Goal: Communication & Community: Answer question/provide support

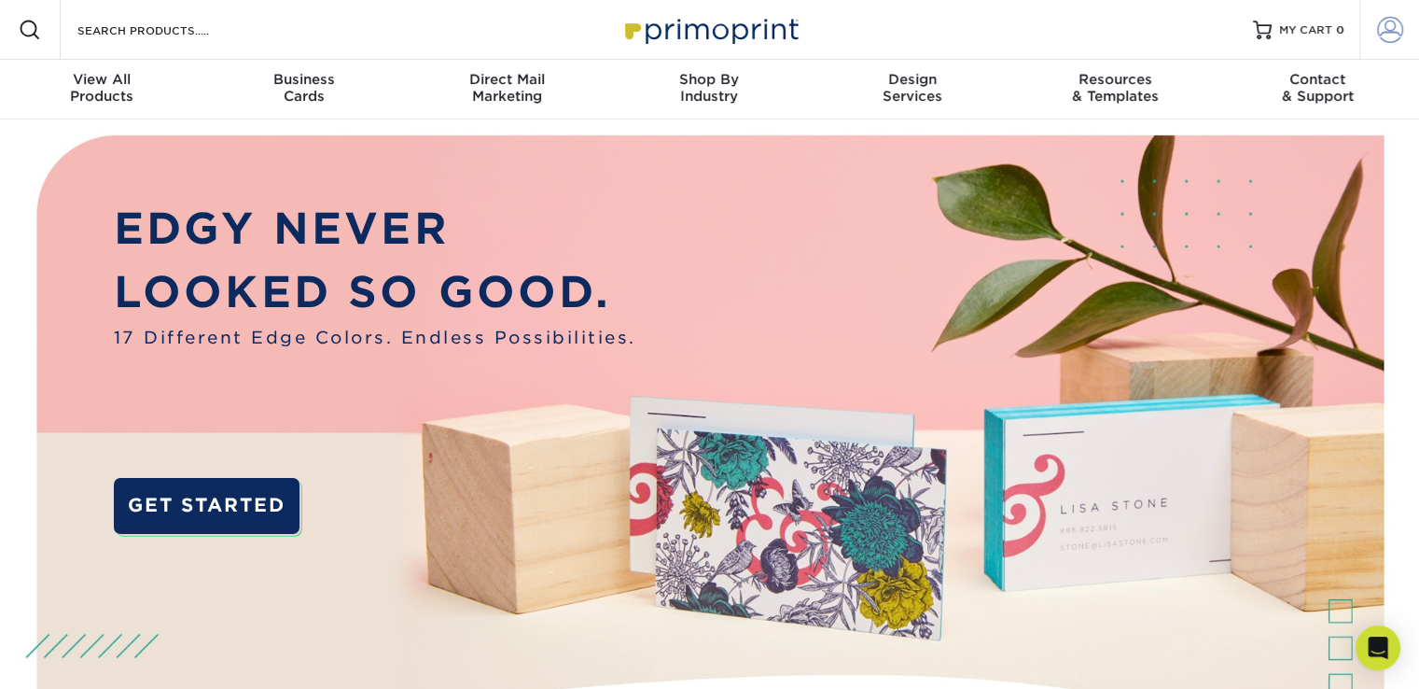
click at [1385, 33] on span at bounding box center [1390, 30] width 26 height 26
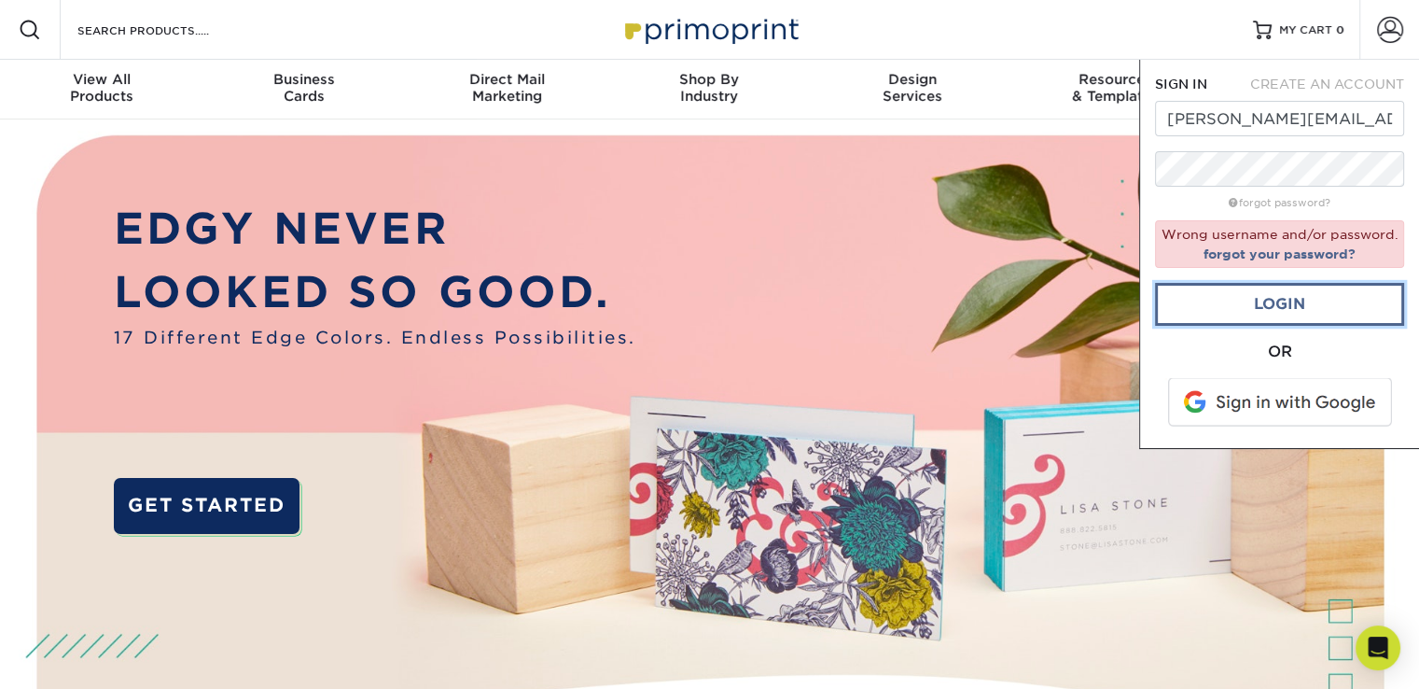
click at [1305, 295] on link "Login" at bounding box center [1279, 304] width 249 height 43
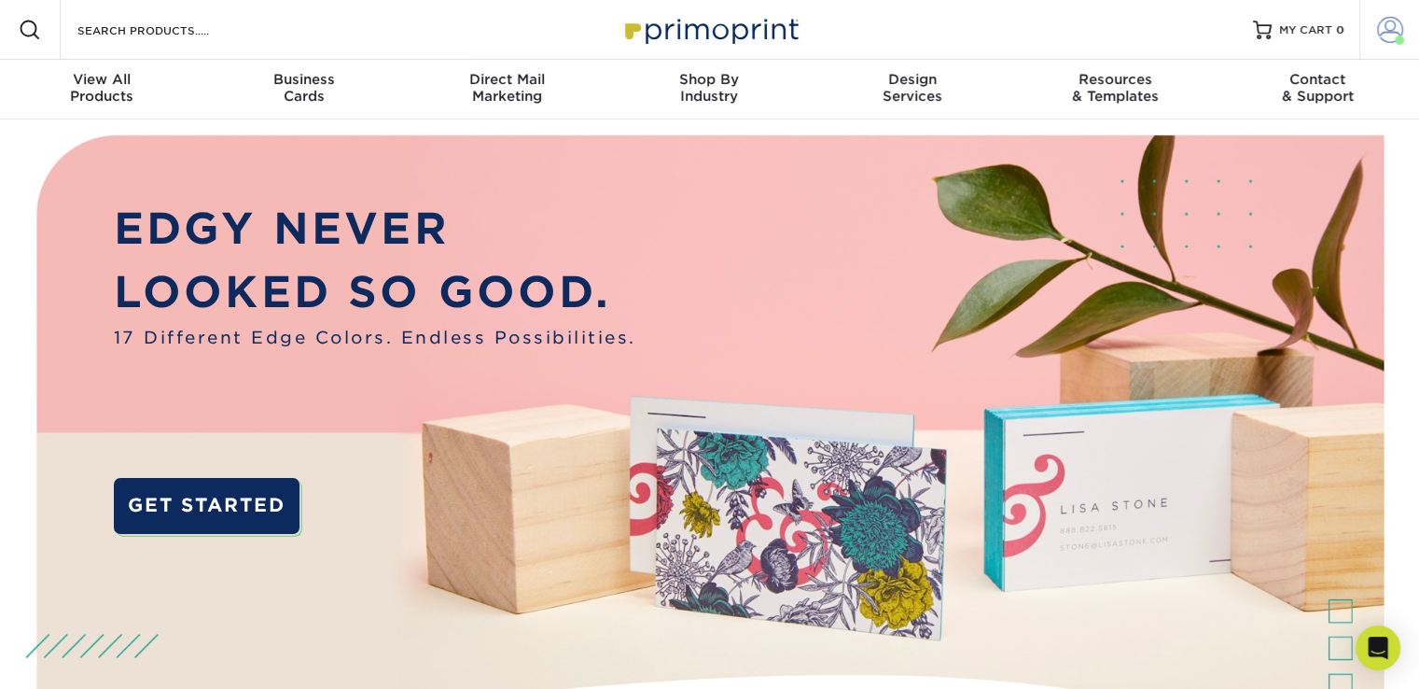
click at [1382, 36] on span at bounding box center [1390, 30] width 26 height 26
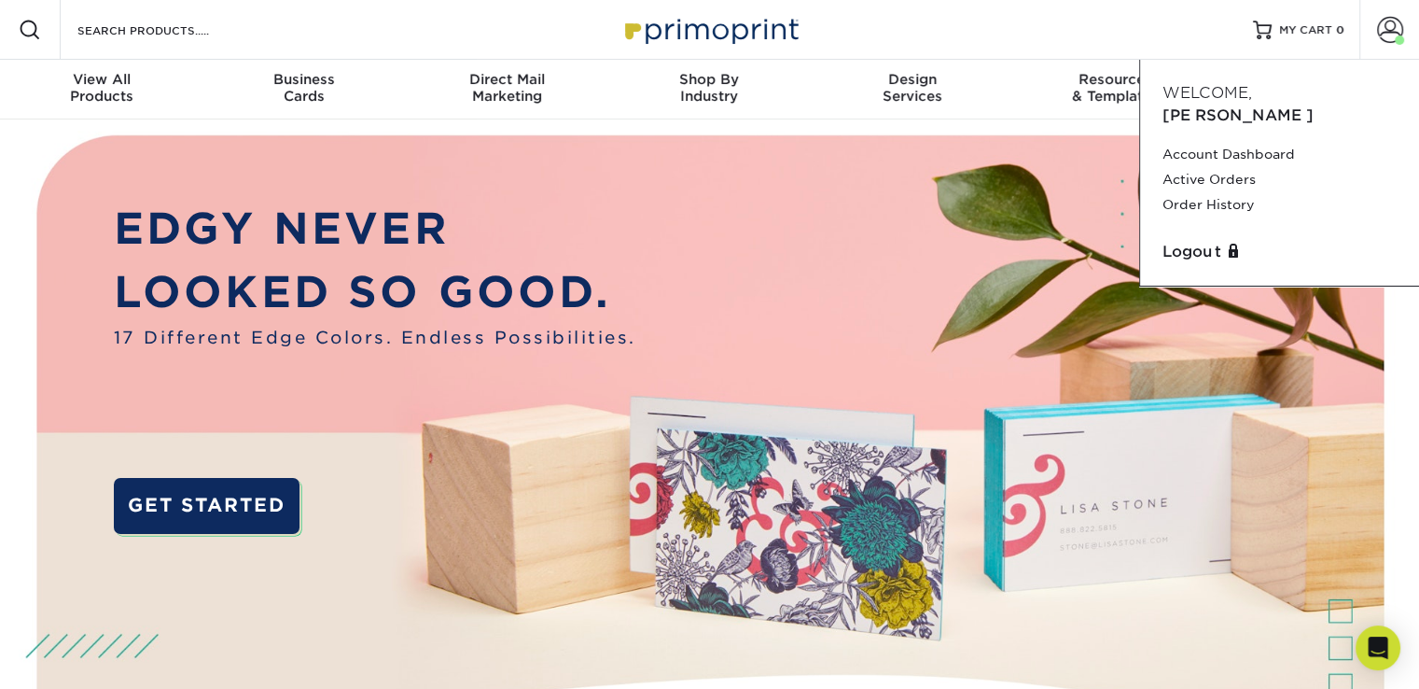
click at [1124, 35] on div "Resources Menu Search Products Account Welcome, Kimberly Account Dashboard Acti…" at bounding box center [709, 30] width 1419 height 60
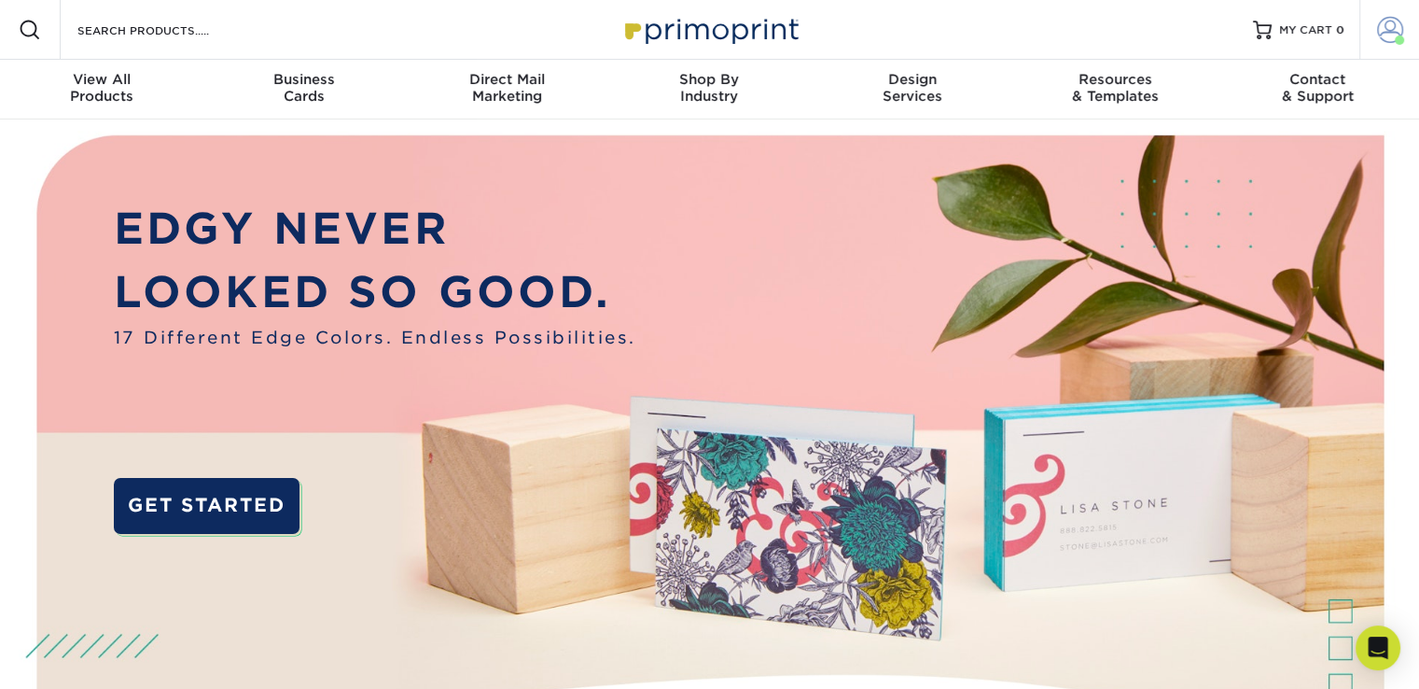
click at [1377, 33] on span at bounding box center [1390, 30] width 26 height 26
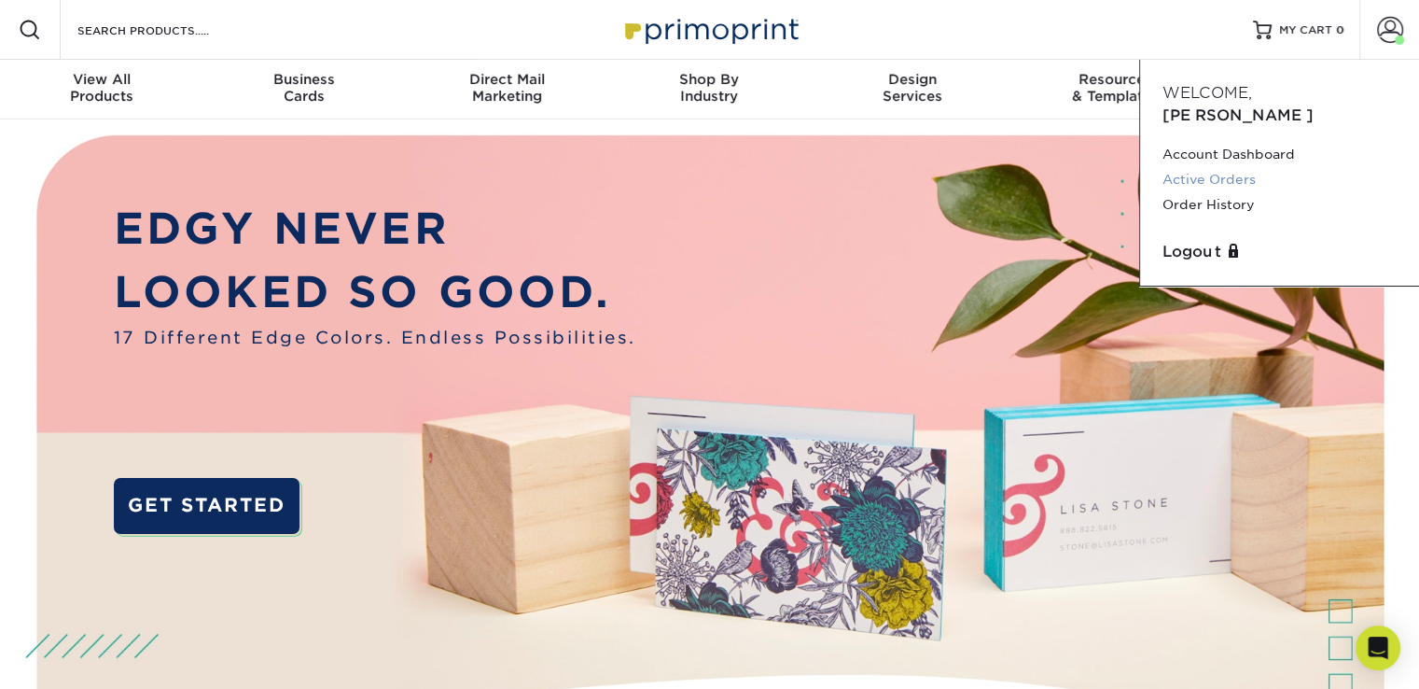
click at [1226, 167] on link "Active Orders" at bounding box center [1280, 179] width 234 height 25
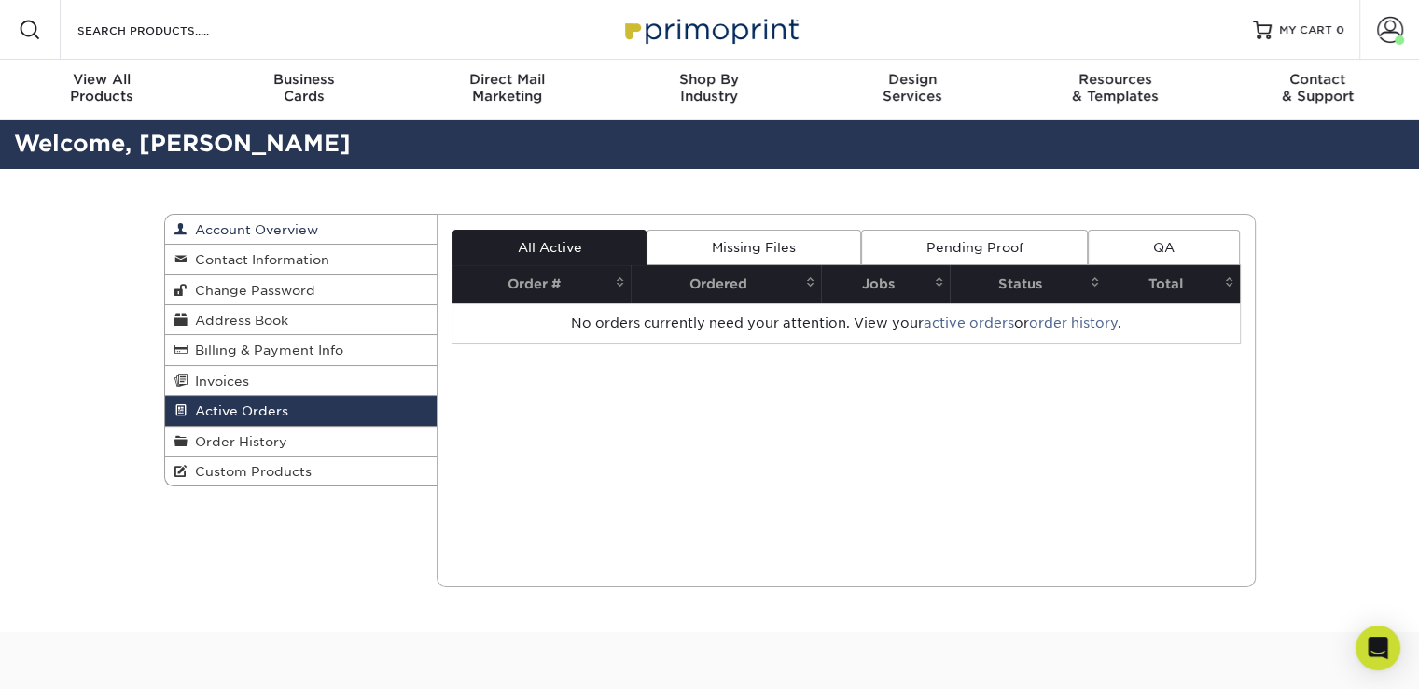
click at [257, 227] on span "Account Overview" at bounding box center [253, 229] width 131 height 15
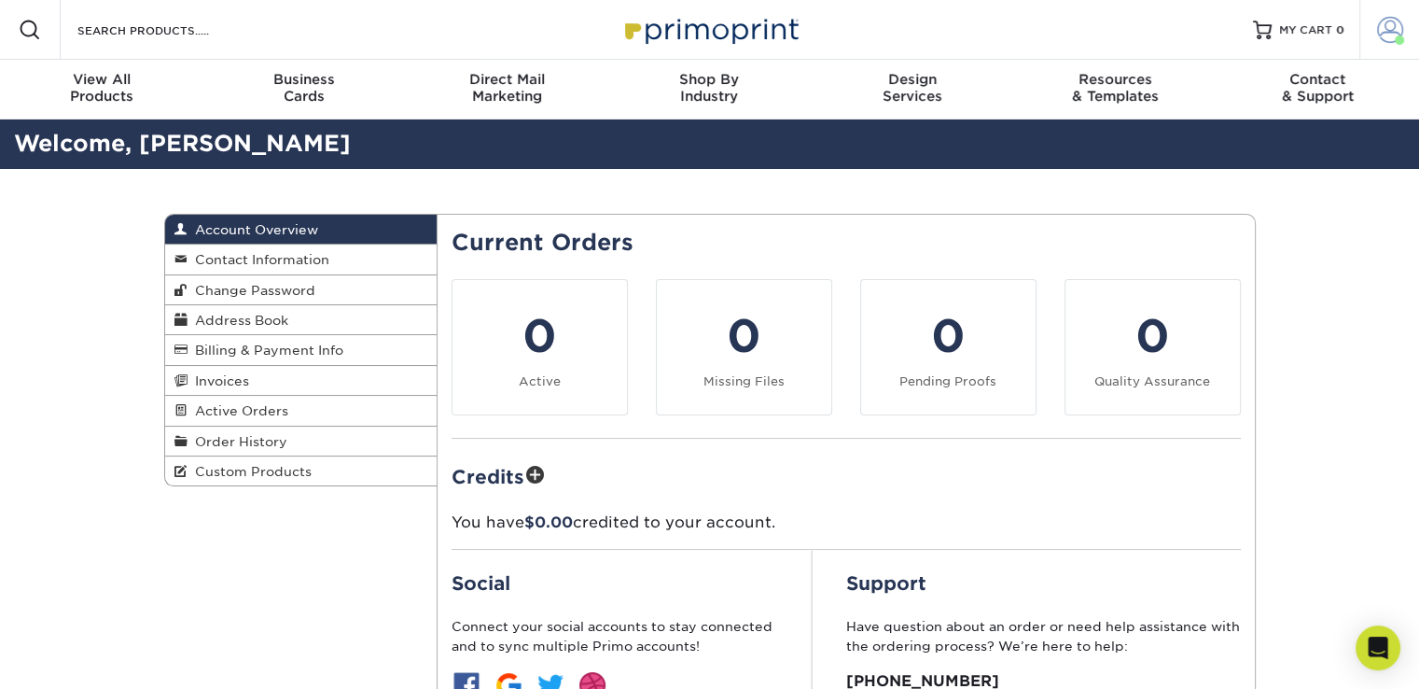
click at [1388, 34] on span at bounding box center [1390, 30] width 26 height 26
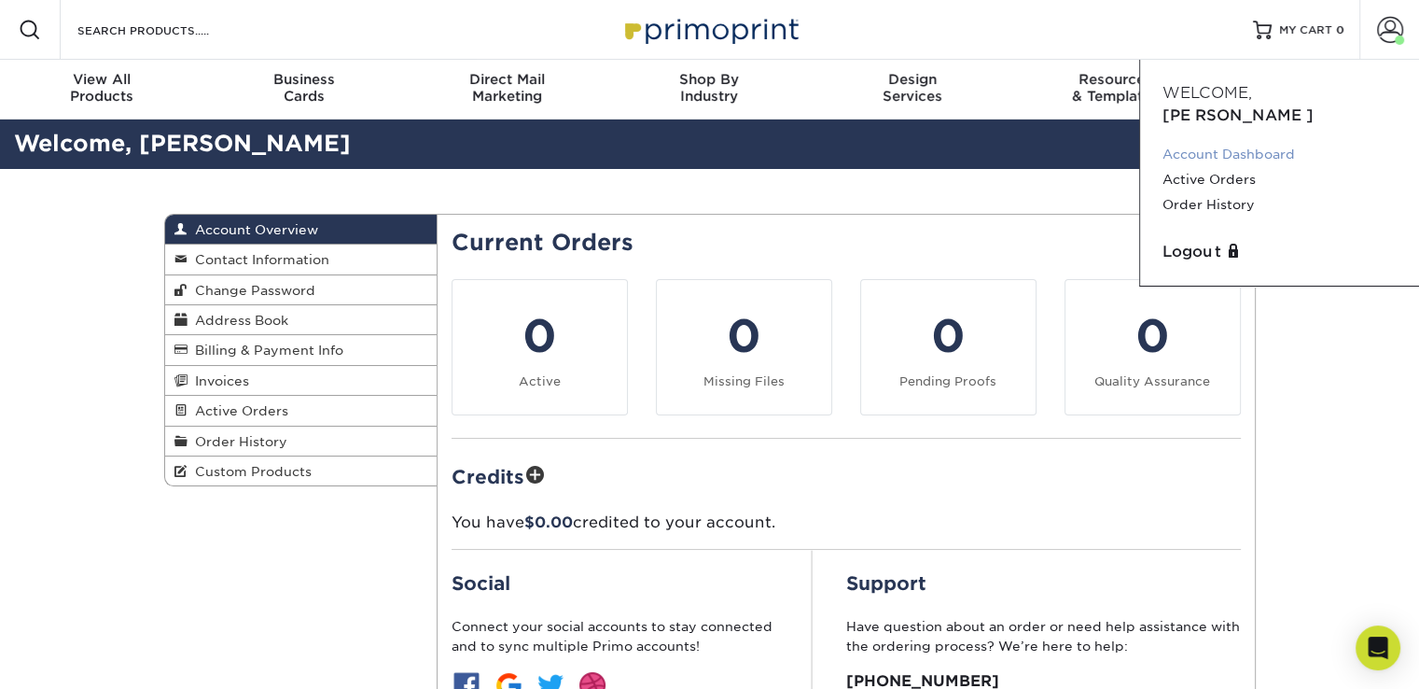
click at [1262, 142] on link "Account Dashboard" at bounding box center [1280, 154] width 234 height 25
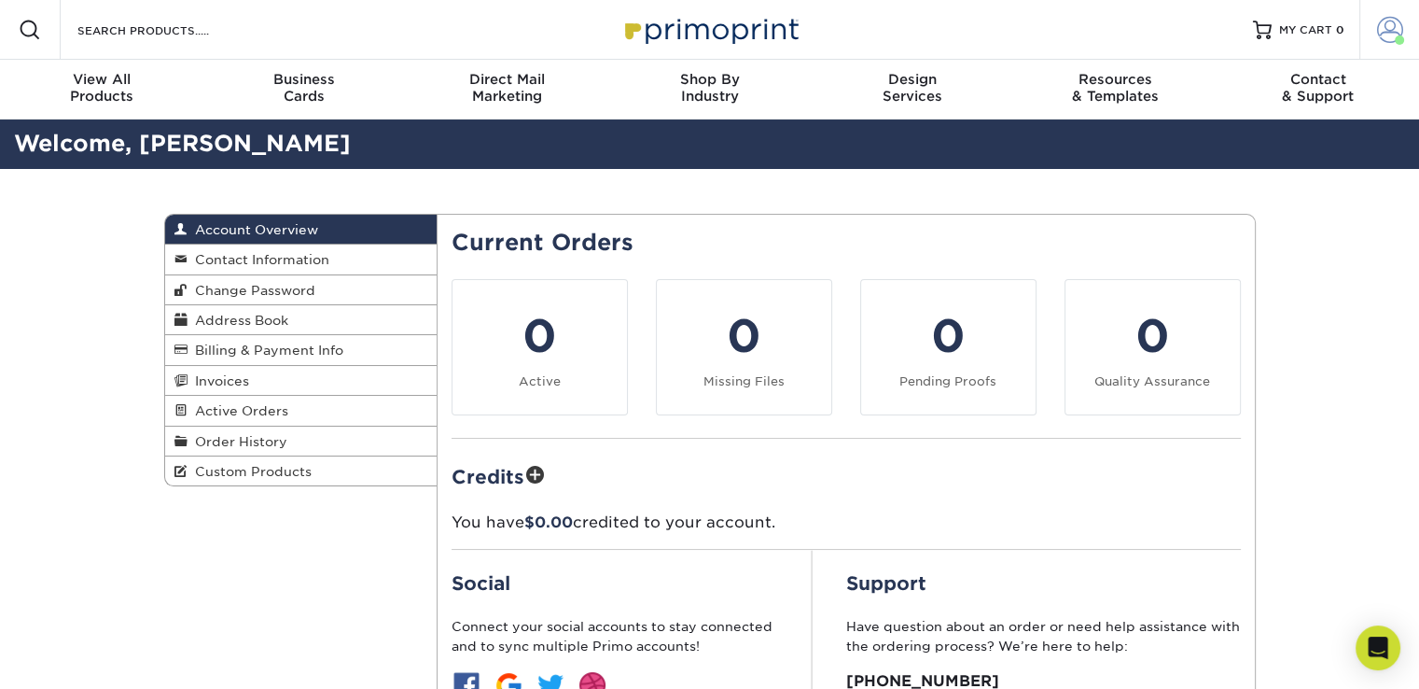
click at [1388, 35] on span at bounding box center [1390, 30] width 26 height 26
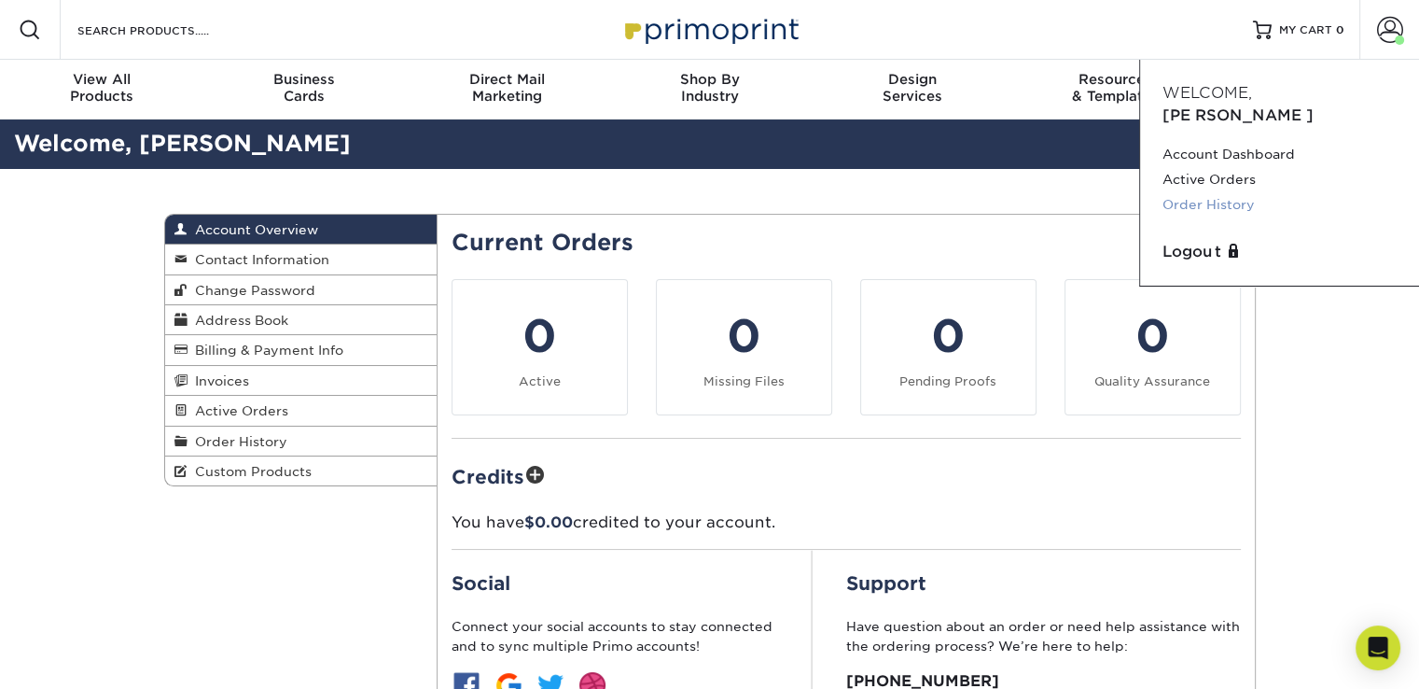
click at [1187, 192] on link "Order History" at bounding box center [1280, 204] width 234 height 25
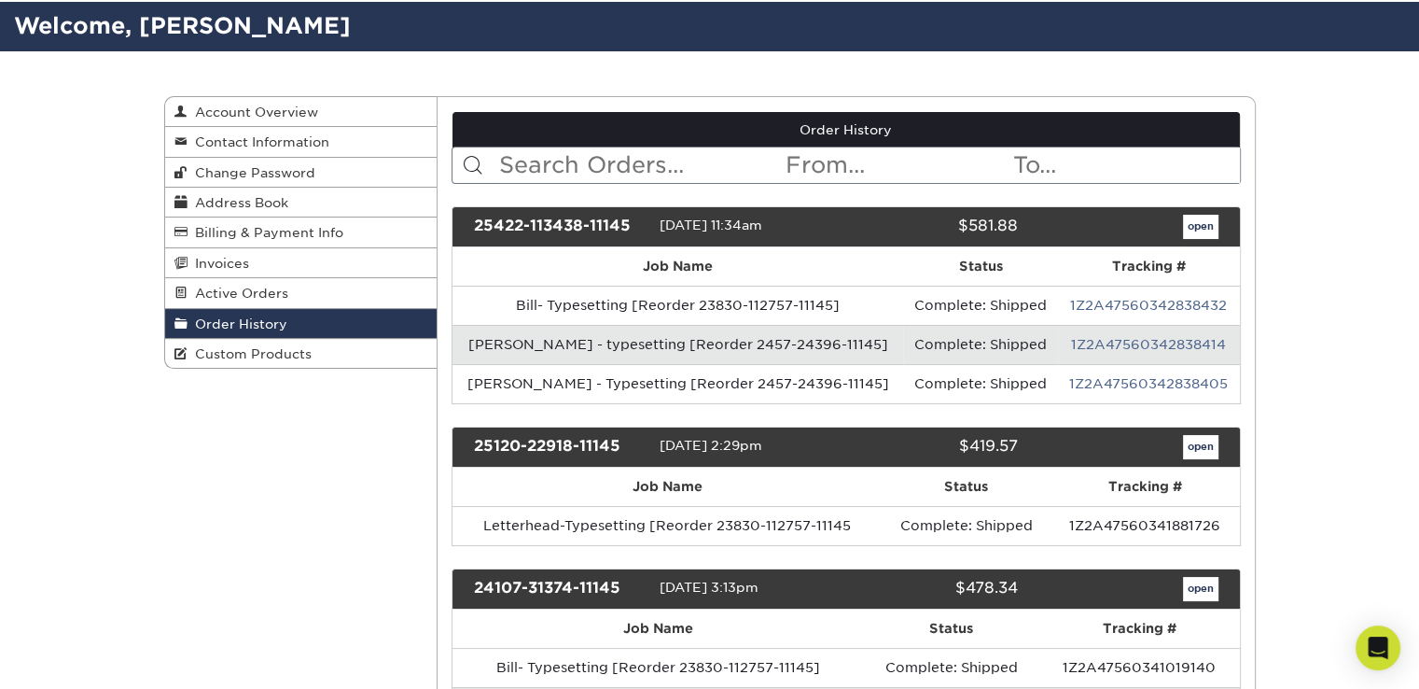
scroll to position [187, 0]
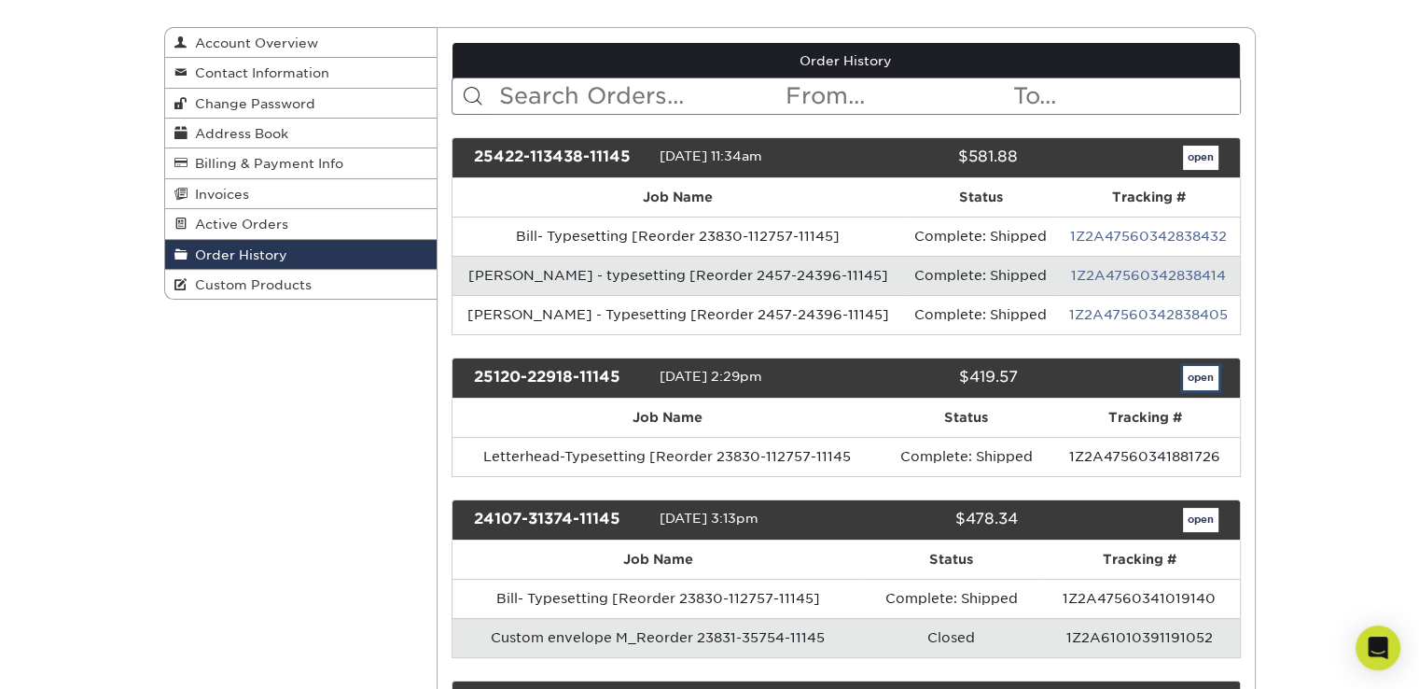
click at [1203, 376] on link "open" at bounding box center [1200, 378] width 35 height 24
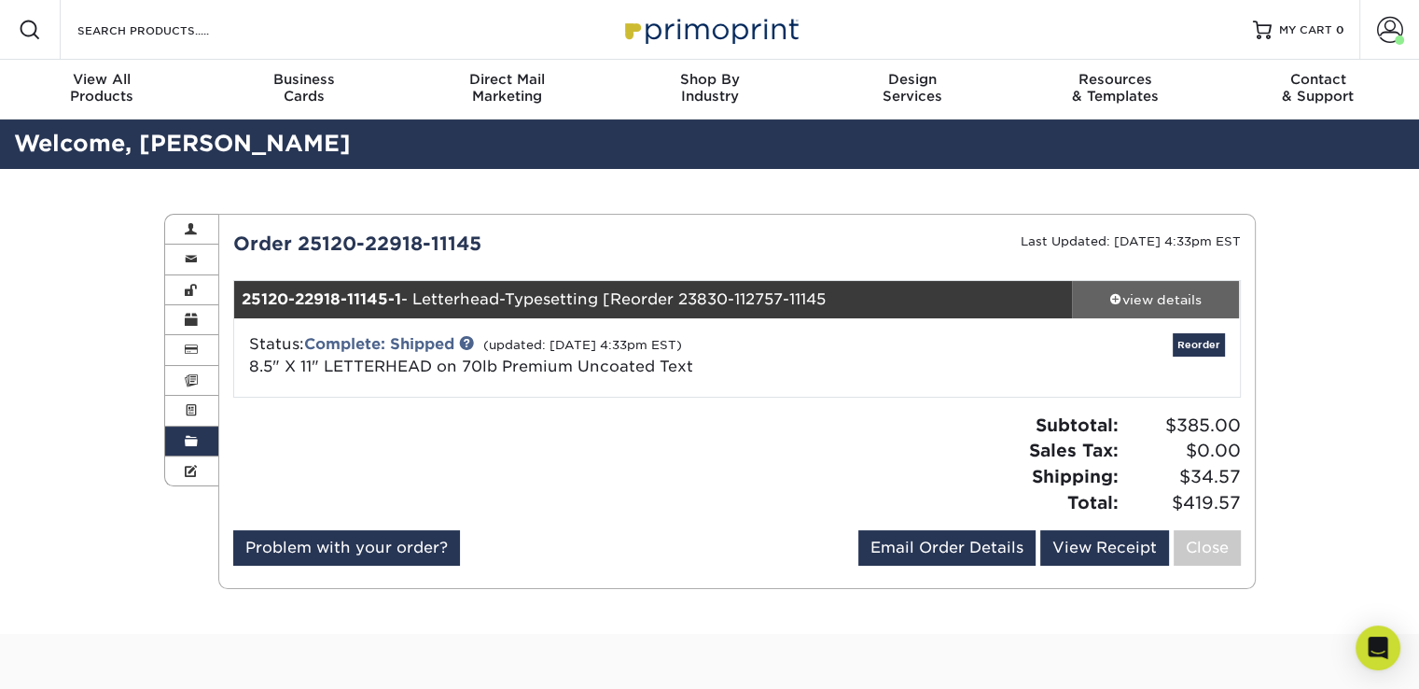
click at [1119, 294] on span at bounding box center [1115, 298] width 13 height 13
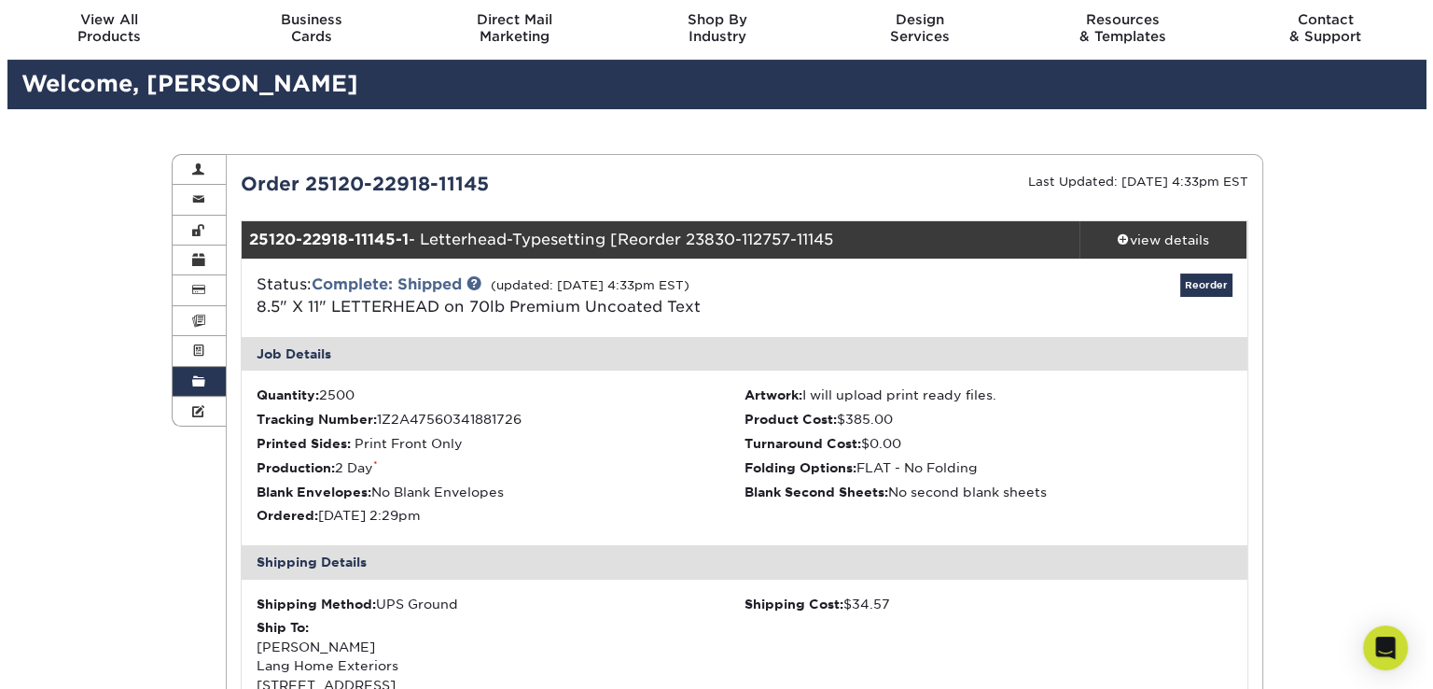
scroll to position [93, 0]
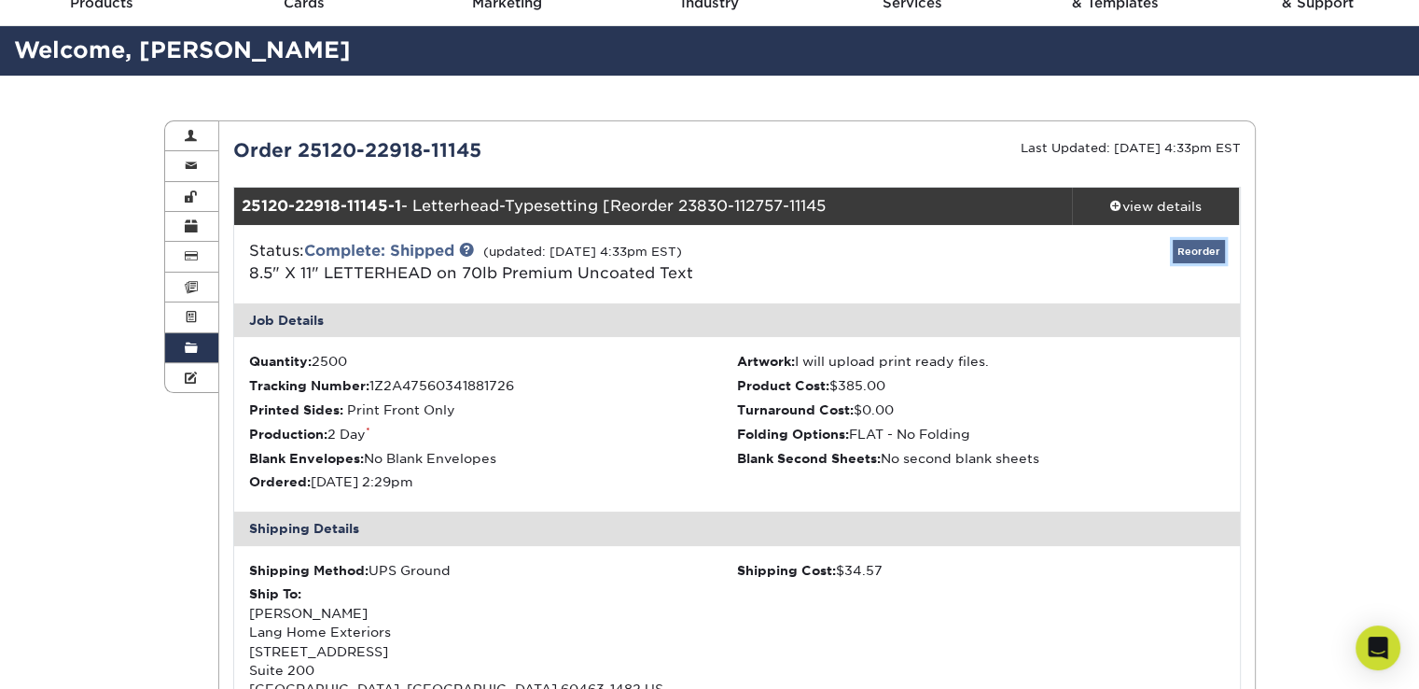
click at [1189, 255] on link "Reorder" at bounding box center [1199, 251] width 52 height 23
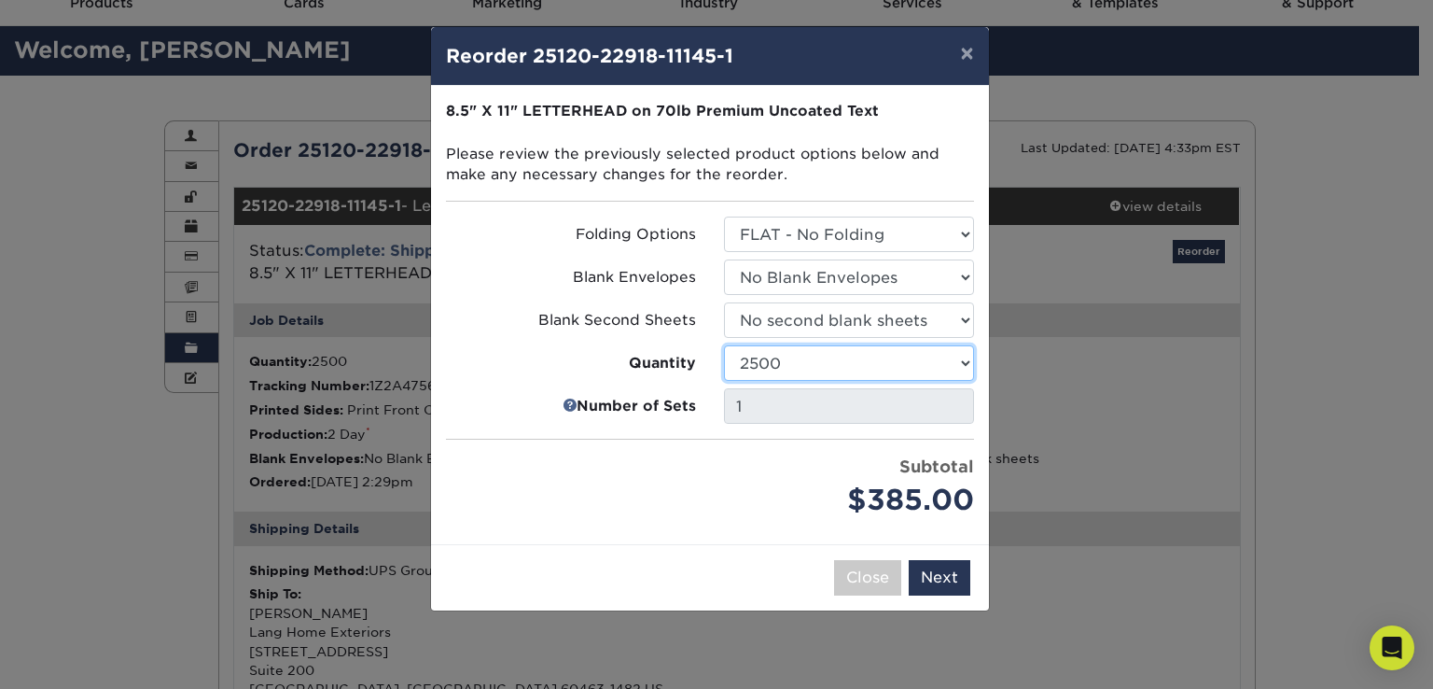
click at [963, 362] on select "250 500 1000 2500 5000 10000 15000 20000 25000" at bounding box center [849, 362] width 250 height 35
select select "e824bf9f-d22d-4070-926d-42c6dd5ef515"
click at [724, 345] on select "250 500 1000 2500 5000 10000 15000 20000 25000" at bounding box center [849, 362] width 250 height 35
click at [948, 580] on button "Next" at bounding box center [940, 577] width 62 height 35
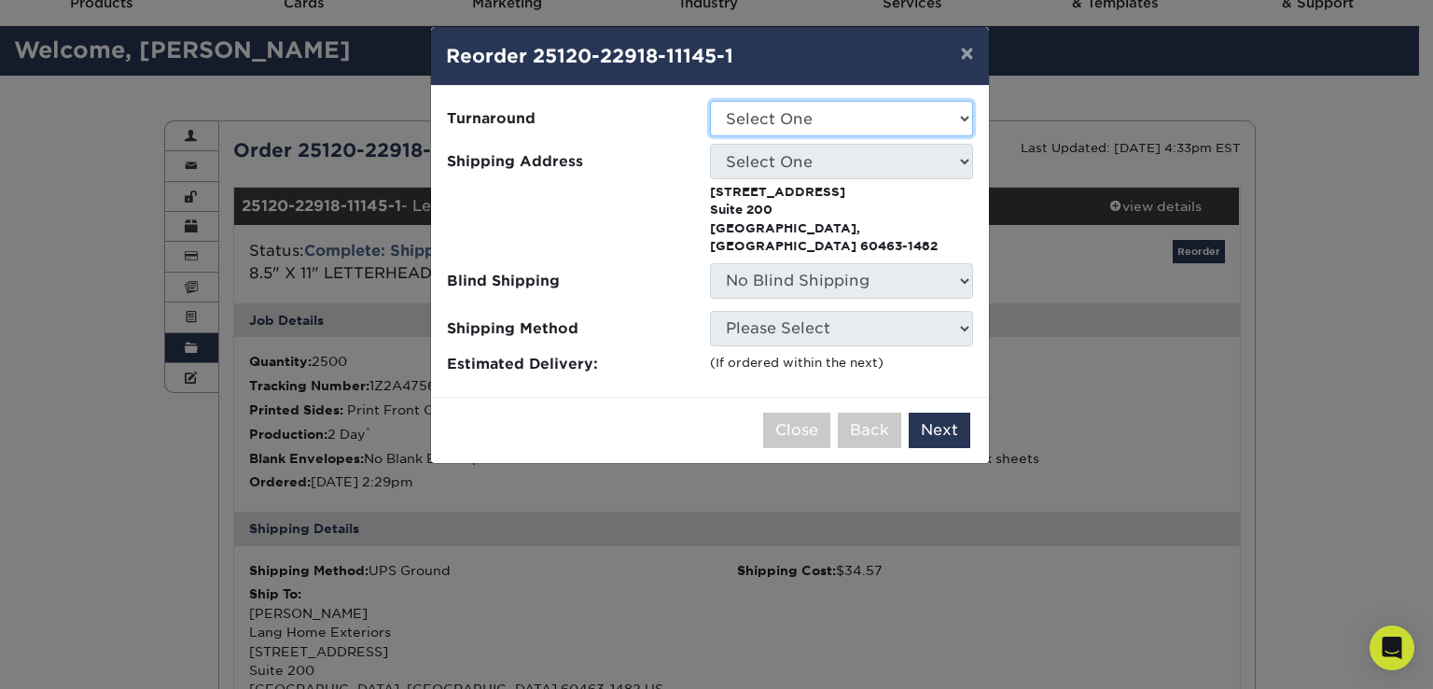
click at [814, 108] on select "Select One 2-4 Business Days 2 Day Next Business Day" at bounding box center [841, 118] width 263 height 35
select select "a9ddbc49-3f7d-4de2-a655-f18cdc655d17"
click at [710, 101] on select "Select One 2-4 Business Days 2 Day Next Business Day" at bounding box center [841, 118] width 263 height 35
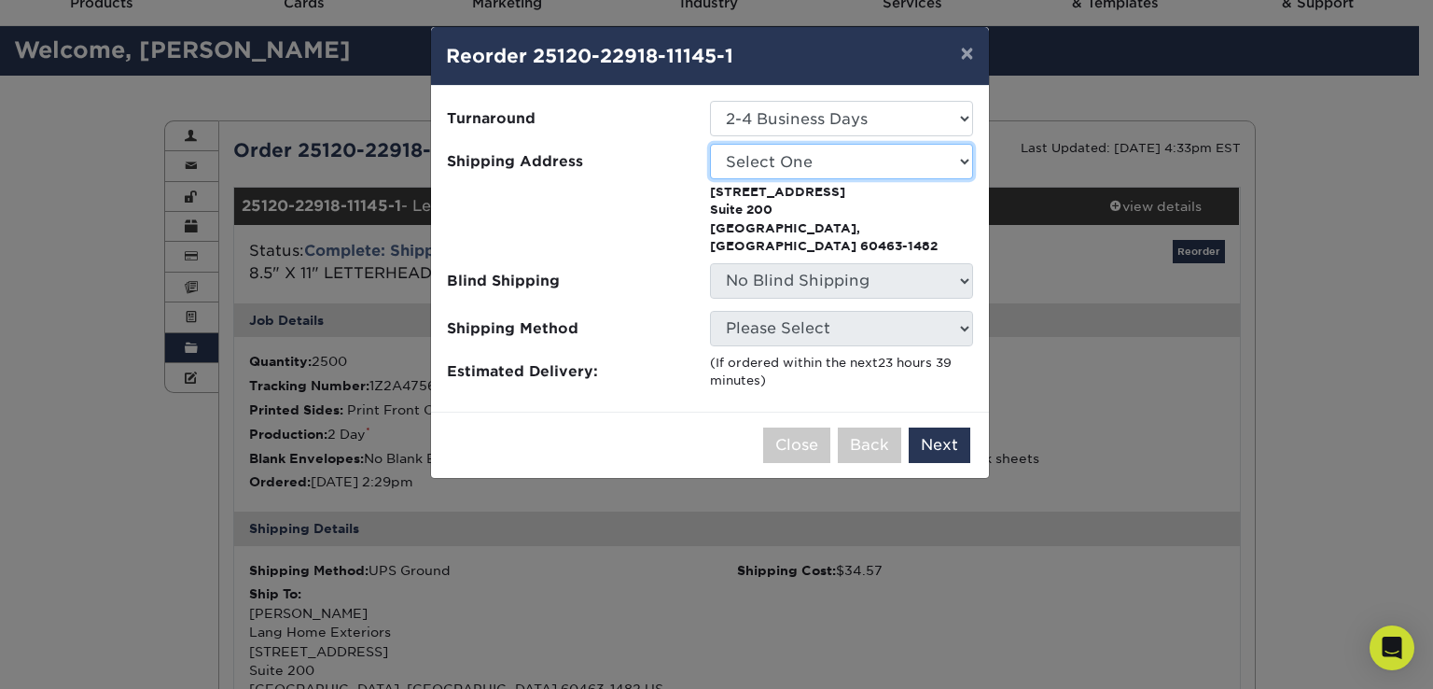
click at [802, 166] on select "Select One Lang Home LHE Office Suite 200 Office 11947" at bounding box center [841, 161] width 263 height 35
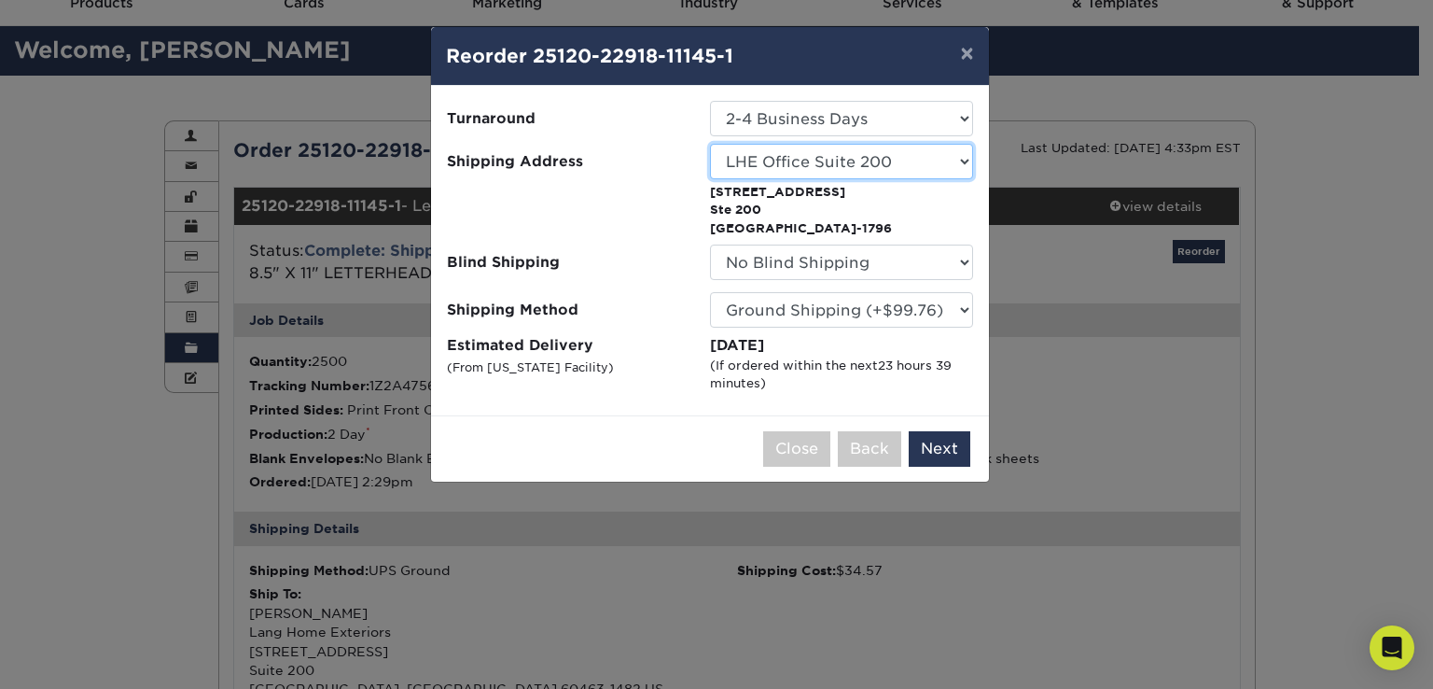
click at [940, 163] on select "Select One Lang Home LHE Office Suite 200 Office 11947" at bounding box center [841, 161] width 263 height 35
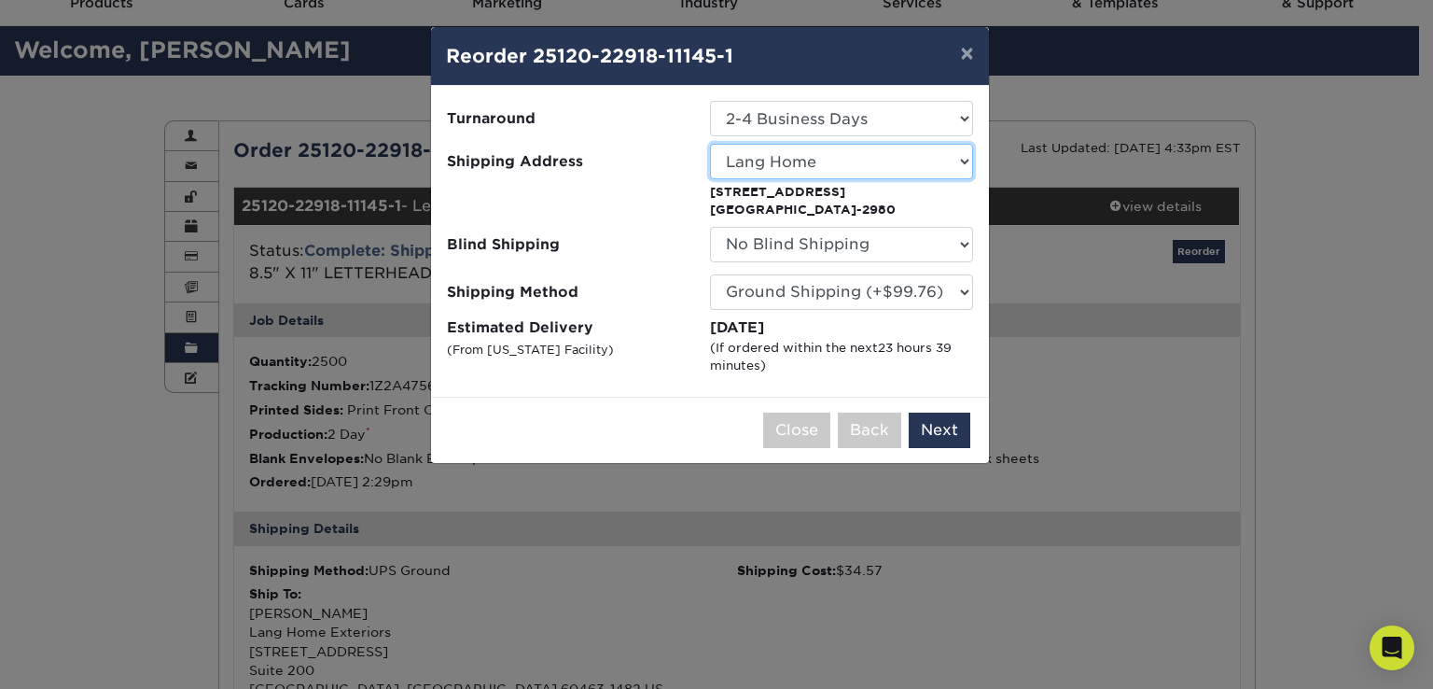
click at [952, 167] on select "Select One Lang Home LHE Office Suite 200 Office 11947" at bounding box center [841, 161] width 263 height 35
select select "253226"
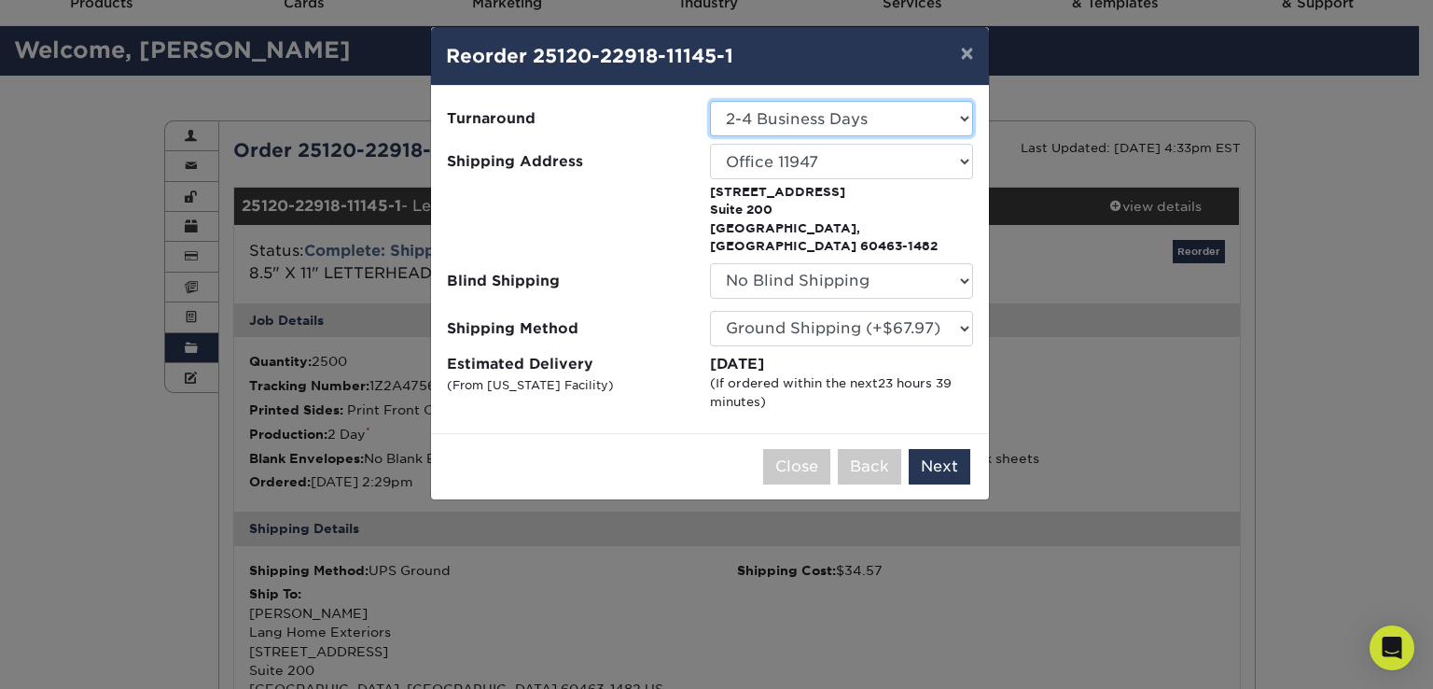
click at [952, 125] on select "Select One 2-4 Business Days 2 Day Next Business Day" at bounding box center [841, 118] width 263 height 35
select select "791d9e7a-28ec-4929-b31b-0006a3a61598"
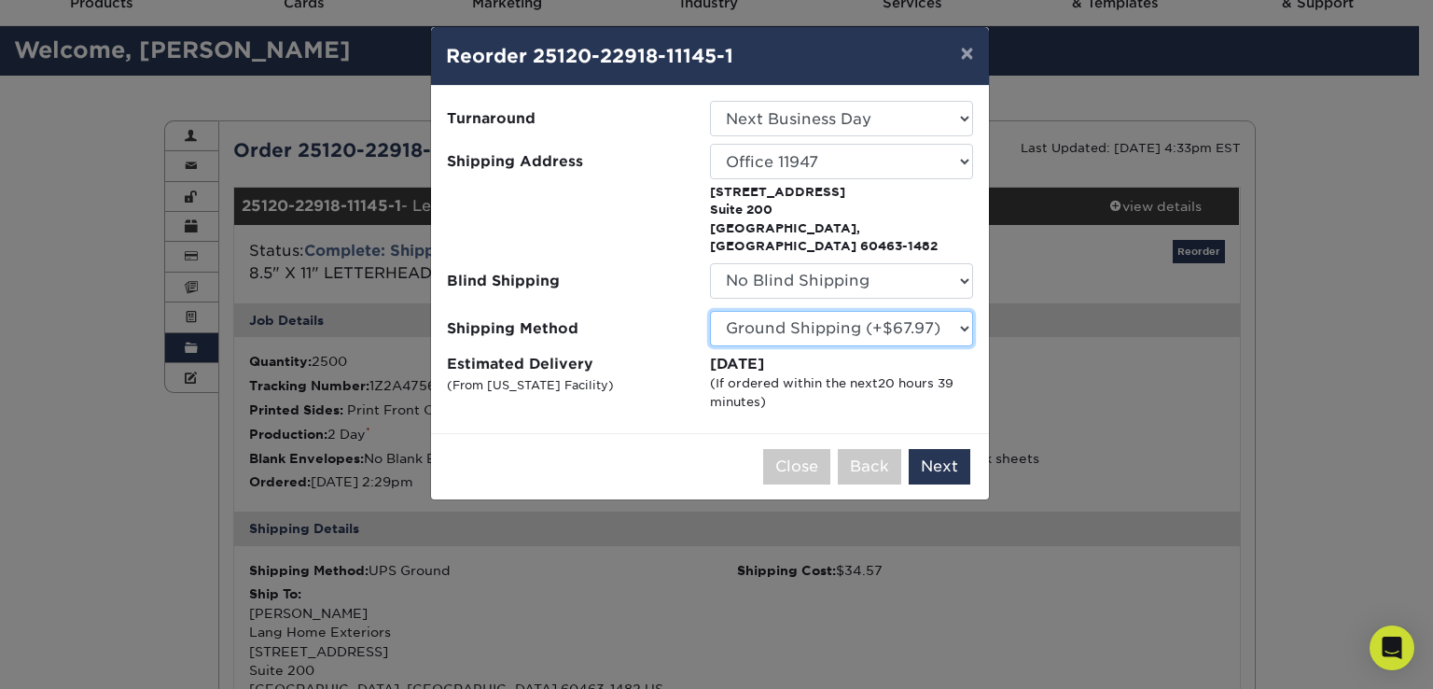
click at [931, 314] on select "Please Select Ground Shipping (+$67.97) 3 Day Shipping Service (+$115.60) 2 Day…" at bounding box center [841, 328] width 263 height 35
click at [710, 311] on select "Please Select Ground Shipping (+$67.97) 3 Day Shipping Service (+$115.60) 2 Day…" at bounding box center [841, 328] width 263 height 35
click at [935, 311] on select "Please Select Ground Shipping (+$67.97) 3 Day Shipping Service (+$115.60) 2 Day…" at bounding box center [841, 328] width 263 height 35
click at [934, 311] on select "Please Select Ground Shipping (+$67.97) 3 Day Shipping Service (+$115.60) 2 Day…" at bounding box center [841, 328] width 263 height 35
click at [862, 318] on select "Please Select Ground Shipping (+$67.97) 3 Day Shipping Service (+$115.60) 2 Day…" at bounding box center [841, 328] width 263 height 35
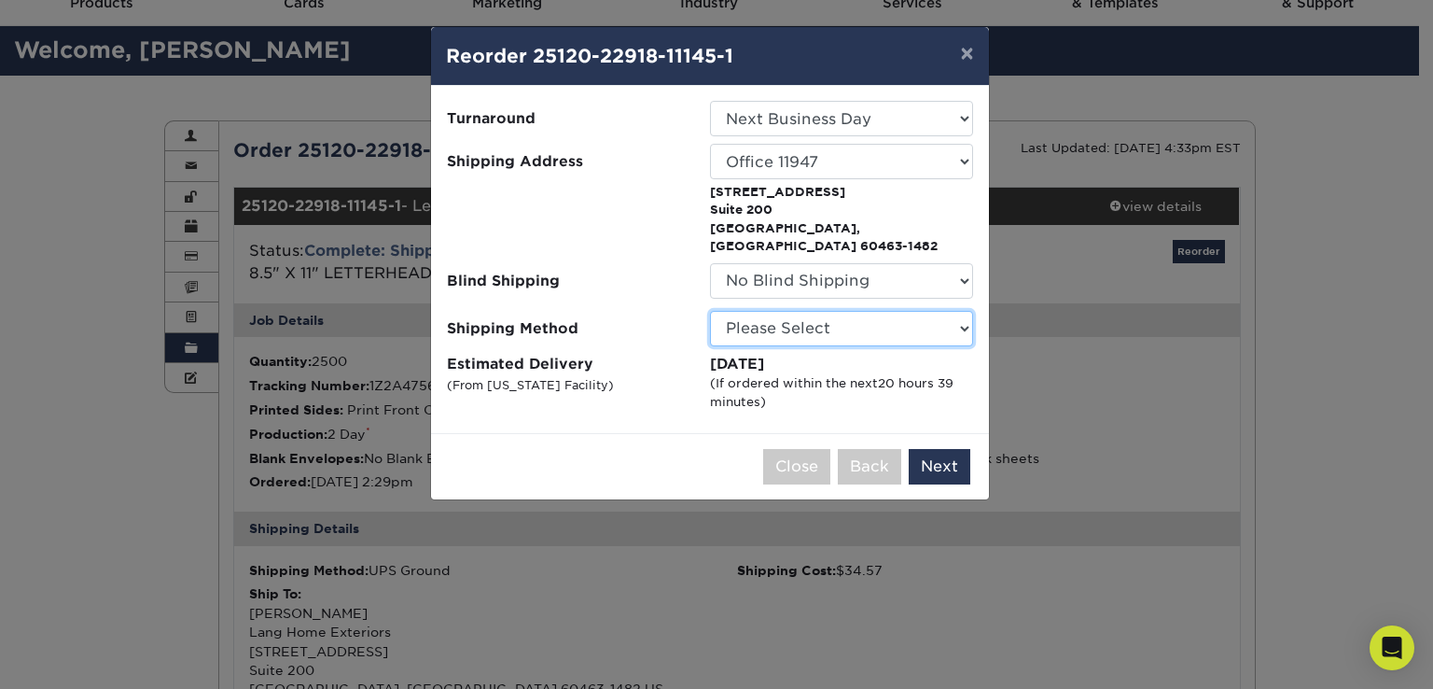
click at [710, 311] on select "Please Select Ground Shipping (+$67.97) 3 Day Shipping Service (+$115.60) 2 Day…" at bounding box center [841, 328] width 263 height 35
click at [861, 311] on select "Please Select Ground Shipping (+$67.97) 3 Day Shipping Service (+$115.60) 2 Day…" at bounding box center [841, 328] width 263 height 35
select select "03"
click at [710, 311] on select "Please Select Ground Shipping (+$67.97) 3 Day Shipping Service (+$115.60) 2 Day…" at bounding box center [841, 328] width 263 height 35
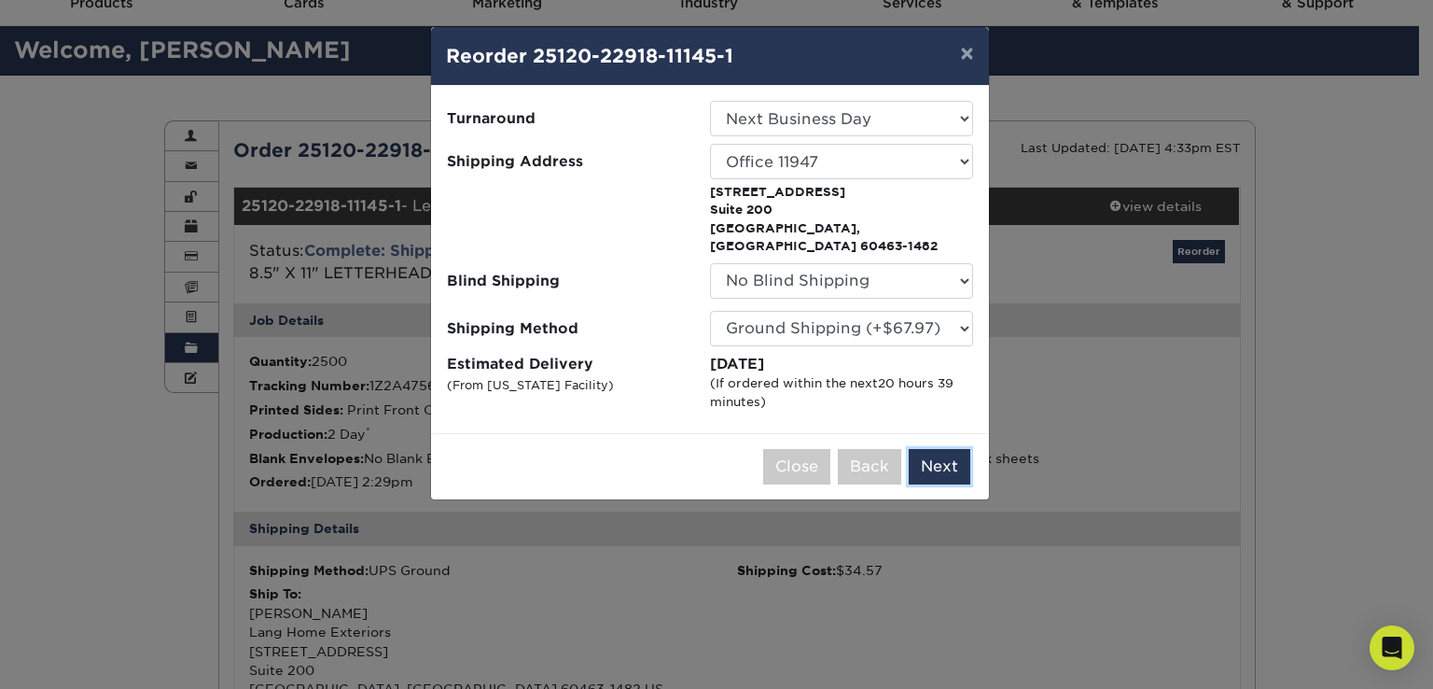
click at [937, 449] on button "Next" at bounding box center [940, 466] width 62 height 35
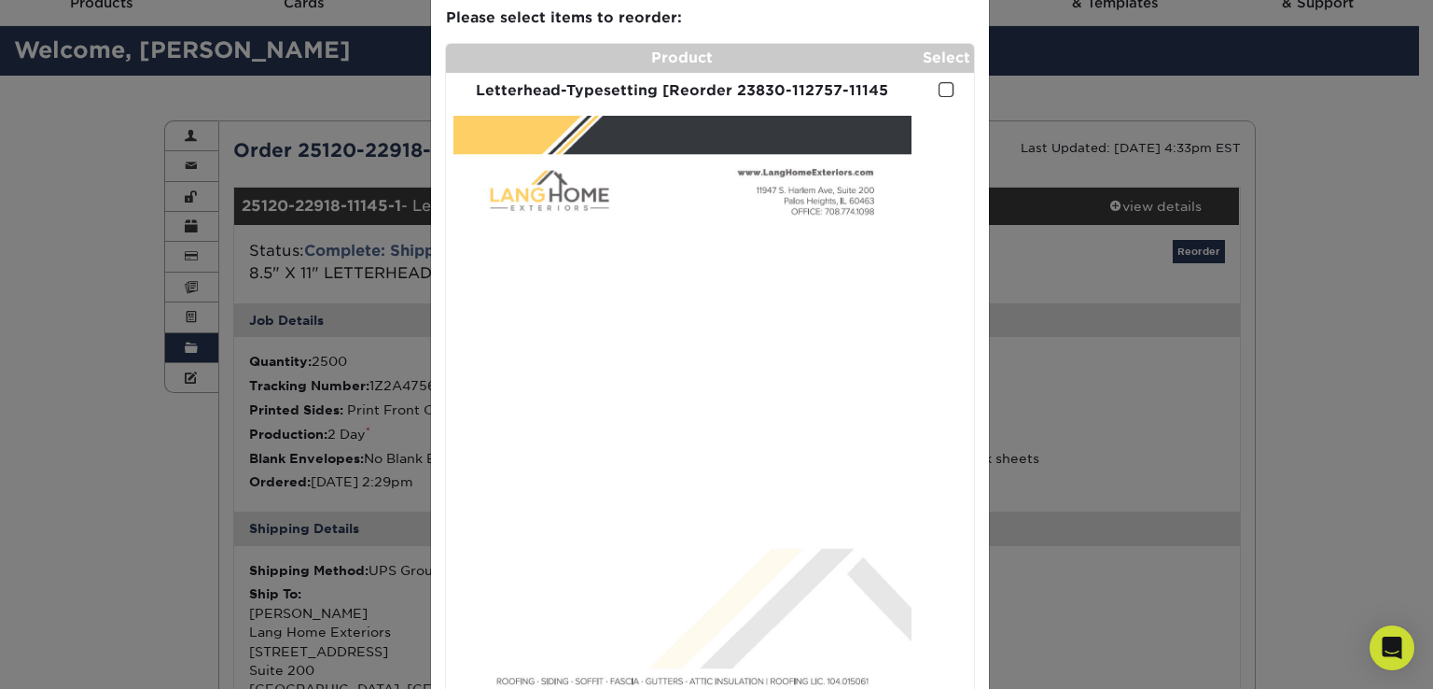
scroll to position [0, 0]
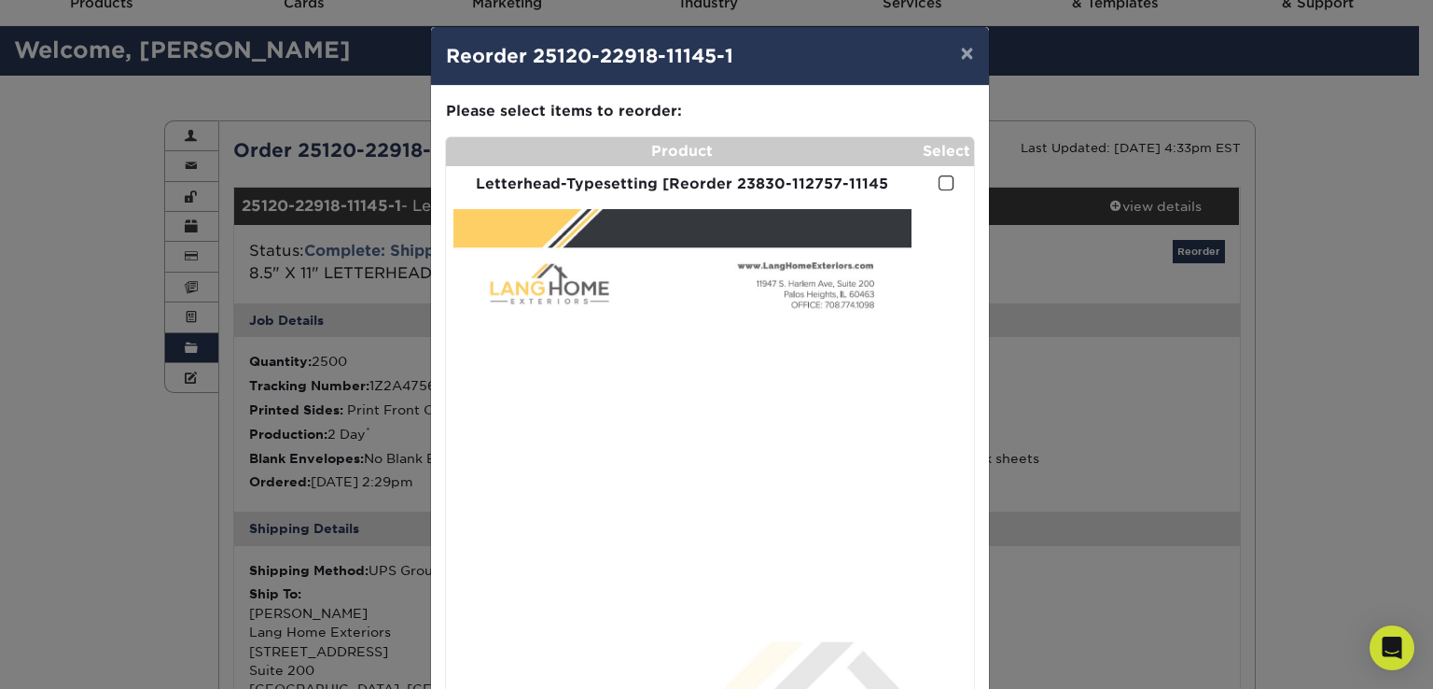
click at [939, 181] on span at bounding box center [947, 183] width 16 height 18
click at [0, 0] on input "checkbox" at bounding box center [0, 0] width 0 height 0
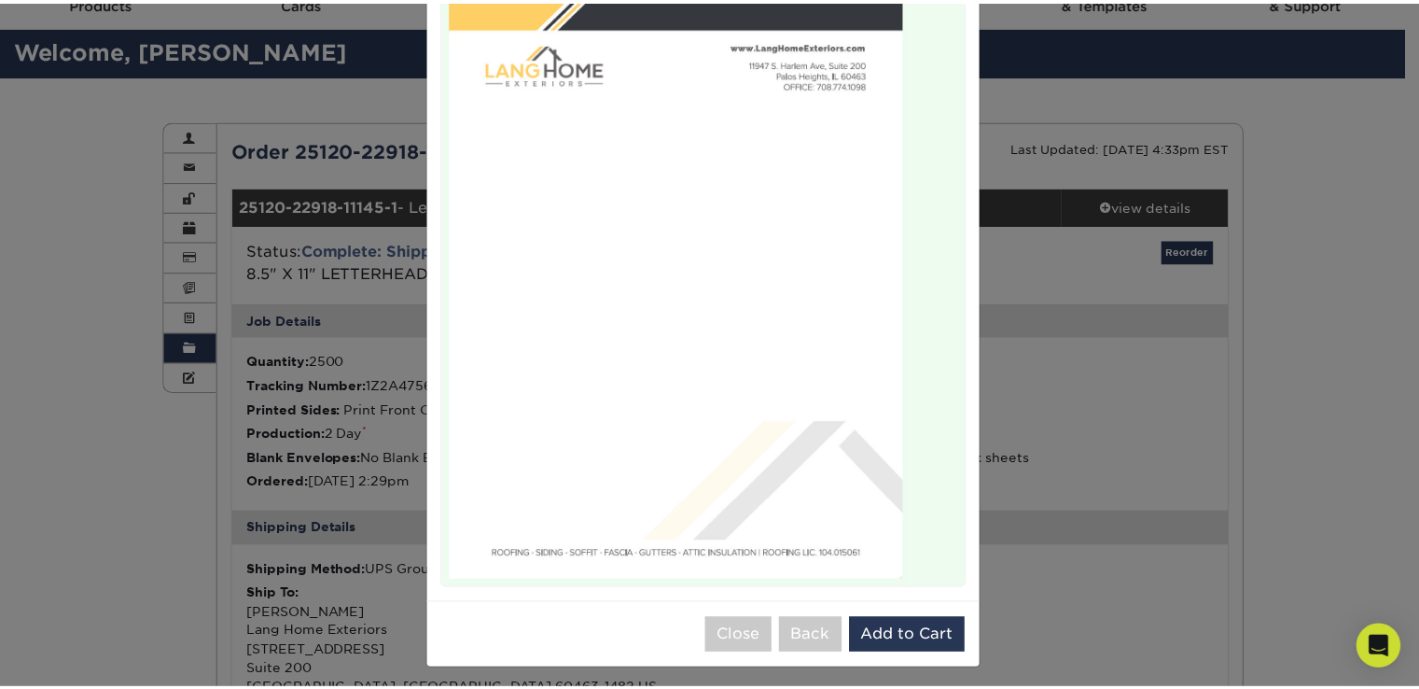
scroll to position [228, 0]
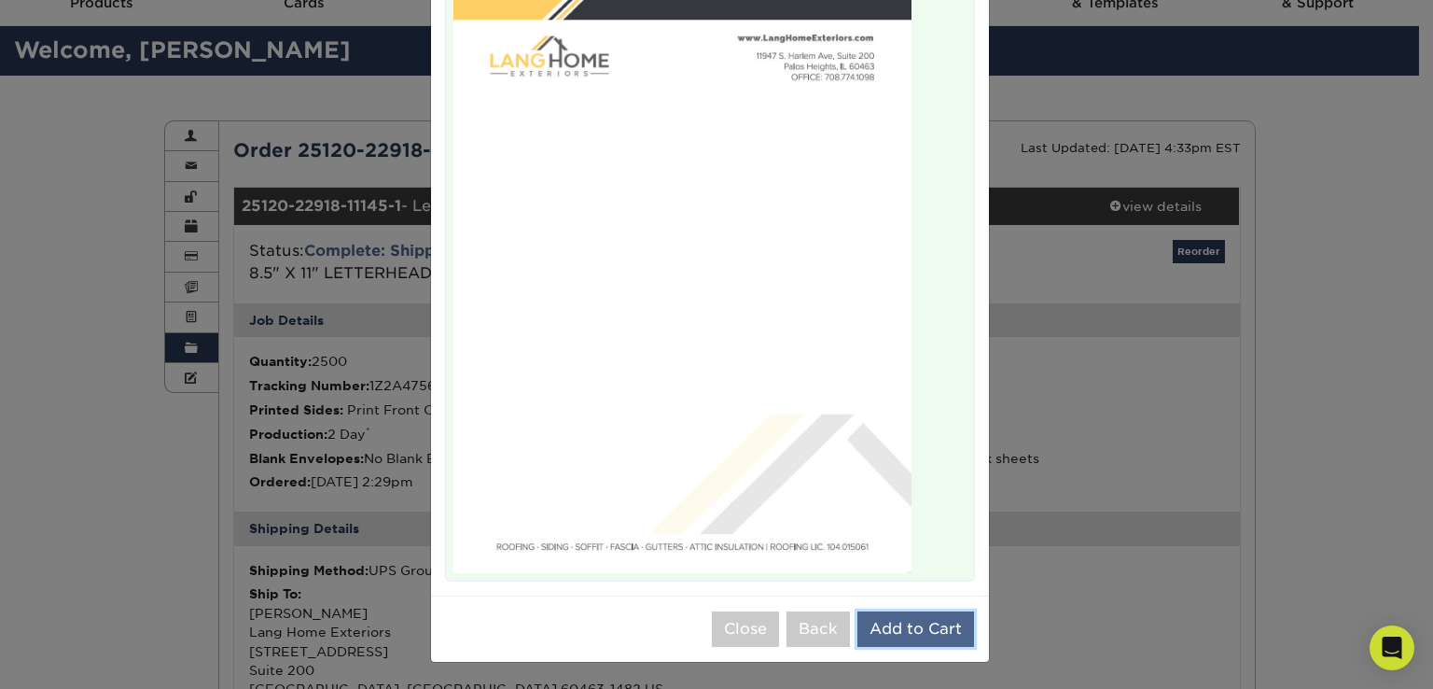
click at [900, 624] on button "Add to Cart" at bounding box center [916, 628] width 117 height 35
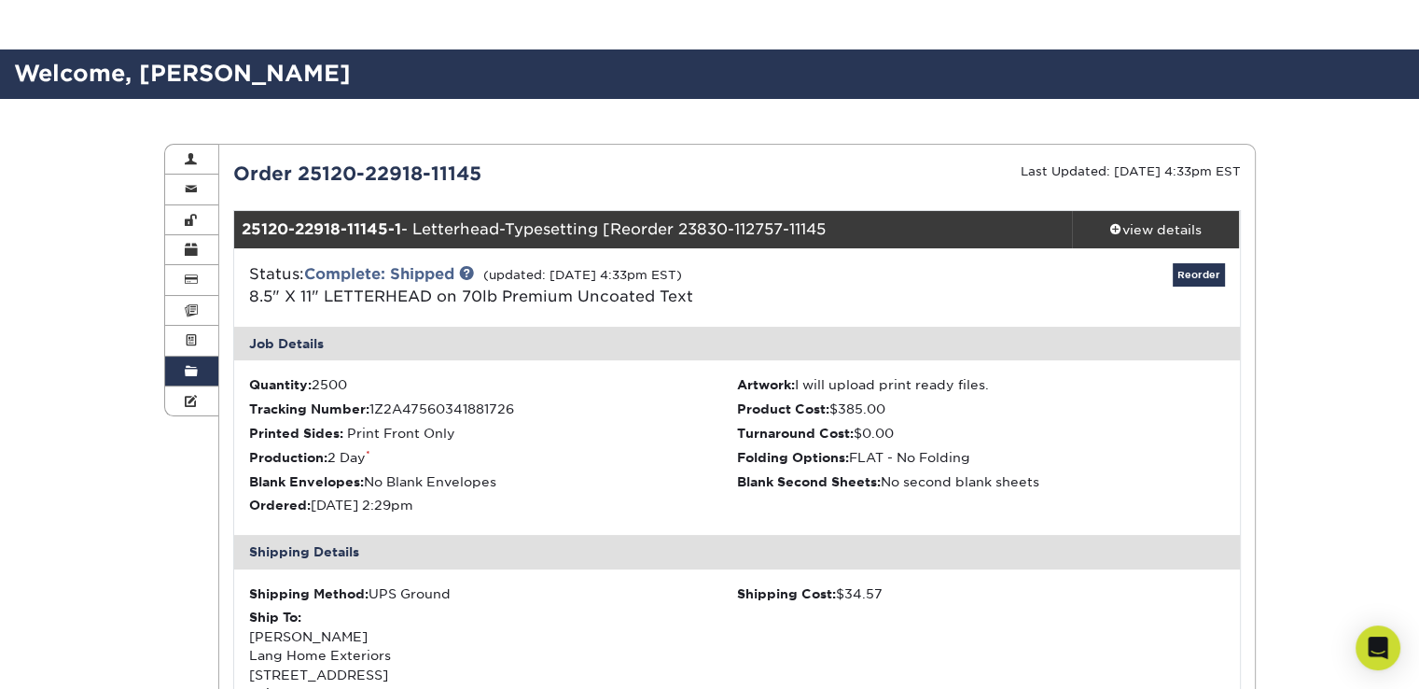
scroll to position [0, 0]
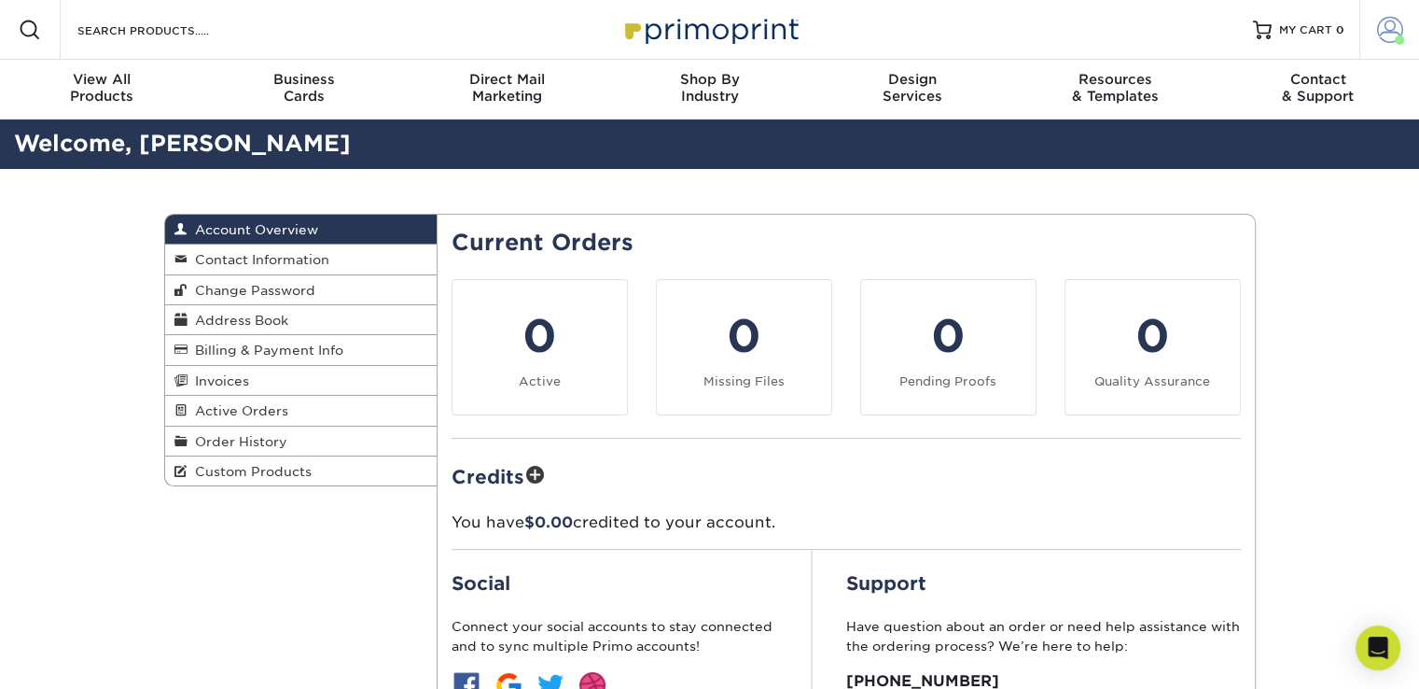
click at [1385, 35] on span at bounding box center [1390, 30] width 26 height 26
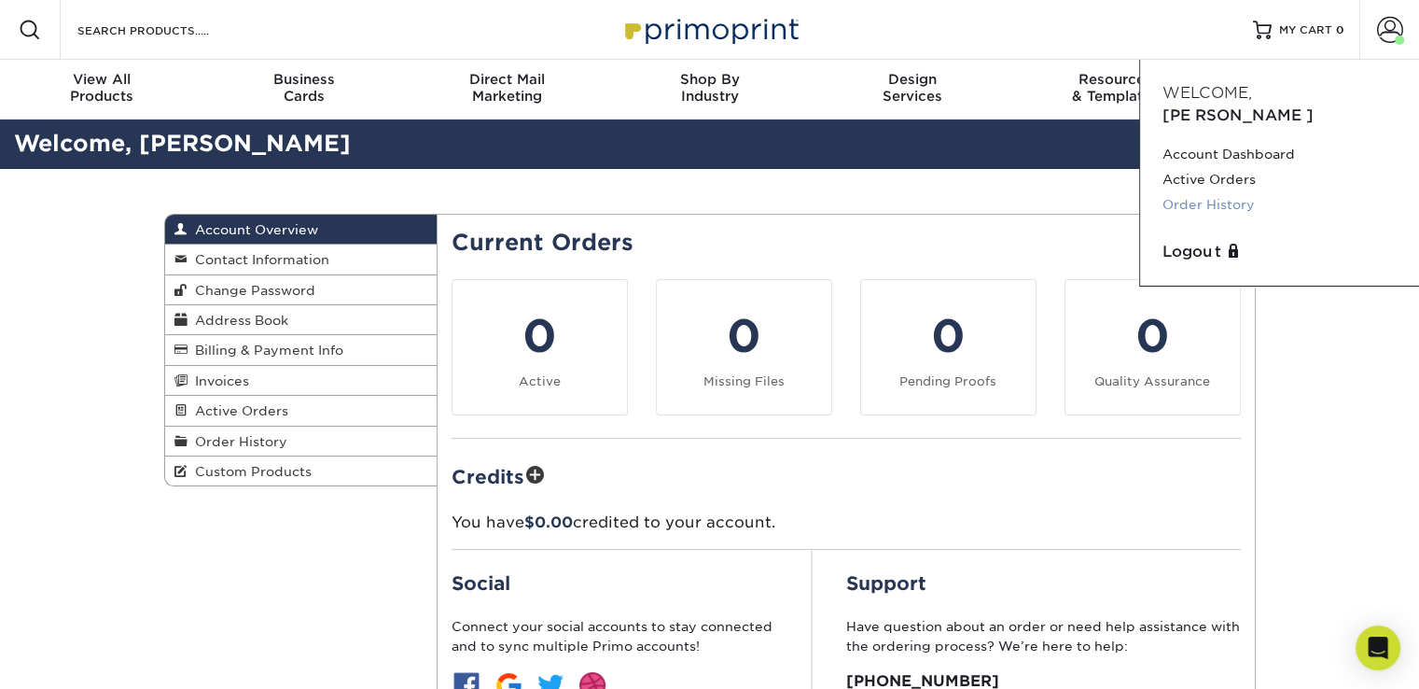
click at [1206, 192] on link "Order History" at bounding box center [1280, 204] width 234 height 25
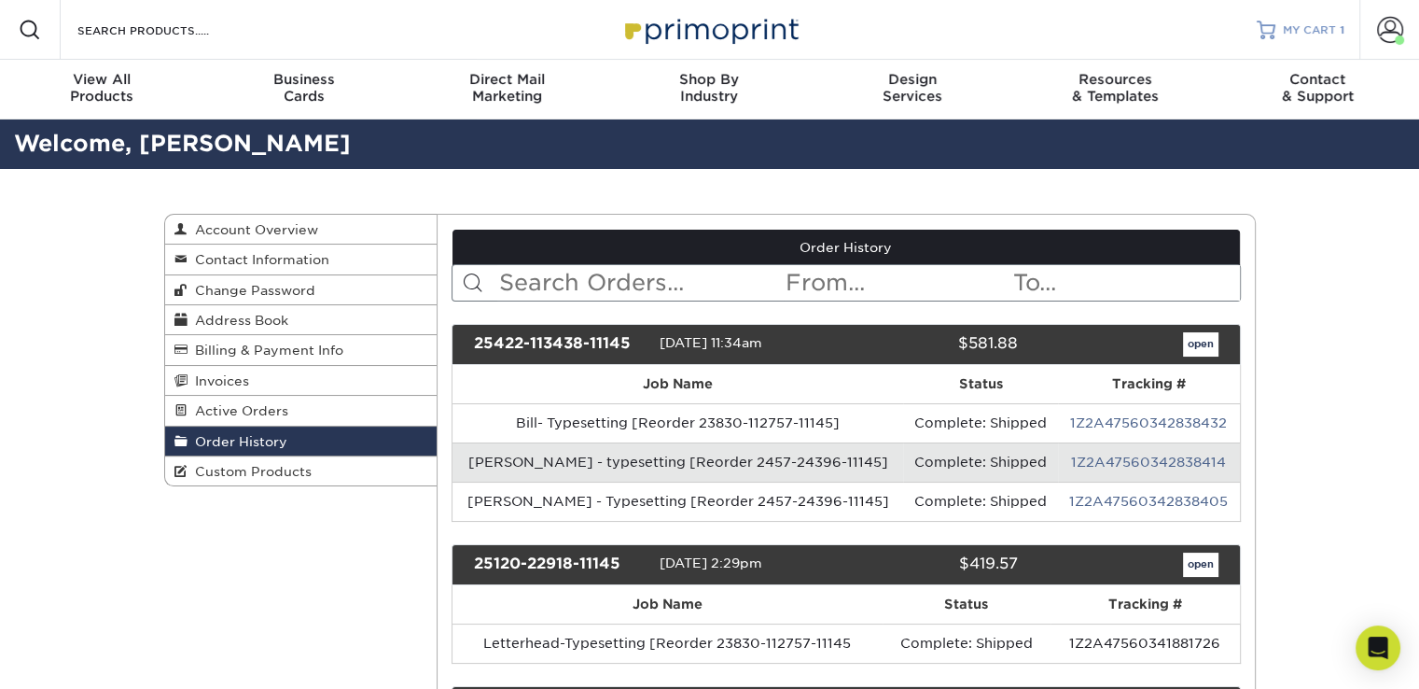
click at [1321, 26] on span "MY CART" at bounding box center [1309, 30] width 53 height 16
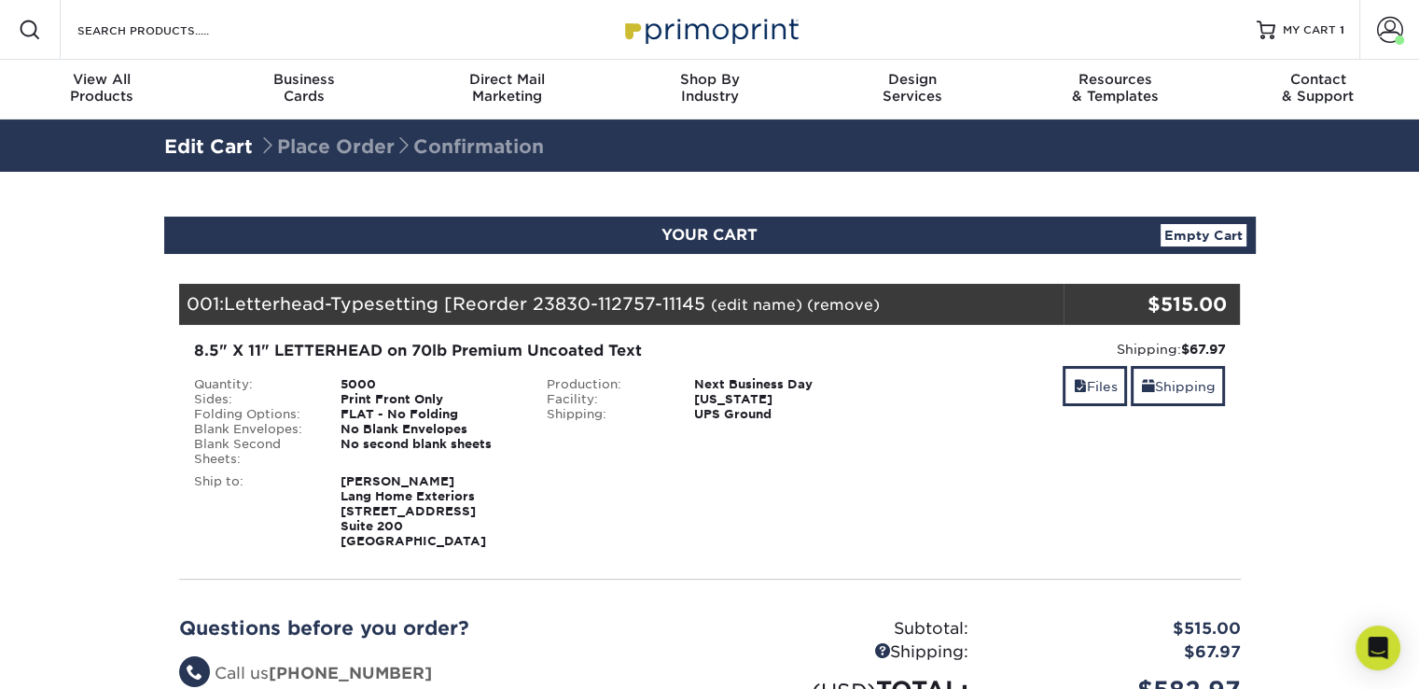
click at [715, 491] on div "Blind Ship:" at bounding box center [710, 508] width 354 height 82
click at [1386, 36] on span at bounding box center [1390, 30] width 26 height 26
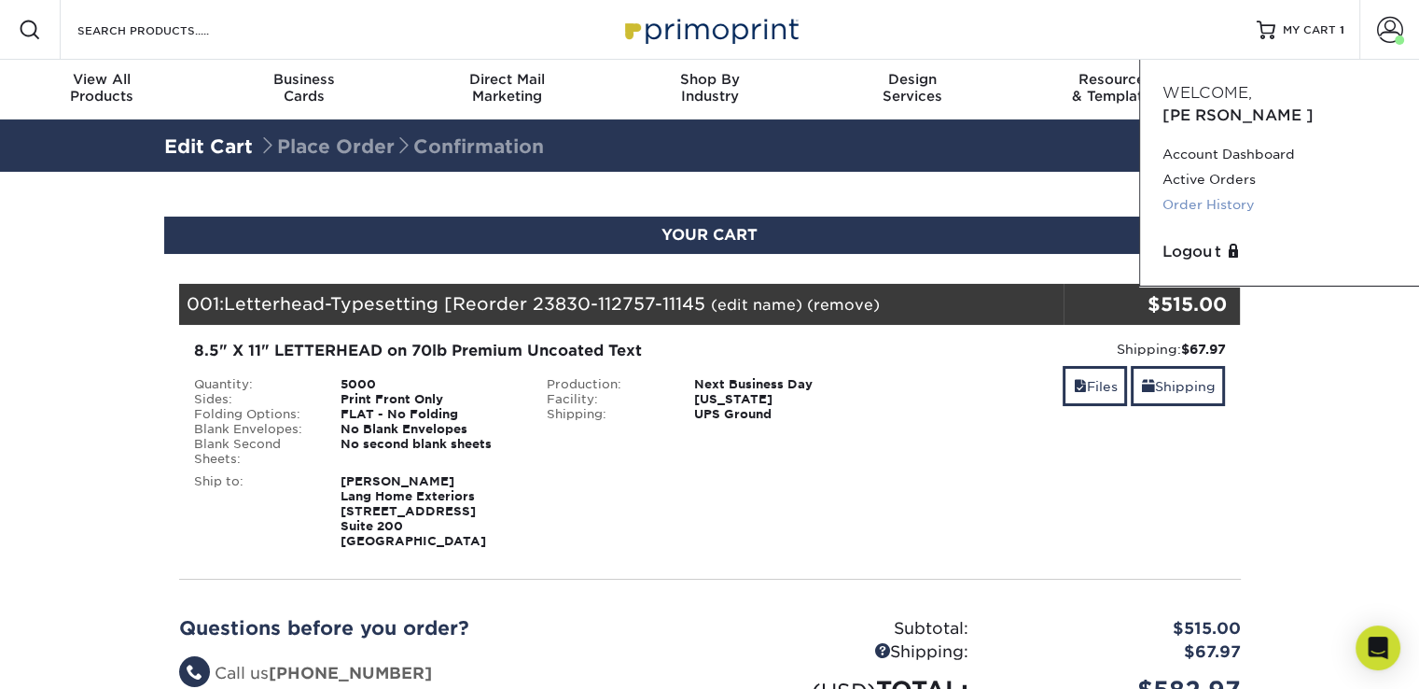
click at [1208, 192] on link "Order History" at bounding box center [1280, 204] width 234 height 25
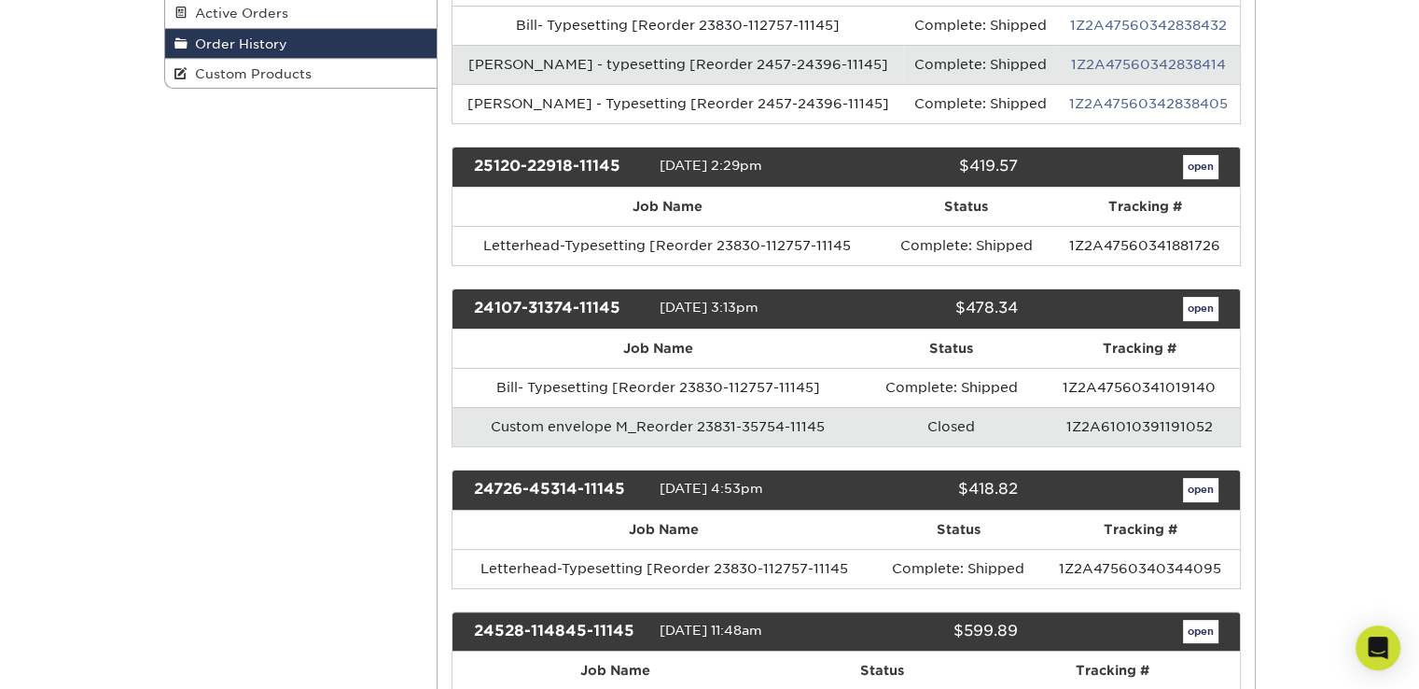
scroll to position [467, 0]
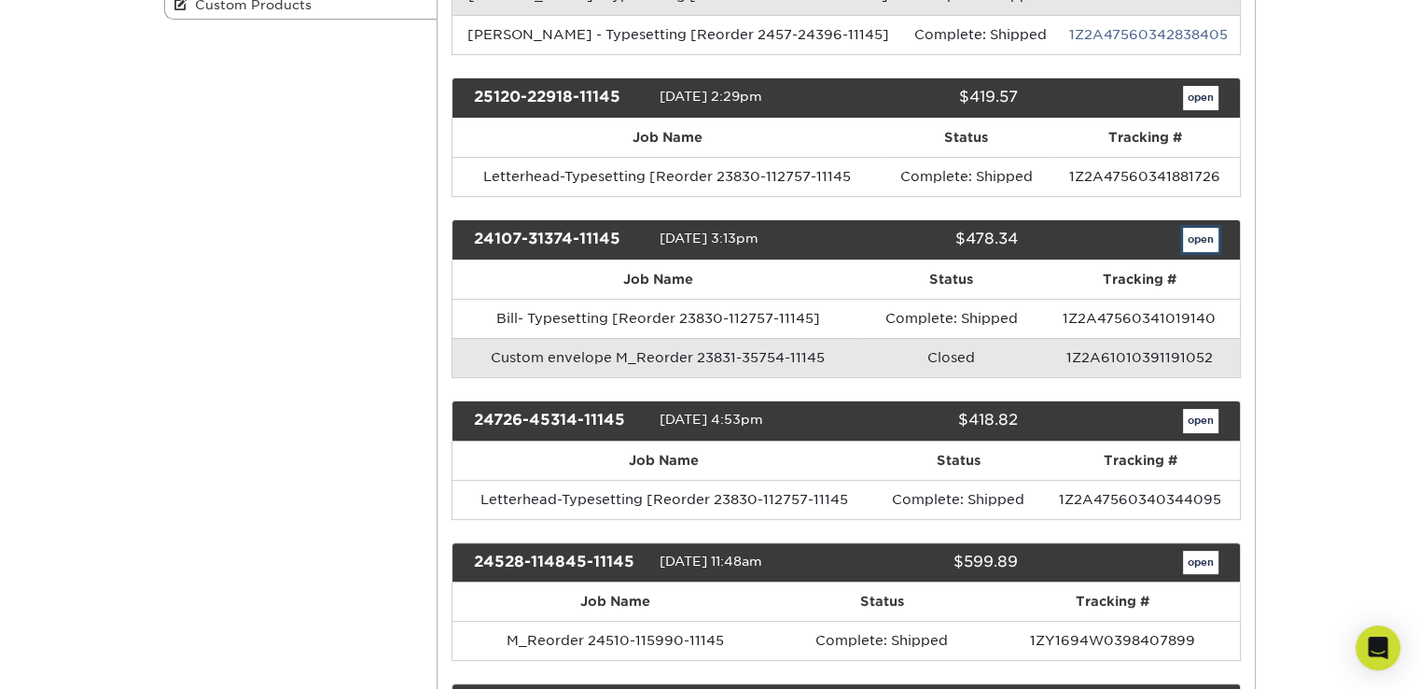
click at [1197, 229] on link "open" at bounding box center [1200, 240] width 35 height 24
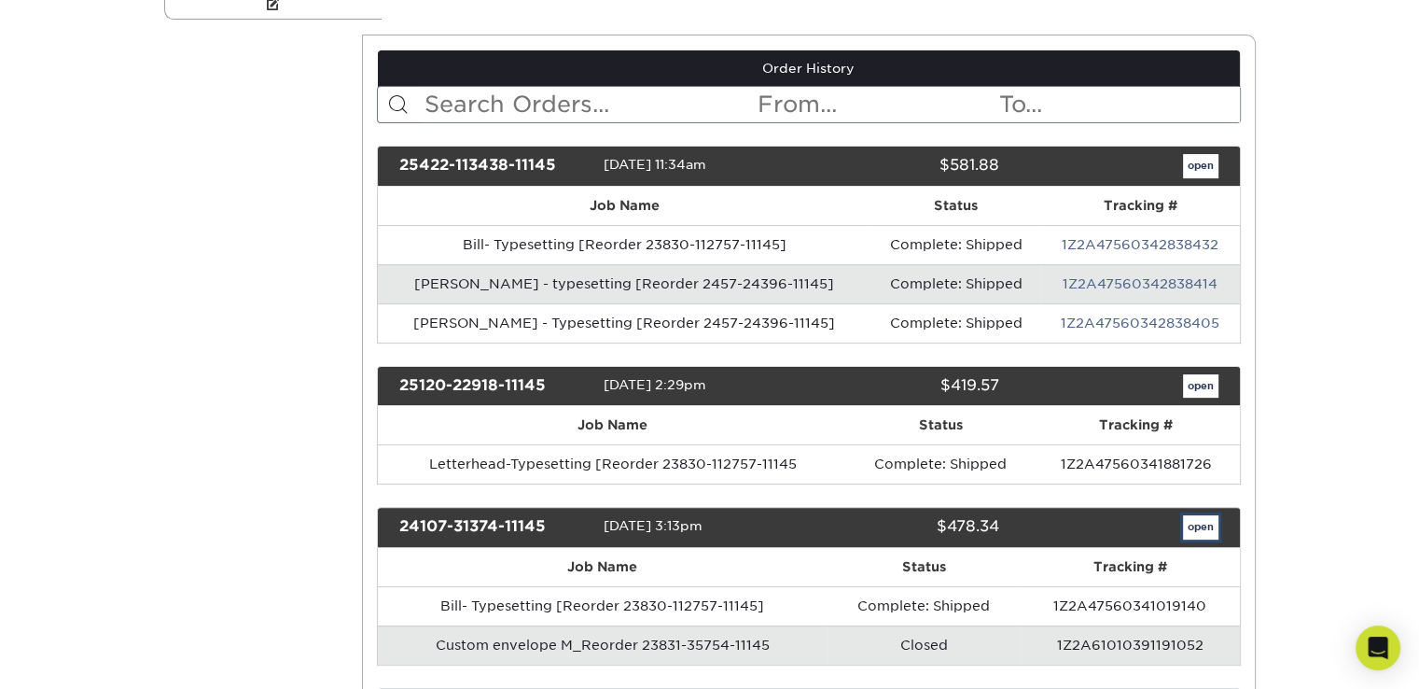
scroll to position [0, 0]
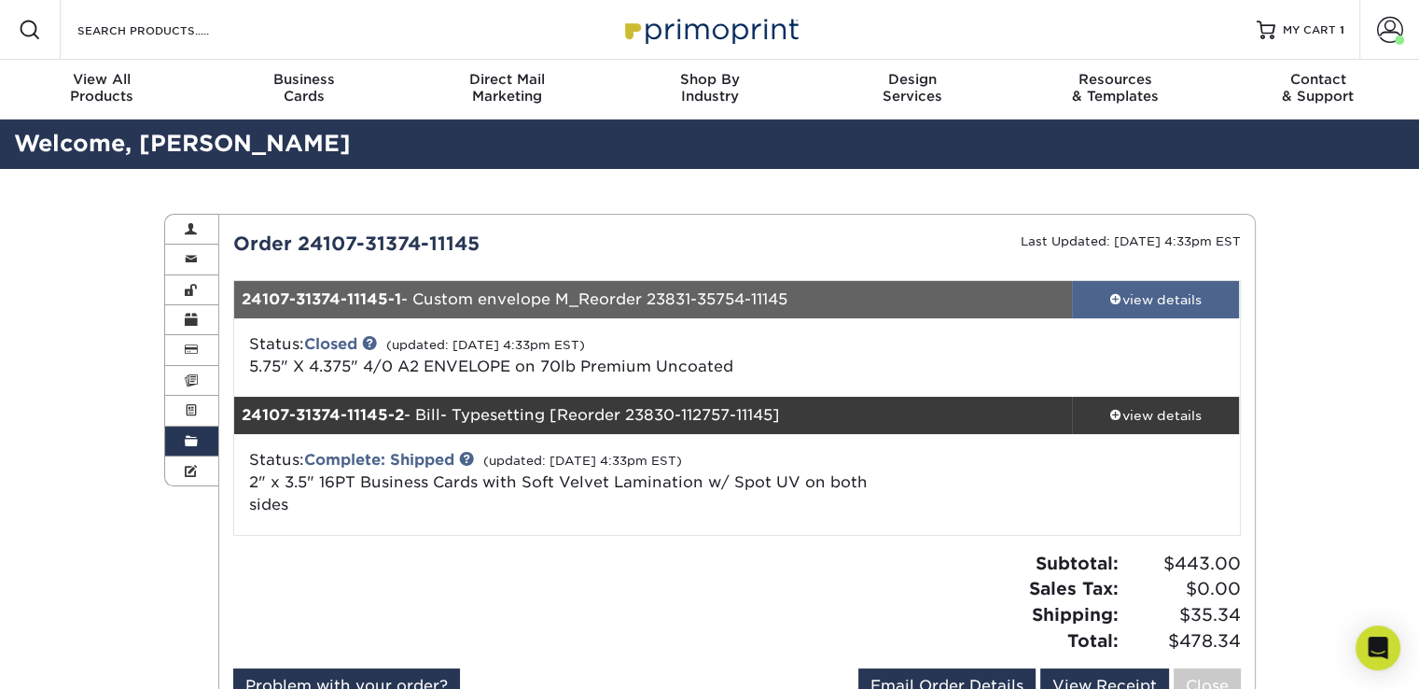
click at [1139, 301] on div "view details" at bounding box center [1156, 299] width 168 height 19
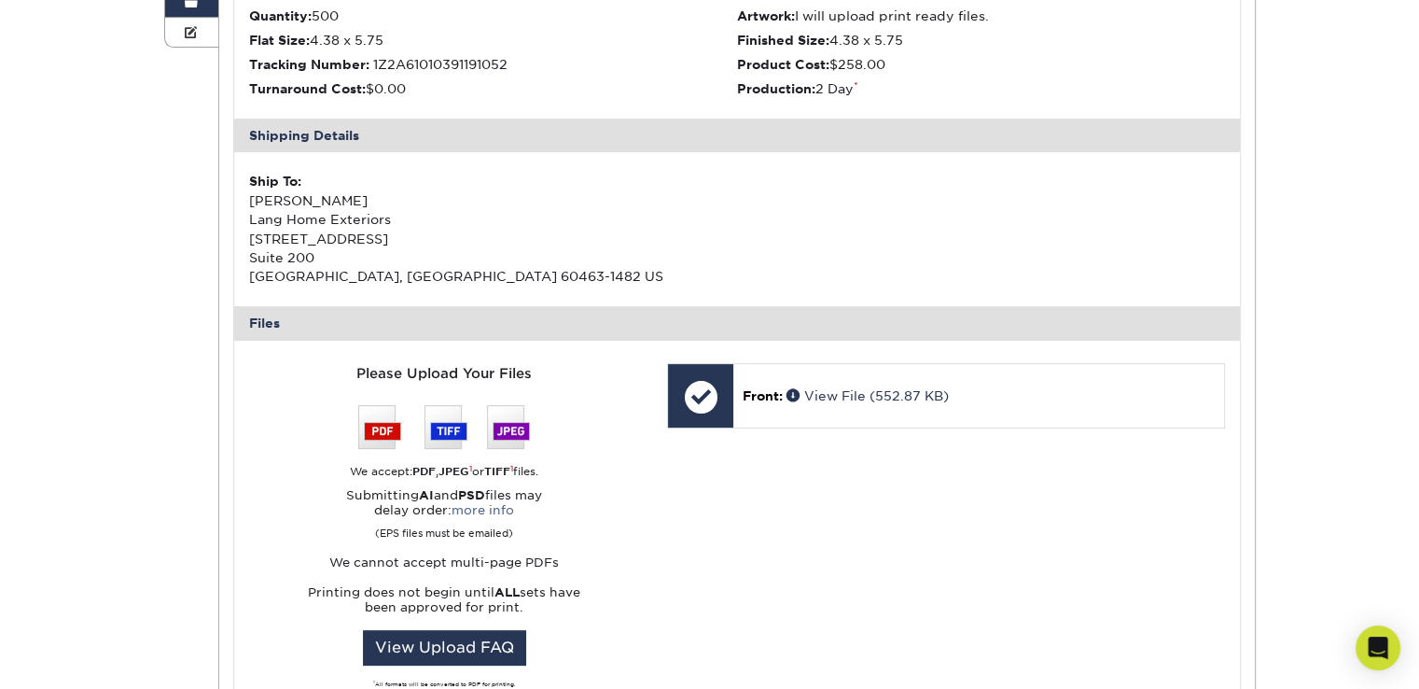
scroll to position [467, 0]
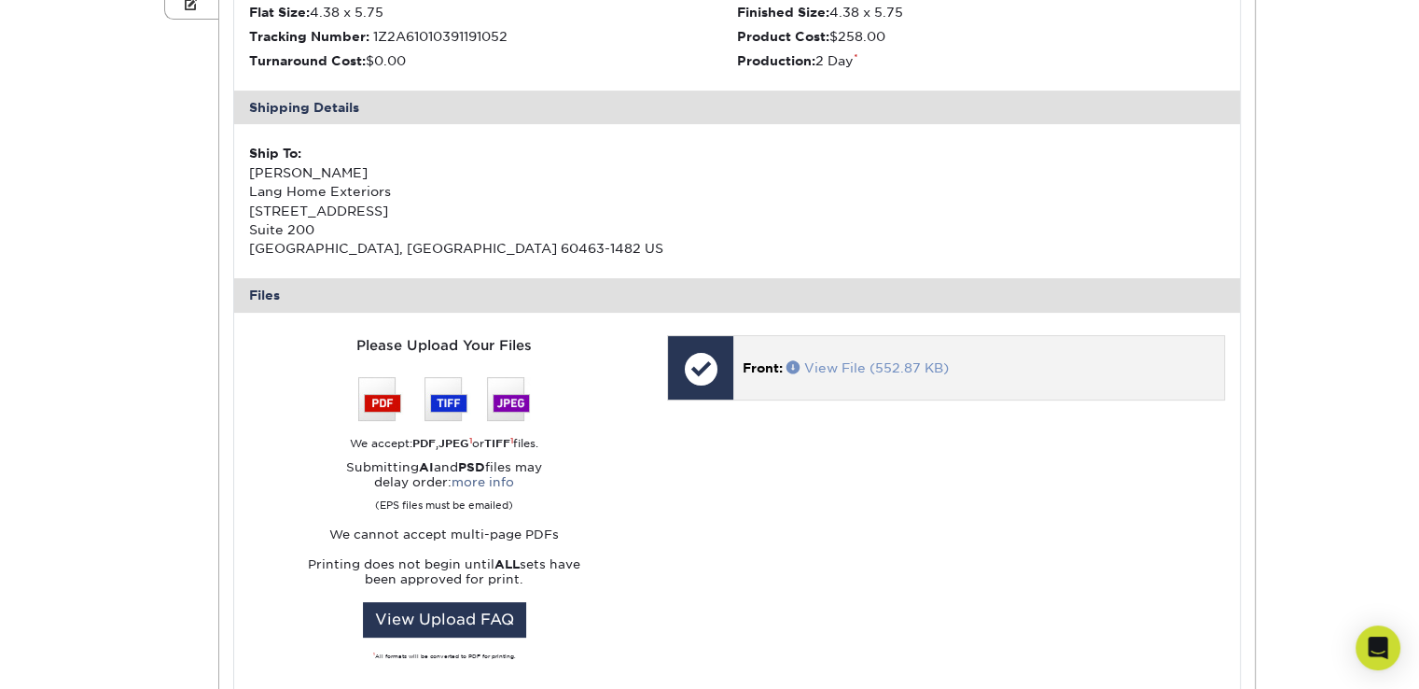
click at [864, 364] on link "View File (552.87 KB)" at bounding box center [868, 367] width 162 height 15
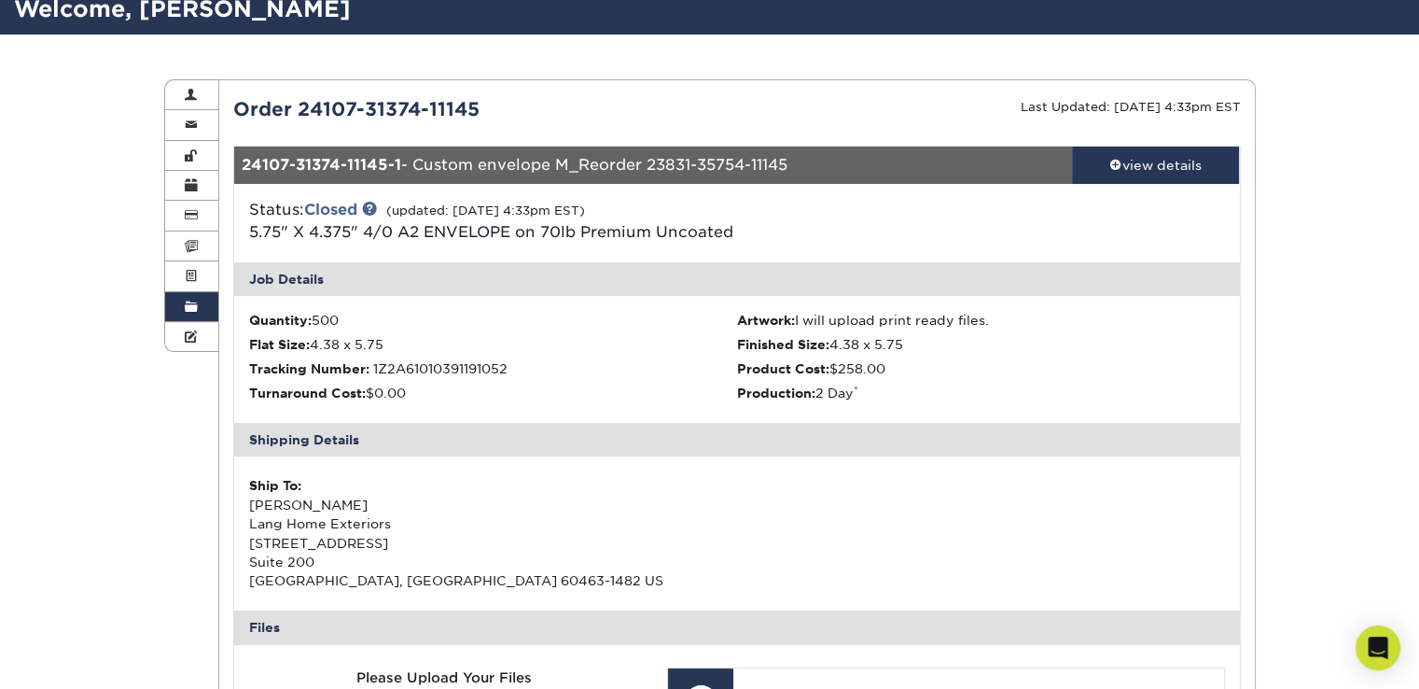
scroll to position [93, 0]
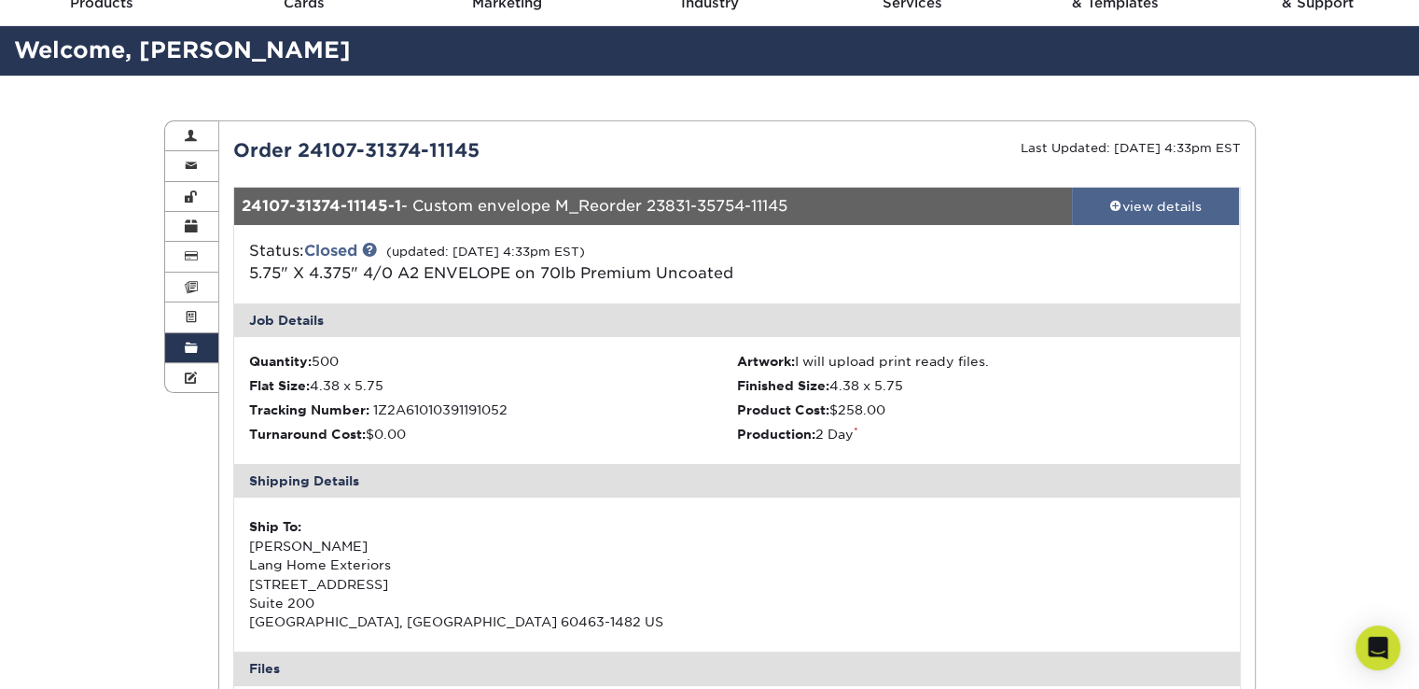
click at [1137, 204] on div "view details" at bounding box center [1156, 206] width 168 height 19
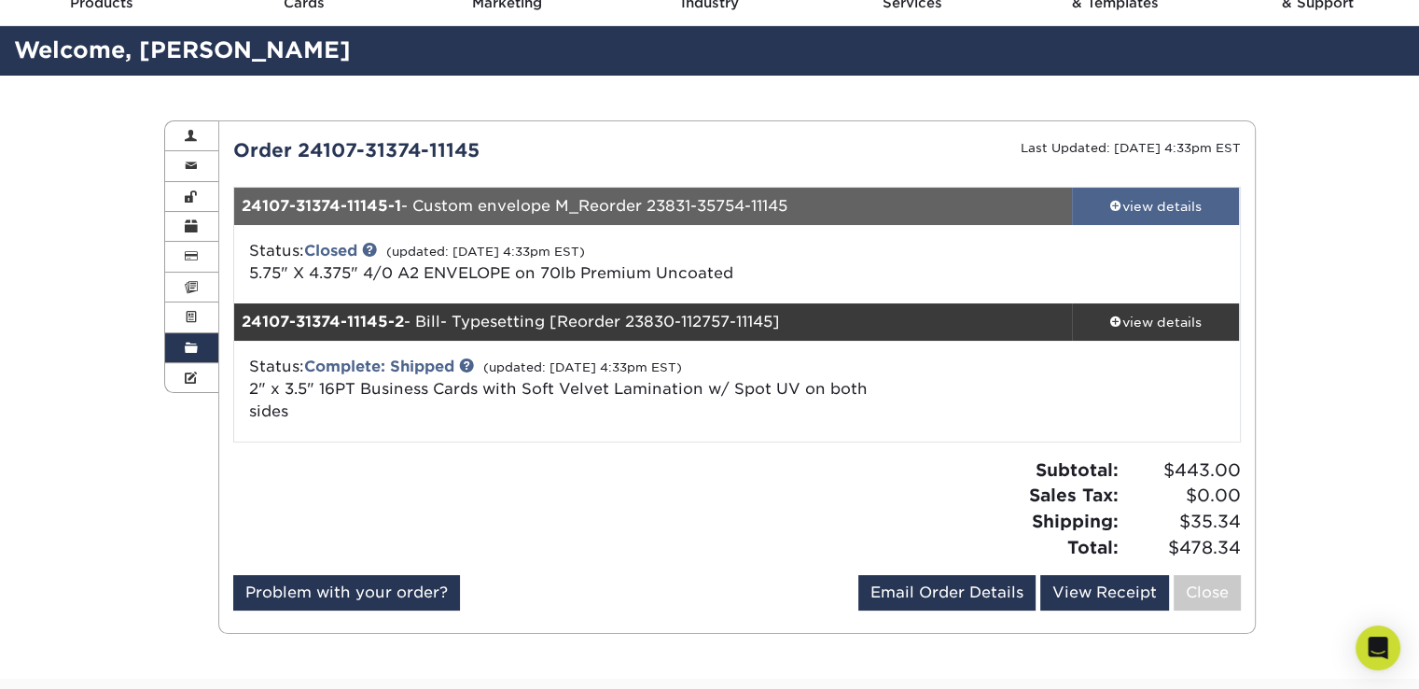
click at [1119, 206] on span at bounding box center [1115, 205] width 13 height 13
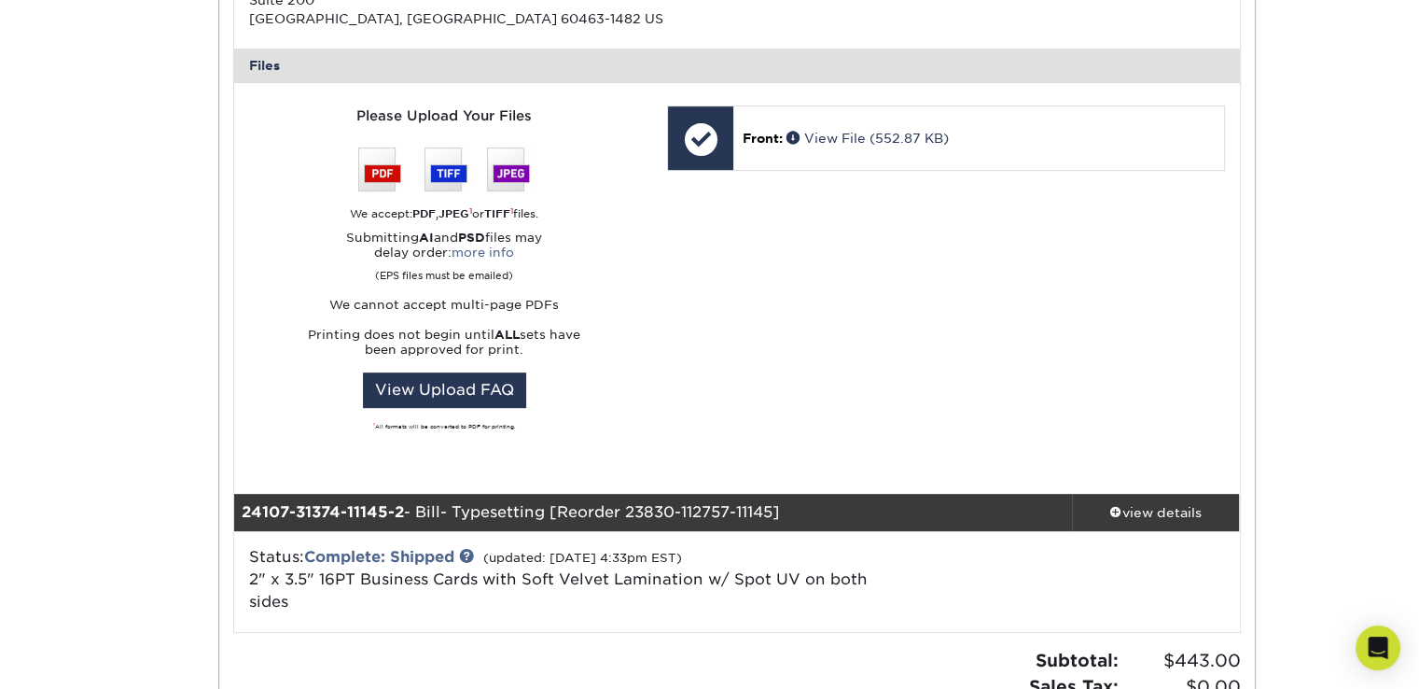
scroll to position [653, 0]
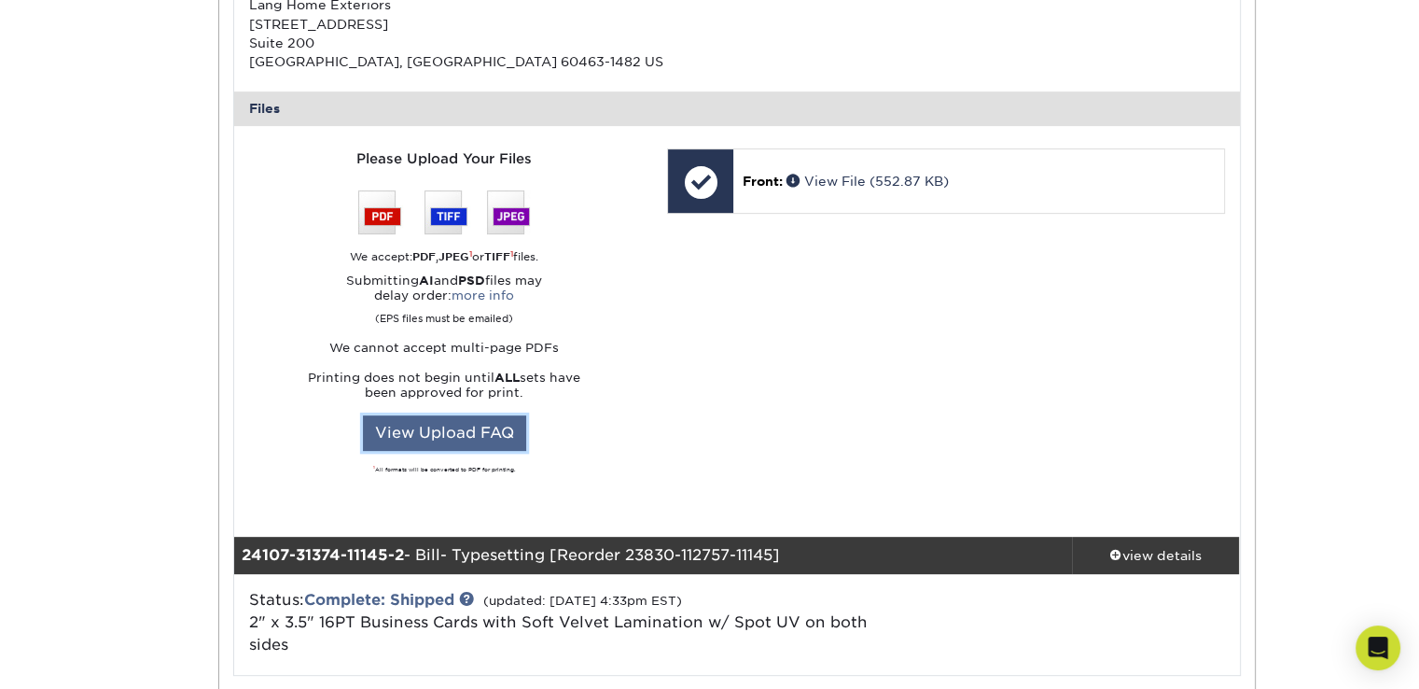
click at [436, 430] on link "View Upload FAQ" at bounding box center [444, 432] width 163 height 35
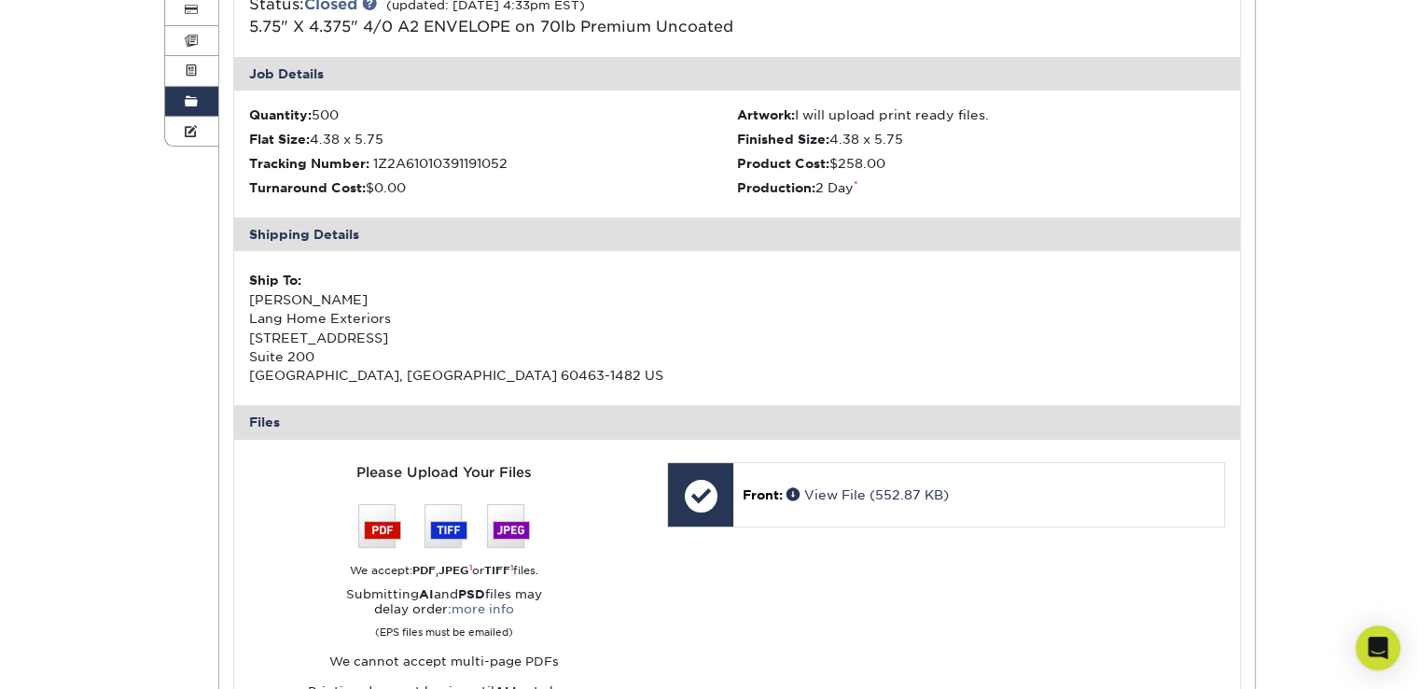
scroll to position [373, 0]
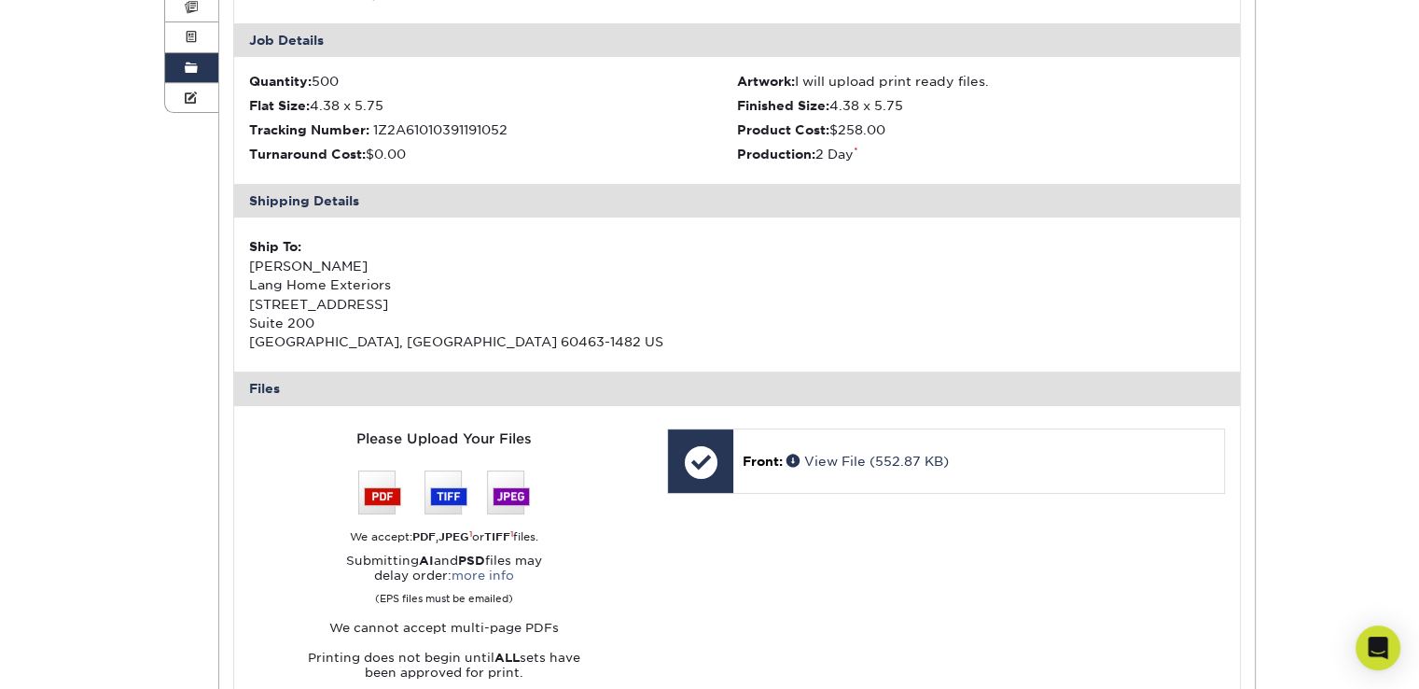
click at [375, 495] on img at bounding box center [444, 492] width 172 height 44
click at [381, 493] on img at bounding box center [444, 492] width 172 height 44
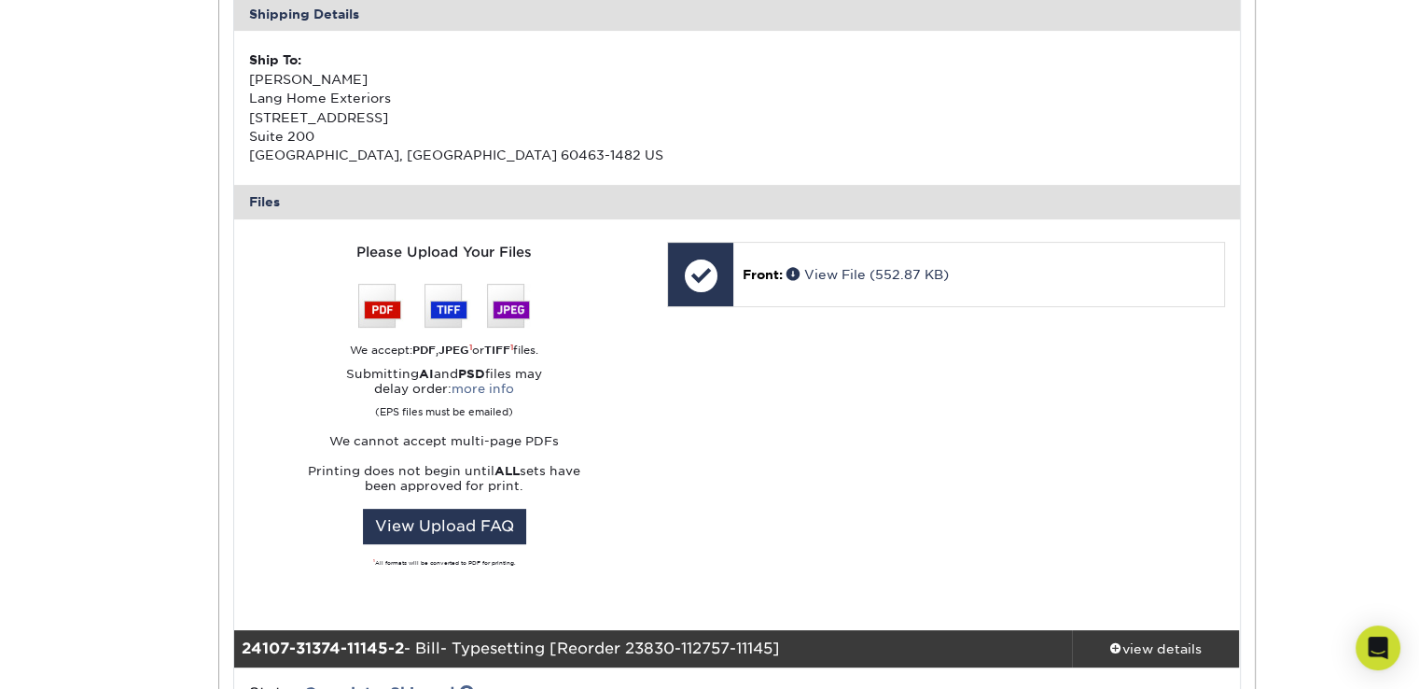
scroll to position [467, 0]
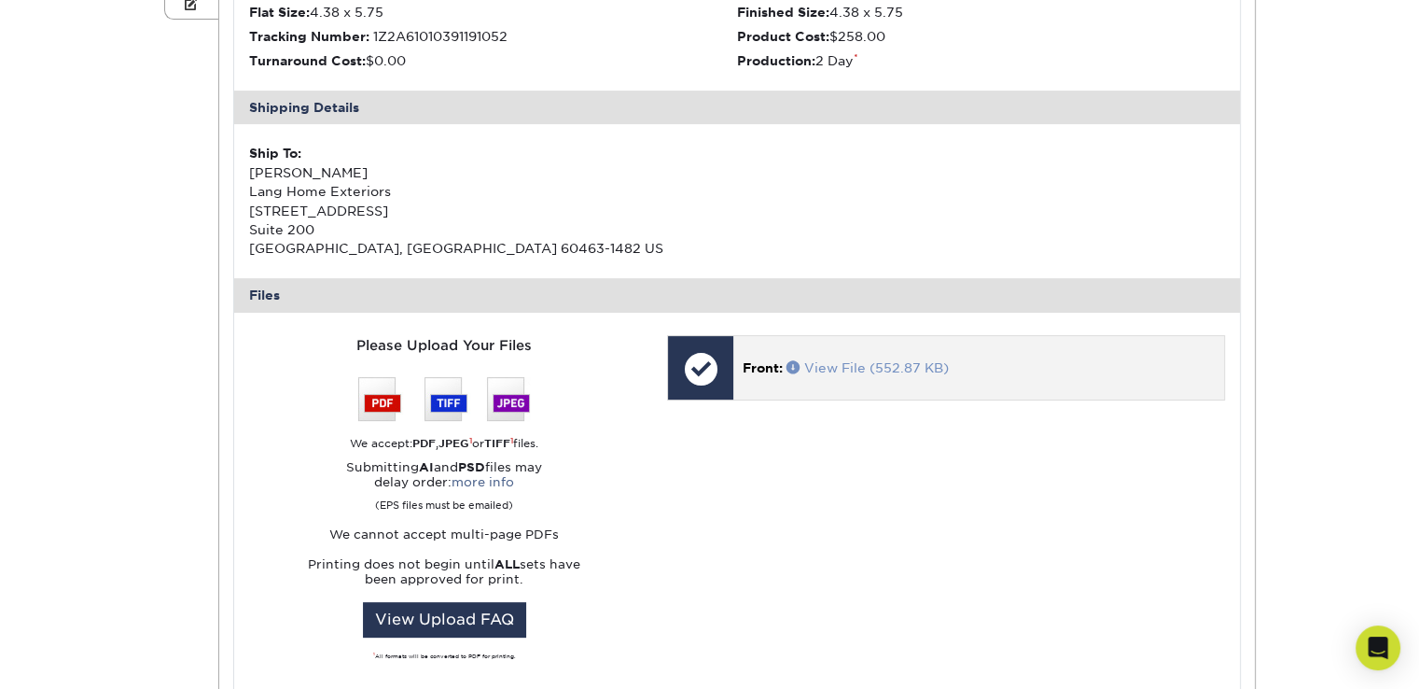
click at [892, 370] on link "View File (552.87 KB)" at bounding box center [868, 367] width 162 height 15
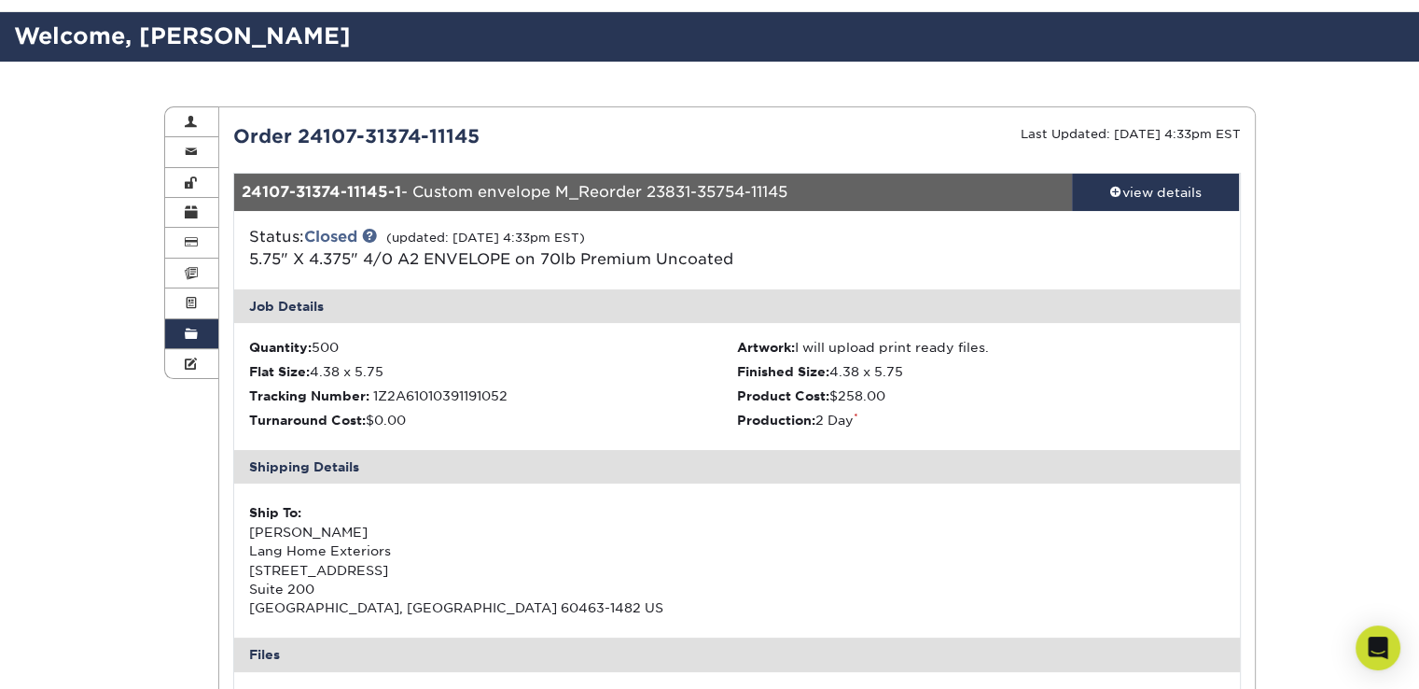
scroll to position [0, 0]
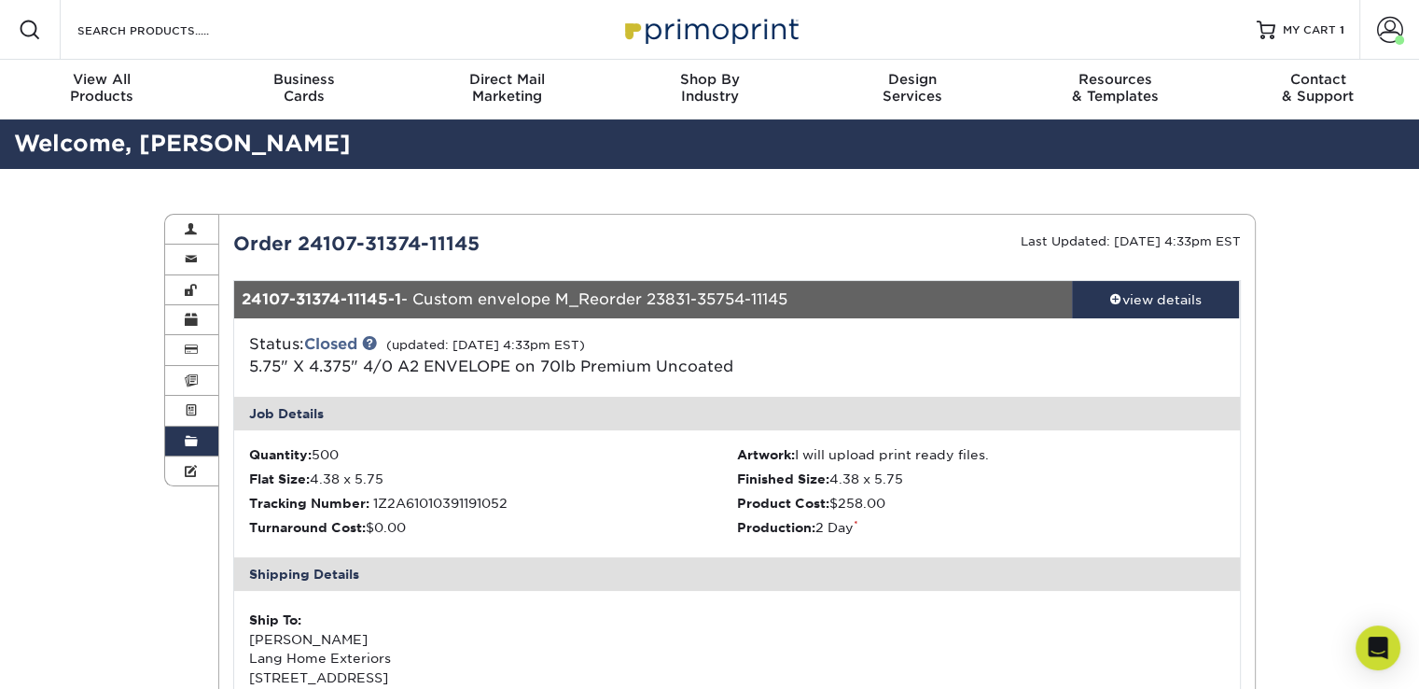
click at [612, 309] on div "24107-31374-11145-1 - Custom envelope M_Reorder 23831-35754-11145" at bounding box center [653, 299] width 838 height 37
click at [640, 531] on li "Turnaround Cost: $0.00" at bounding box center [493, 527] width 488 height 19
click at [357, 342] on link "Closed" at bounding box center [330, 344] width 53 height 18
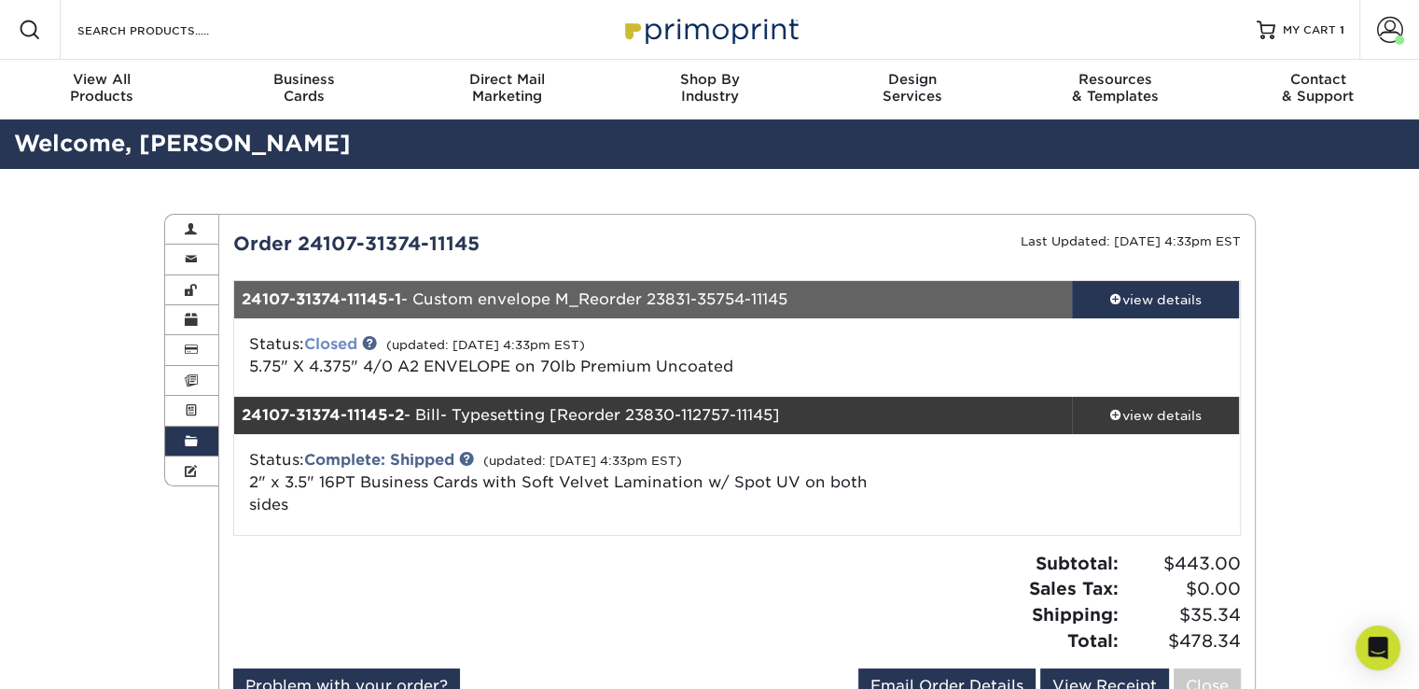
click at [333, 341] on link "Closed" at bounding box center [330, 344] width 53 height 18
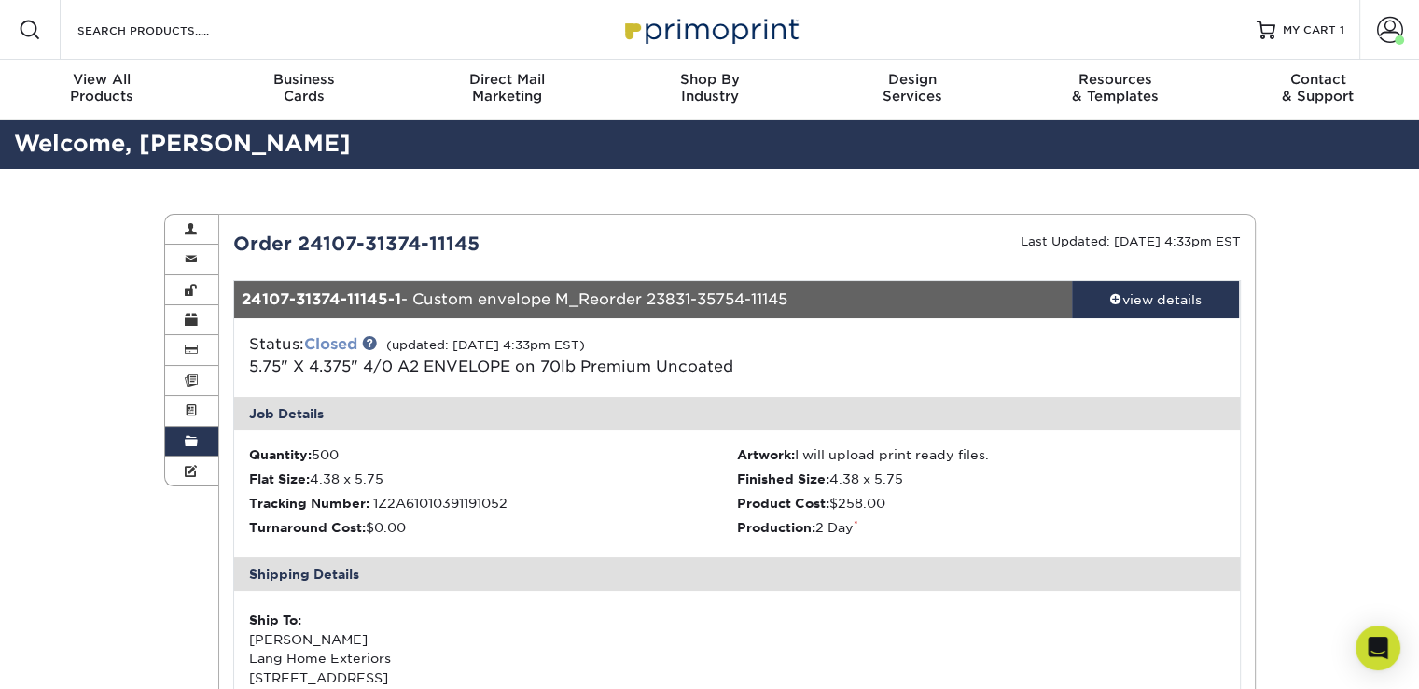
click at [333, 341] on link "Closed" at bounding box center [330, 344] width 53 height 18
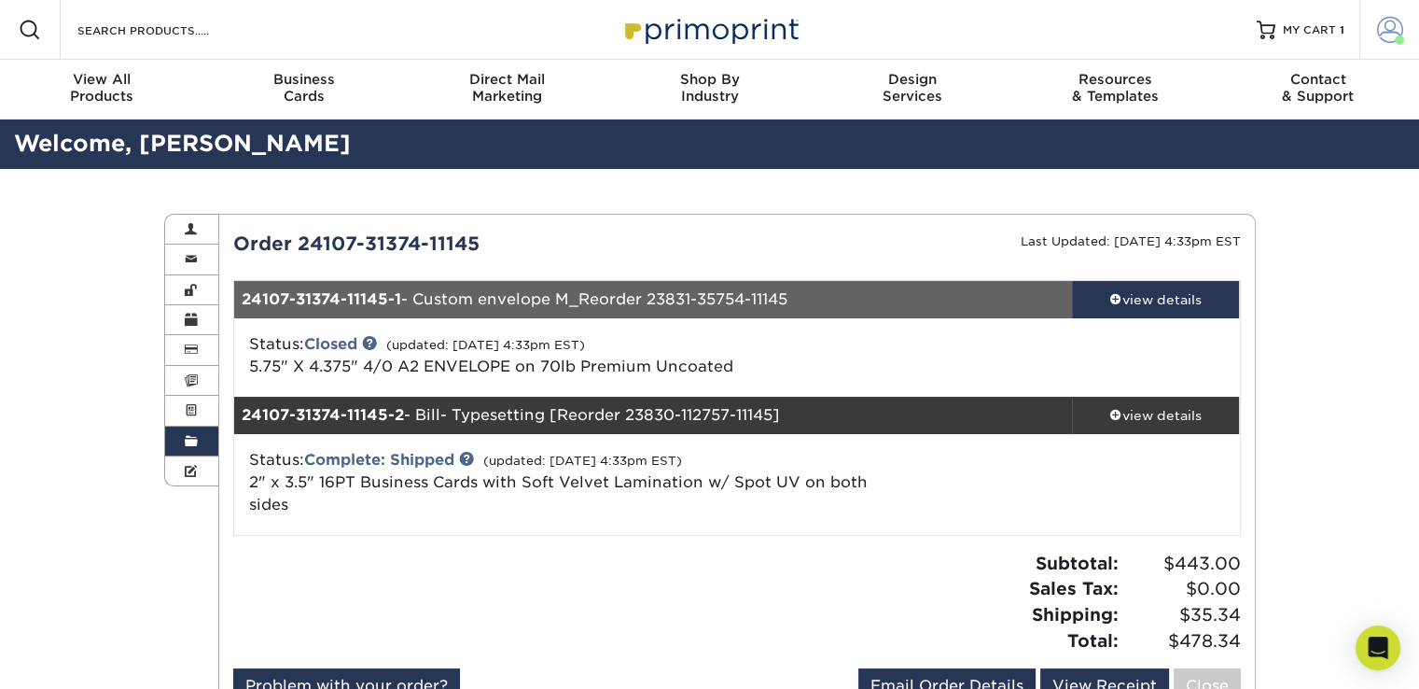
click at [1396, 33] on span at bounding box center [1390, 30] width 26 height 26
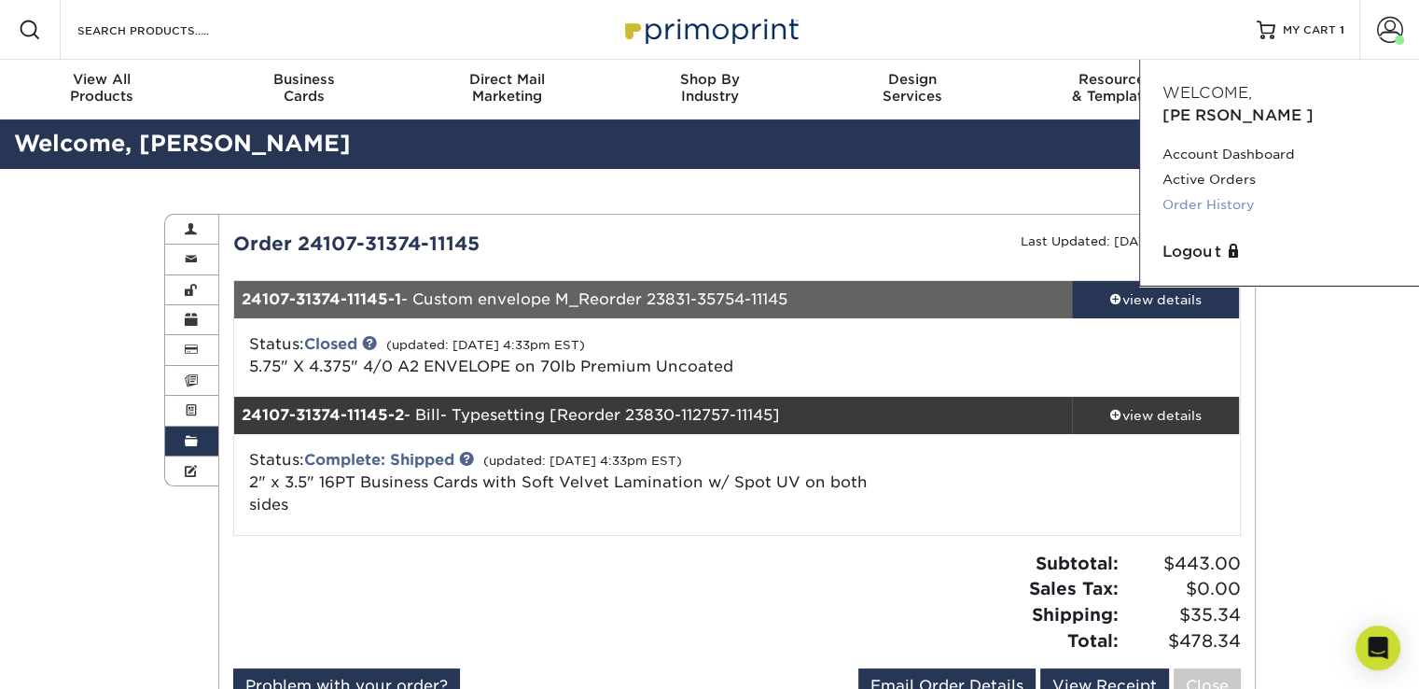
click at [1217, 192] on link "Order History" at bounding box center [1280, 204] width 234 height 25
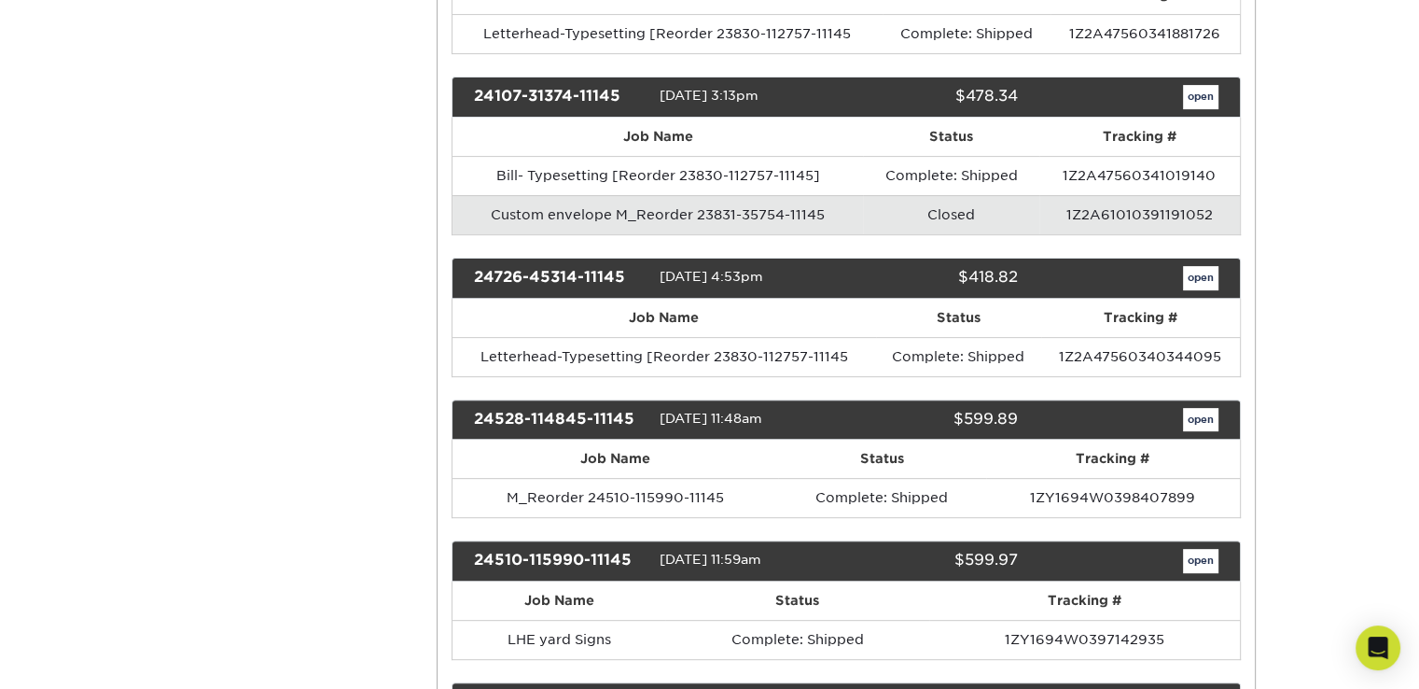
scroll to position [653, 0]
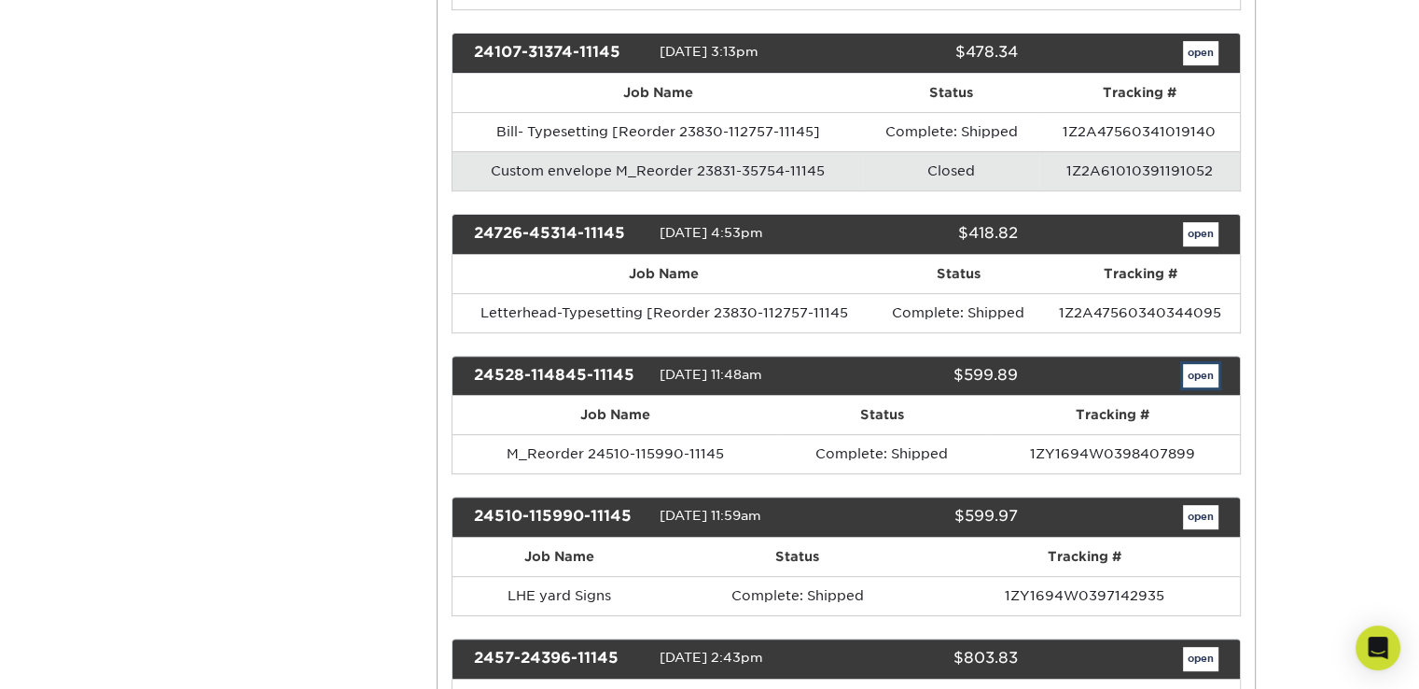
click at [1202, 372] on link "open" at bounding box center [1200, 376] width 35 height 24
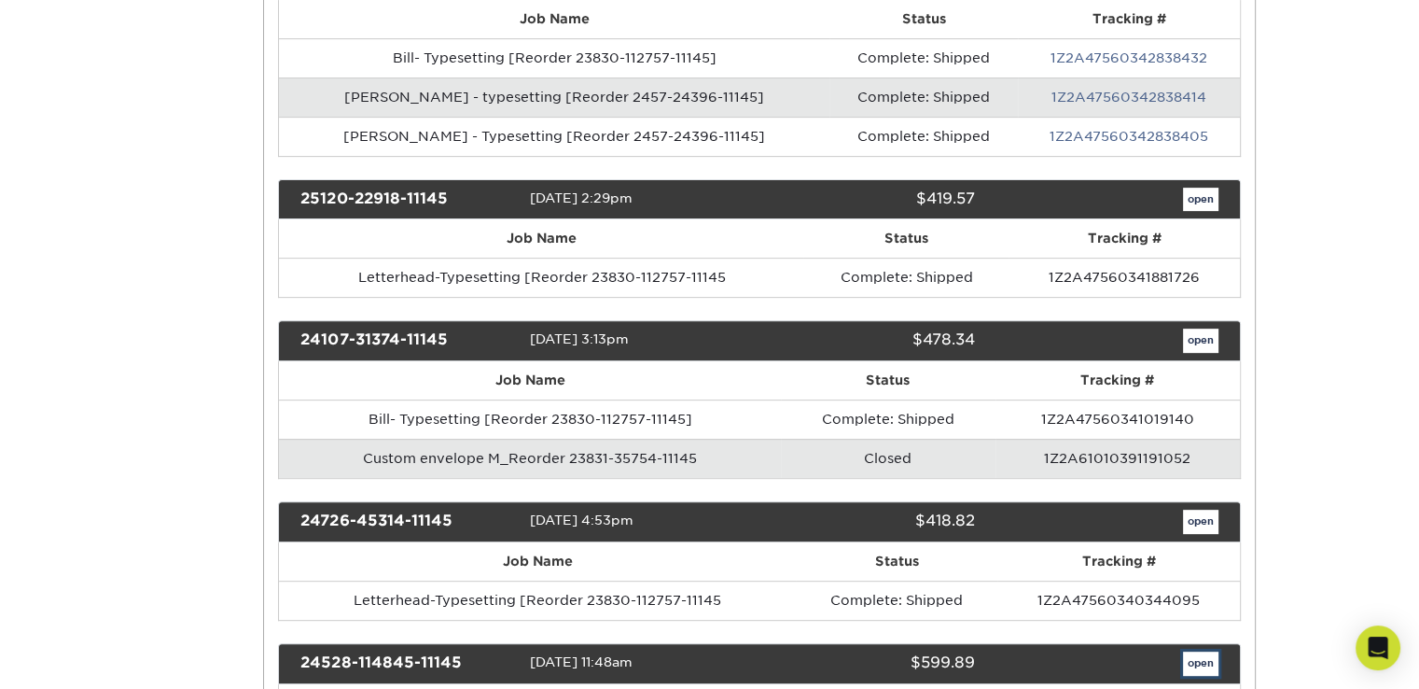
scroll to position [0, 0]
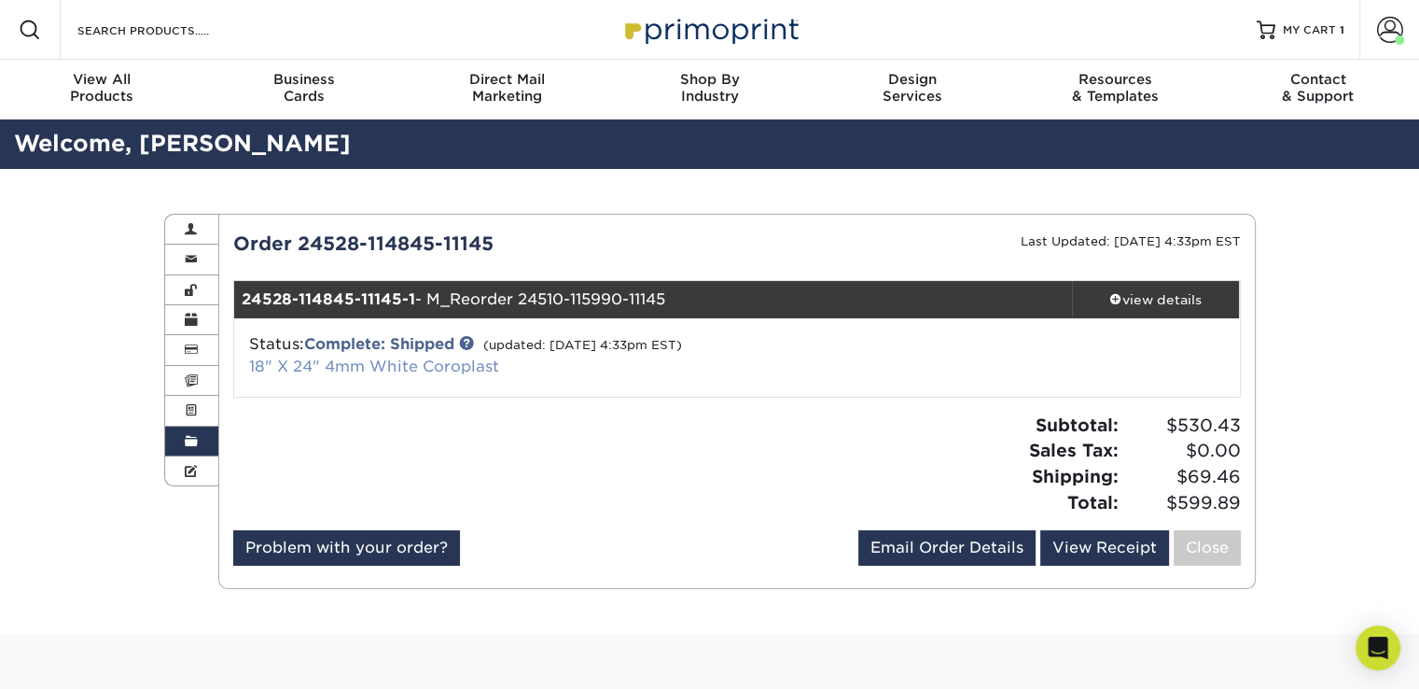
click at [401, 366] on link "18" X 24" 4mm White Coroplast" at bounding box center [374, 366] width 250 height 18
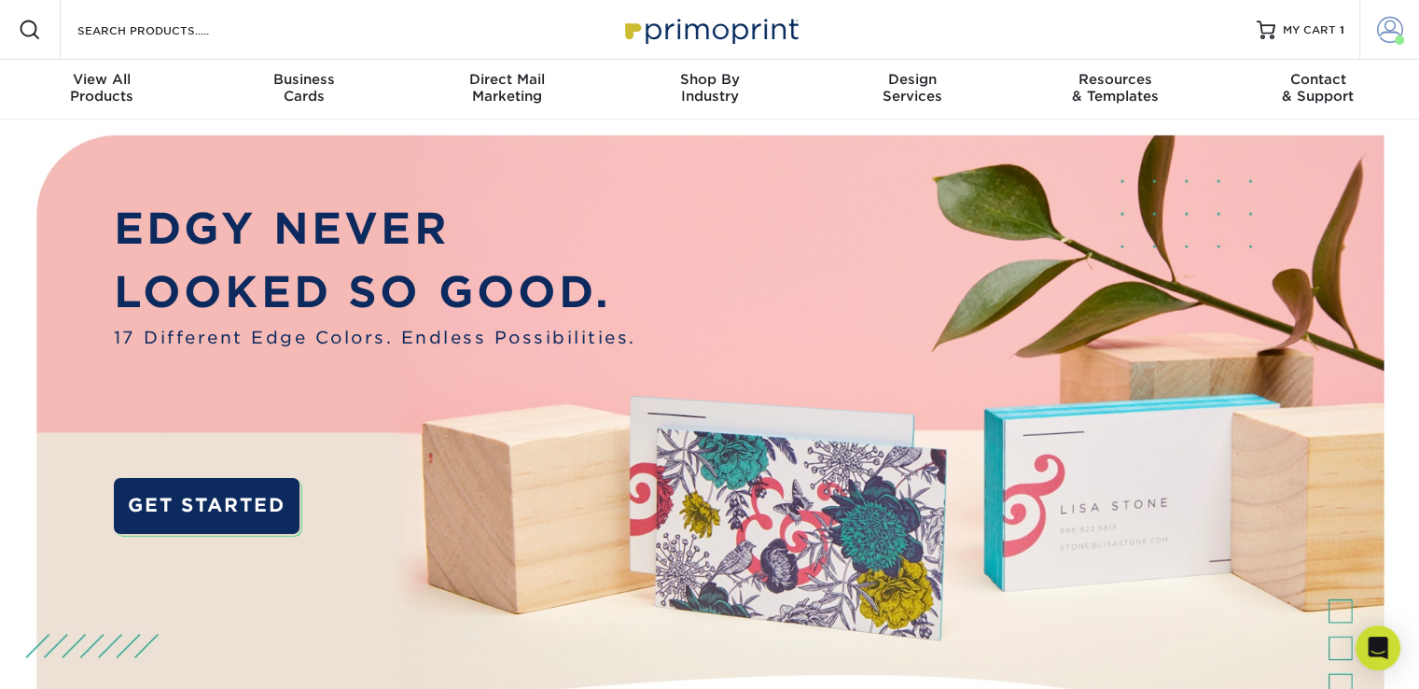
click at [1383, 31] on span at bounding box center [1390, 30] width 26 height 26
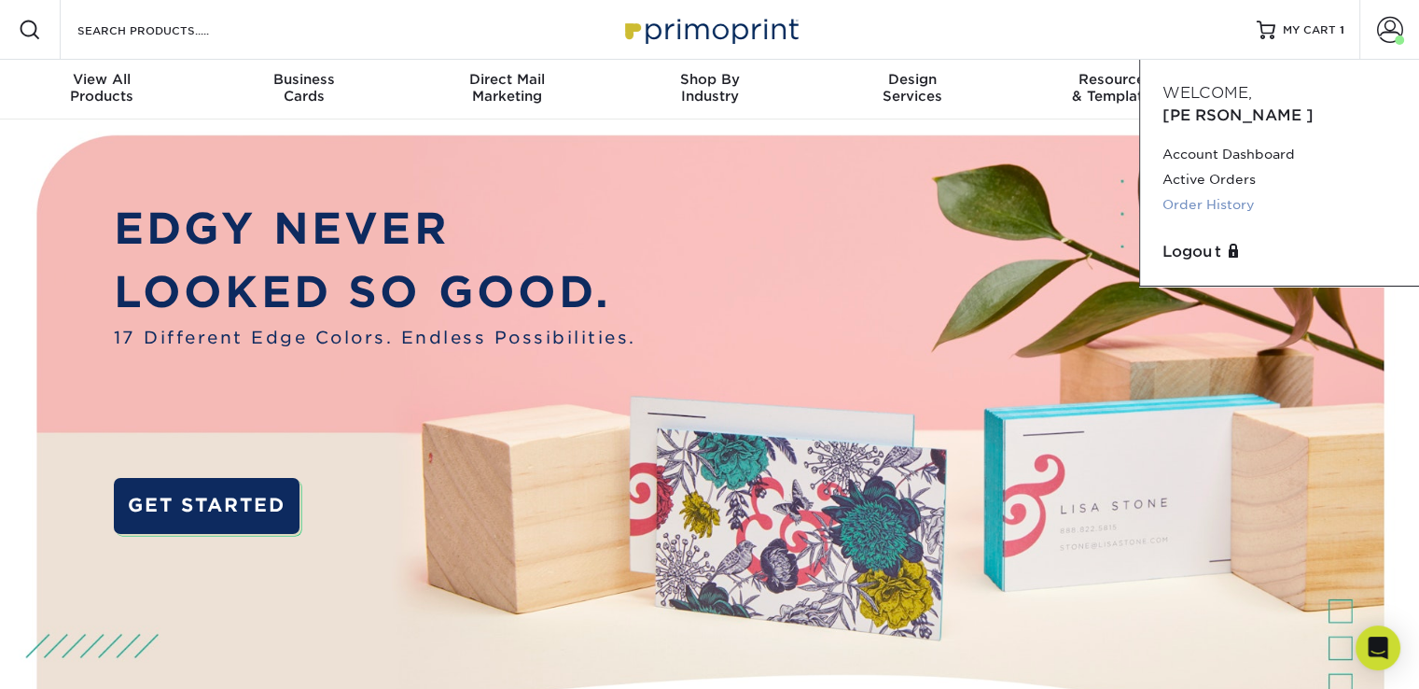
click at [1233, 192] on link "Order History" at bounding box center [1280, 204] width 234 height 25
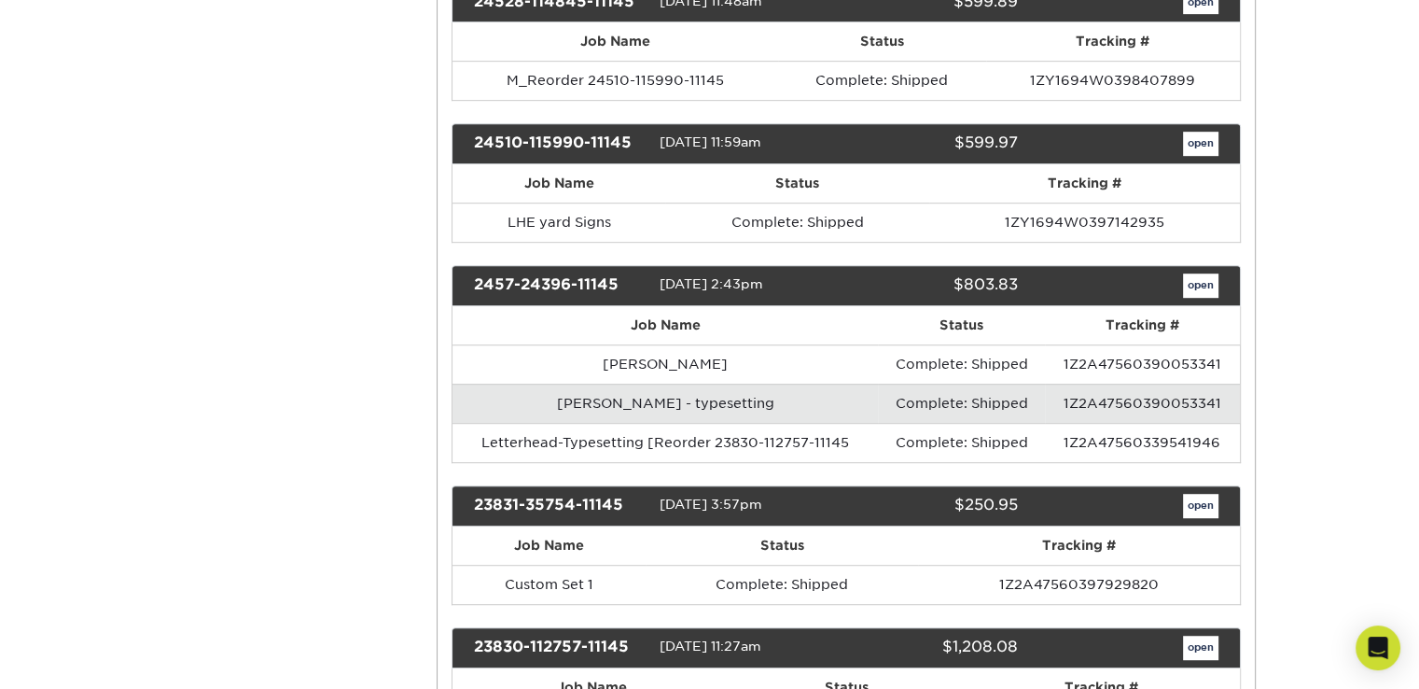
scroll to position [1120, 0]
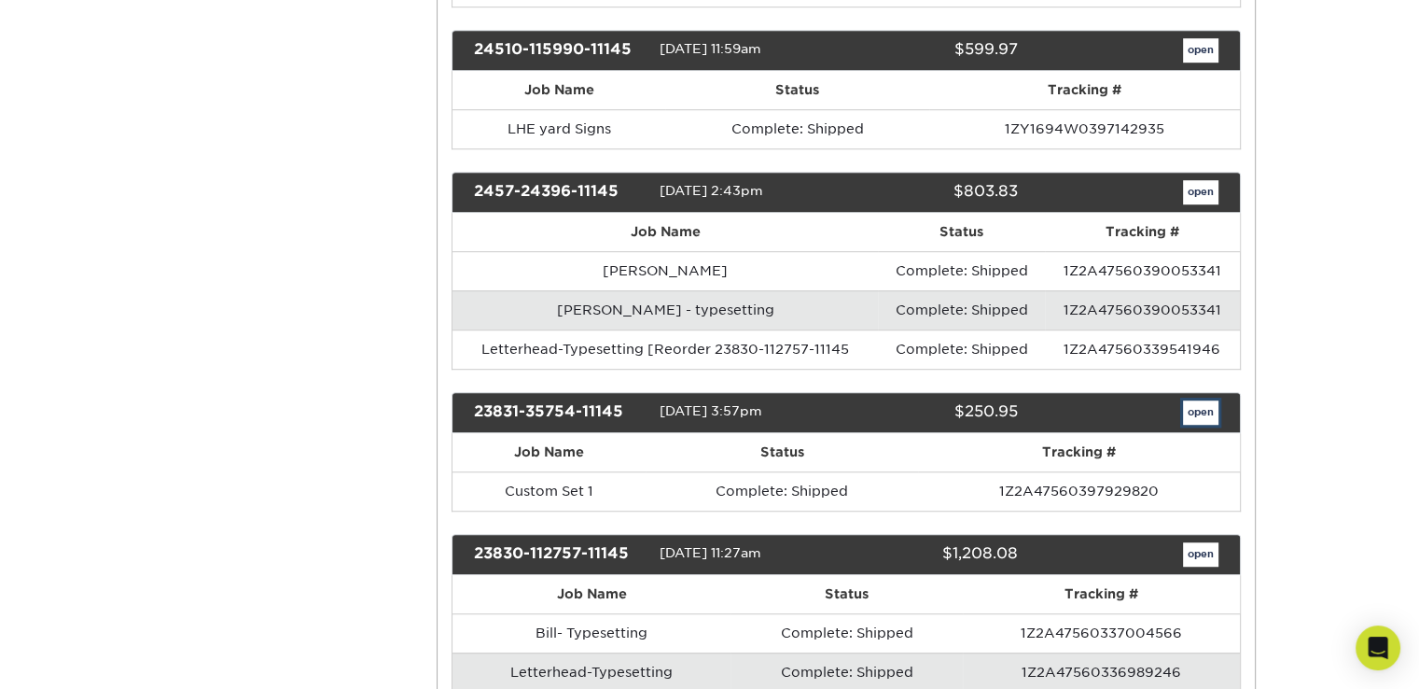
click at [1203, 401] on link "open" at bounding box center [1200, 412] width 35 height 24
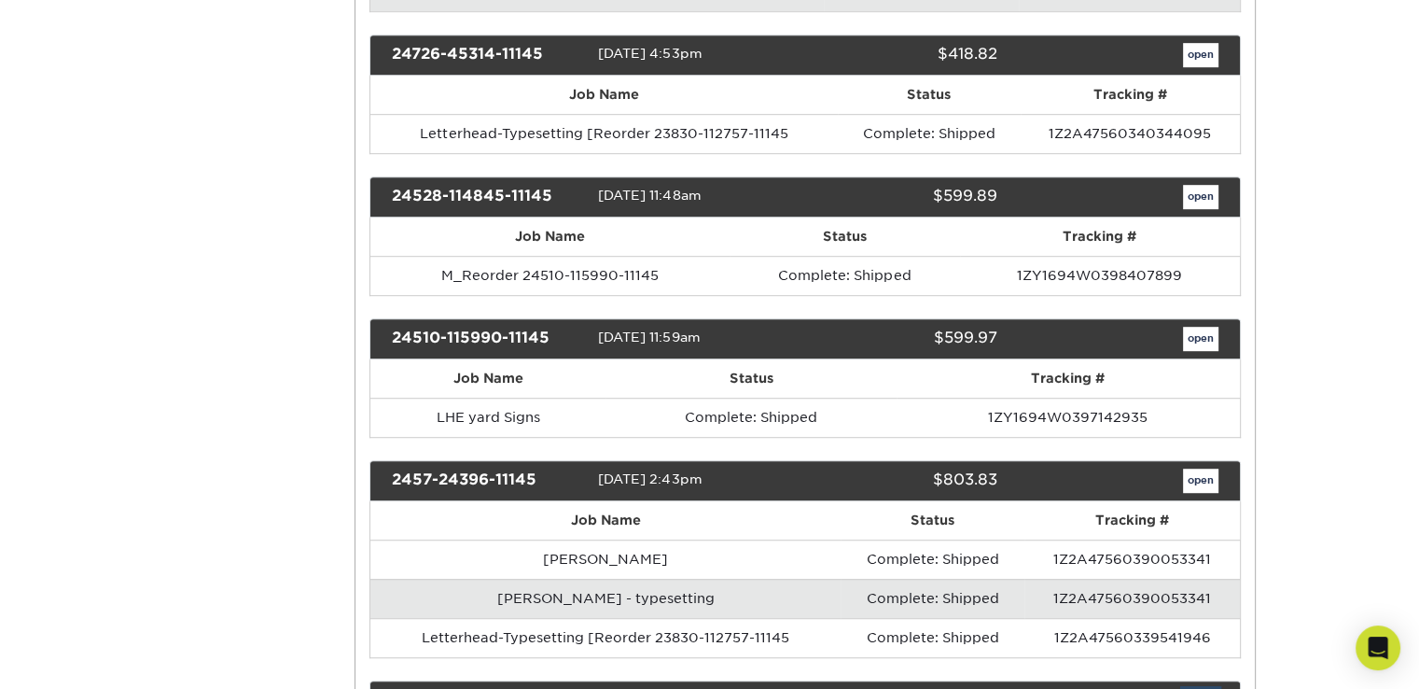
scroll to position [0, 0]
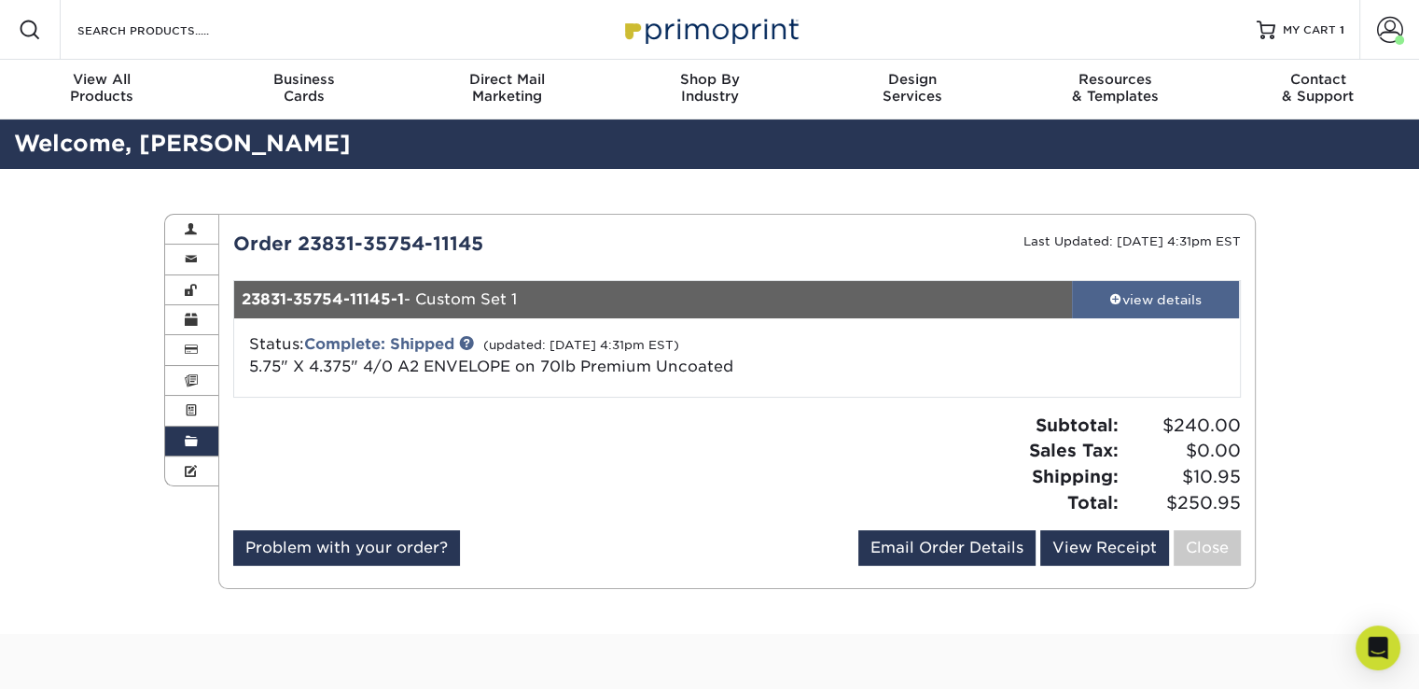
click at [1168, 296] on div "view details" at bounding box center [1156, 299] width 168 height 19
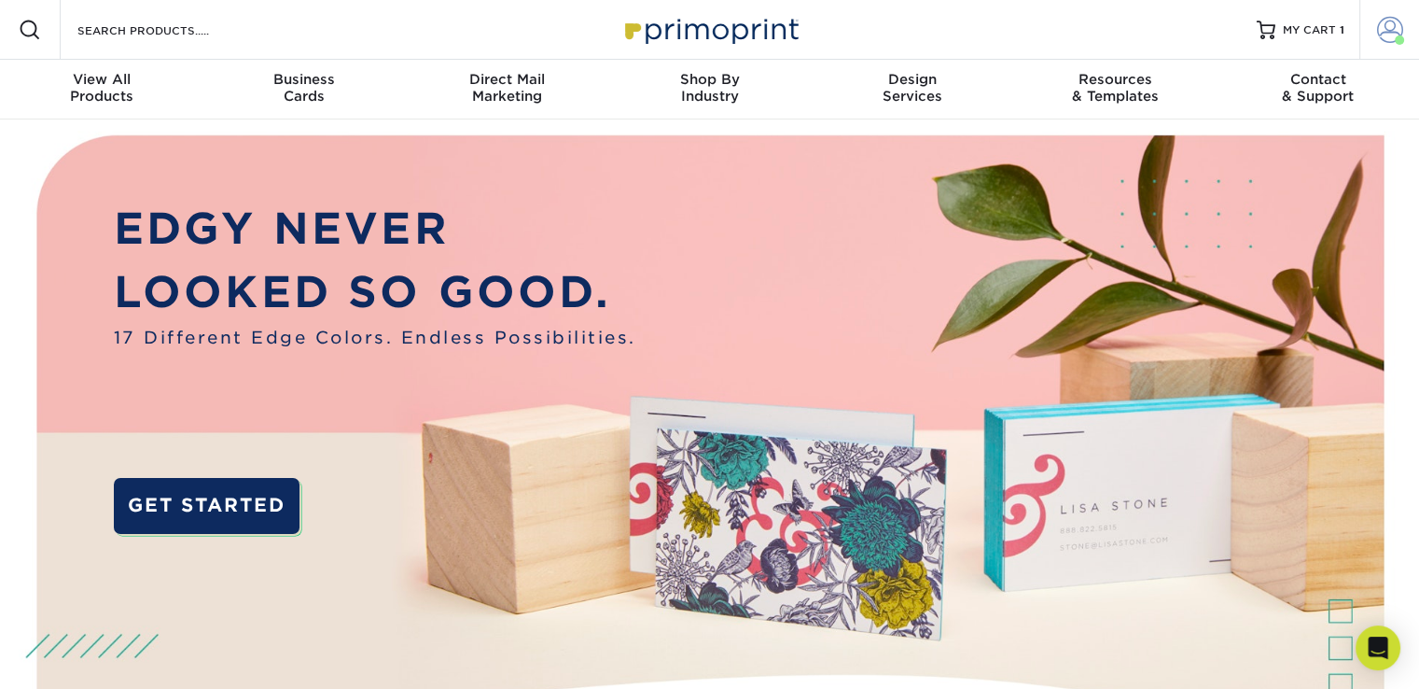
click at [1386, 36] on span at bounding box center [1390, 30] width 26 height 26
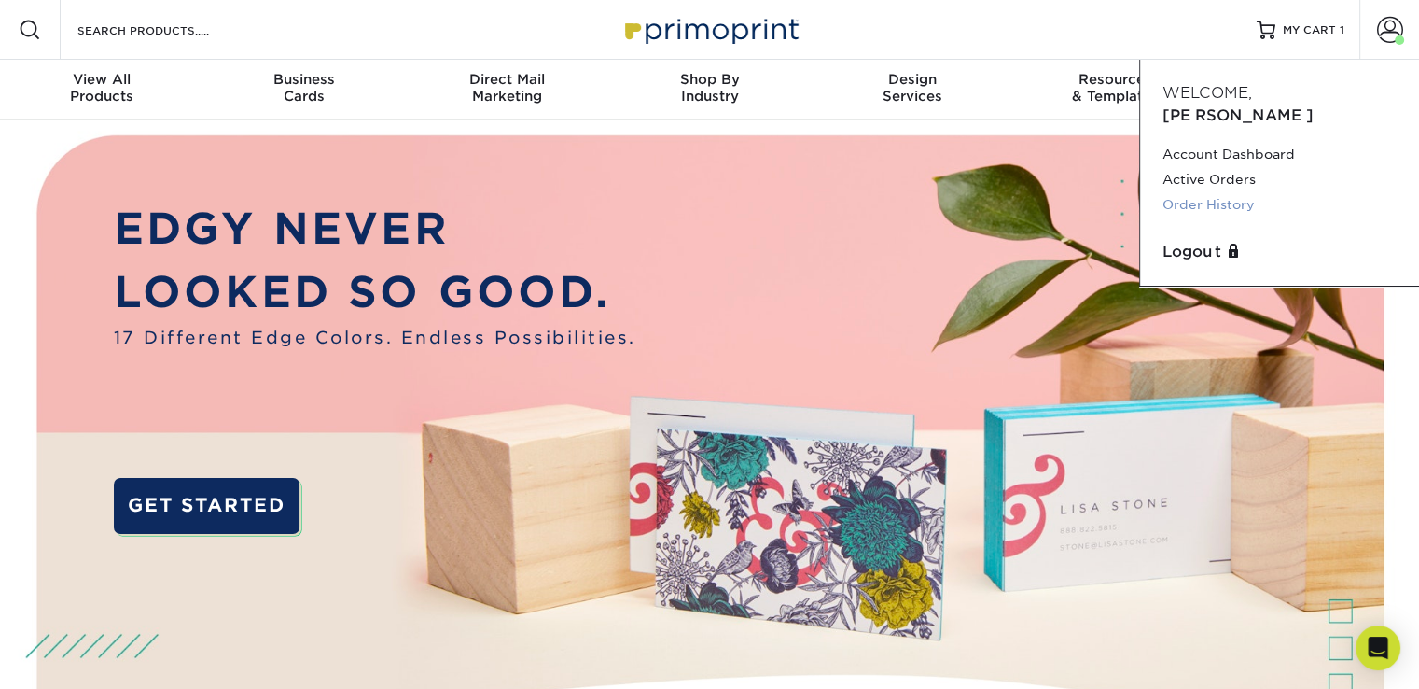
click at [1202, 192] on link "Order History" at bounding box center [1280, 204] width 234 height 25
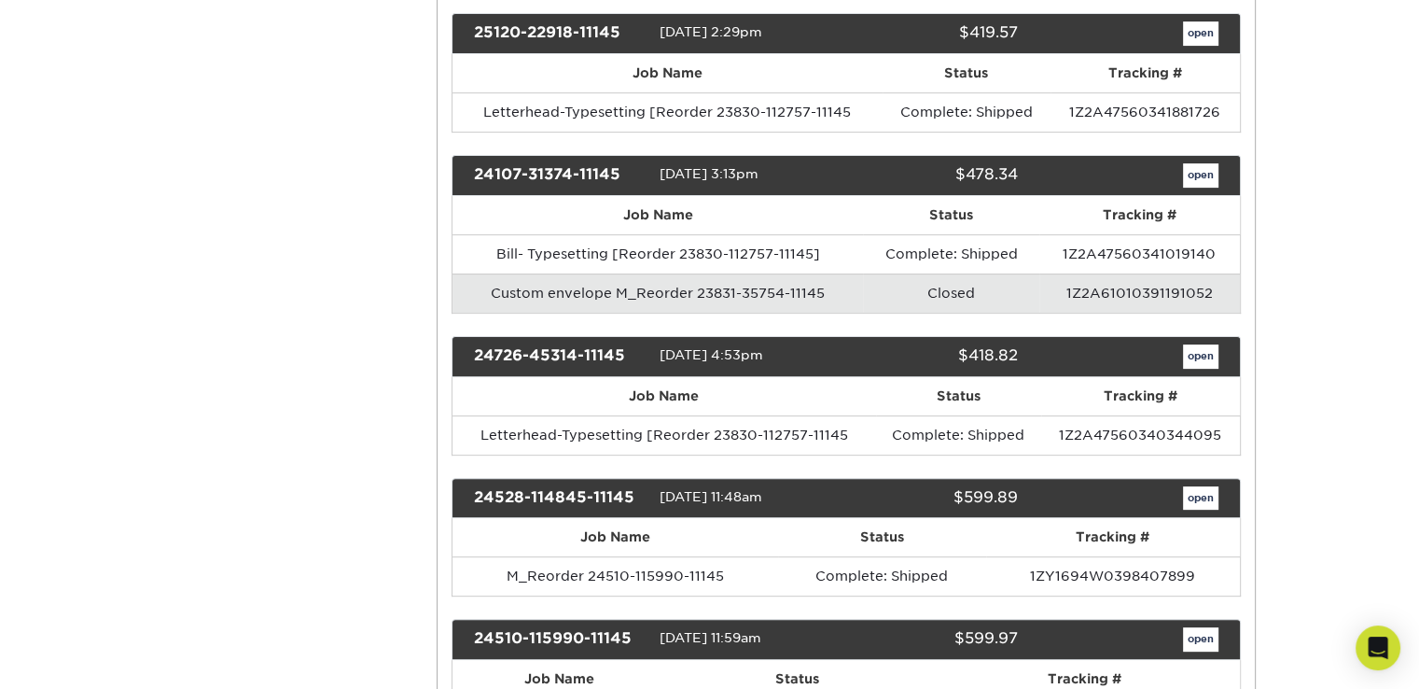
scroll to position [560, 0]
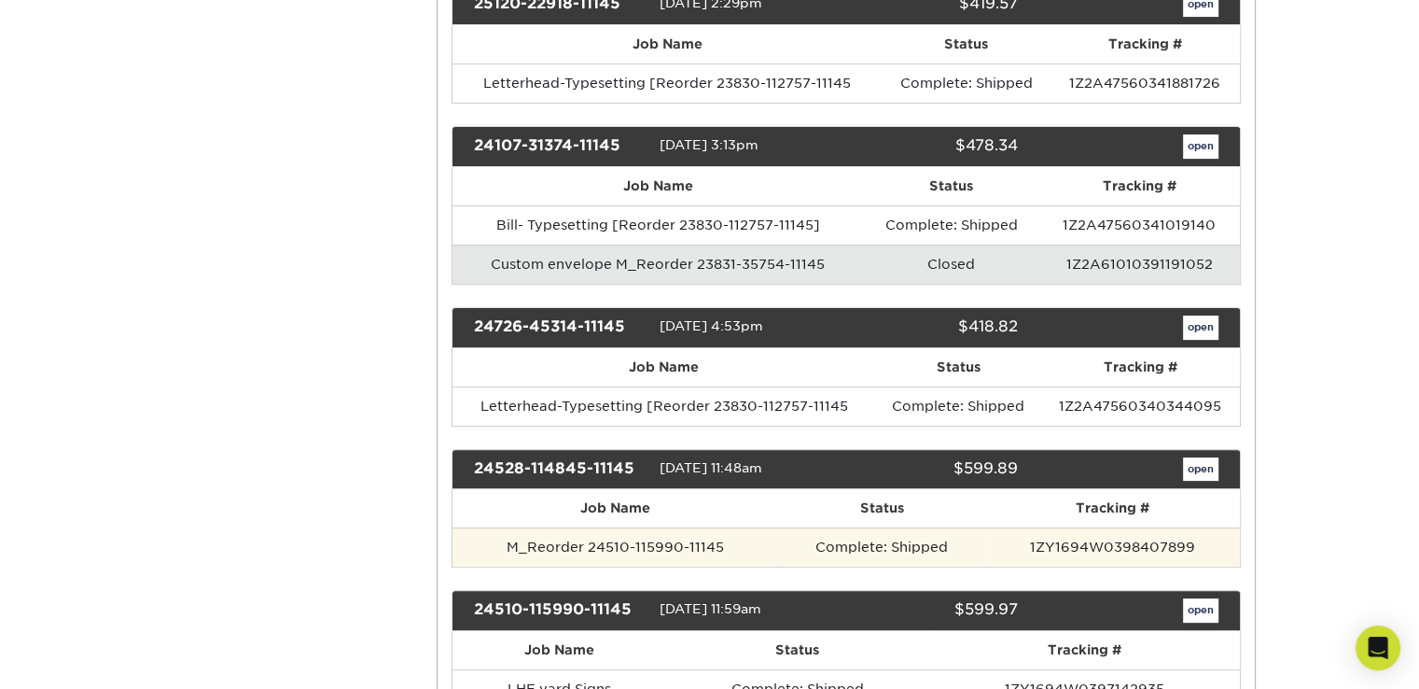
click at [644, 541] on td "M_Reorder 24510-115990-11145" at bounding box center [616, 546] width 326 height 39
click at [1142, 537] on td "1ZY1694W0398407899" at bounding box center [1113, 546] width 254 height 39
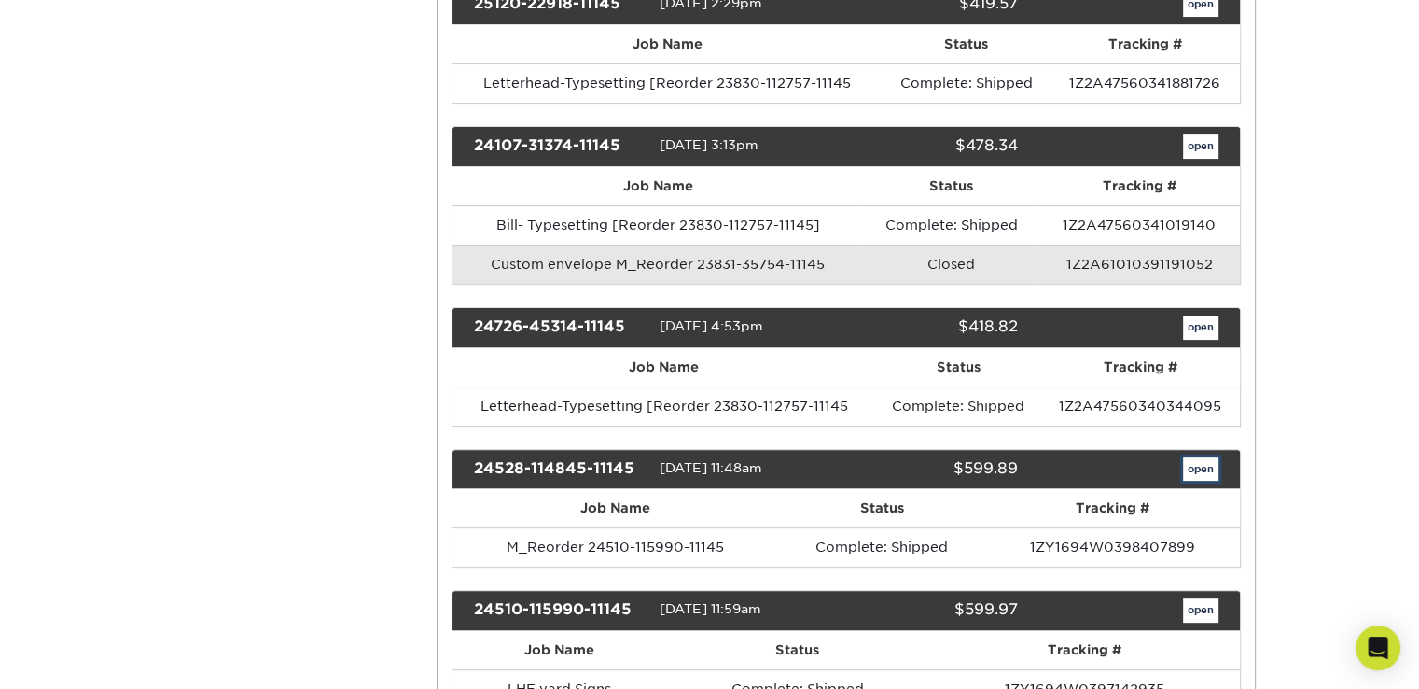
click at [1201, 464] on link "open" at bounding box center [1200, 469] width 35 height 24
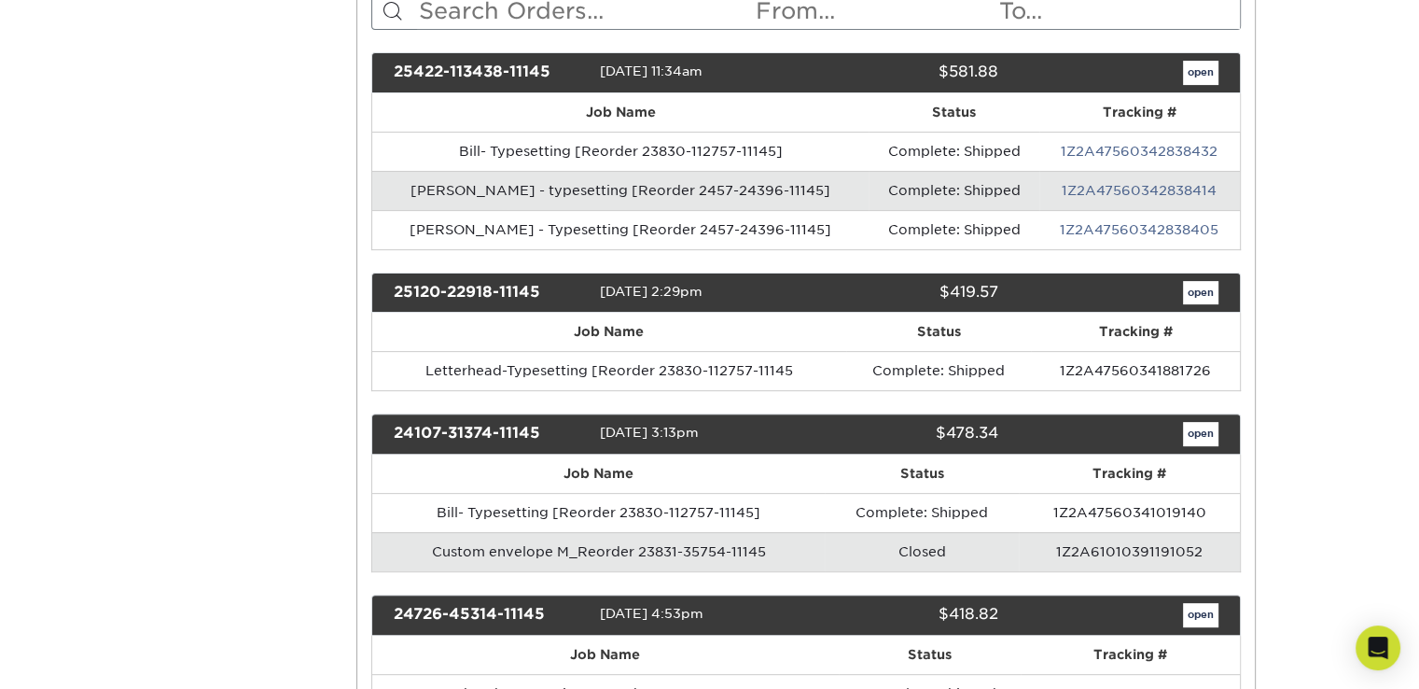
scroll to position [0, 0]
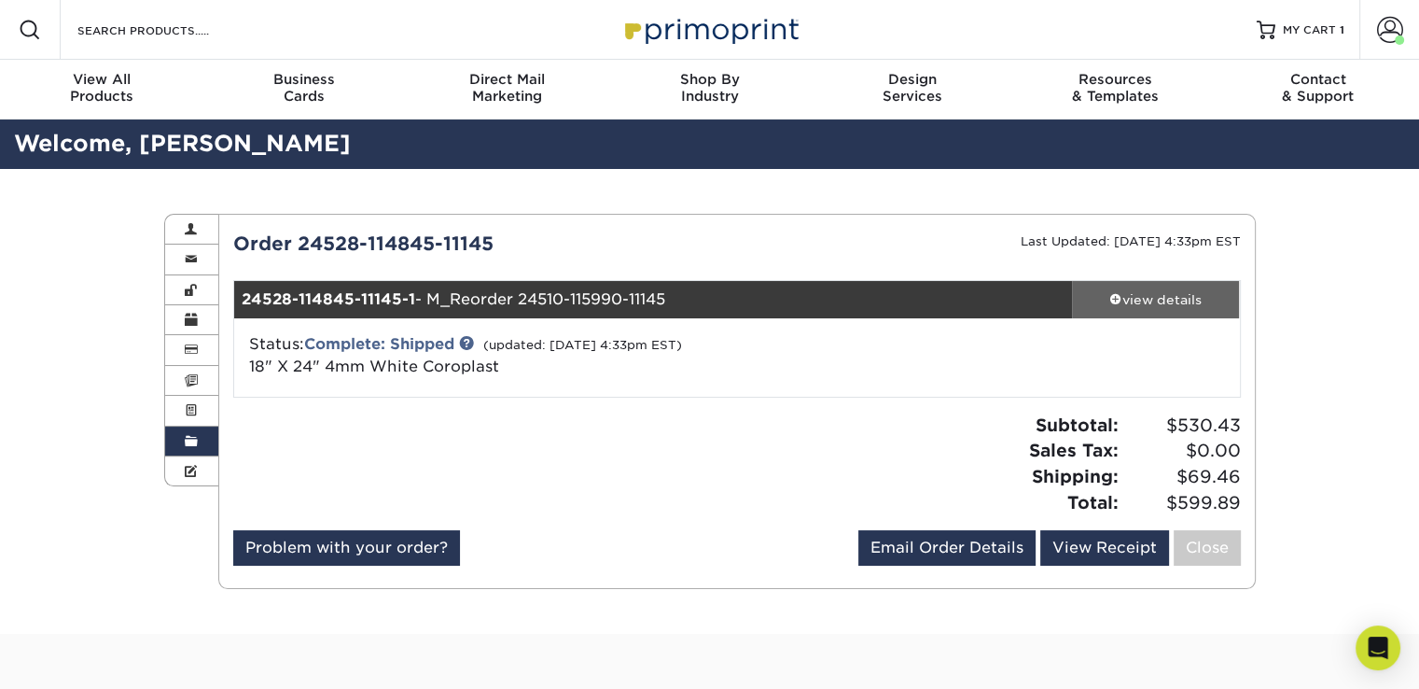
click at [1123, 298] on div "view details" at bounding box center [1156, 299] width 168 height 19
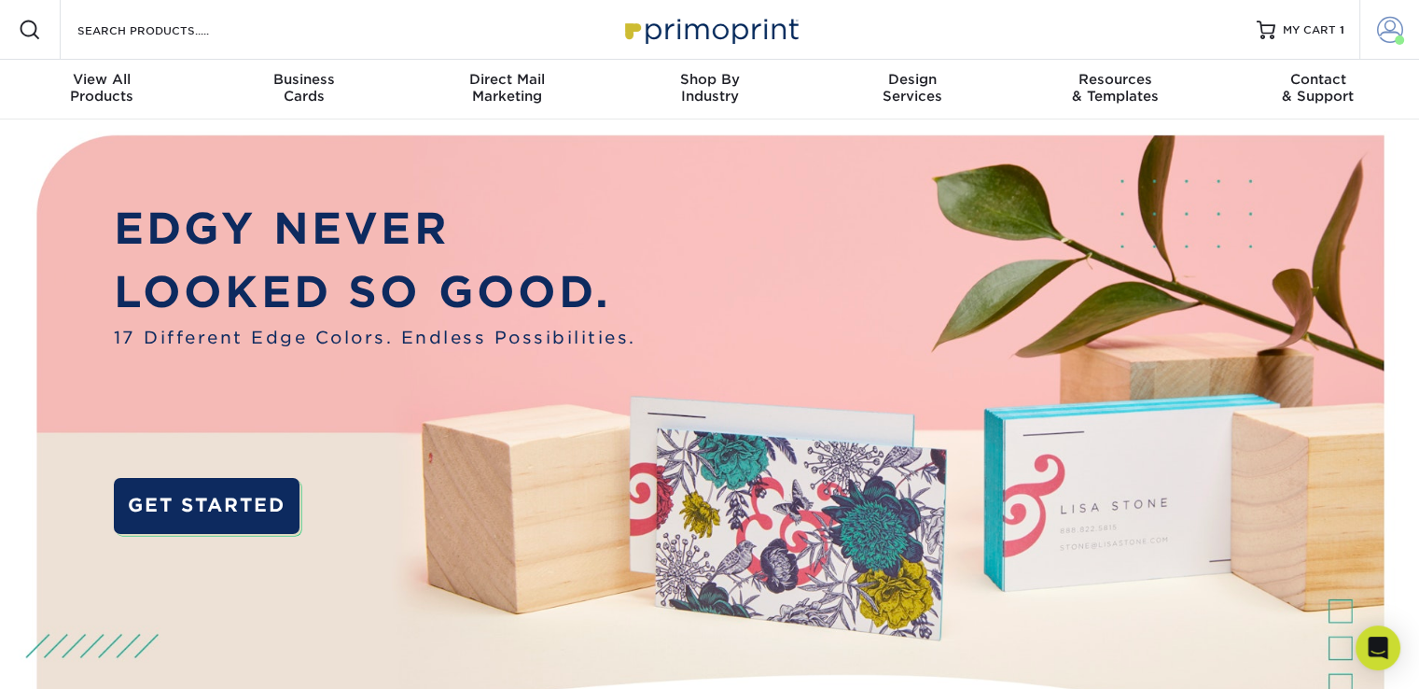
click at [1386, 35] on span at bounding box center [1390, 30] width 26 height 26
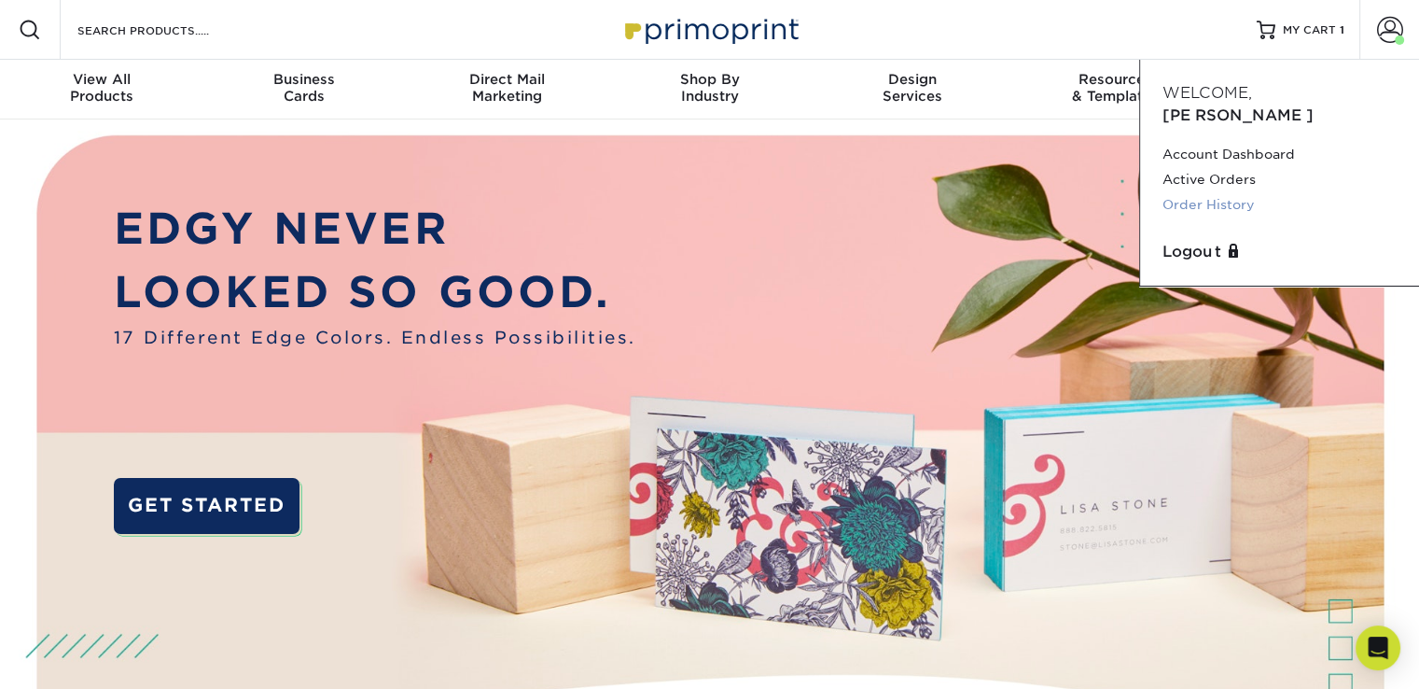
click at [1213, 192] on link "Order History" at bounding box center [1280, 204] width 234 height 25
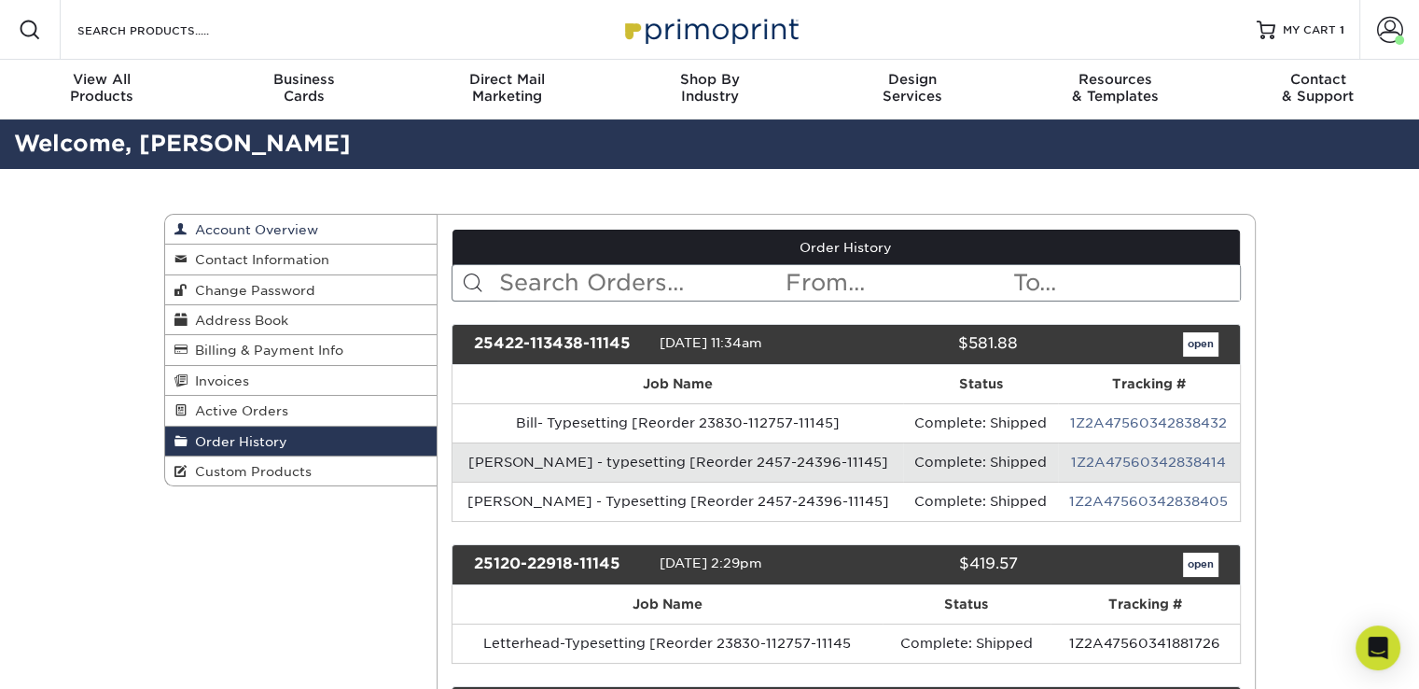
click at [293, 225] on span "Account Overview" at bounding box center [253, 229] width 131 height 15
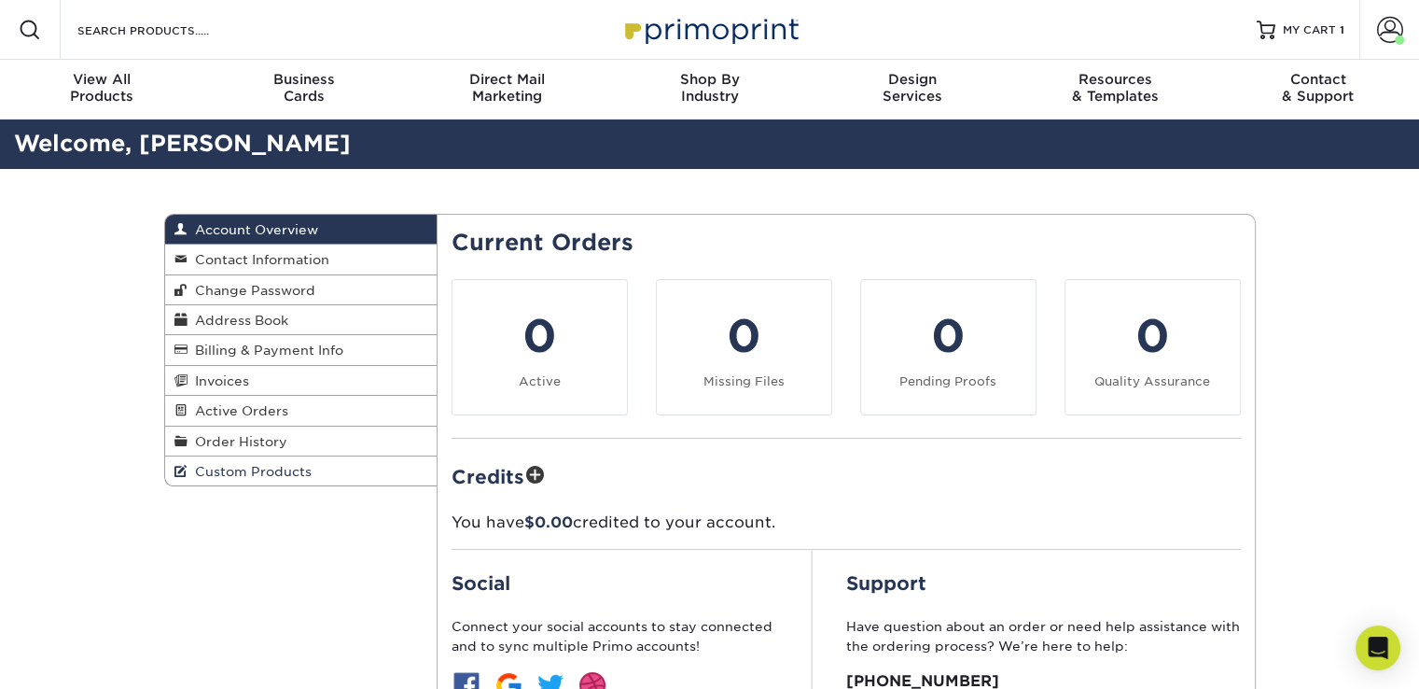
click at [250, 476] on span "Custom Products" at bounding box center [250, 471] width 124 height 15
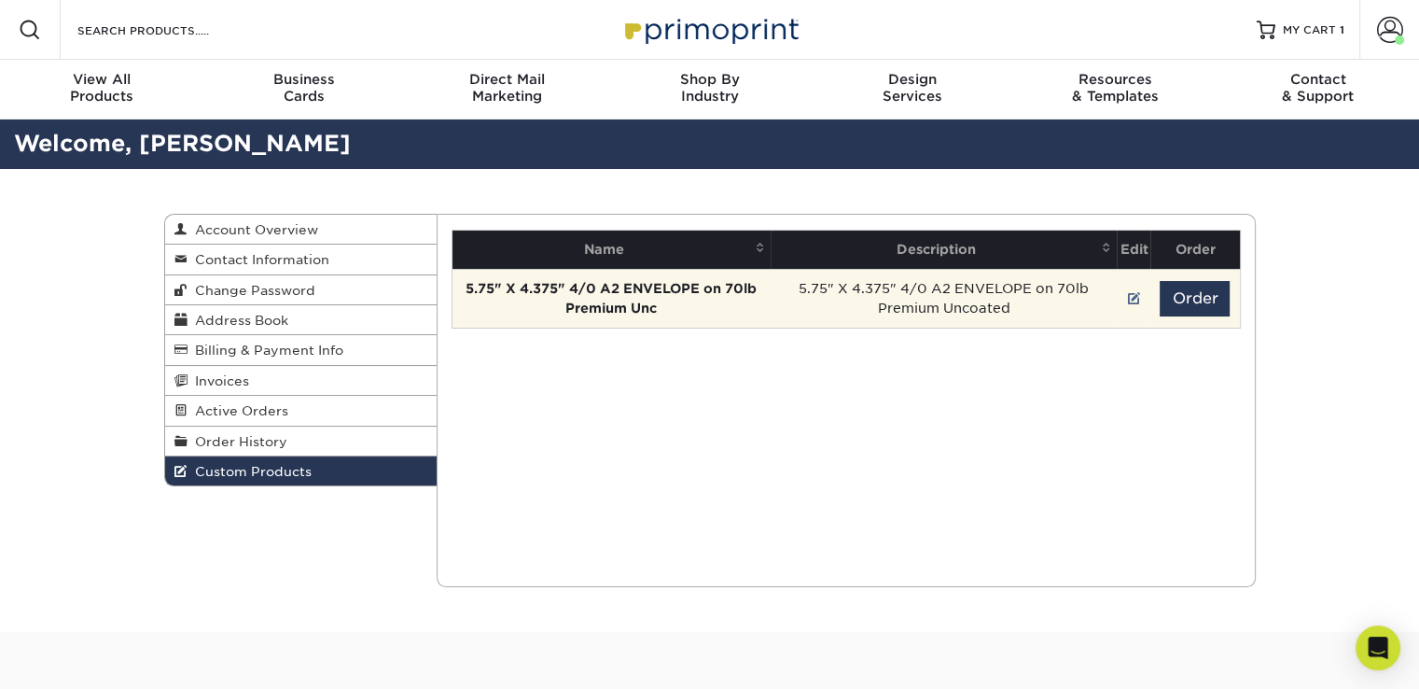
click at [667, 285] on strong "5.75" X 4.375" 4/0 A2 ENVELOPE on 70lb Premium Unc" at bounding box center [611, 298] width 291 height 35
click at [612, 304] on strong "5.75" X 4.375" 4/0 A2 ENVELOPE on 70lb Premium Unc" at bounding box center [611, 298] width 291 height 35
click at [1197, 296] on button "Order" at bounding box center [1195, 298] width 70 height 35
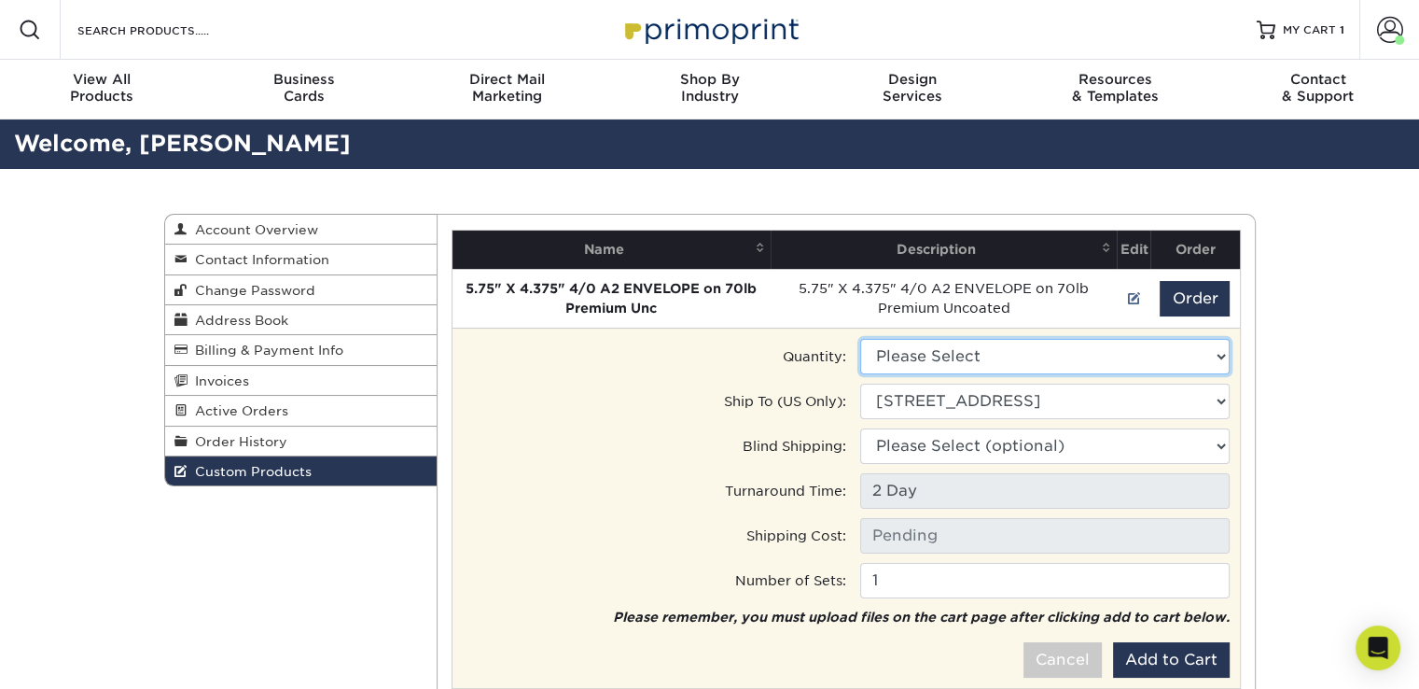
click at [1198, 343] on select "Please Select 250 - $190.00 500 - $258.00" at bounding box center [1045, 356] width 370 height 35
select select "1"
click at [860, 339] on select "Please Select 250 - $190.00 500 - $258.00" at bounding box center [1045, 356] width 370 height 35
type input "Ground: $17.87"
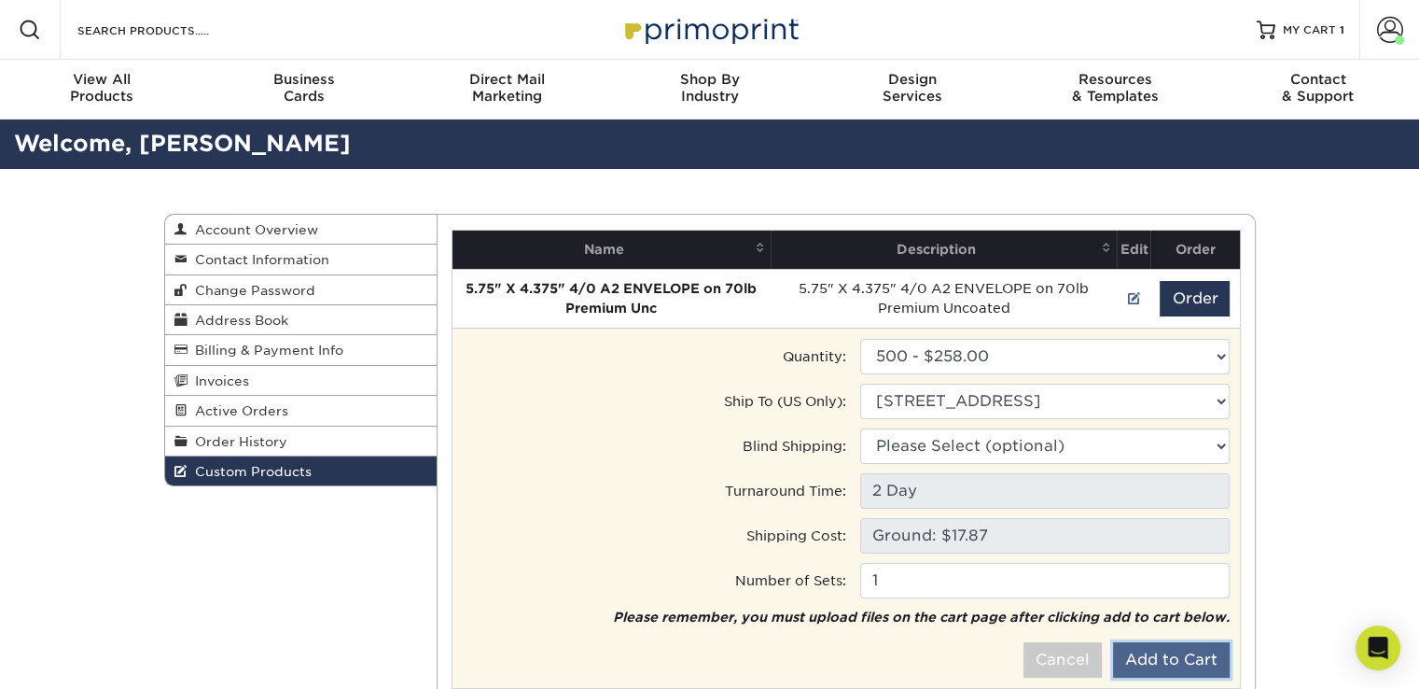
click at [1185, 659] on button "Add to Cart" at bounding box center [1171, 659] width 117 height 35
click at [1151, 658] on button "Add to Cart" at bounding box center [1171, 659] width 117 height 35
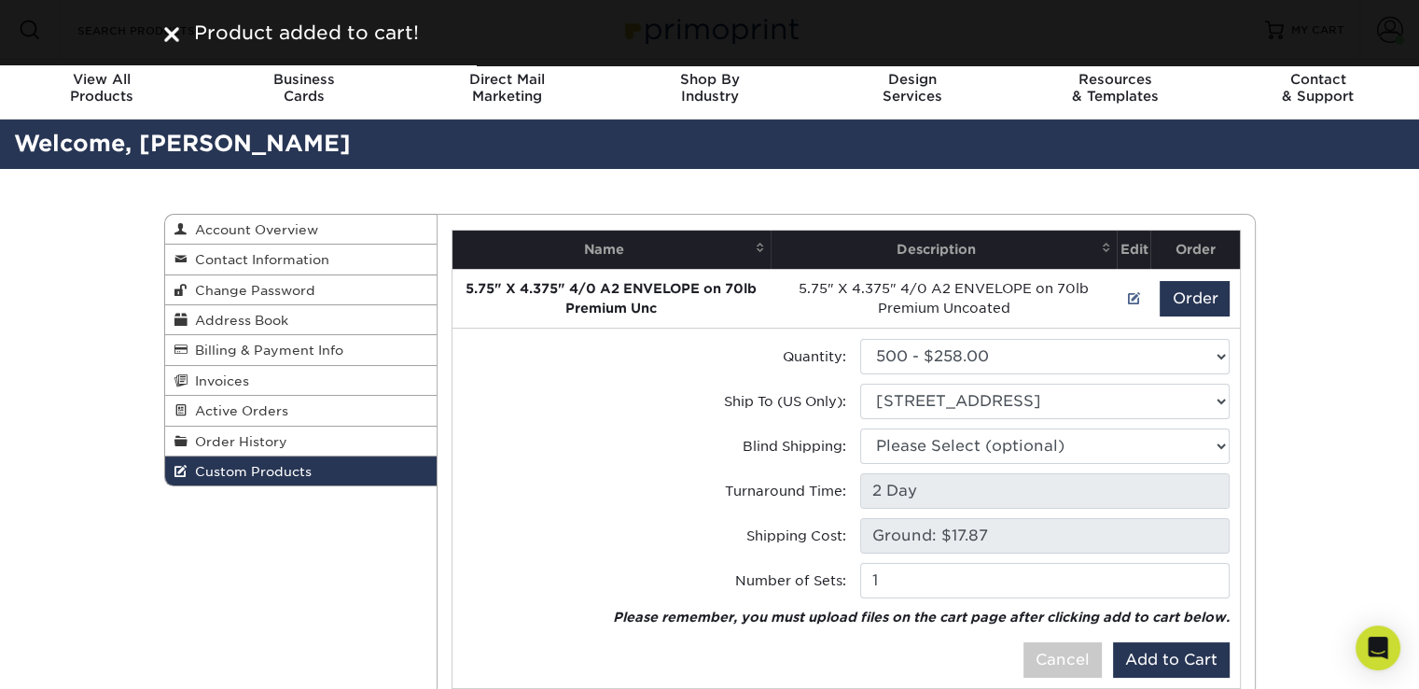
click at [168, 34] on img at bounding box center [171, 34] width 15 height 15
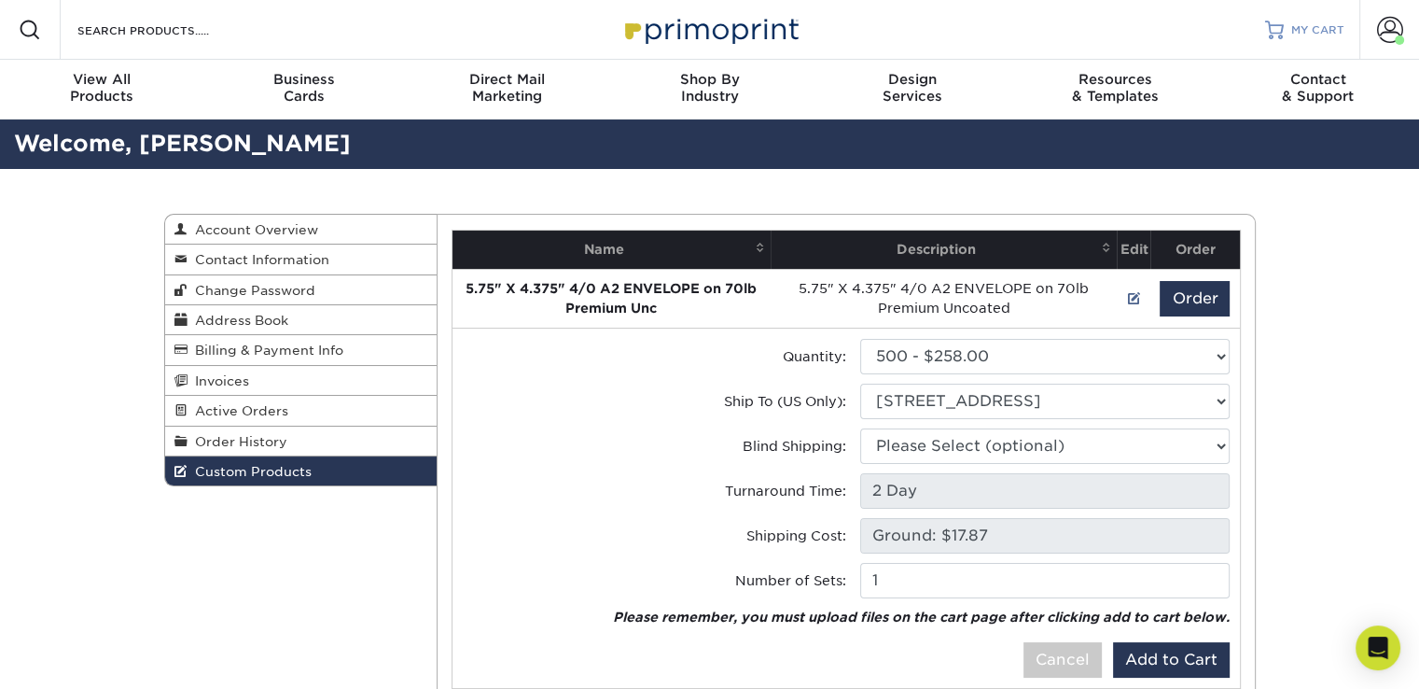
click at [1299, 27] on span "MY CART" at bounding box center [1317, 30] width 53 height 16
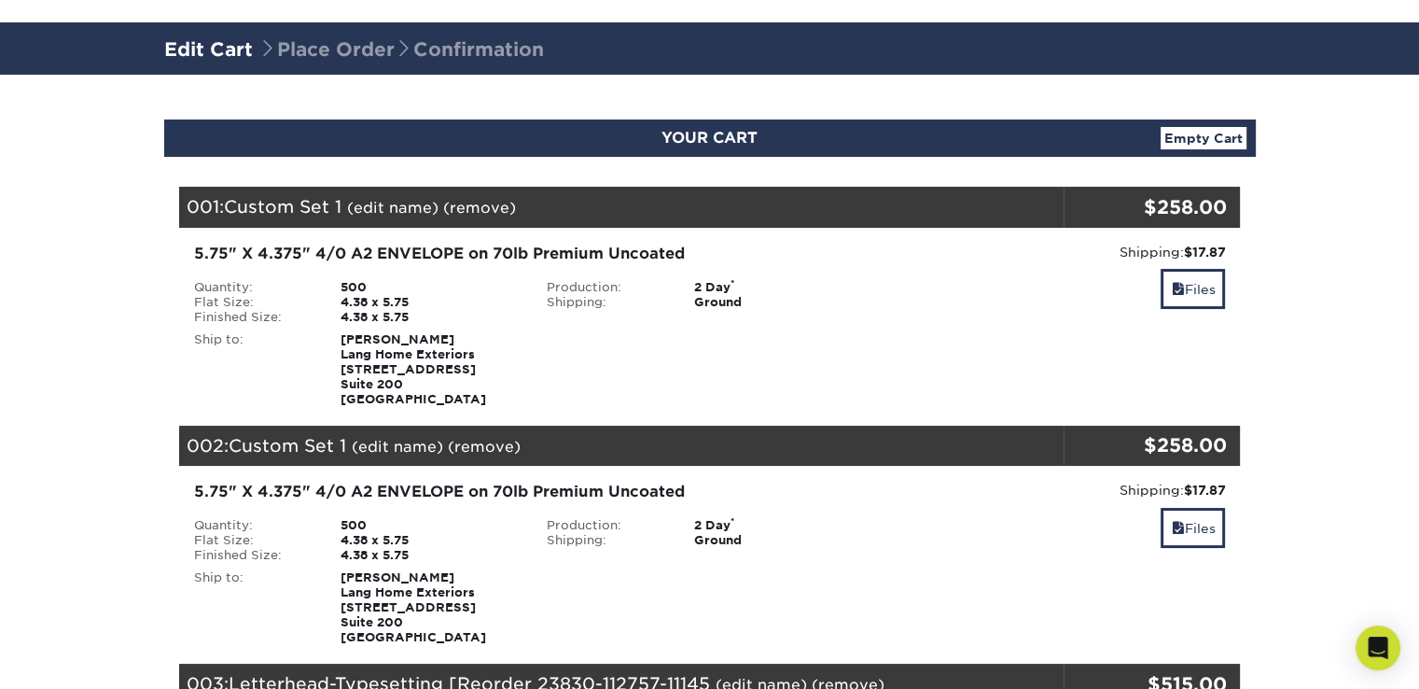
scroll to position [187, 0]
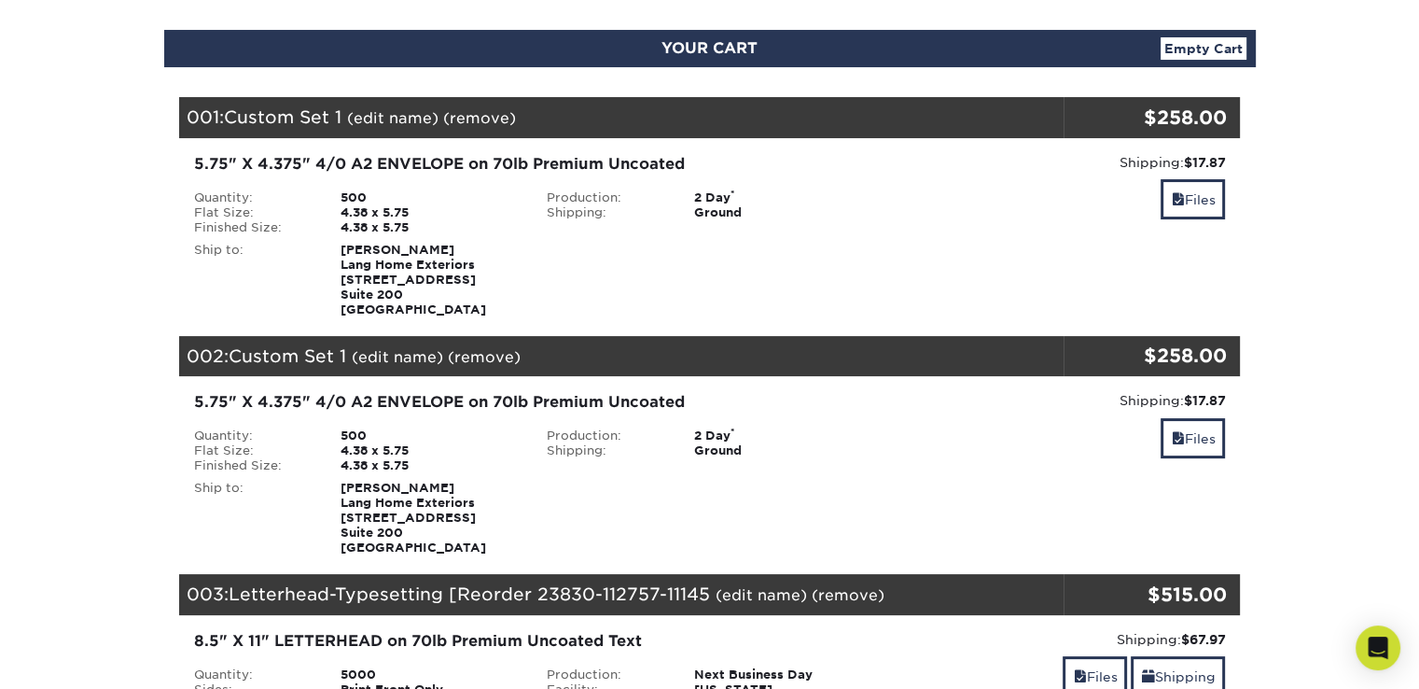
click at [1053, 260] on div "Shipping: $17.87 Discount: - $0.00 Files" at bounding box center [1063, 235] width 354 height 164
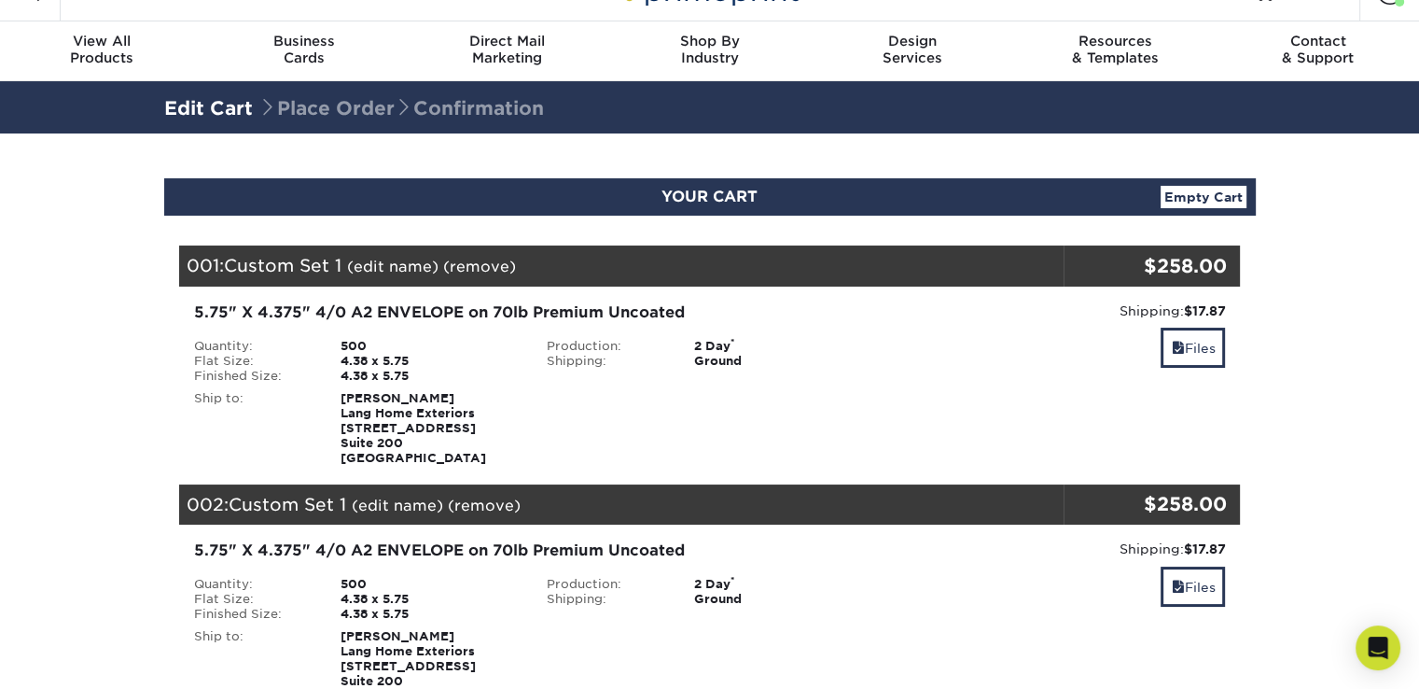
scroll to position [0, 0]
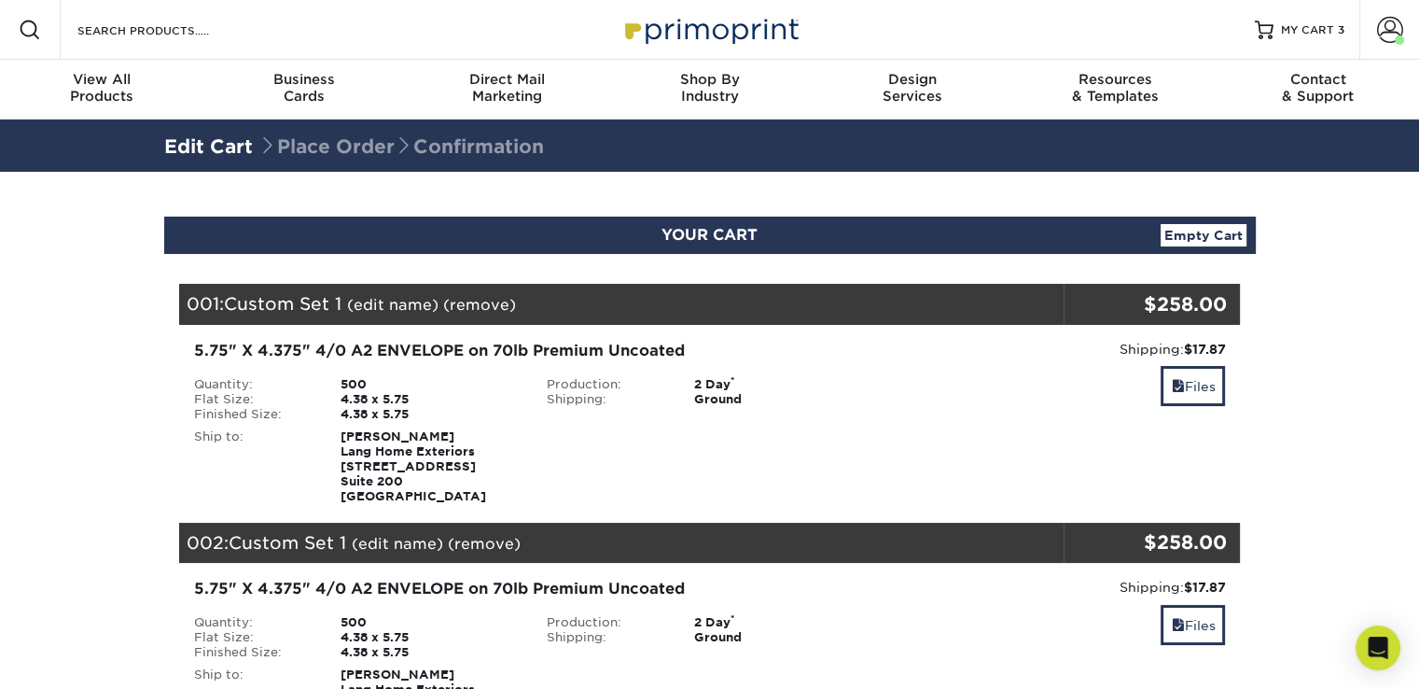
click at [697, 392] on div "Ground" at bounding box center [783, 399] width 206 height 15
click at [493, 307] on link "(remove)" at bounding box center [479, 305] width 73 height 18
click at [827, 304] on link "Yes" at bounding box center [825, 305] width 26 height 18
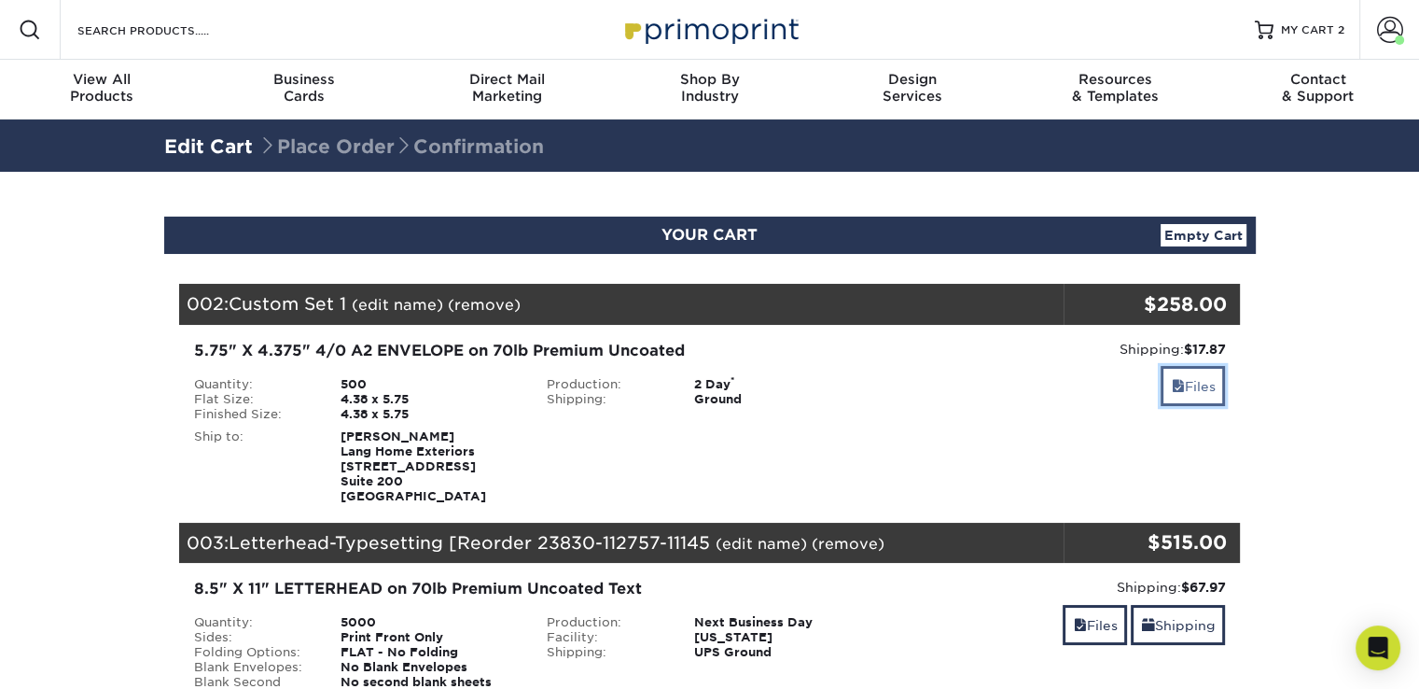
click at [1191, 391] on link "Files" at bounding box center [1193, 386] width 64 height 40
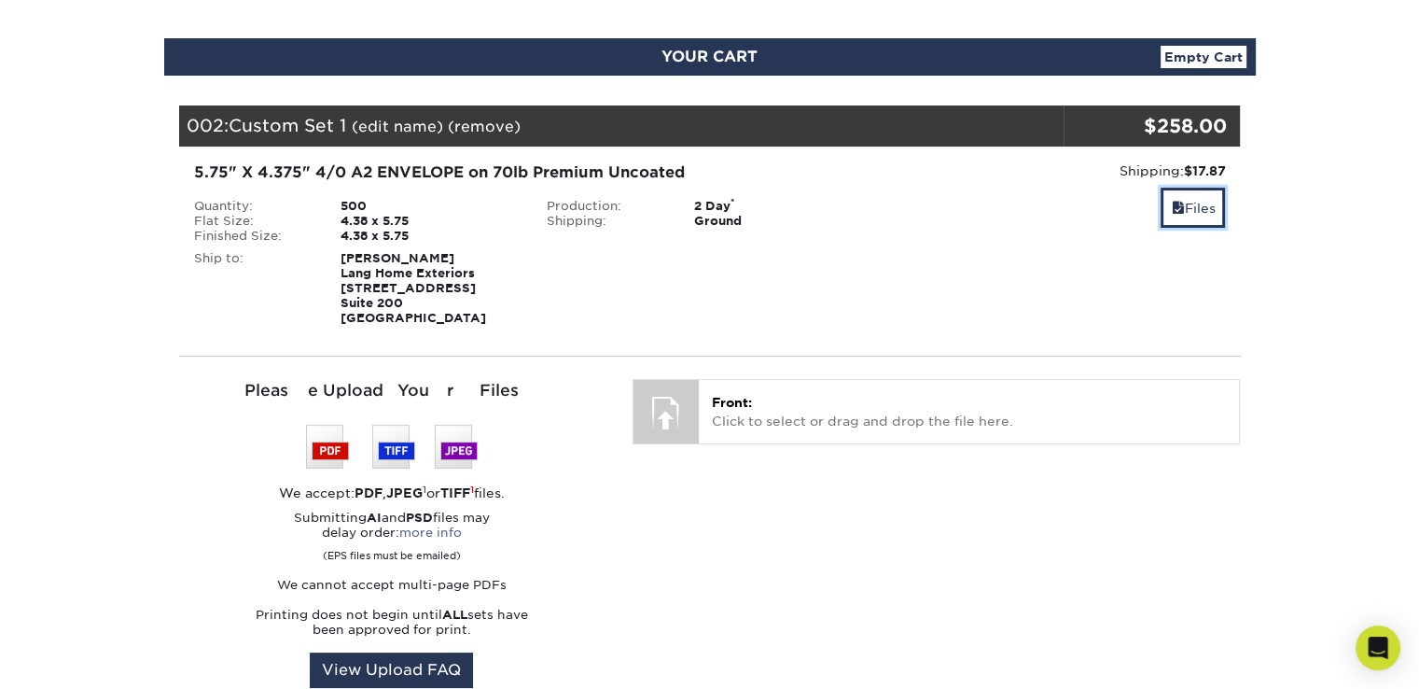
scroll to position [187, 0]
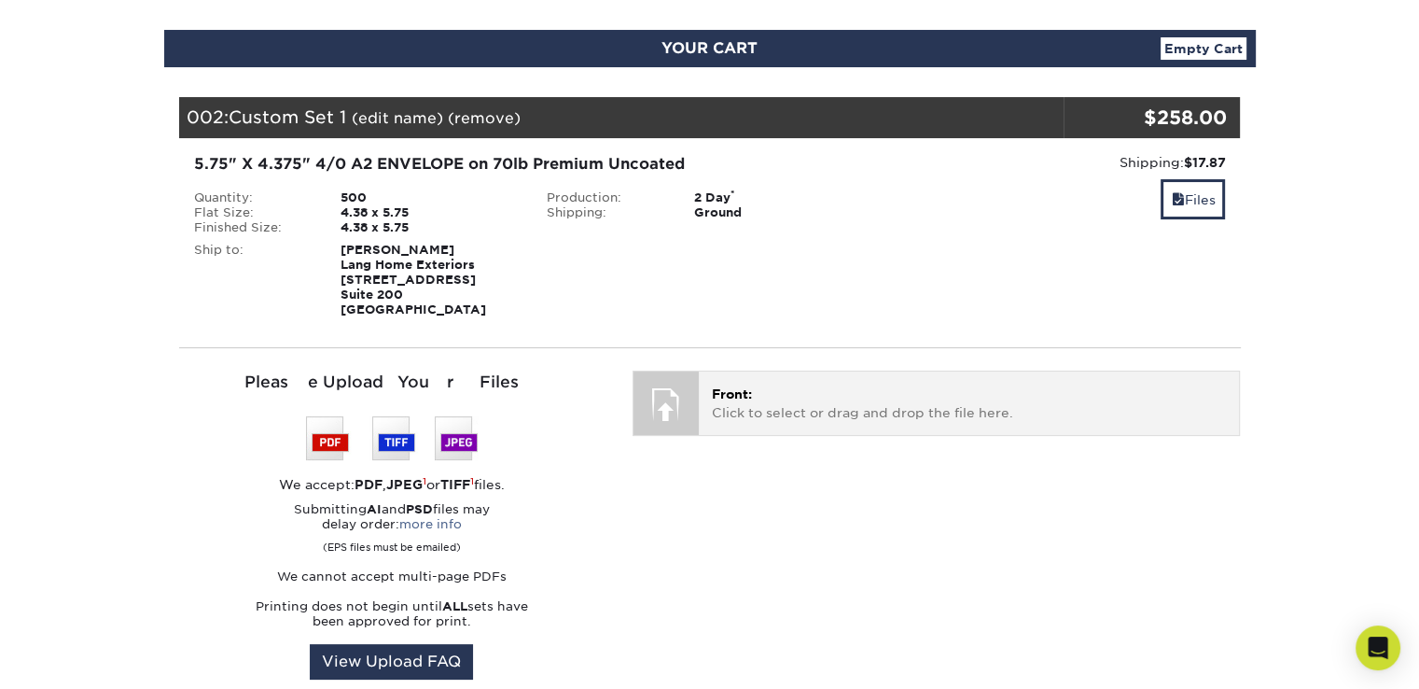
click at [777, 403] on p "Front: Click to select or drag and drop the file here." at bounding box center [969, 403] width 514 height 38
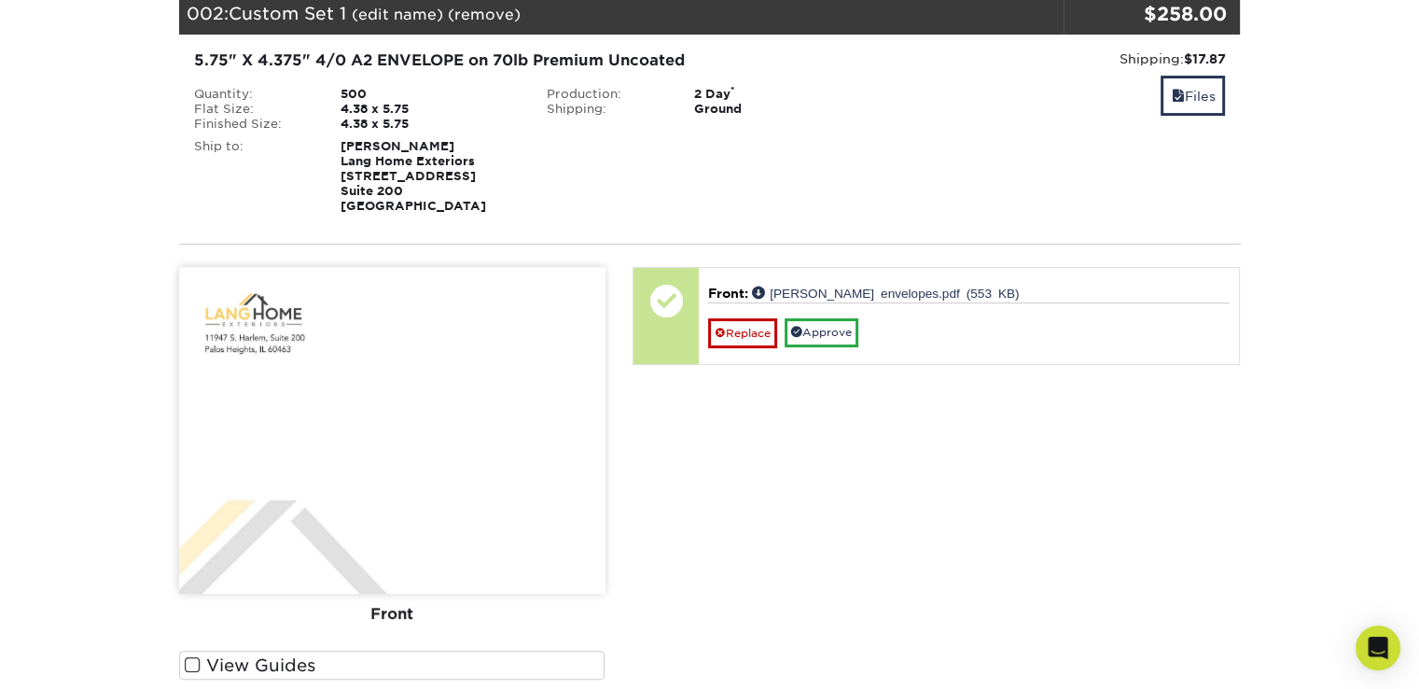
scroll to position [280, 0]
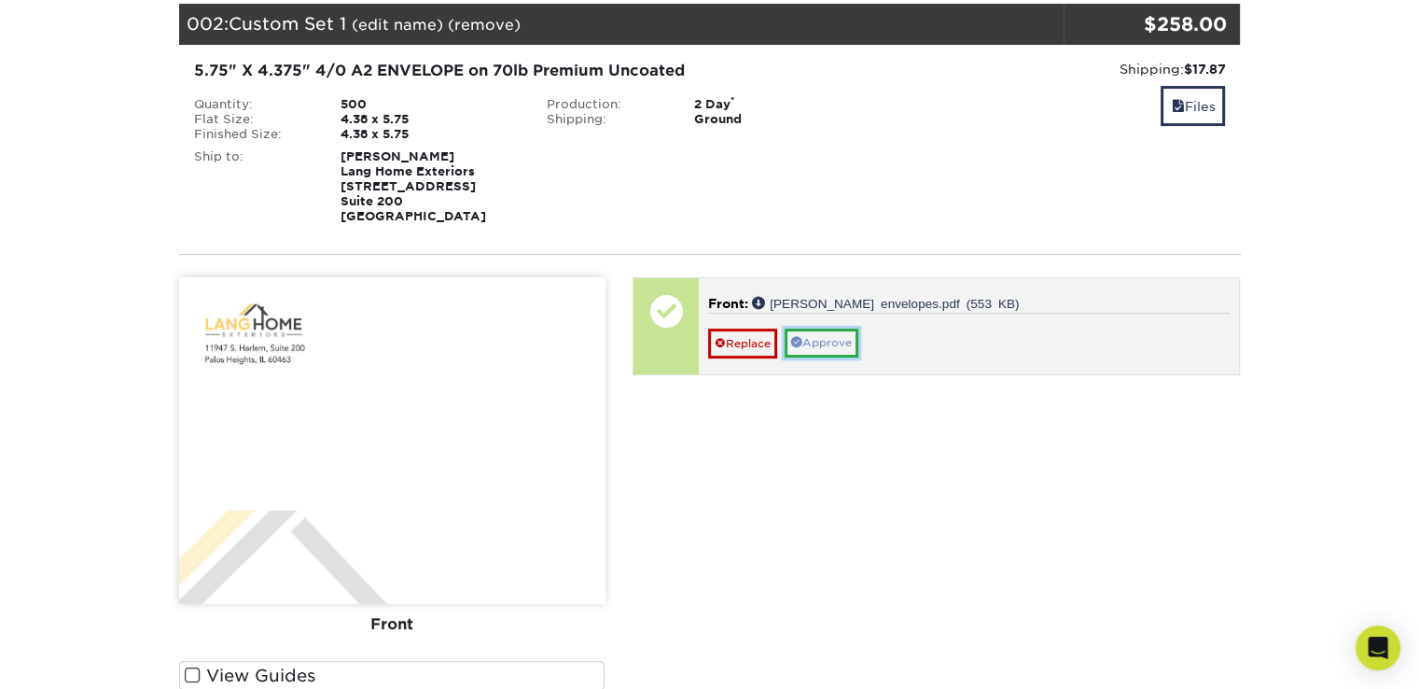
click at [816, 348] on link "Approve" at bounding box center [822, 342] width 74 height 29
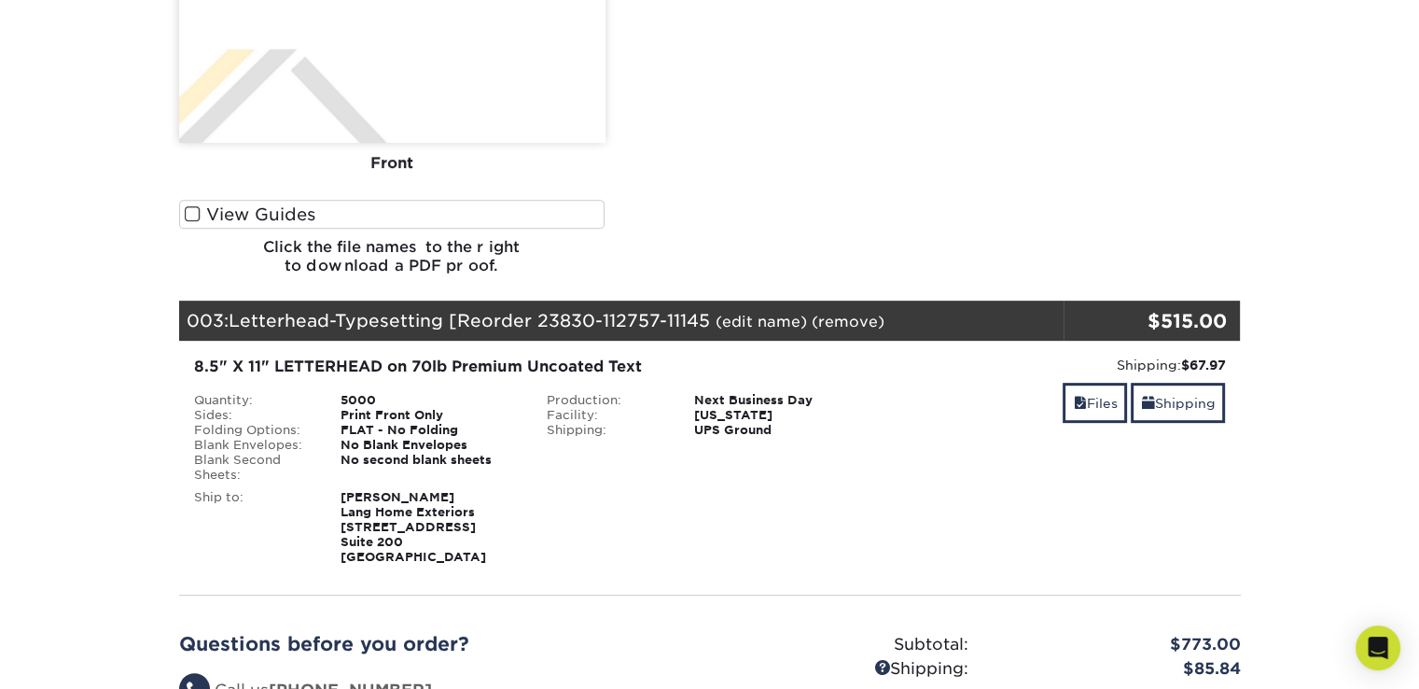
scroll to position [933, 0]
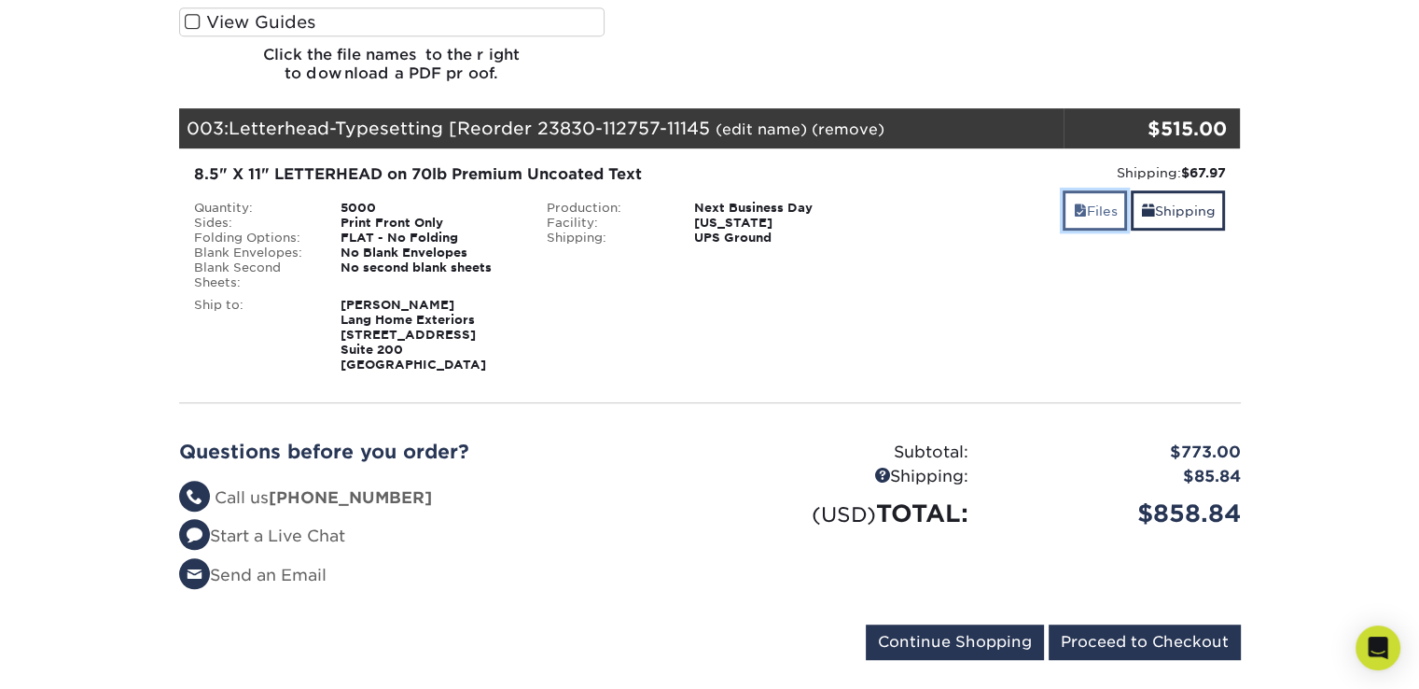
click at [1095, 213] on link "Files" at bounding box center [1095, 210] width 64 height 40
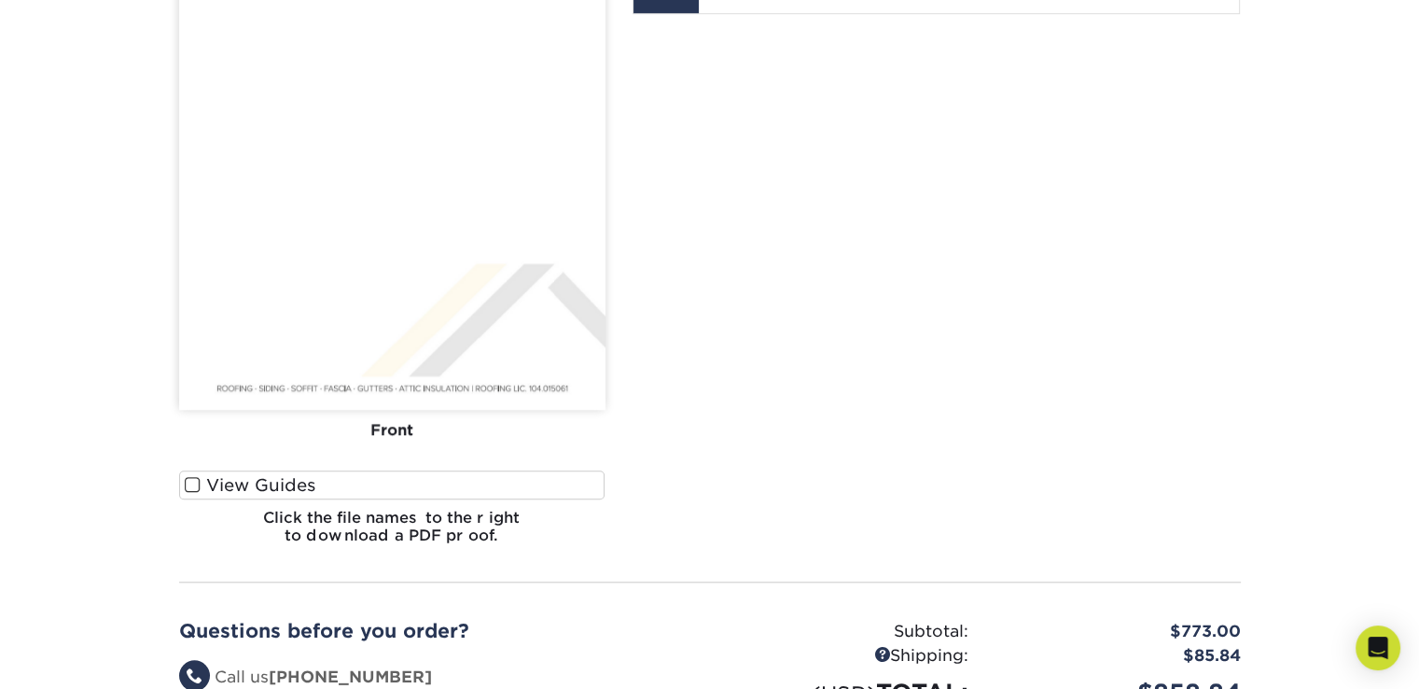
scroll to position [1586, 0]
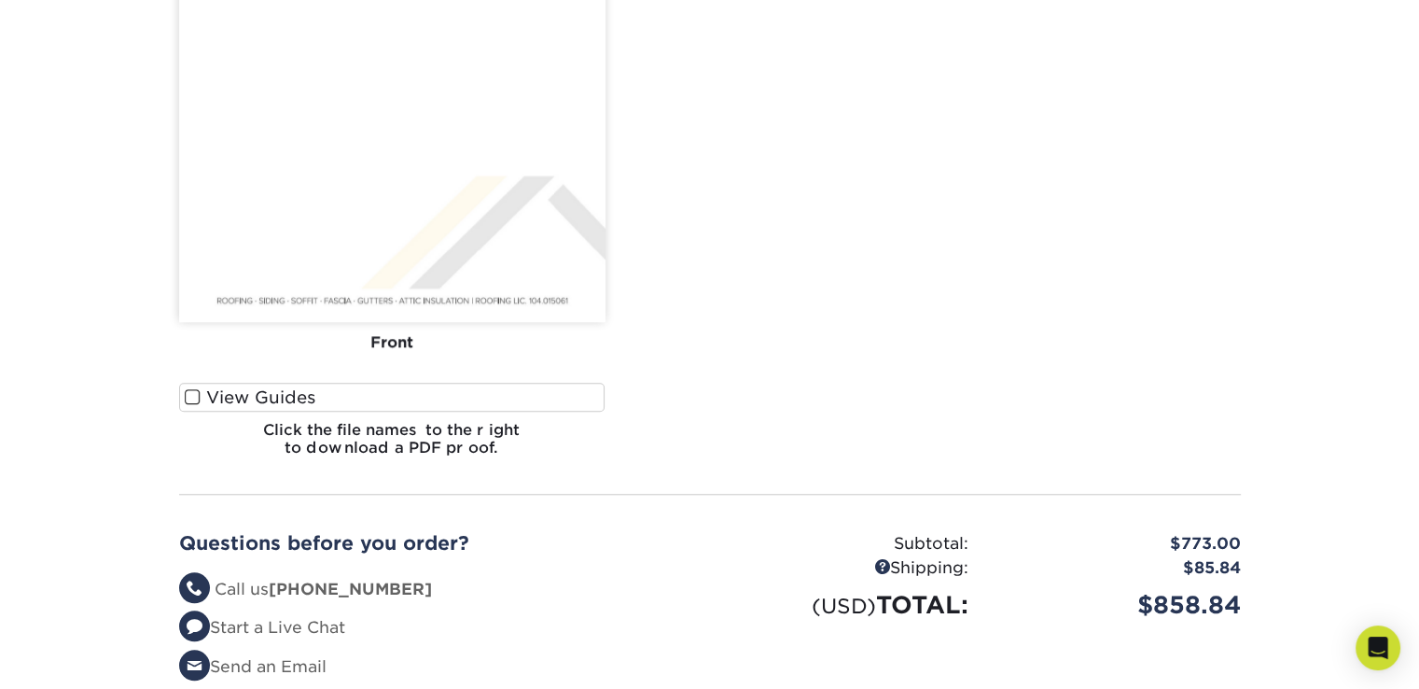
click at [873, 385] on div "Your files including bleed should be: 11.125 " x 8.625 " *Additional bleed or c…" at bounding box center [936, 121] width 635 height 699
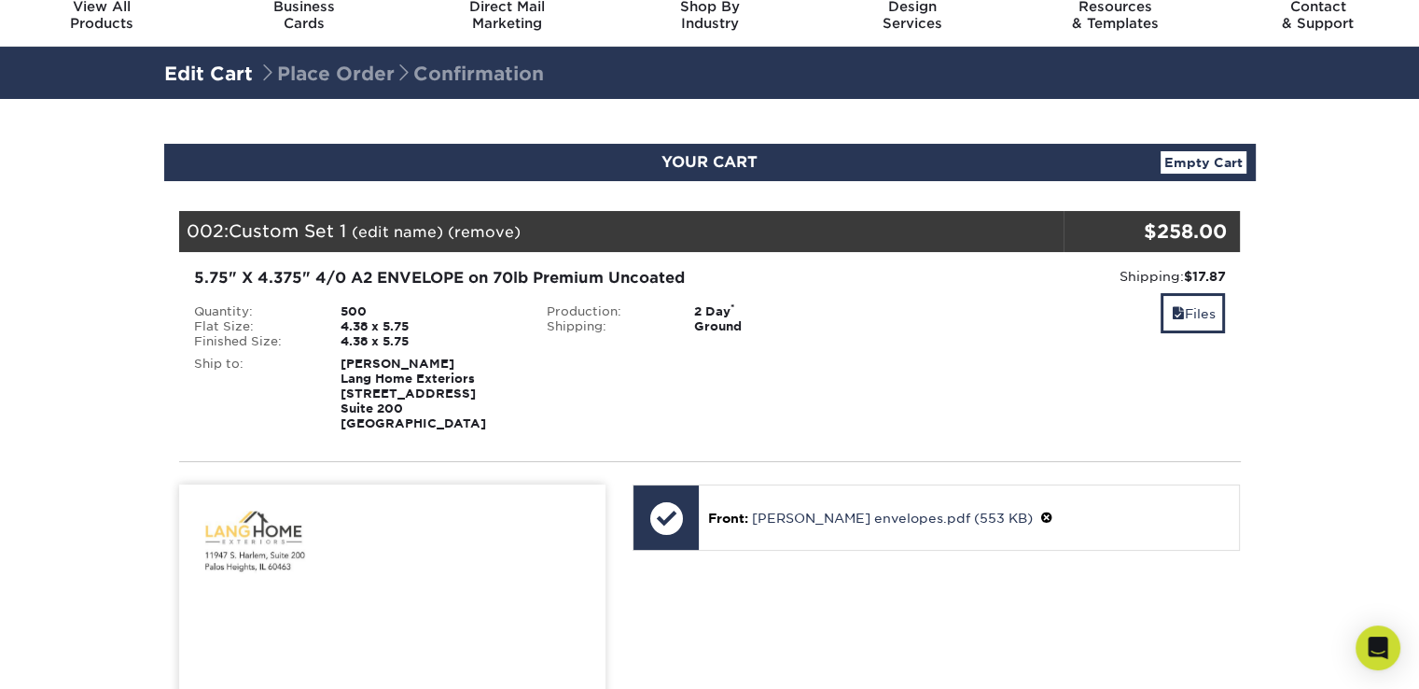
scroll to position [0, 0]
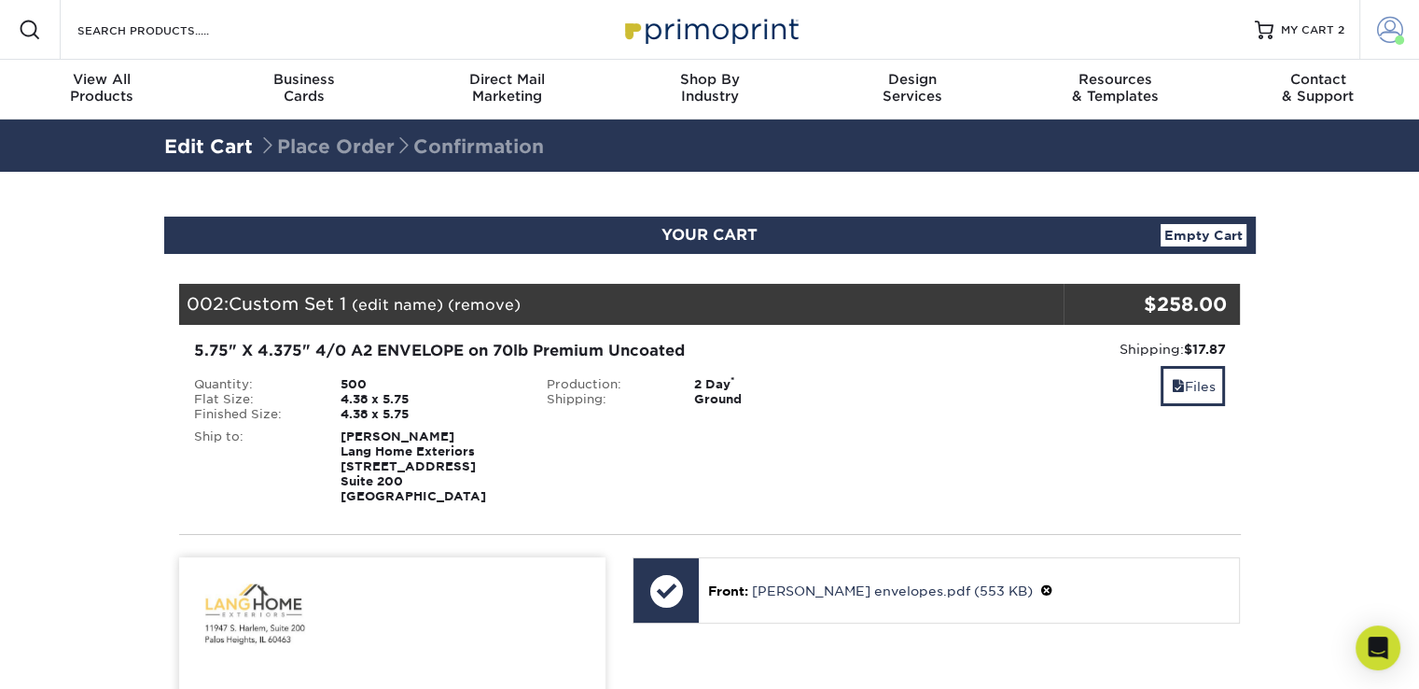
click at [1391, 37] on span at bounding box center [1390, 30] width 26 height 26
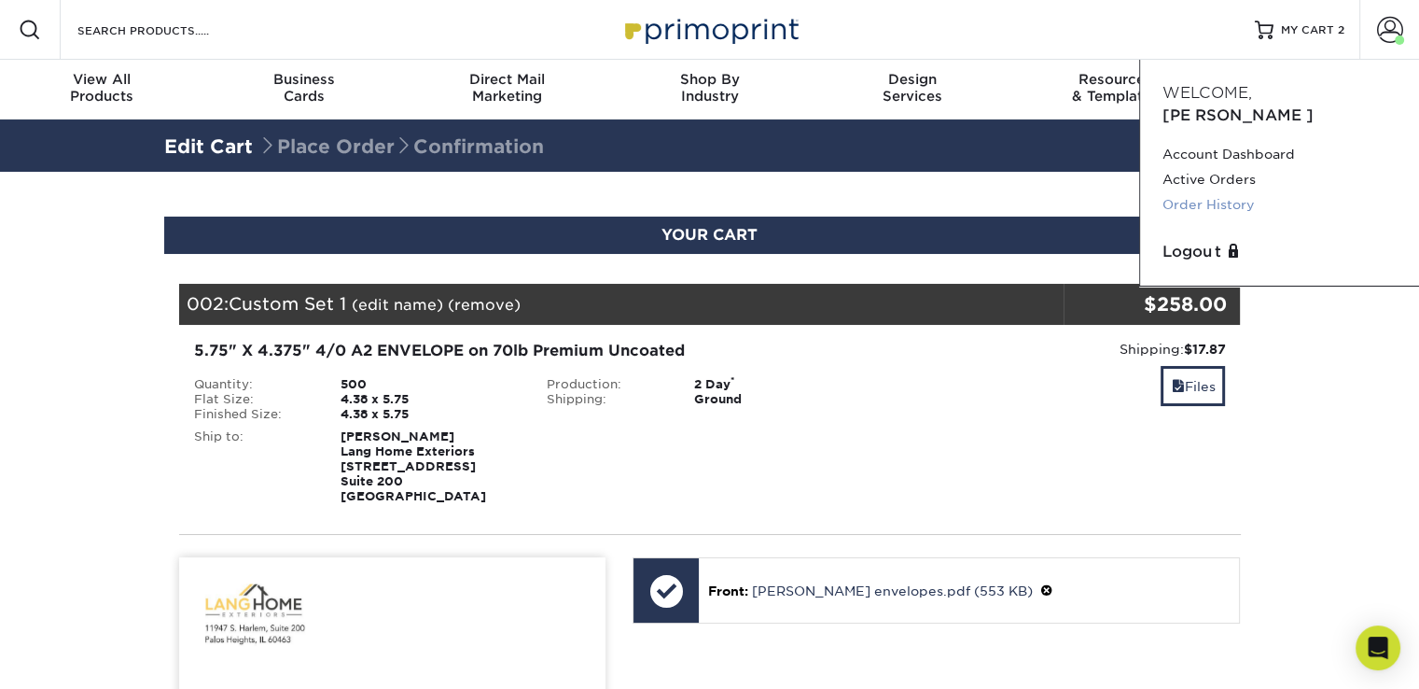
click at [1235, 192] on link "Order History" at bounding box center [1280, 204] width 234 height 25
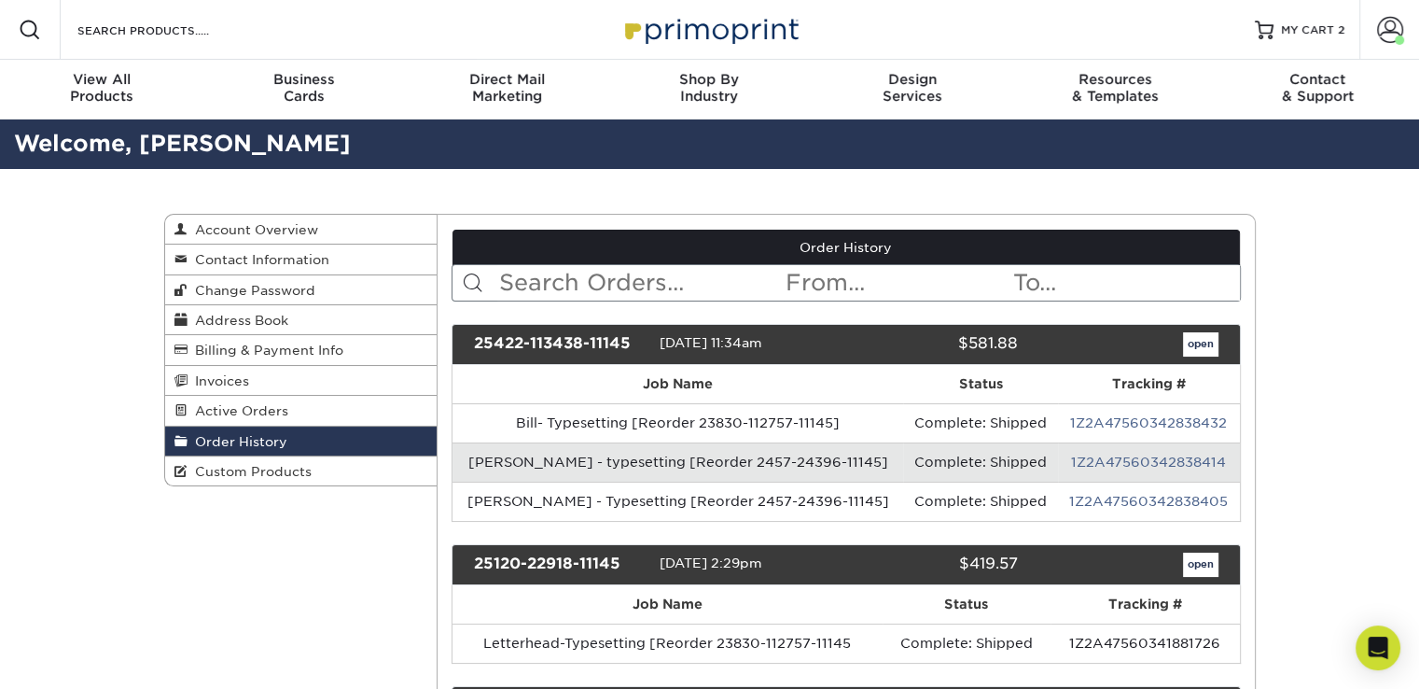
click at [466, 281] on span at bounding box center [473, 283] width 22 height 22
click at [605, 288] on input "text" at bounding box center [640, 282] width 286 height 35
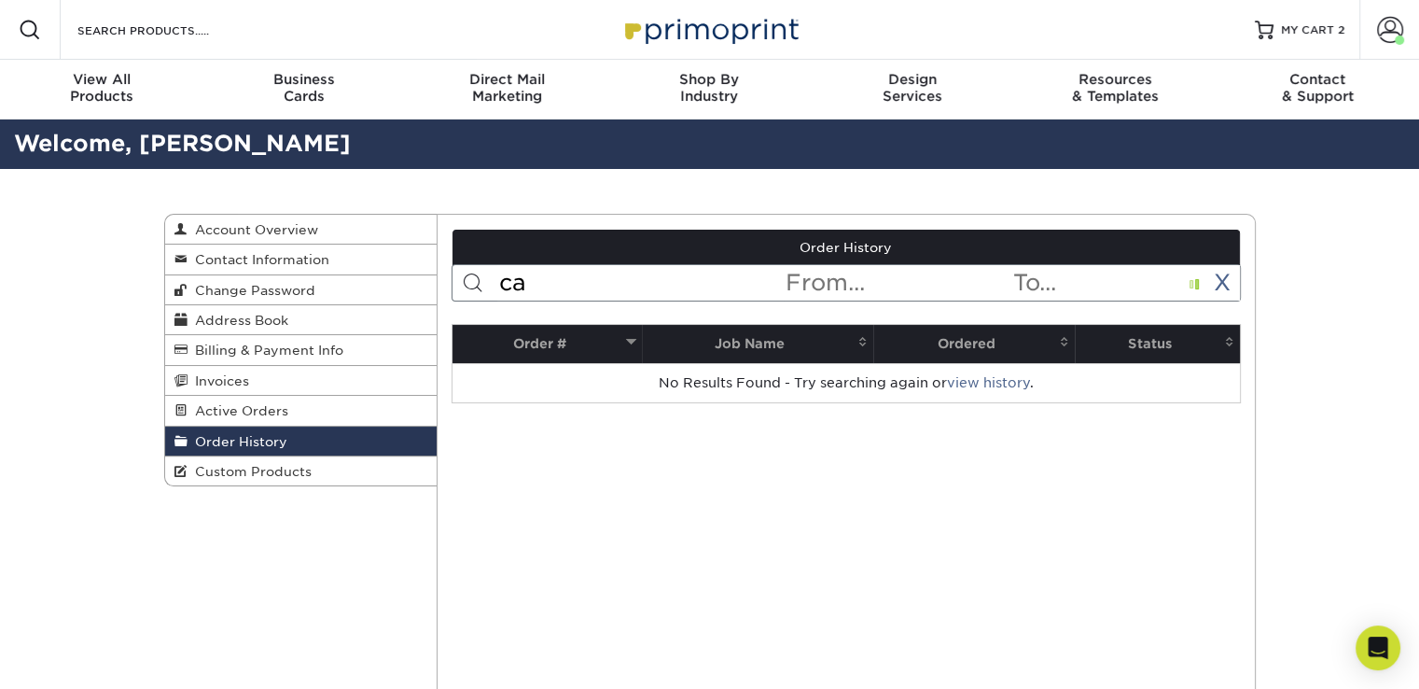
type input "c"
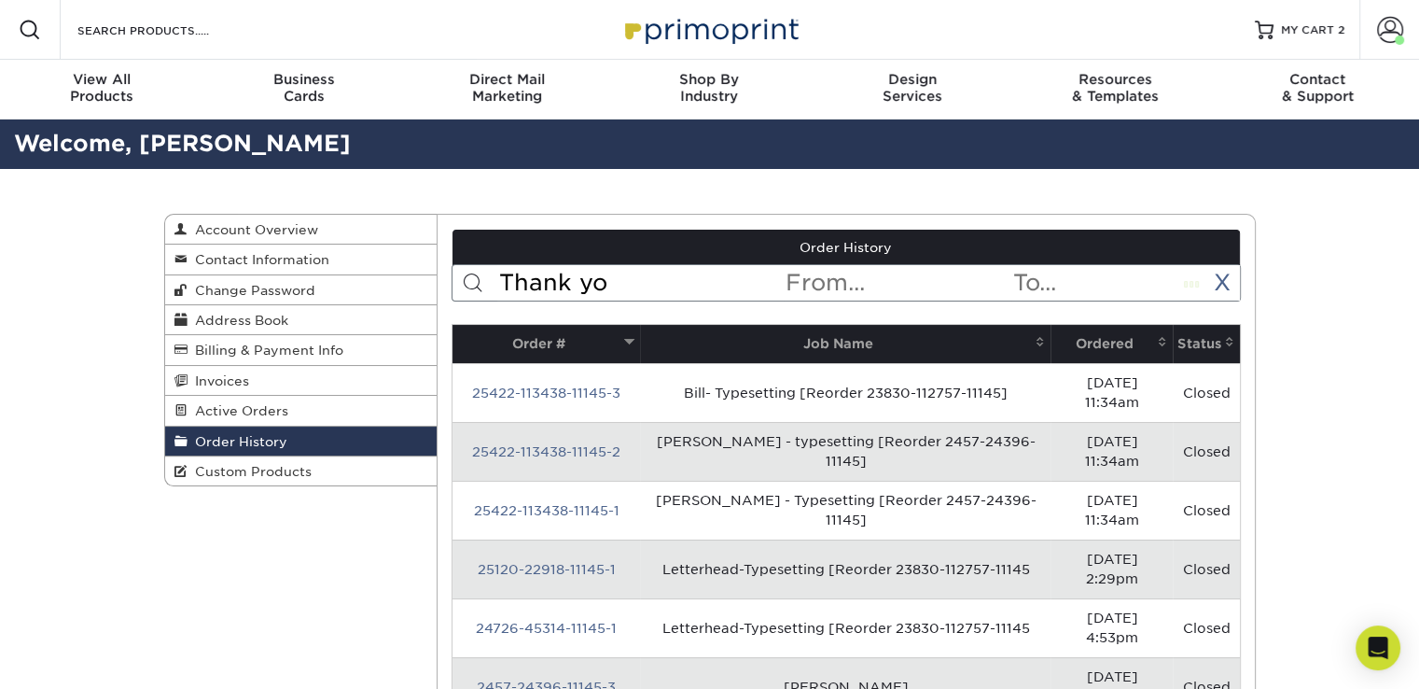
type input "Thank you"
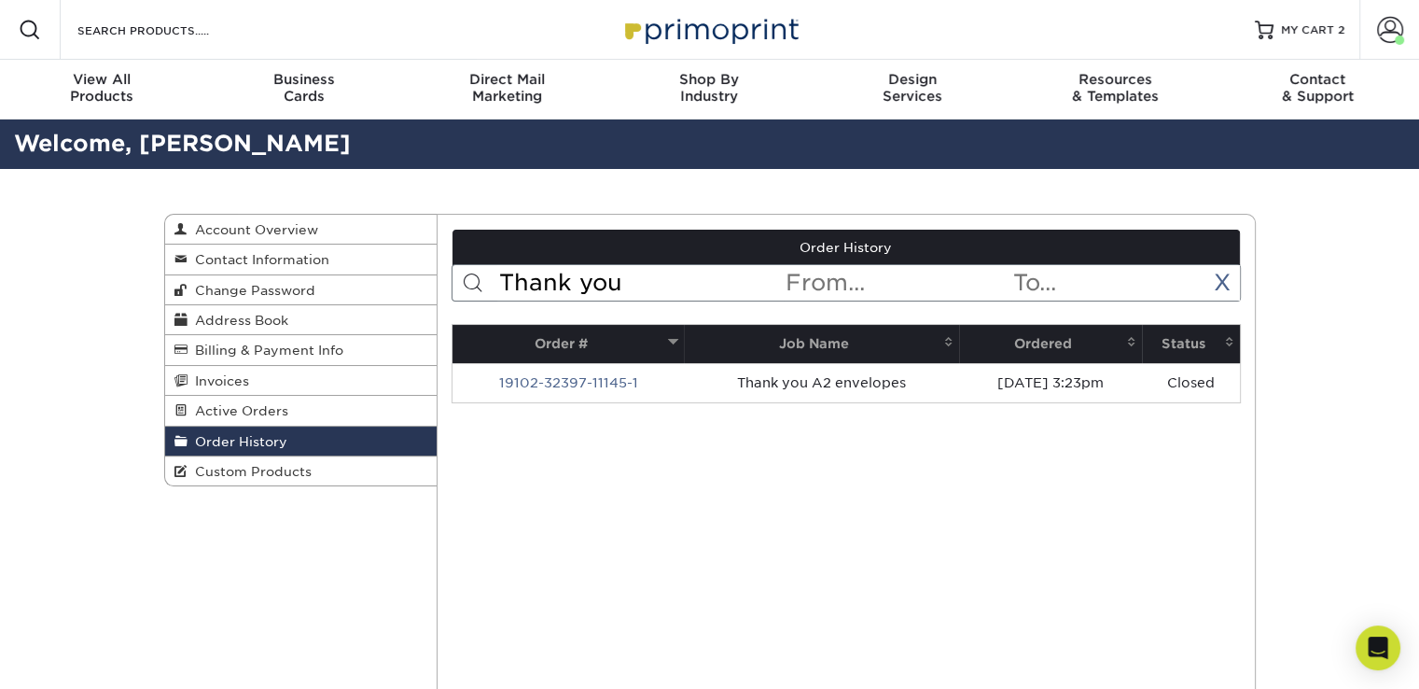
drag, startPoint x: 628, startPoint y: 285, endPoint x: 106, endPoint y: 290, distance: 521.6
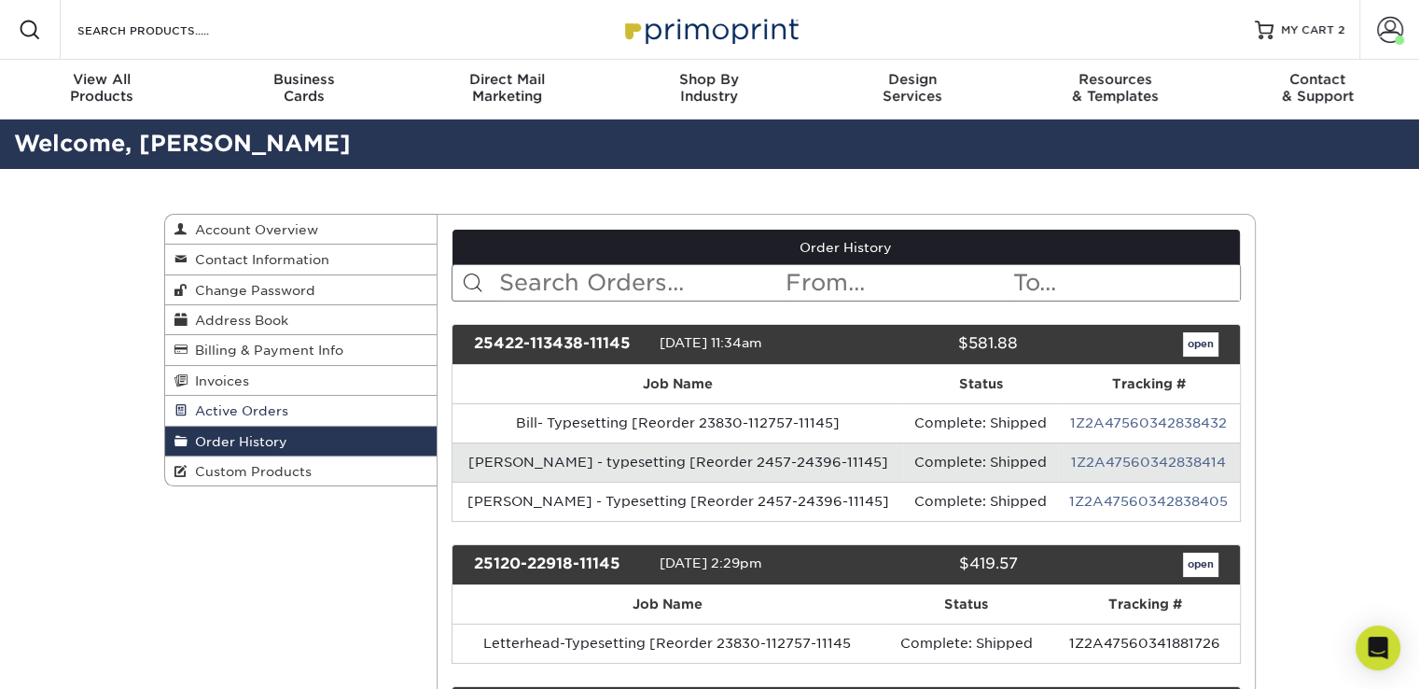
click at [242, 413] on span "Active Orders" at bounding box center [238, 410] width 101 height 15
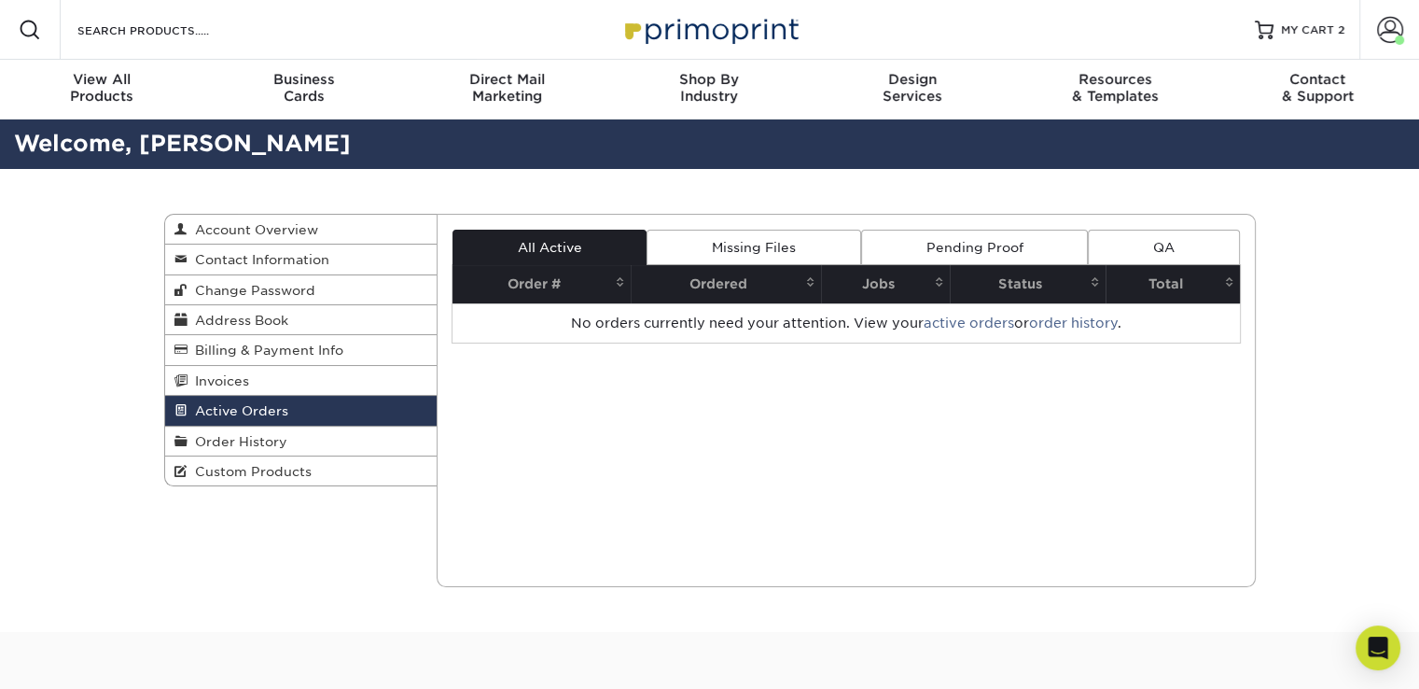
click at [756, 245] on link "Missing Files" at bounding box center [754, 247] width 214 height 35
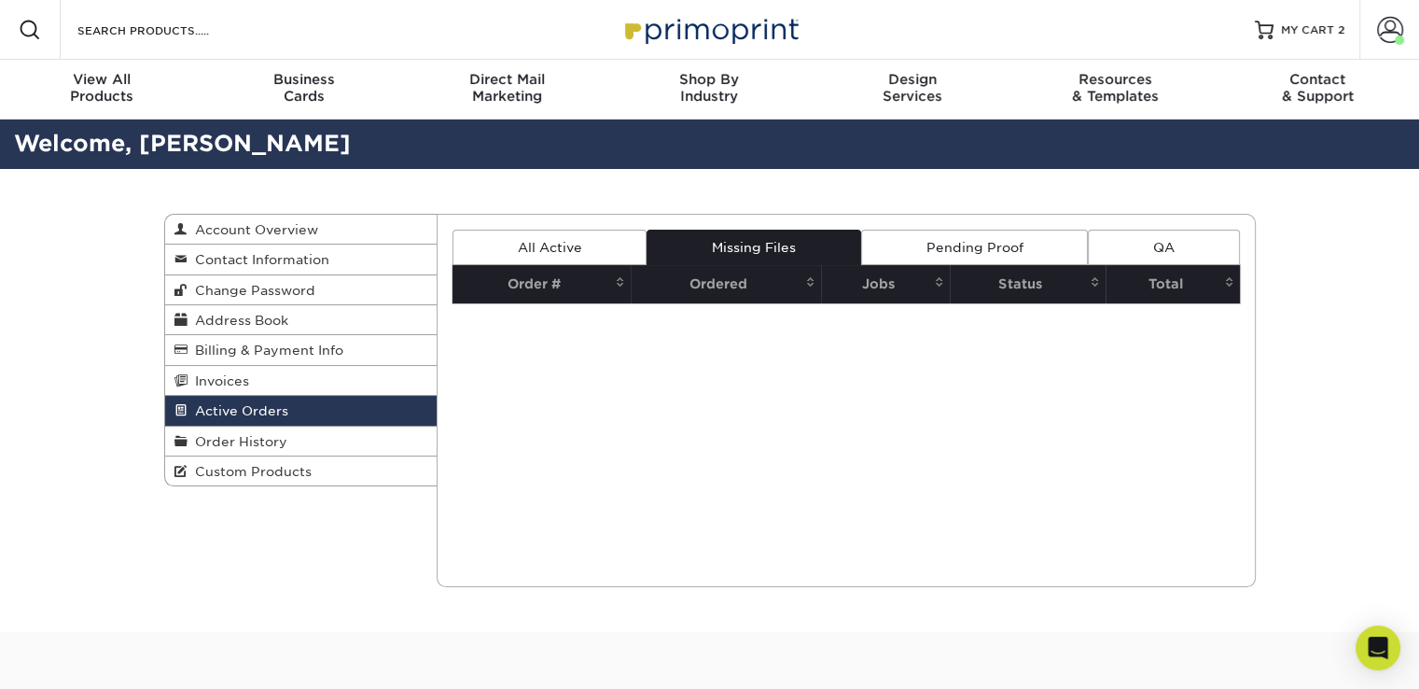
click at [973, 253] on link "Pending Proof" at bounding box center [974, 247] width 227 height 35
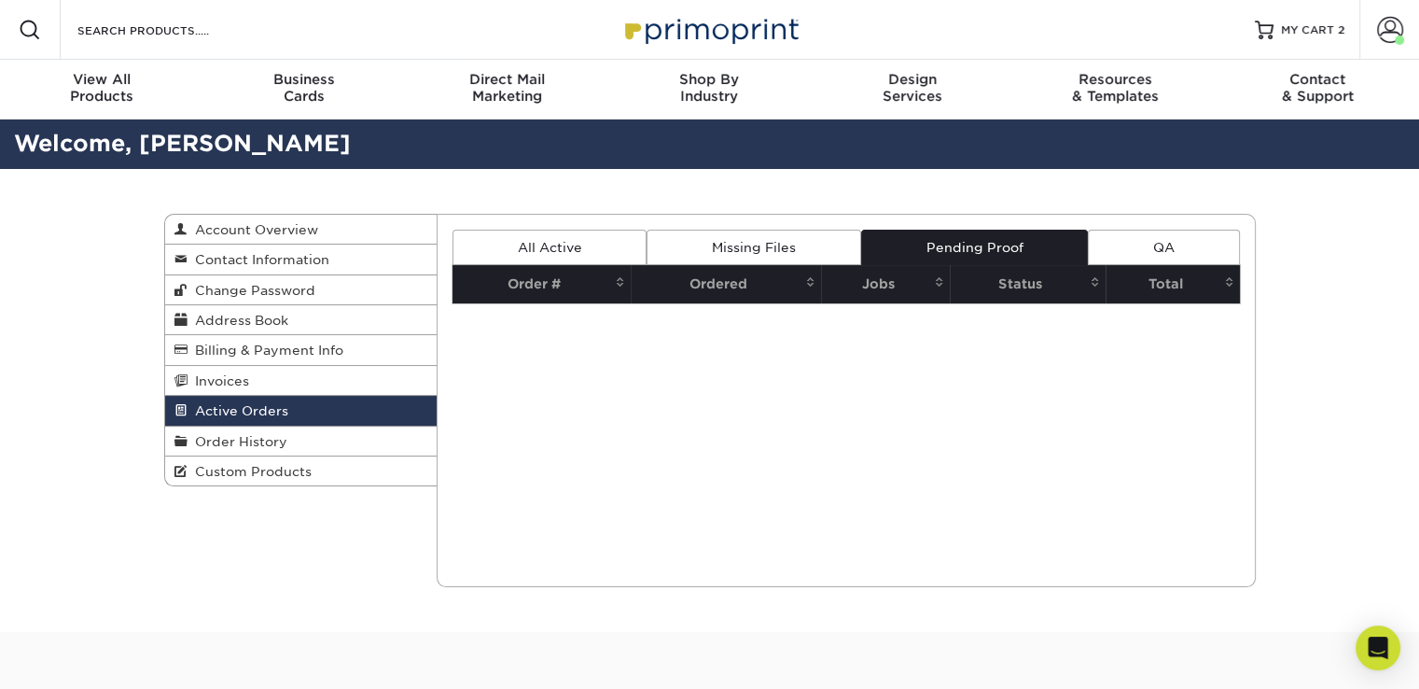
click at [1171, 248] on link "QA" at bounding box center [1163, 247] width 151 height 35
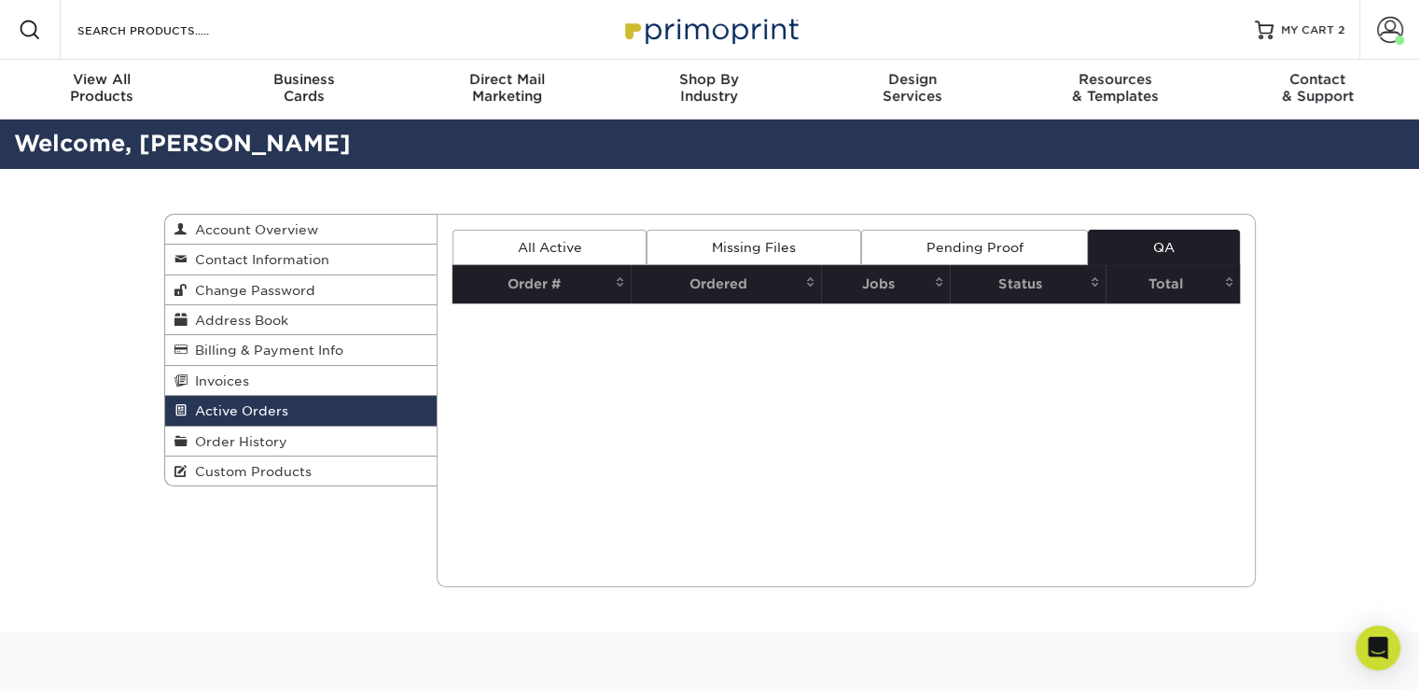
click at [523, 241] on link "All Active" at bounding box center [550, 247] width 194 height 35
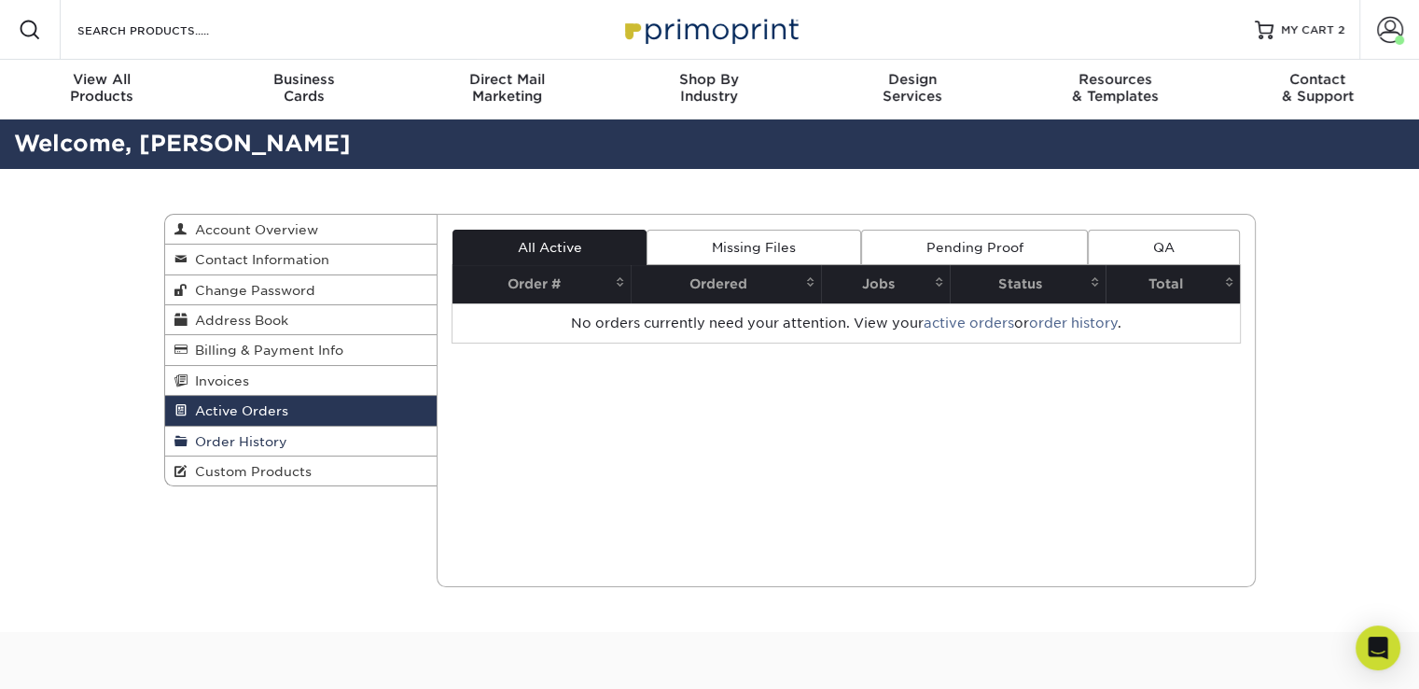
click at [245, 449] on span "Order History" at bounding box center [238, 441] width 100 height 15
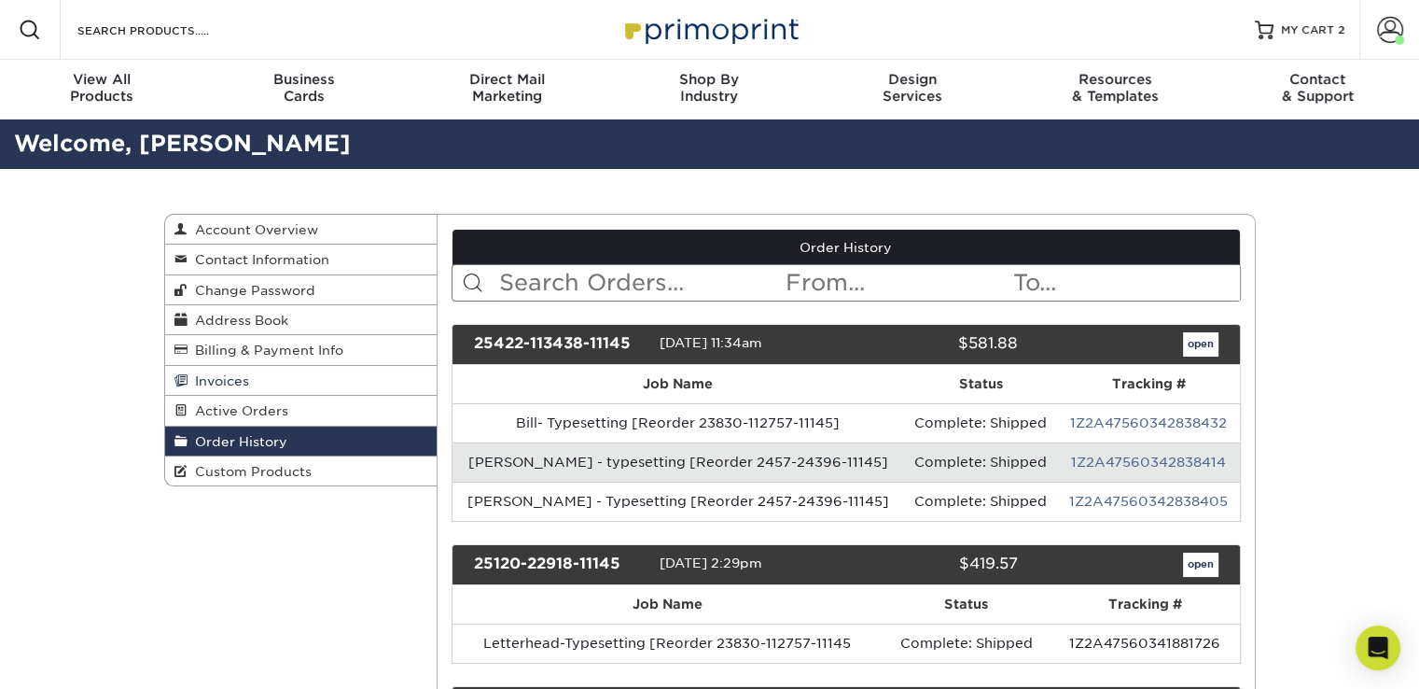
click at [205, 380] on span "Invoices" at bounding box center [219, 380] width 62 height 15
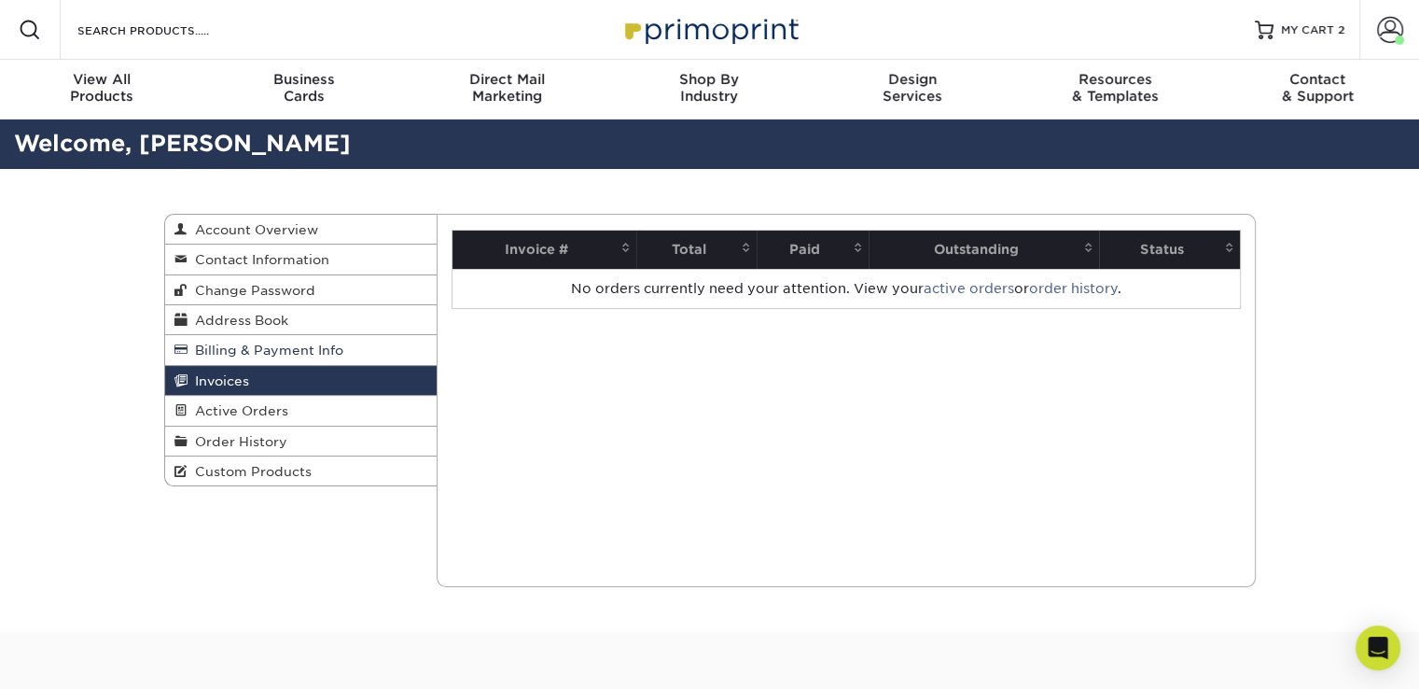
click at [223, 349] on span "Billing & Payment Info" at bounding box center [266, 349] width 156 height 15
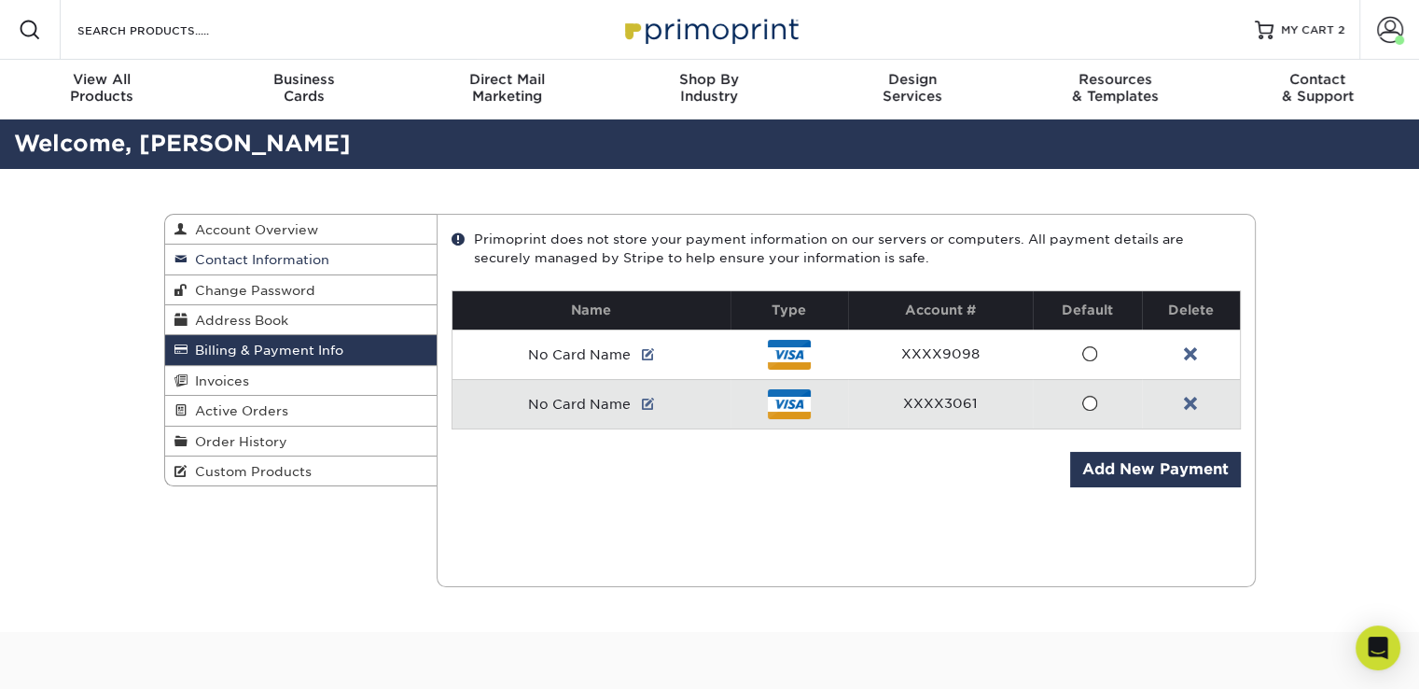
click at [247, 255] on span "Contact Information" at bounding box center [259, 259] width 142 height 15
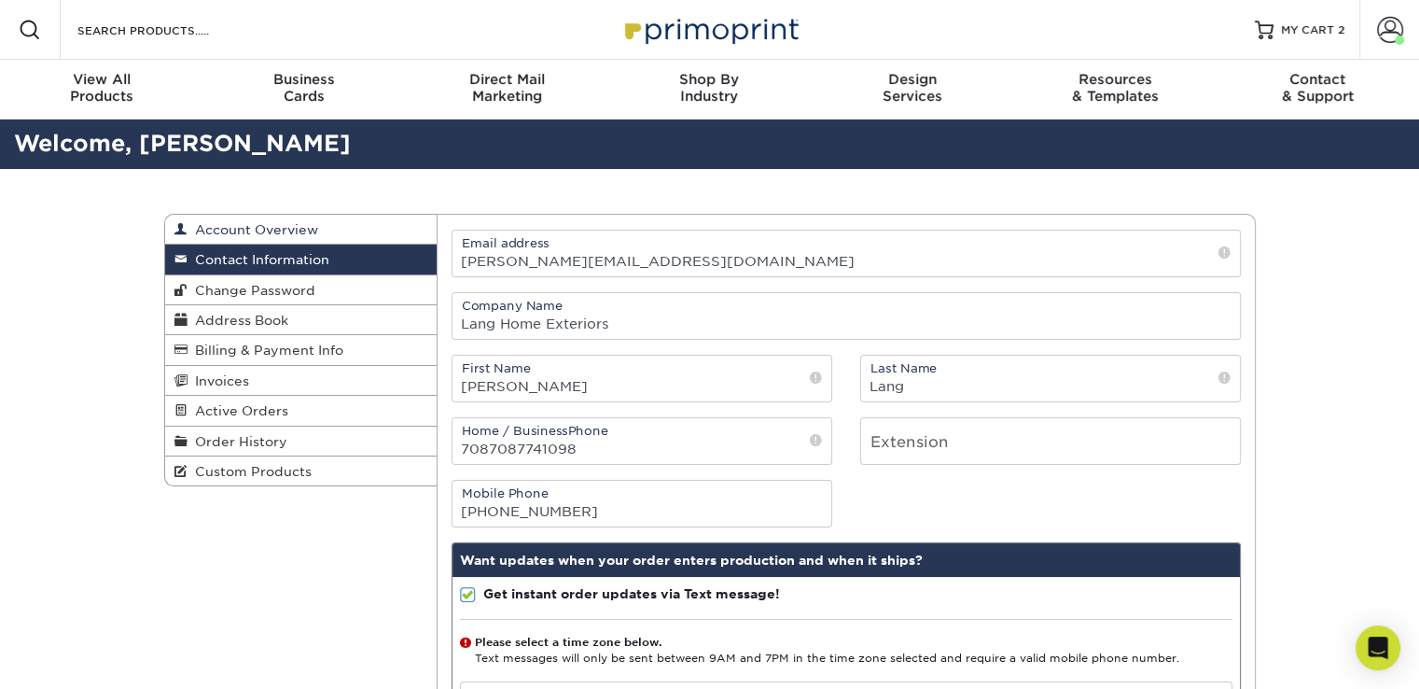
click at [258, 232] on span "Account Overview" at bounding box center [253, 229] width 131 height 15
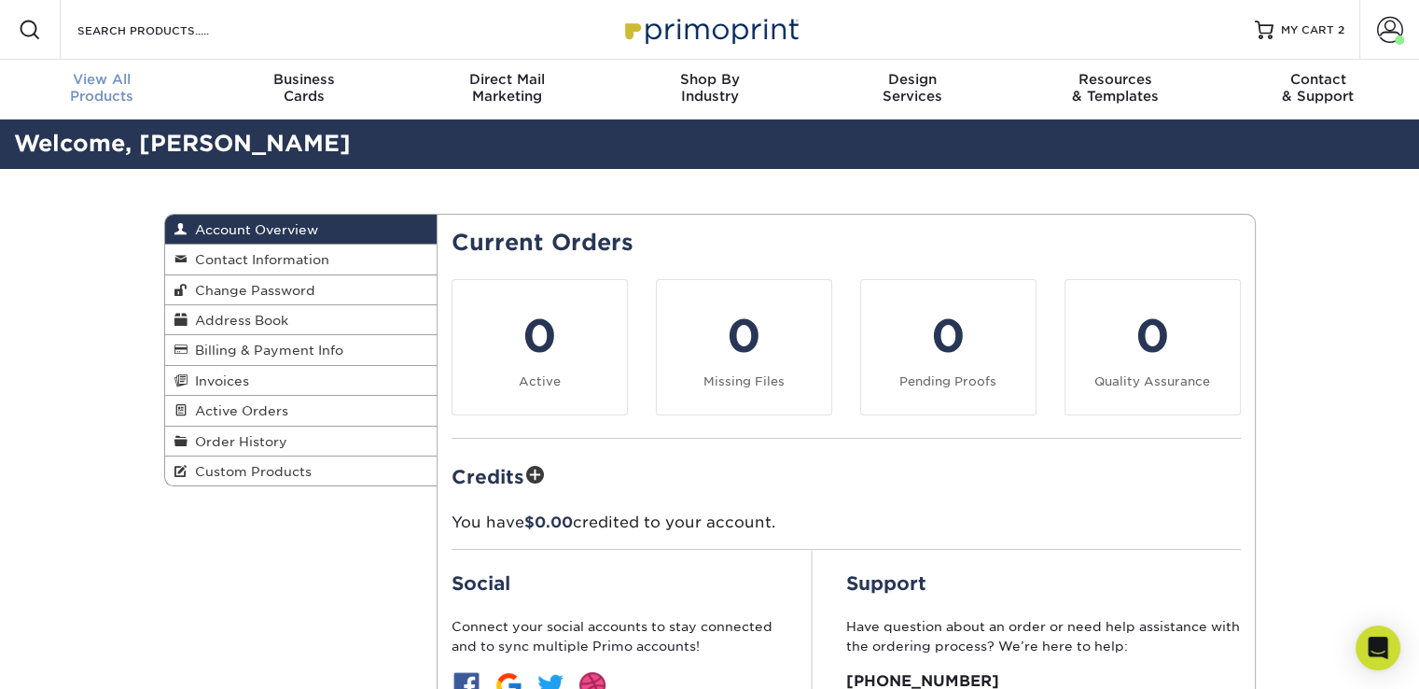
click at [91, 79] on span "View All" at bounding box center [101, 79] width 202 height 17
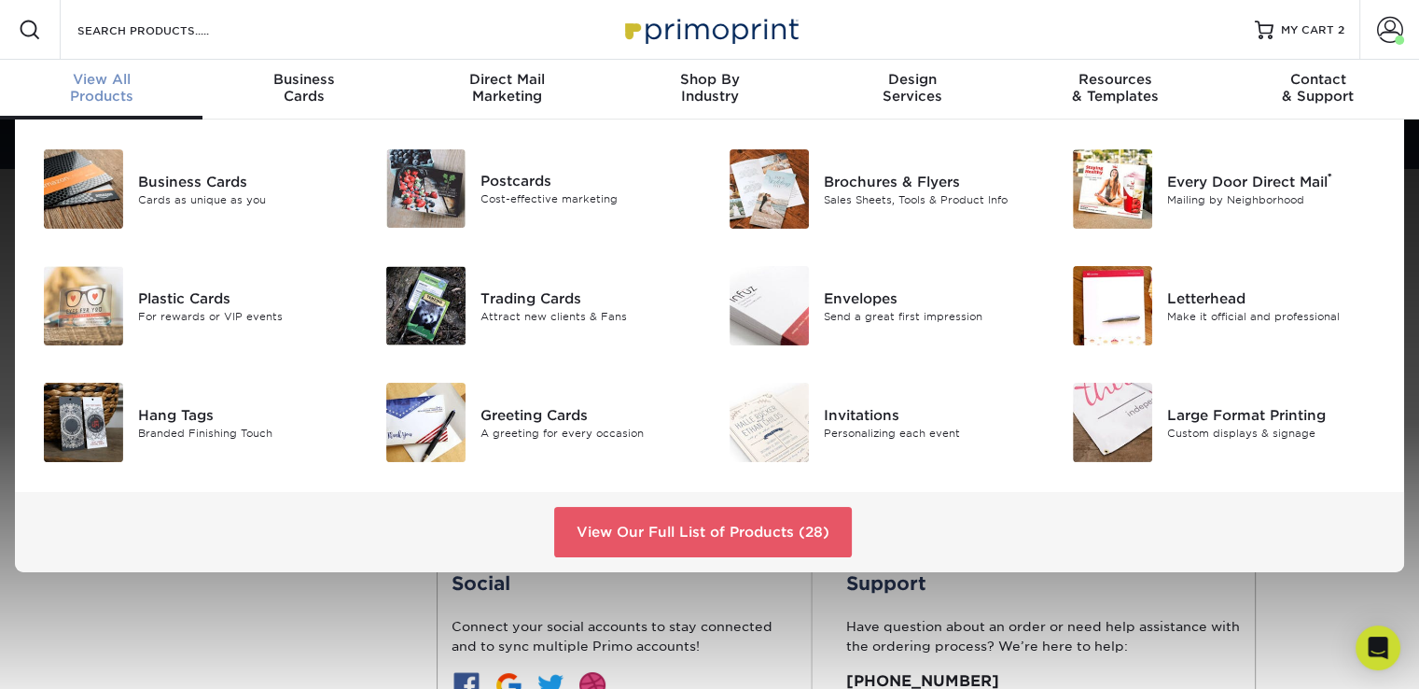
click at [125, 94] on div "View All Products" at bounding box center [101, 88] width 202 height 34
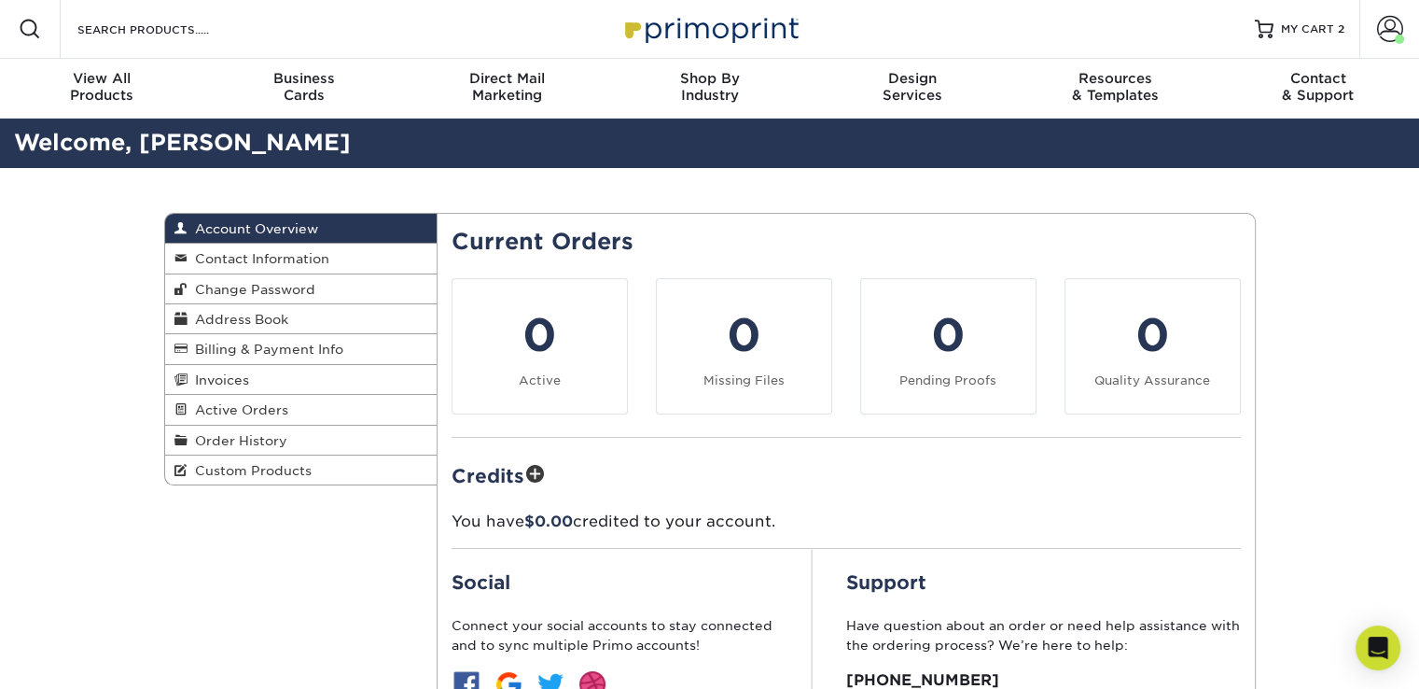
click at [117, 566] on div "Account Overview Account Overview Contact Information Change Password Address B…" at bounding box center [709, 520] width 1419 height 704
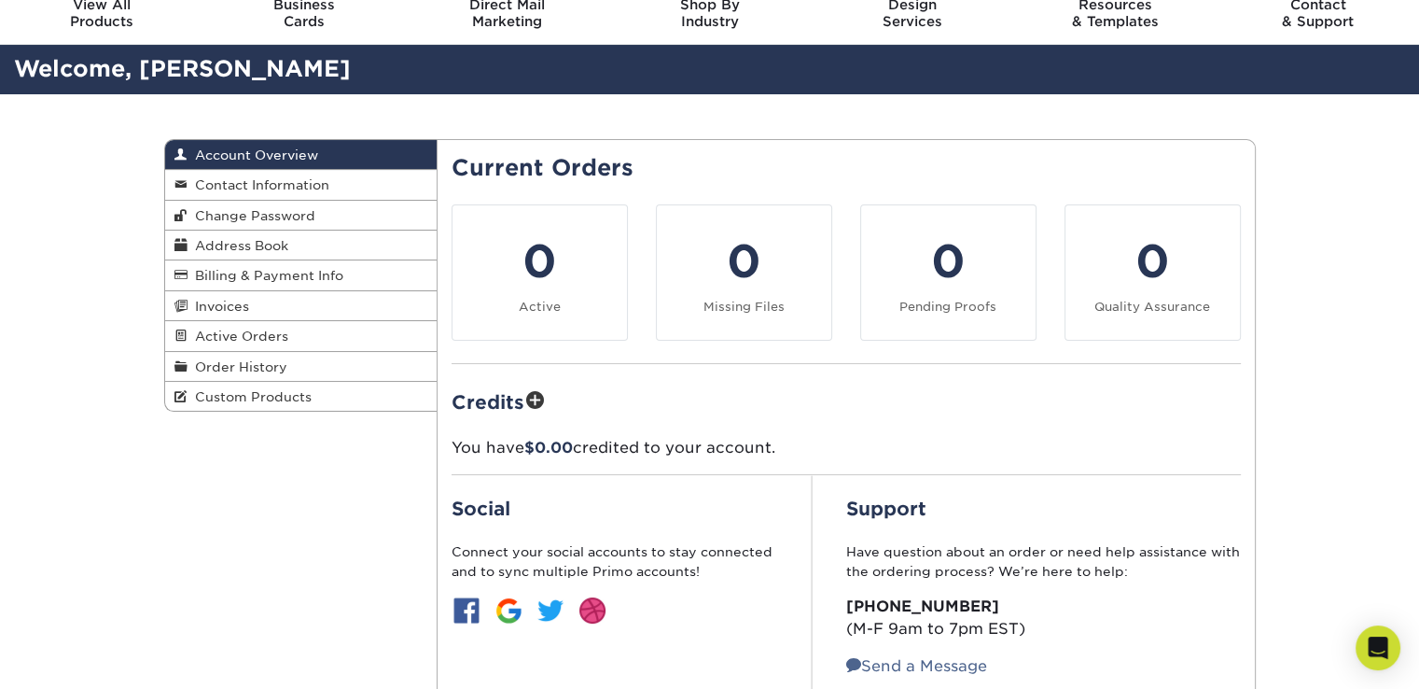
scroll to position [95, 0]
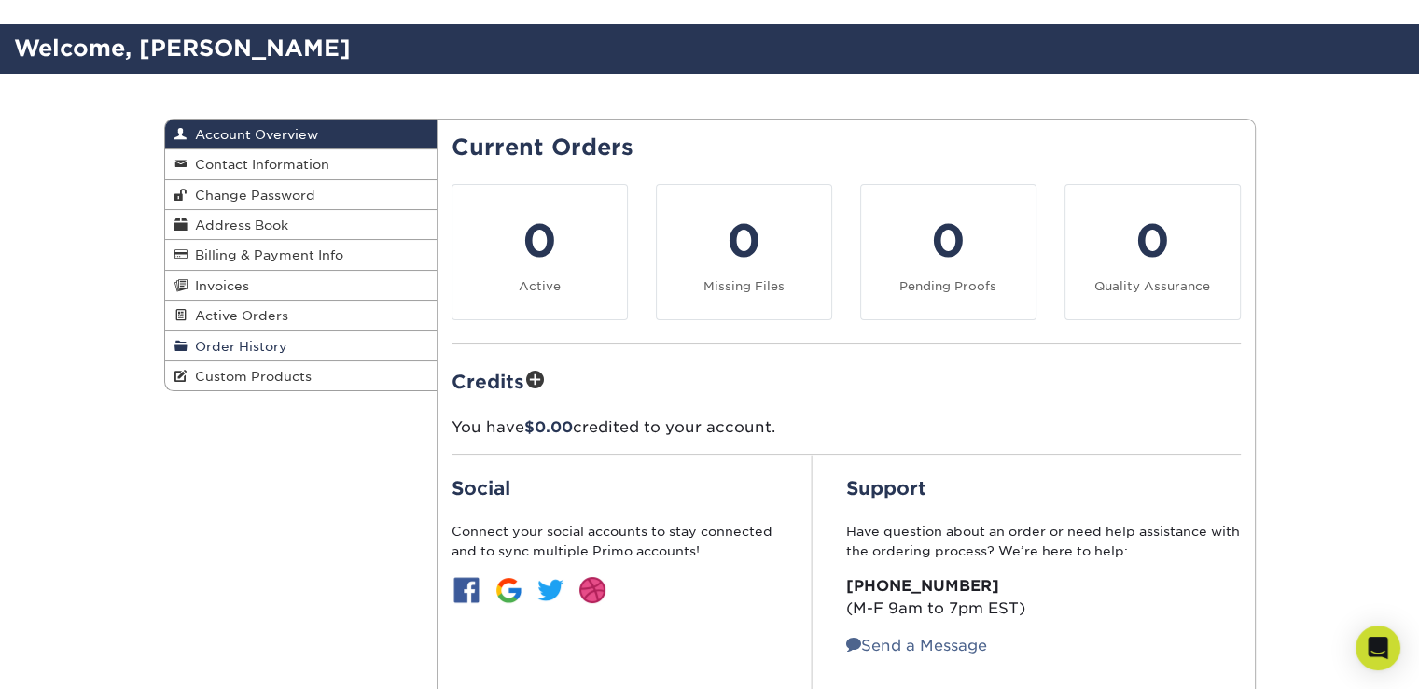
click at [235, 347] on span "Order History" at bounding box center [238, 346] width 100 height 15
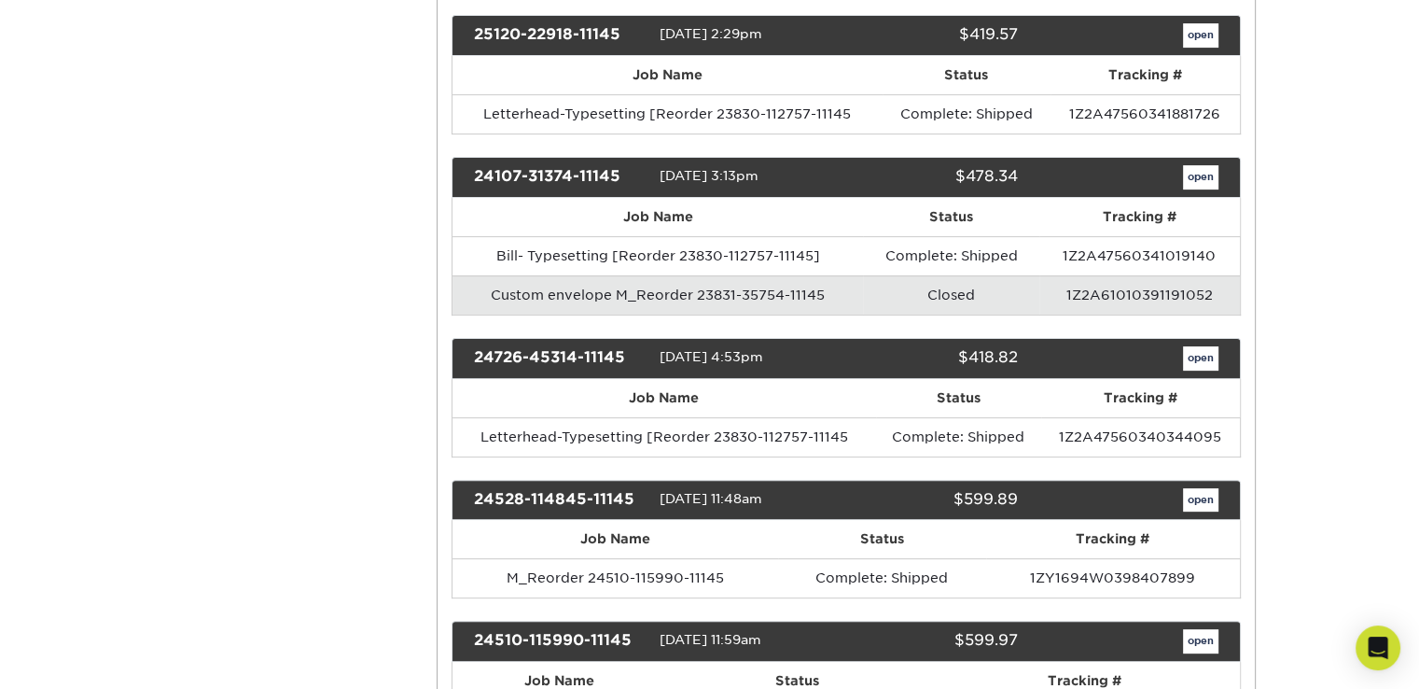
scroll to position [562, 0]
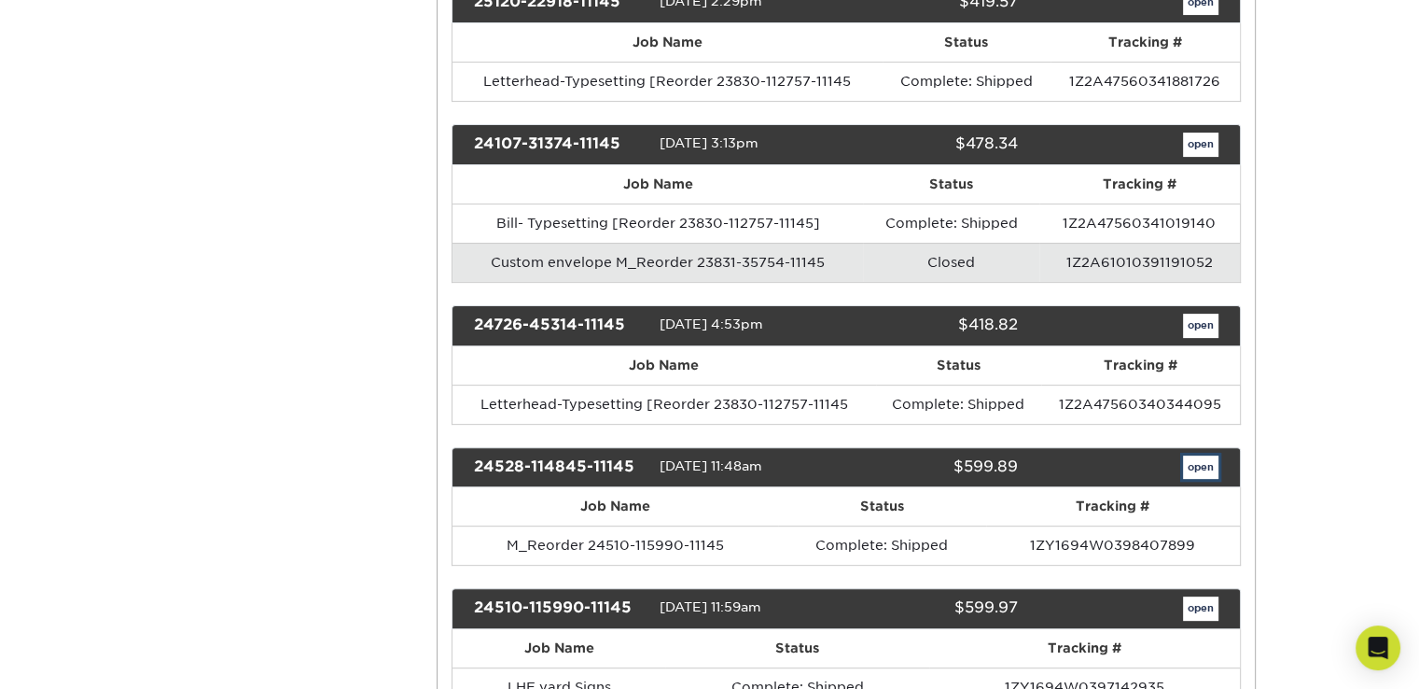
click at [1203, 460] on link "open" at bounding box center [1200, 467] width 35 height 24
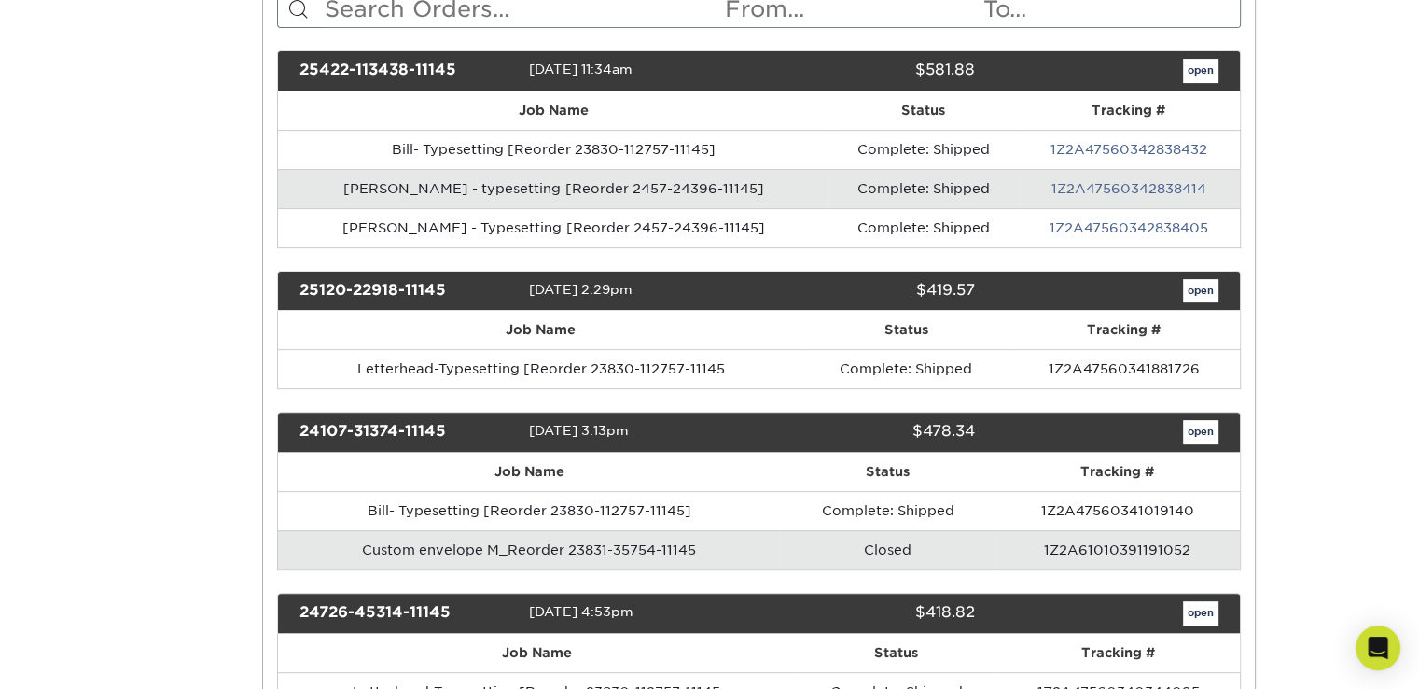
scroll to position [0, 0]
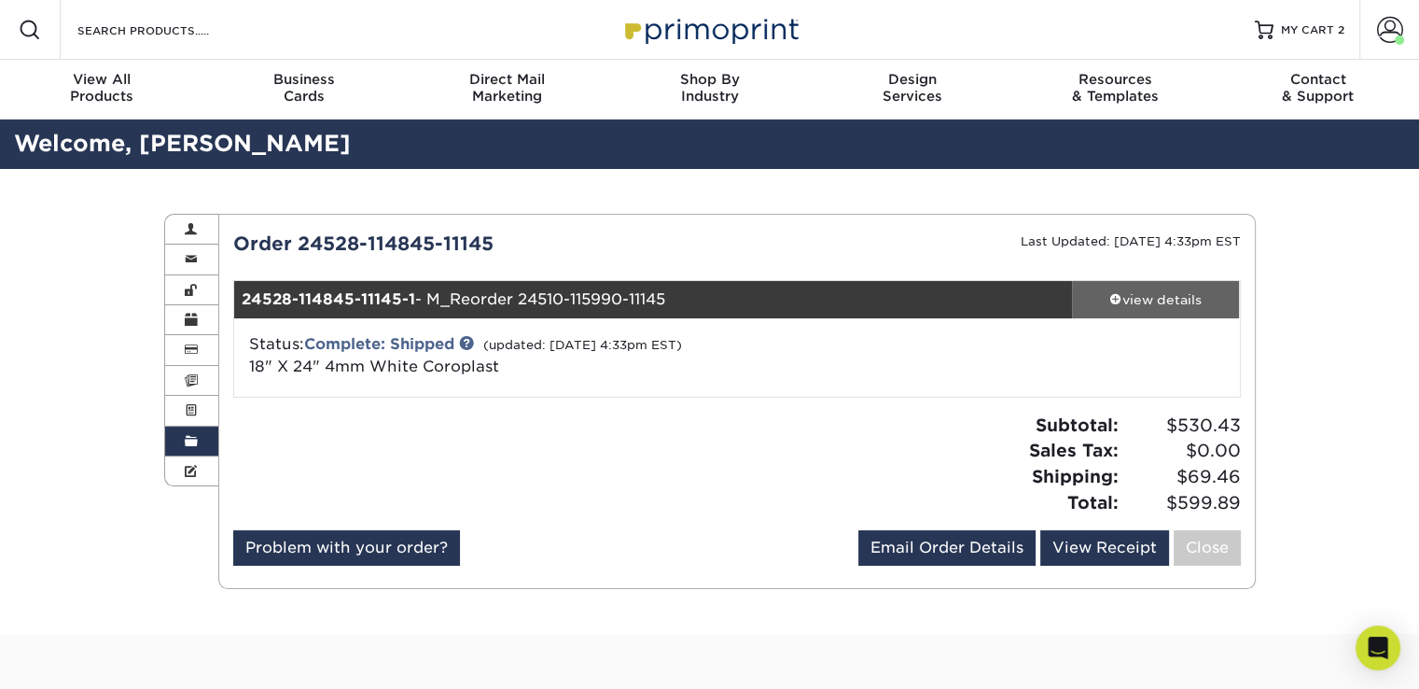
click at [1149, 299] on div "view details" at bounding box center [1156, 299] width 168 height 19
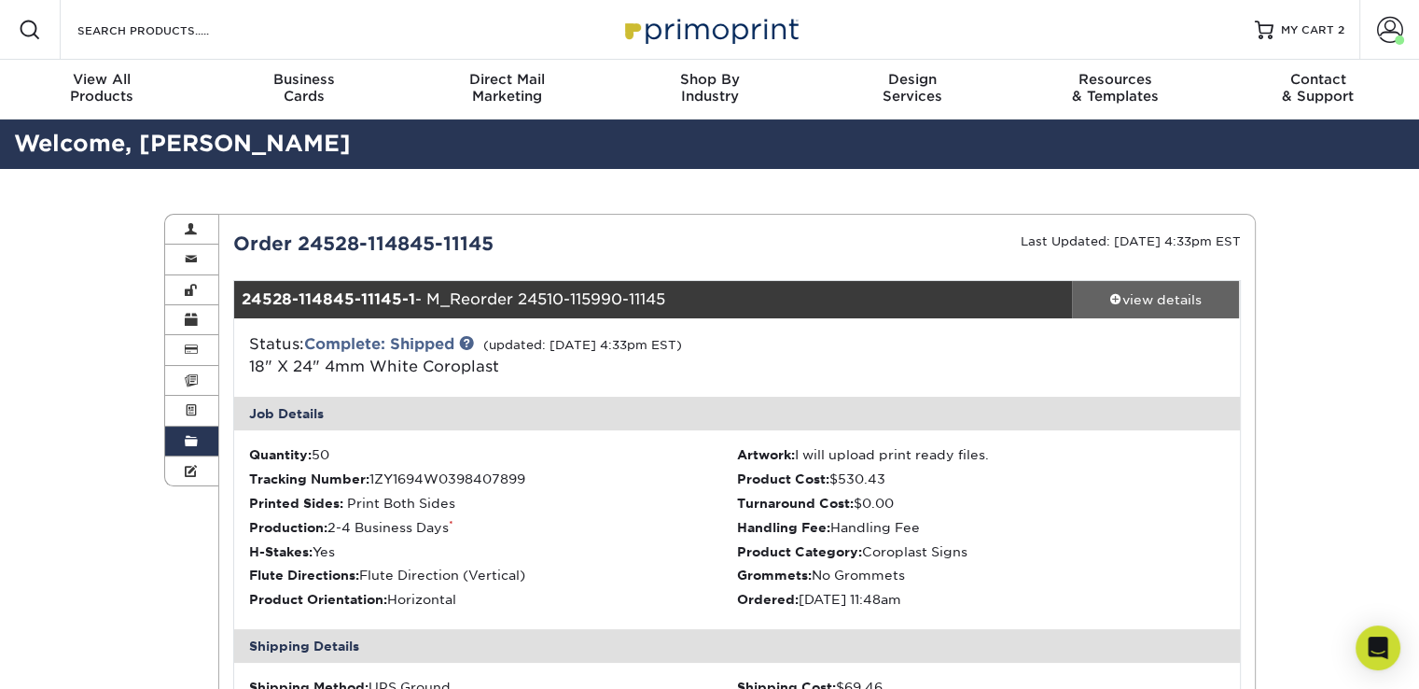
click at [1113, 292] on span at bounding box center [1115, 298] width 13 height 13
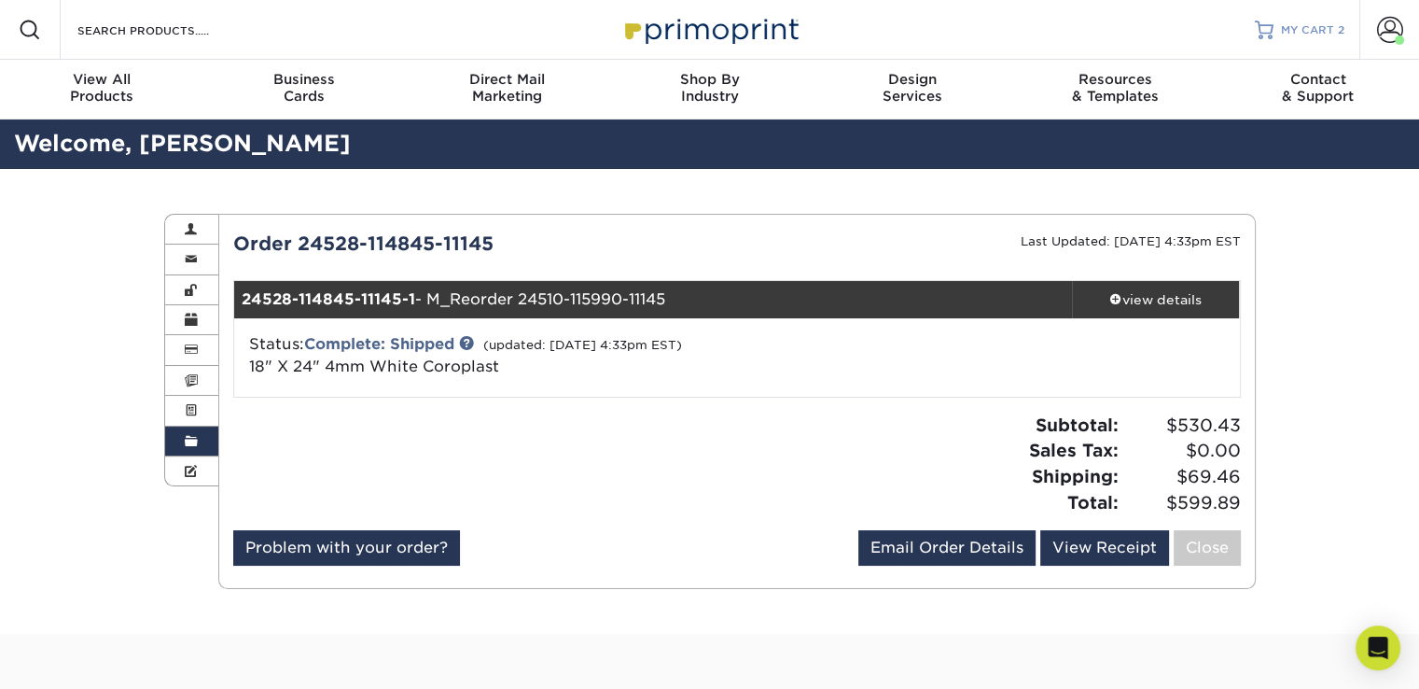
click at [1314, 23] on span "MY CART" at bounding box center [1307, 30] width 53 height 16
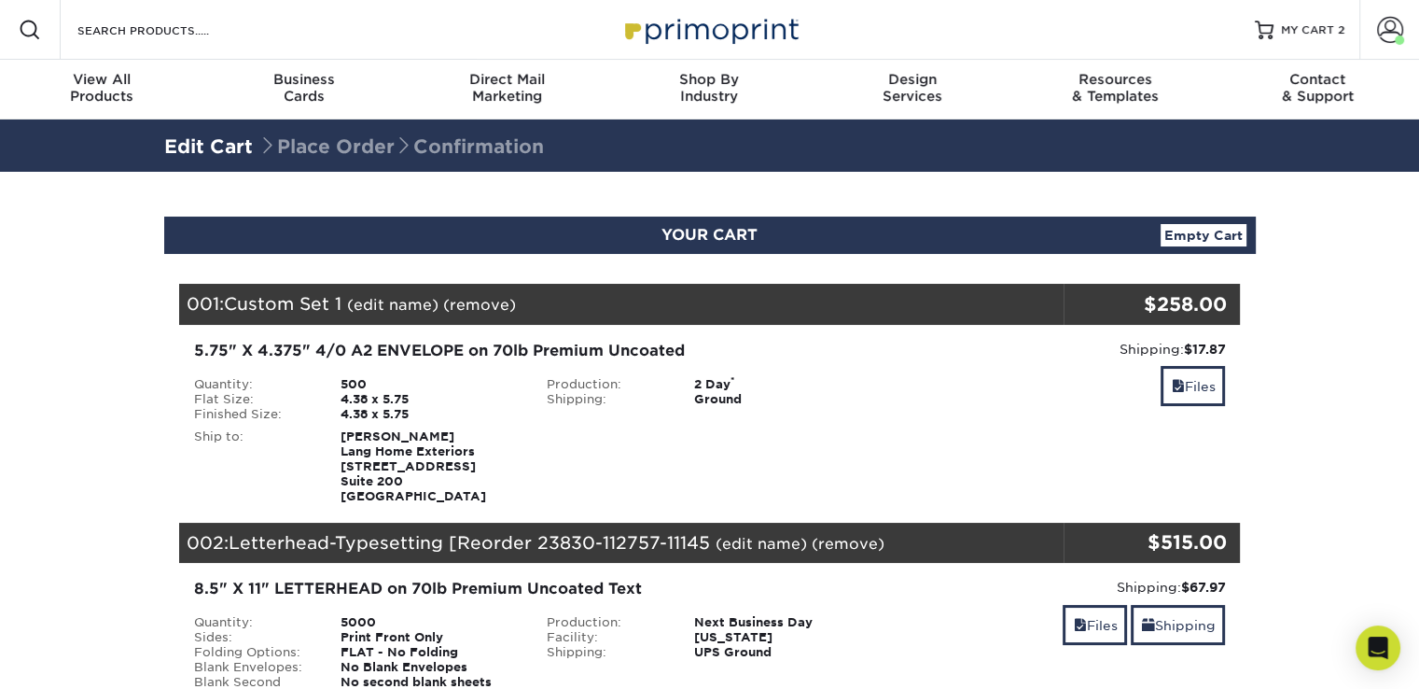
click at [67, 258] on section "YOUR CART Empty Cart Your Cart is Empty View Account Active Orders Order Histor…" at bounding box center [709, 656] width 1419 height 969
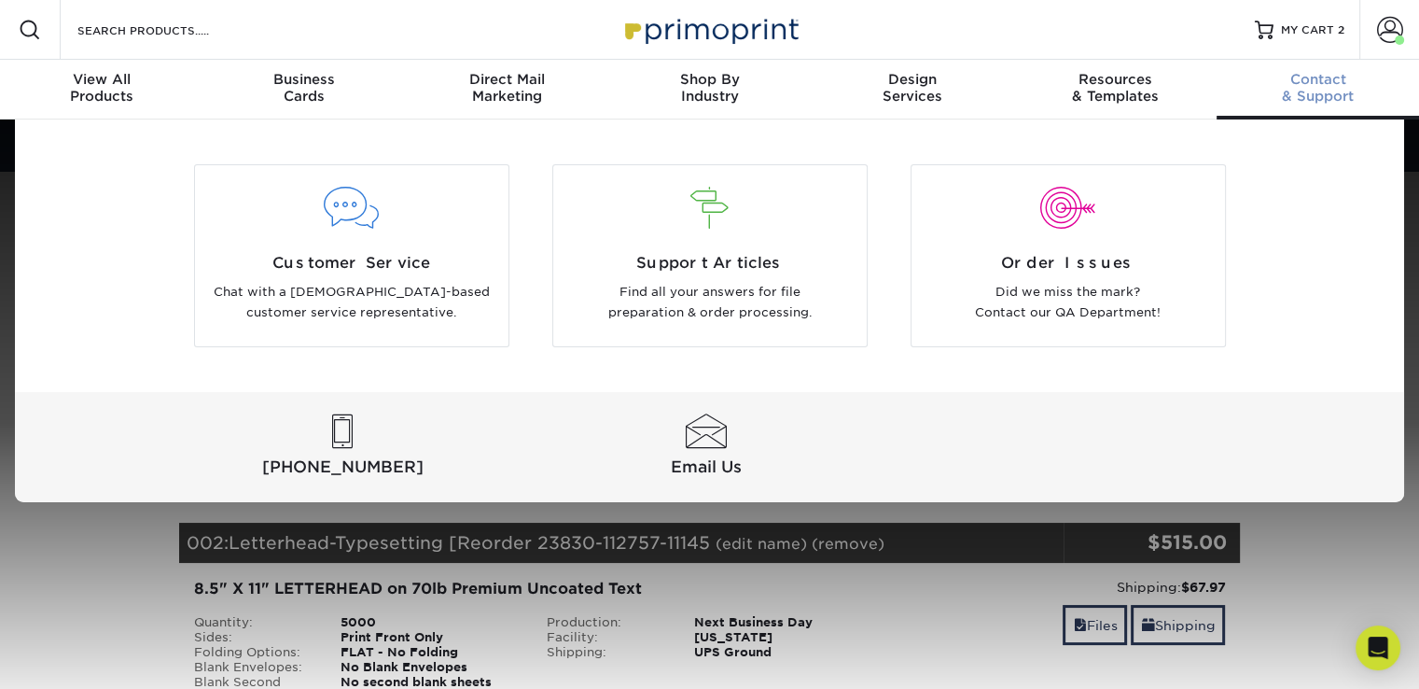
click at [1325, 91] on div "Contact & Support" at bounding box center [1318, 88] width 202 height 34
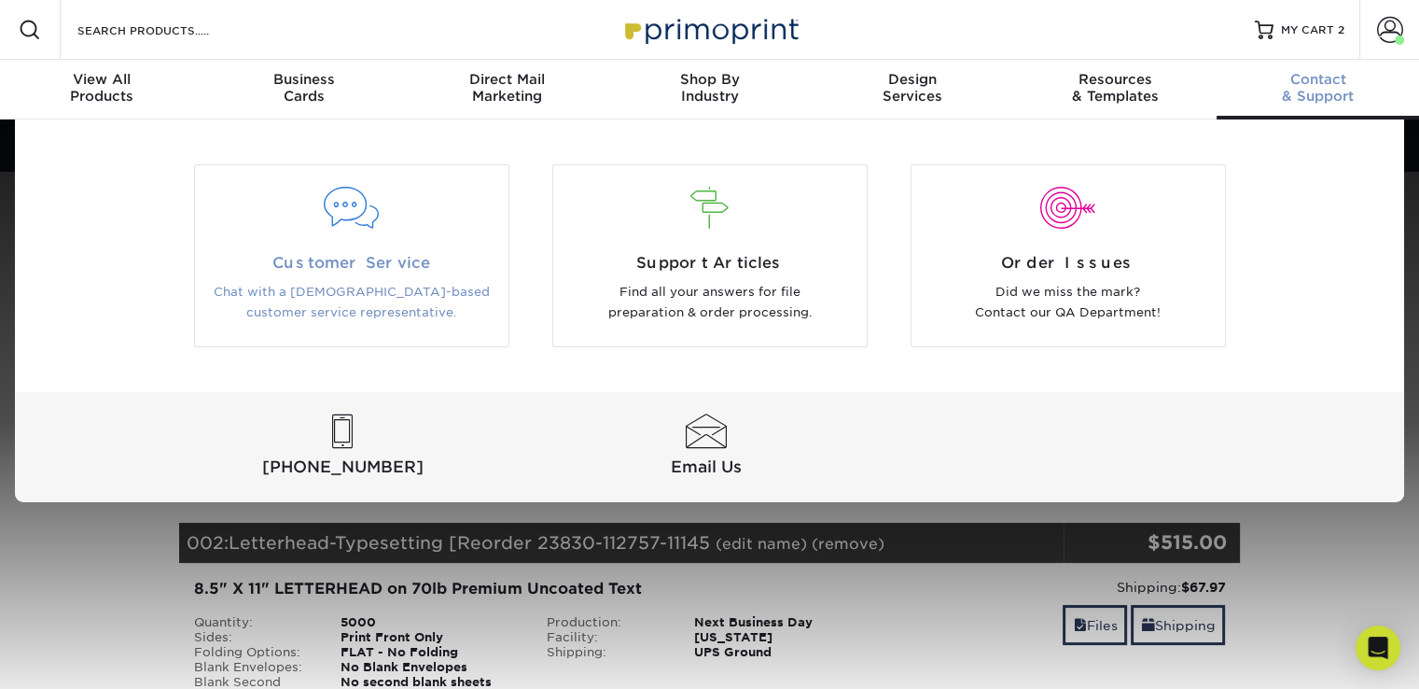
click at [351, 210] on div at bounding box center [352, 209] width 286 height 42
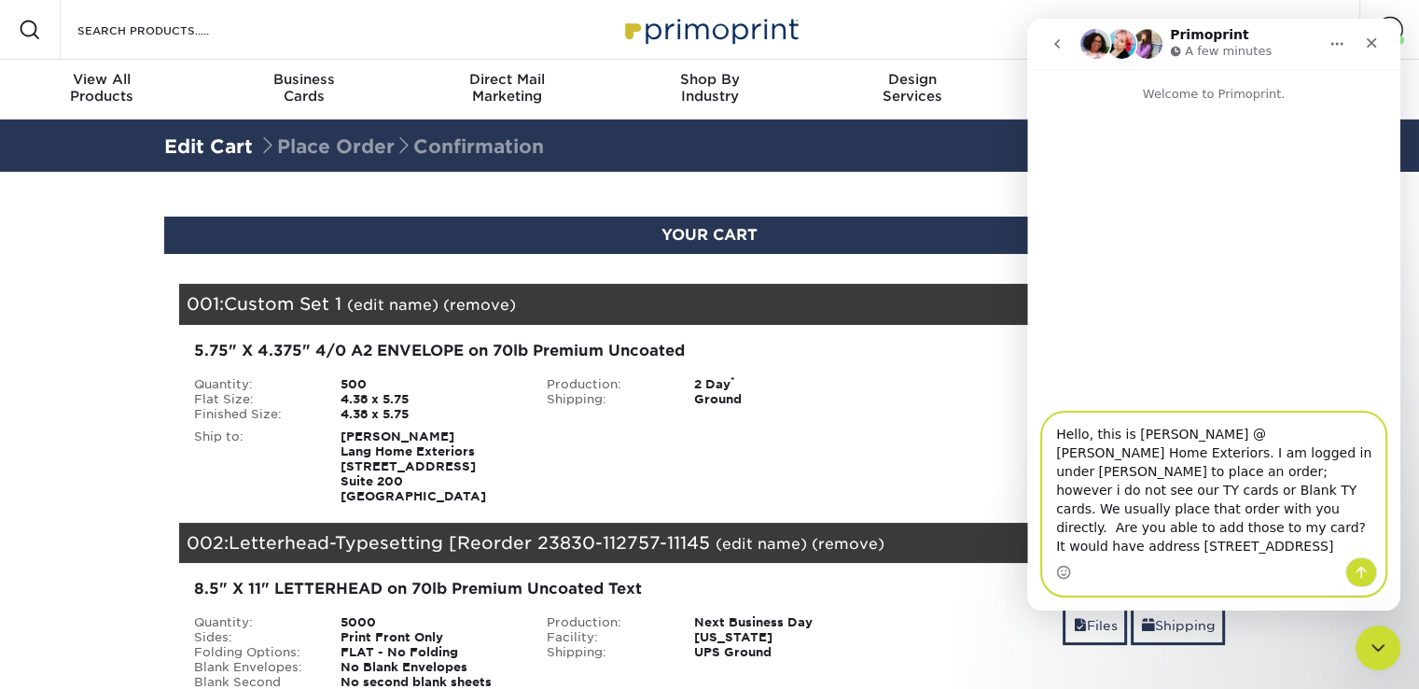
type textarea "Hello, this is Elizabeth @ Lang Home Exteriors. I am logged in under Kim to pla…"
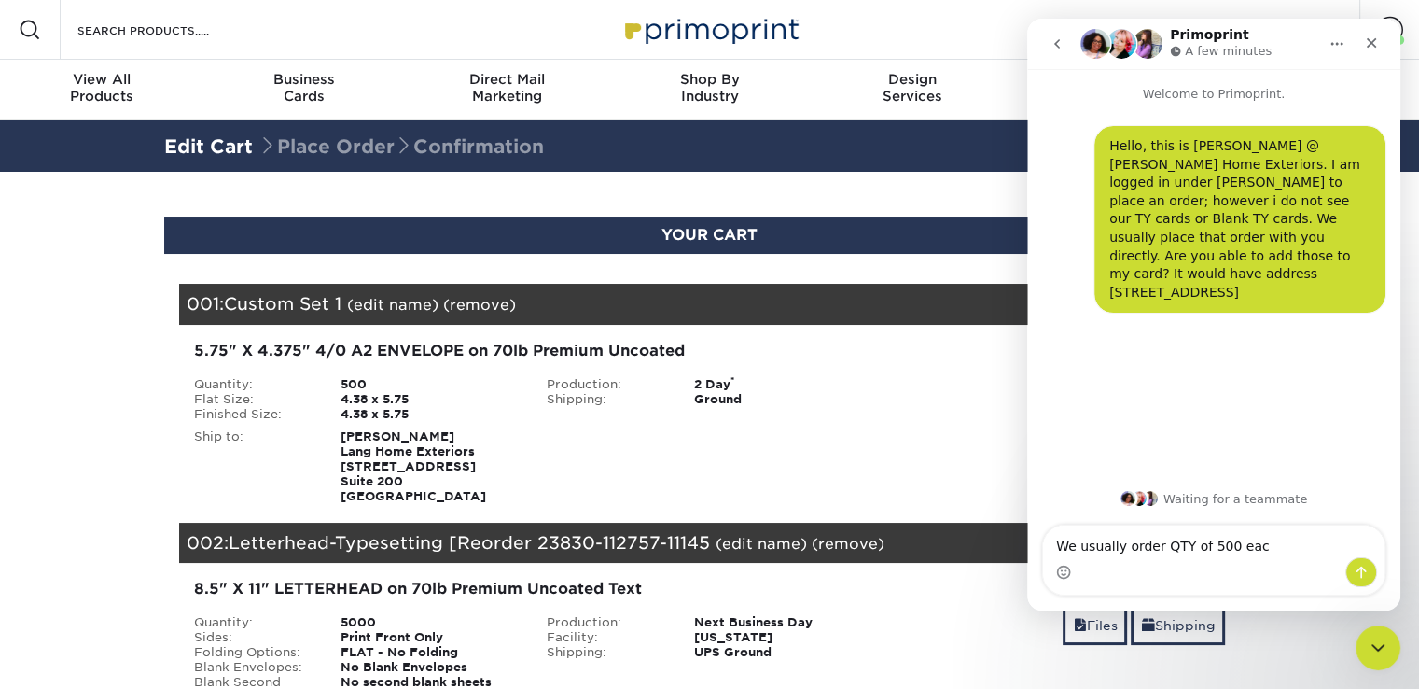
type textarea "We usually order QTY of 500 each"
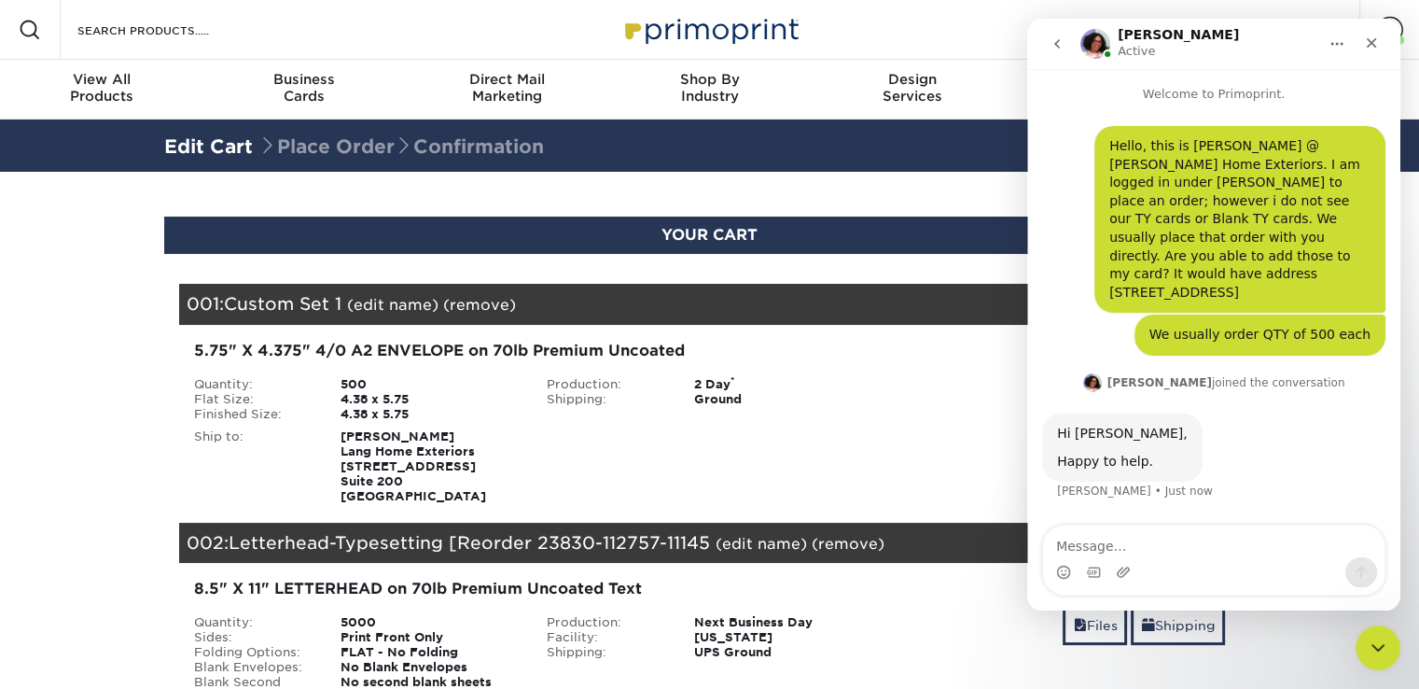
scroll to position [49, 0]
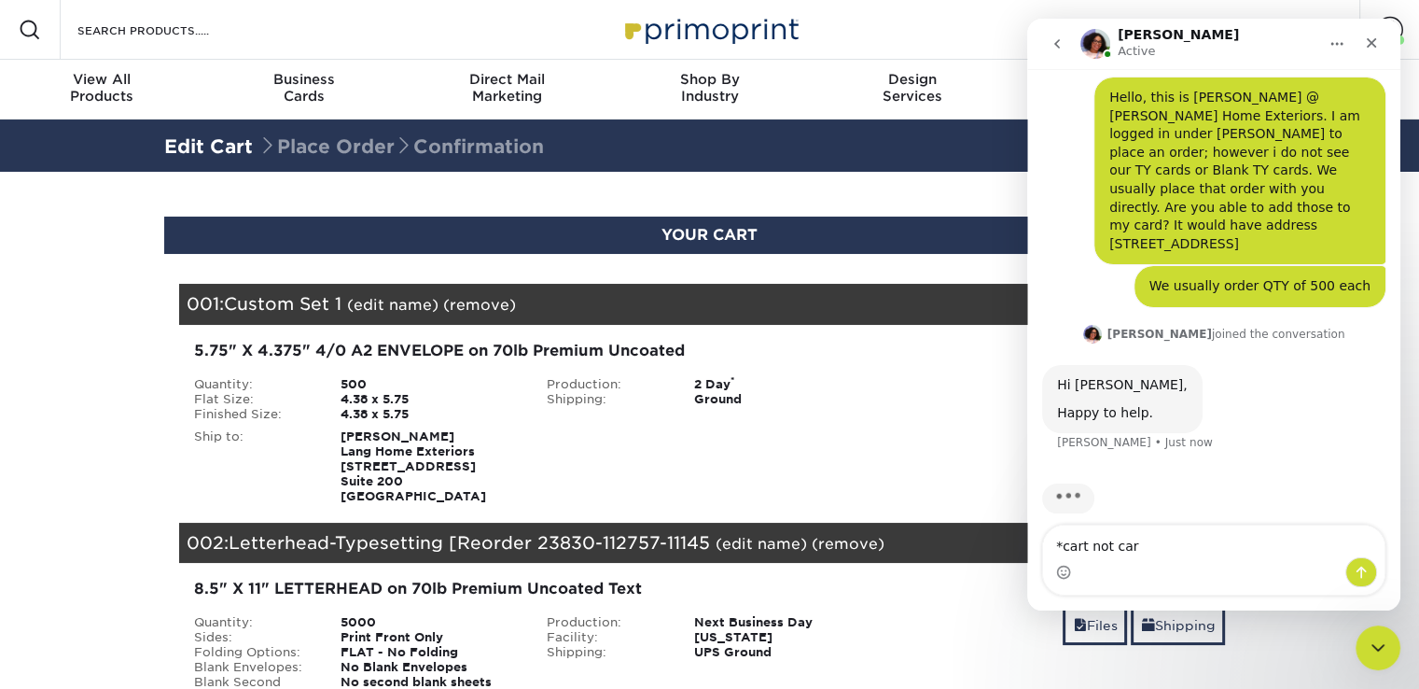
type textarea "*cart not card"
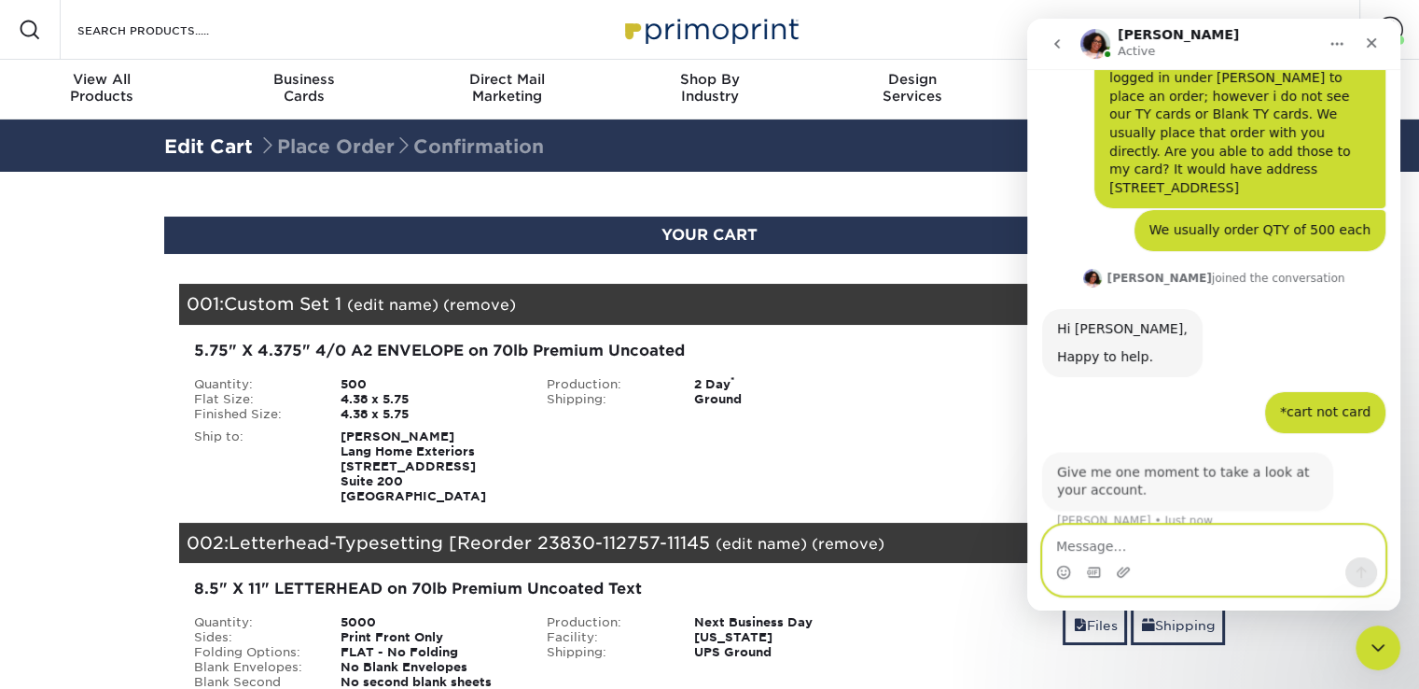
scroll to position [106, 0]
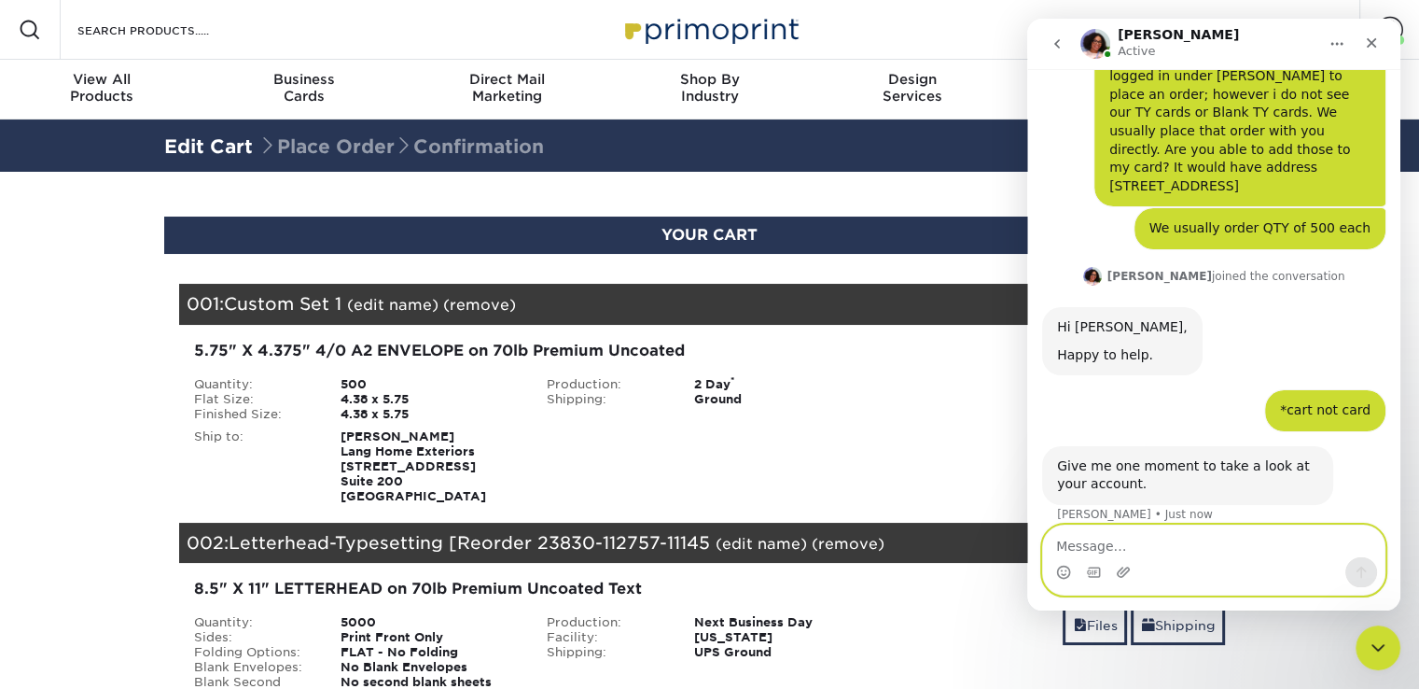
click at [1219, 537] on textarea "Message…" at bounding box center [1214, 541] width 342 height 32
type textarea "perfect thank you."
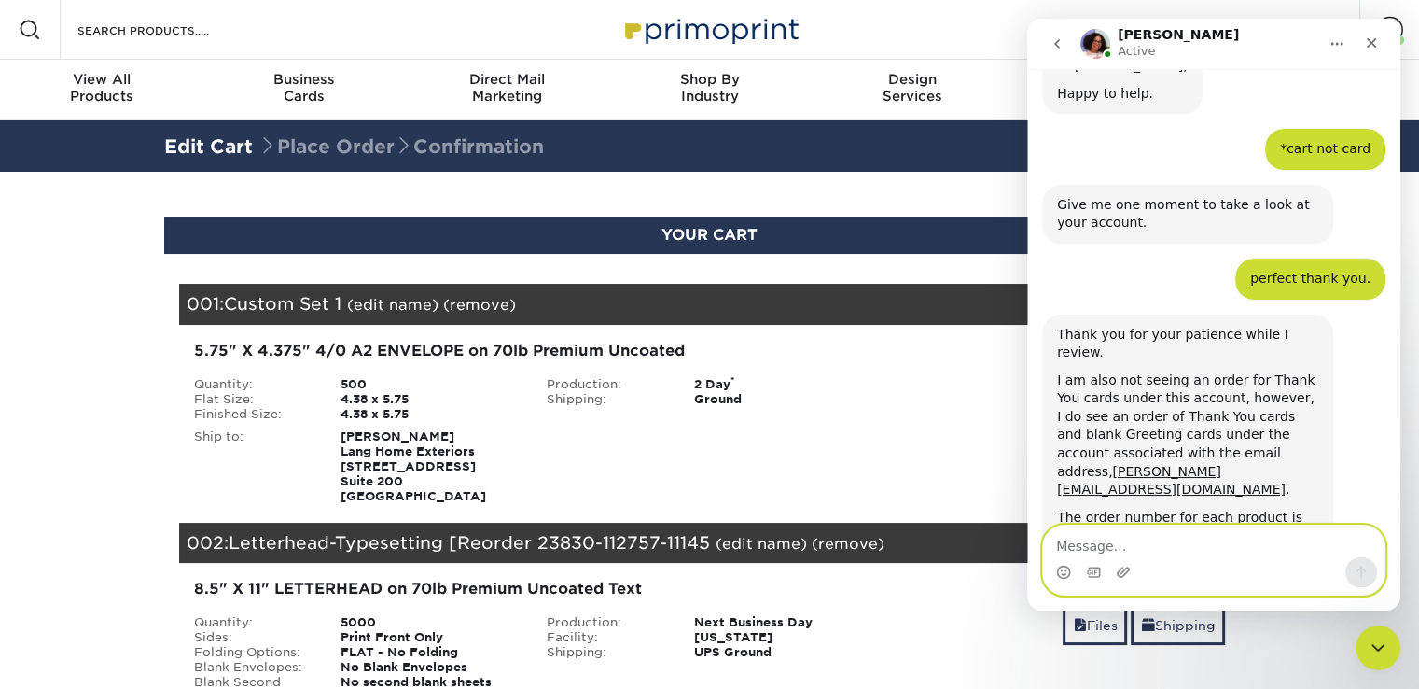
scroll to position [383, 0]
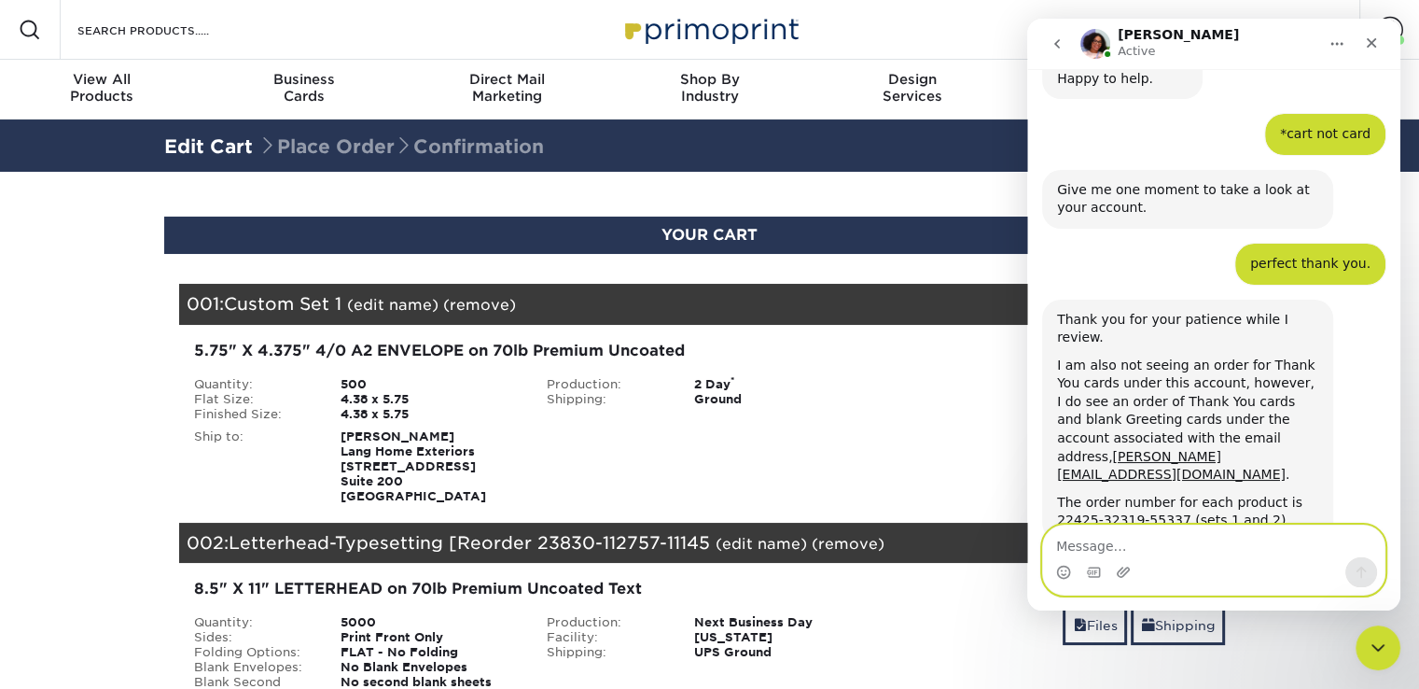
click at [1179, 549] on textarea "Message…" at bounding box center [1214, 541] width 342 height 32
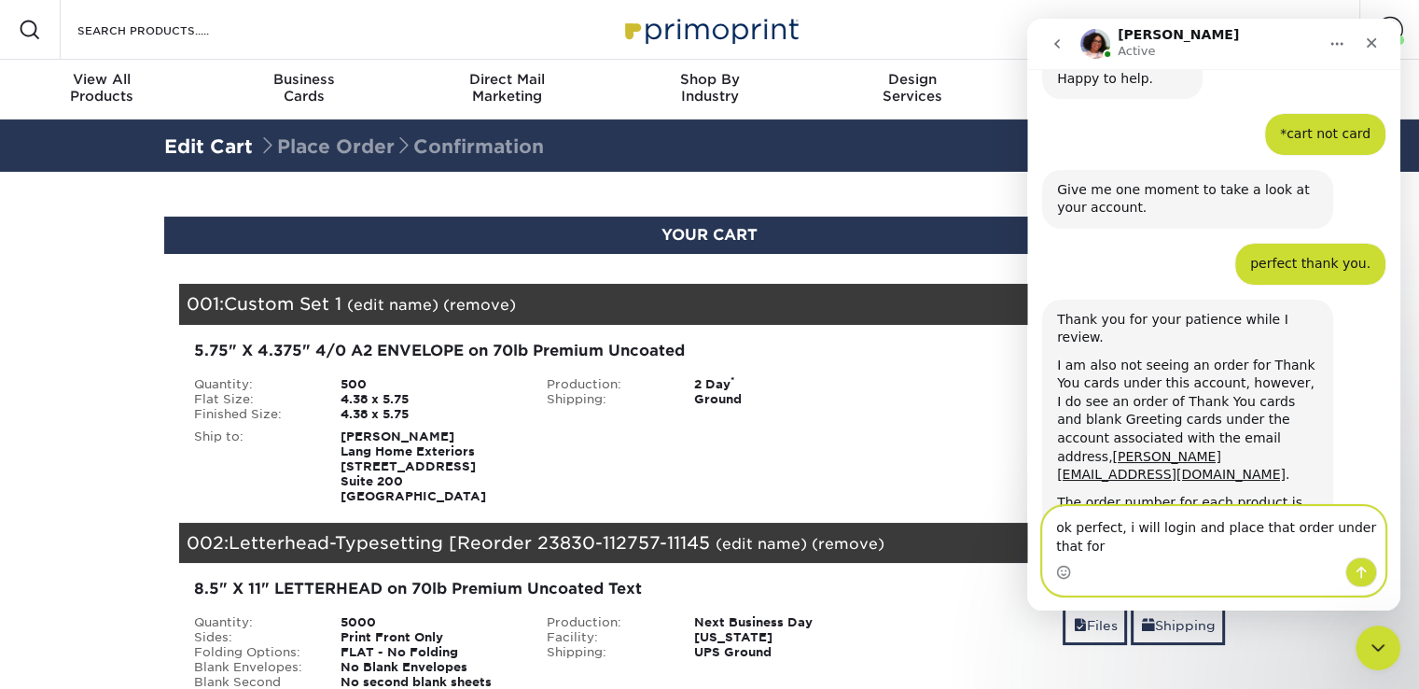
scroll to position [401, 0]
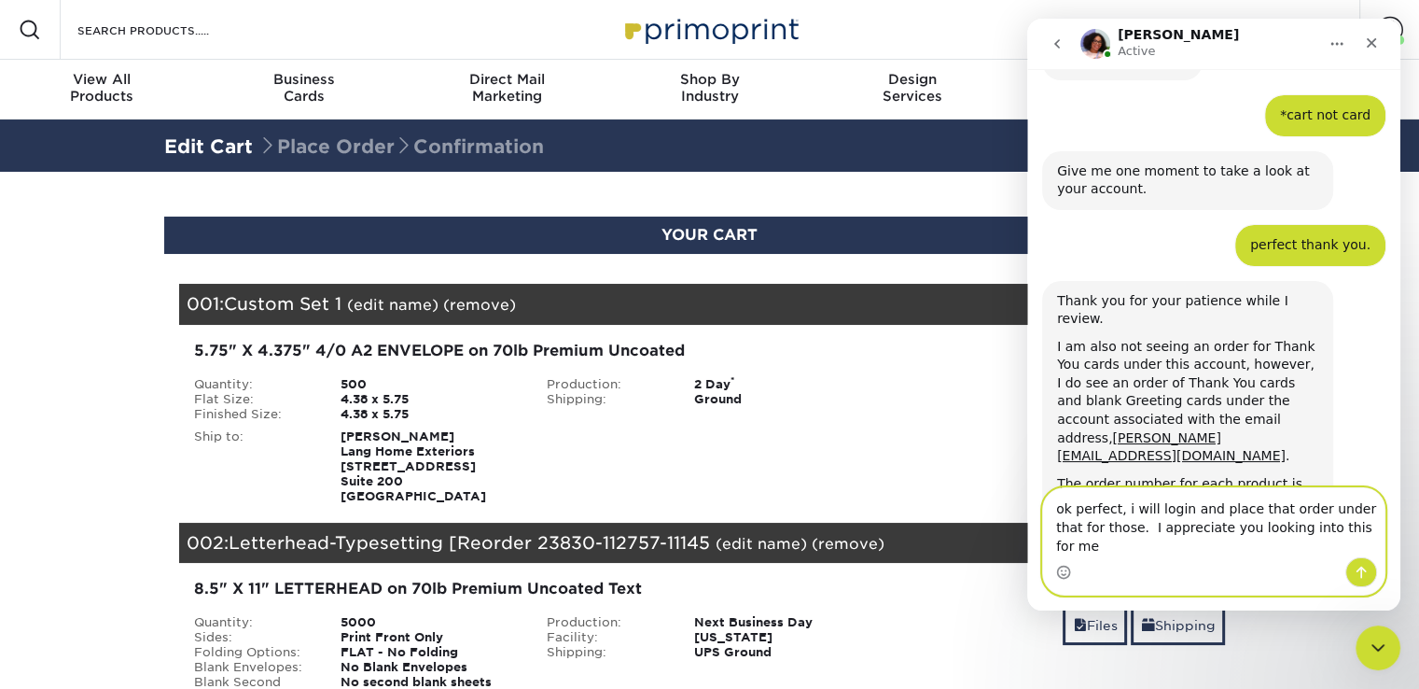
type textarea "ok perfect, i will login and place that order under that for those. I appreciat…"
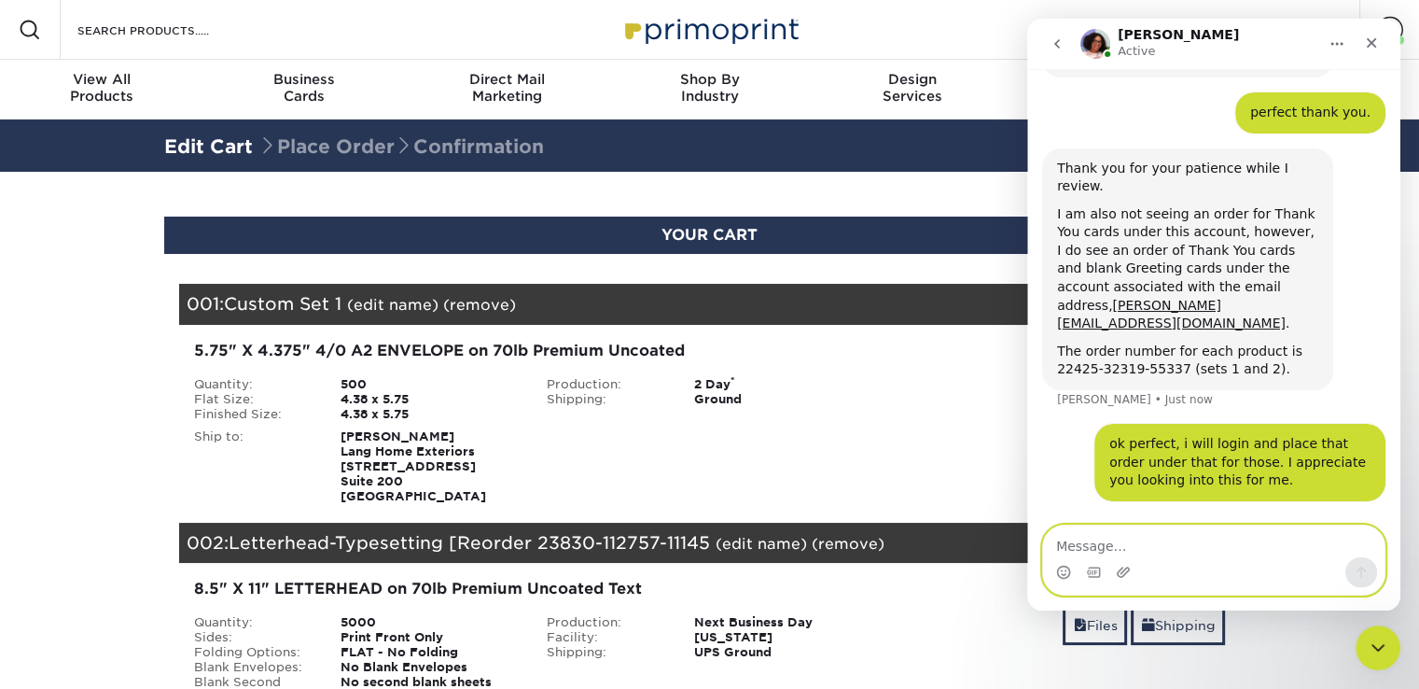
scroll to position [547, 0]
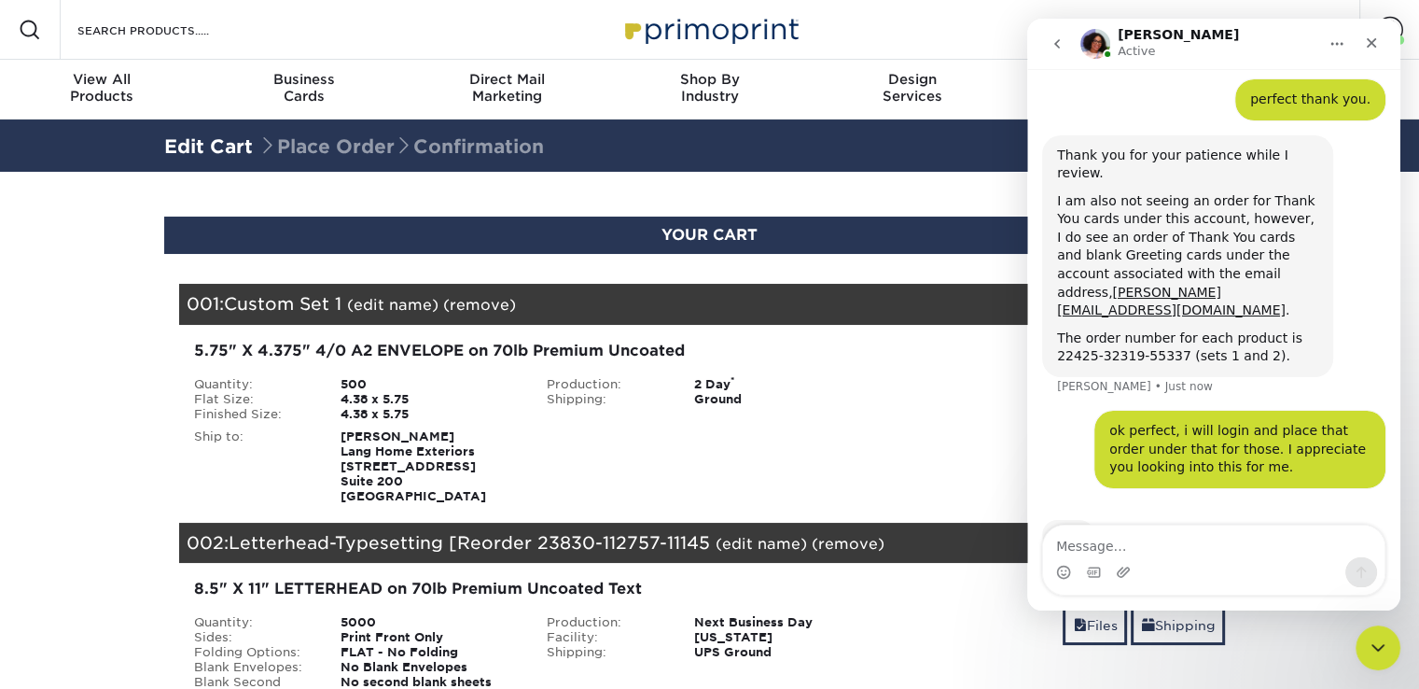
click at [1, 332] on section "YOUR CART Empty Cart Your Cart is Empty View Account Active Orders Order Histor…" at bounding box center [709, 656] width 1419 height 969
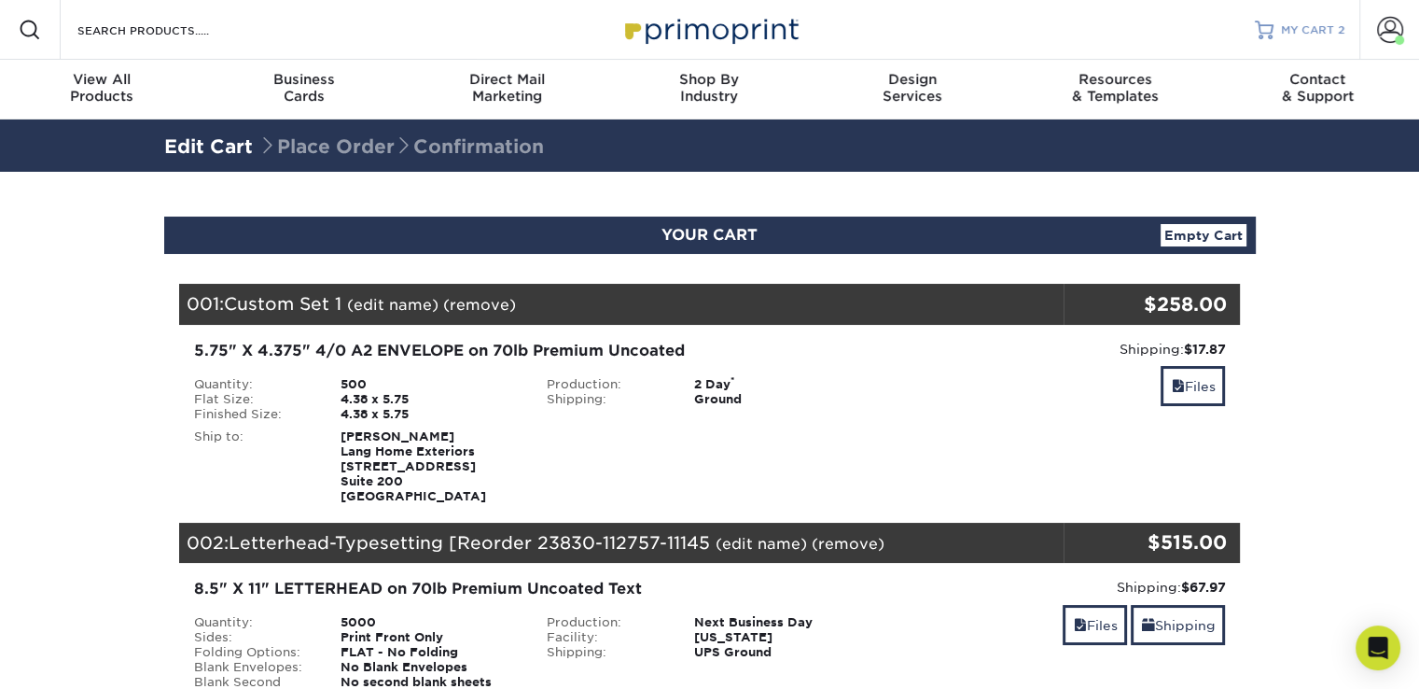
click at [1290, 30] on span "MY CART" at bounding box center [1307, 30] width 53 height 16
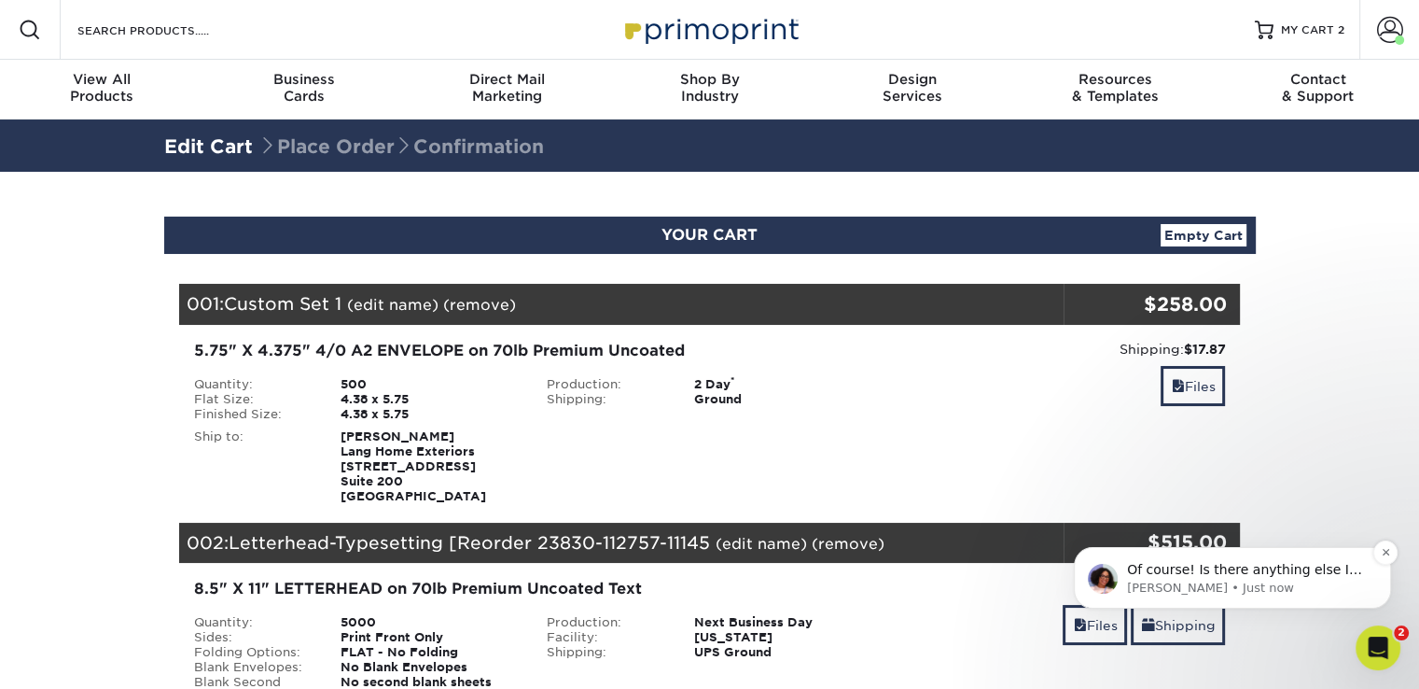
click at [1327, 580] on p "[PERSON_NAME] • Just now" at bounding box center [1247, 587] width 241 height 17
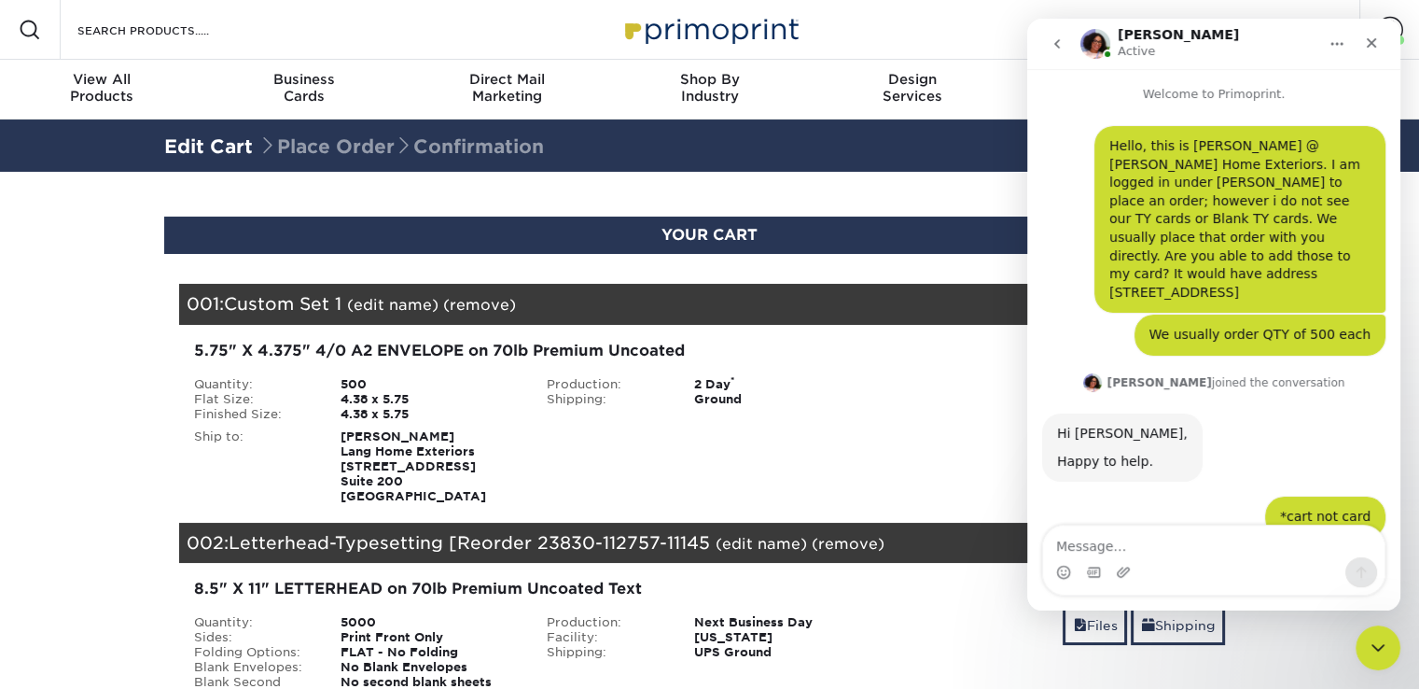
scroll to position [56, 0]
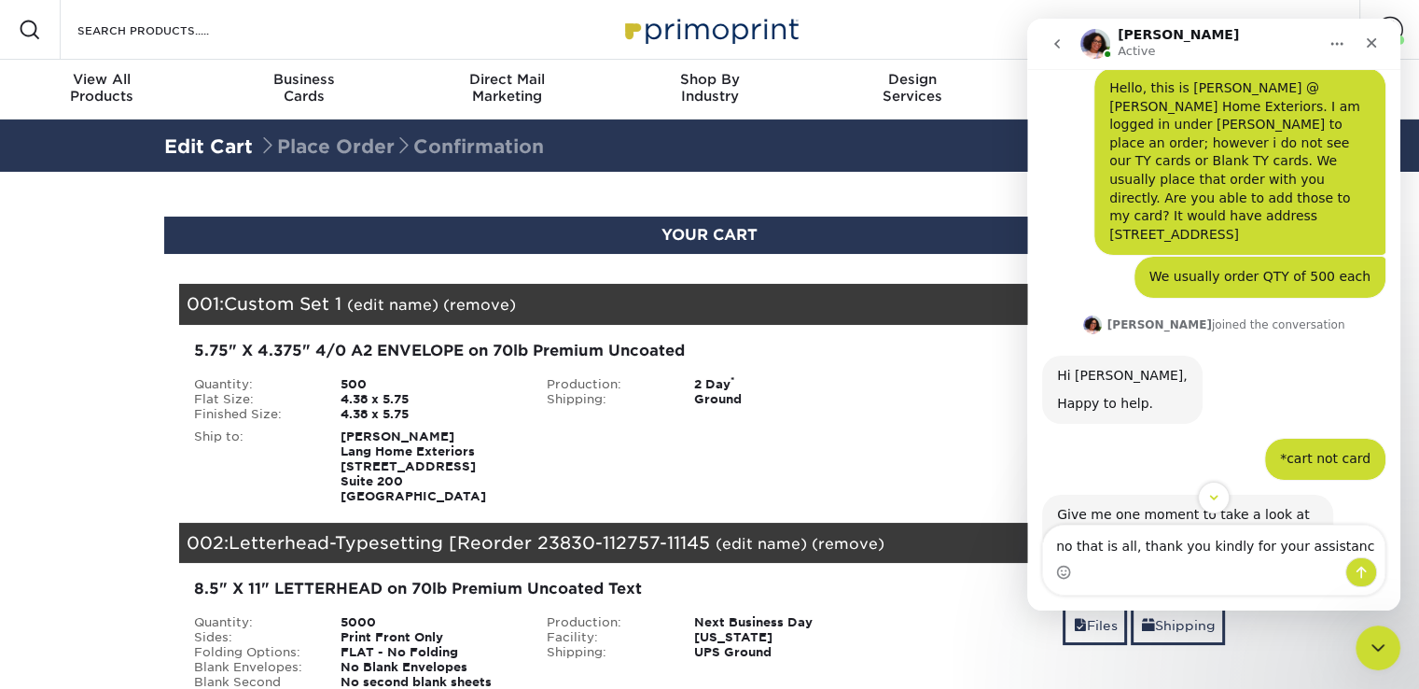
type textarea "no that is all, thank you kindly for your assistance"
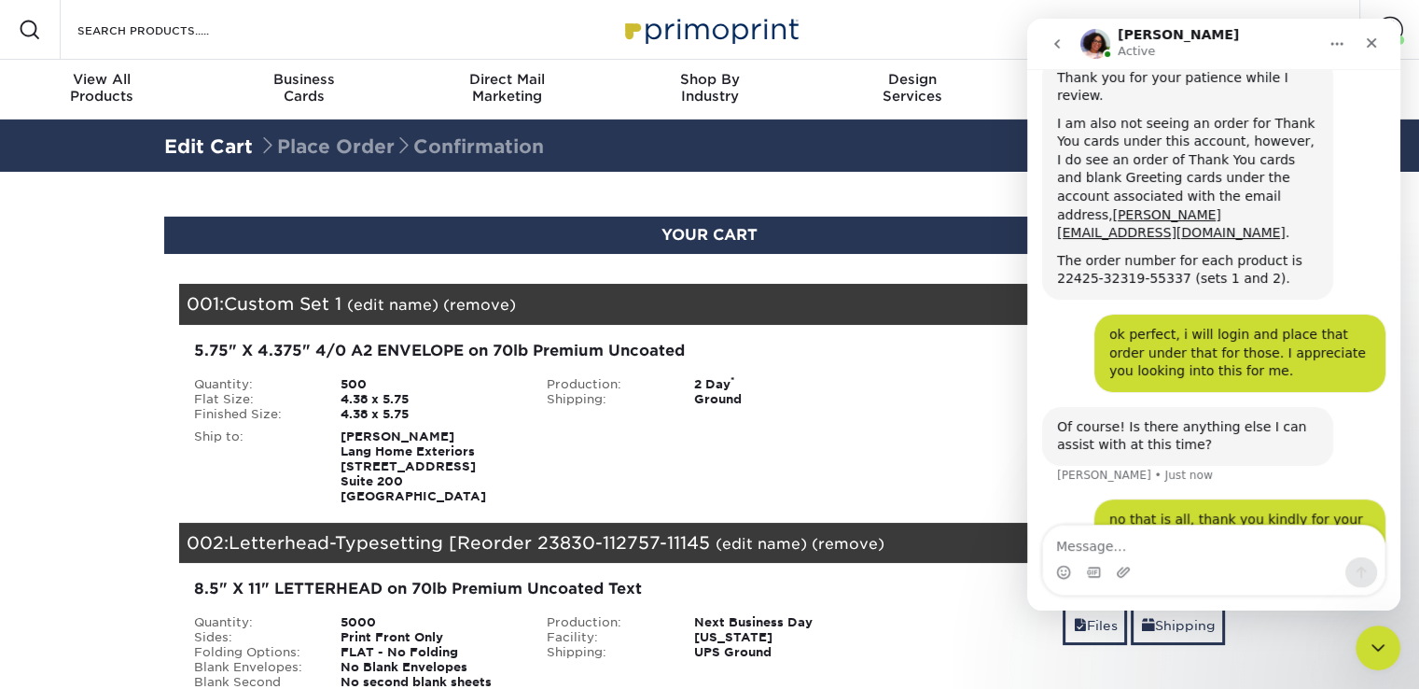
scroll to position [623, 0]
click at [20, 385] on section "YOUR CART Empty Cart Your Cart is Empty View Account Active Orders Order Histor…" at bounding box center [709, 656] width 1419 height 969
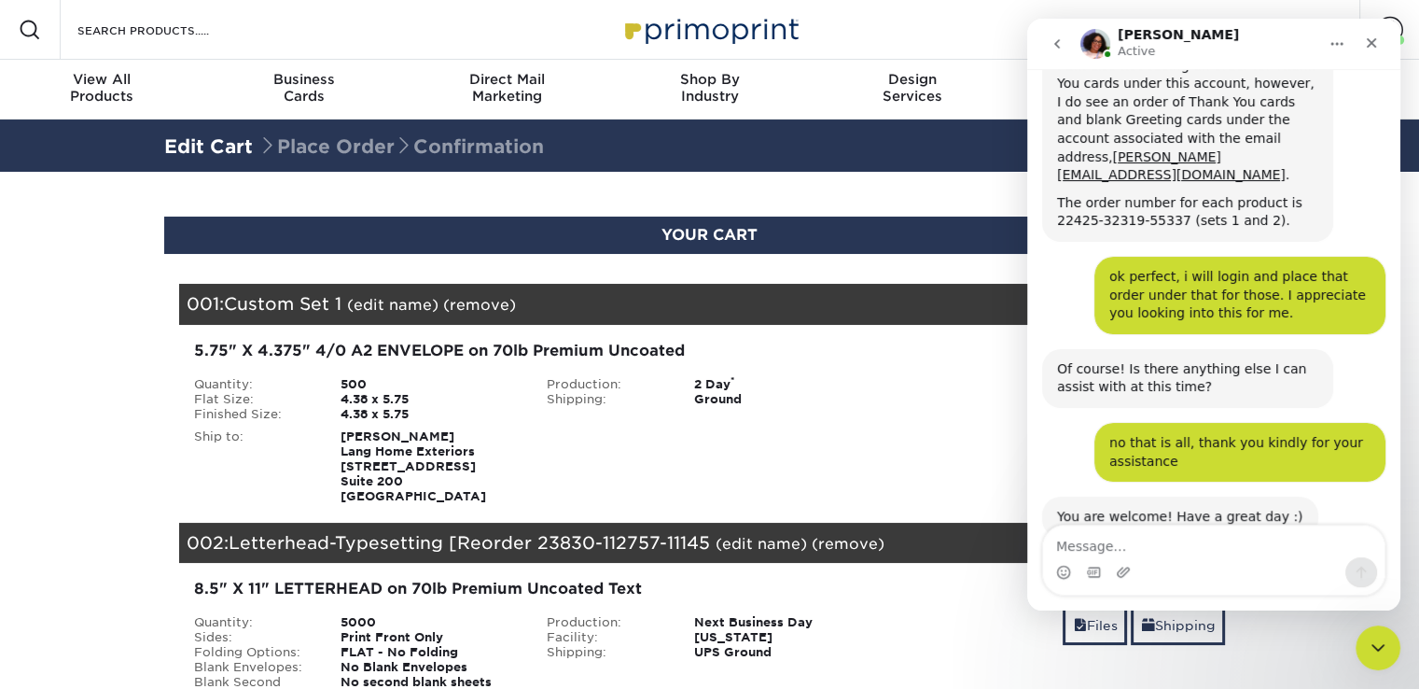
scroll to position [678, 0]
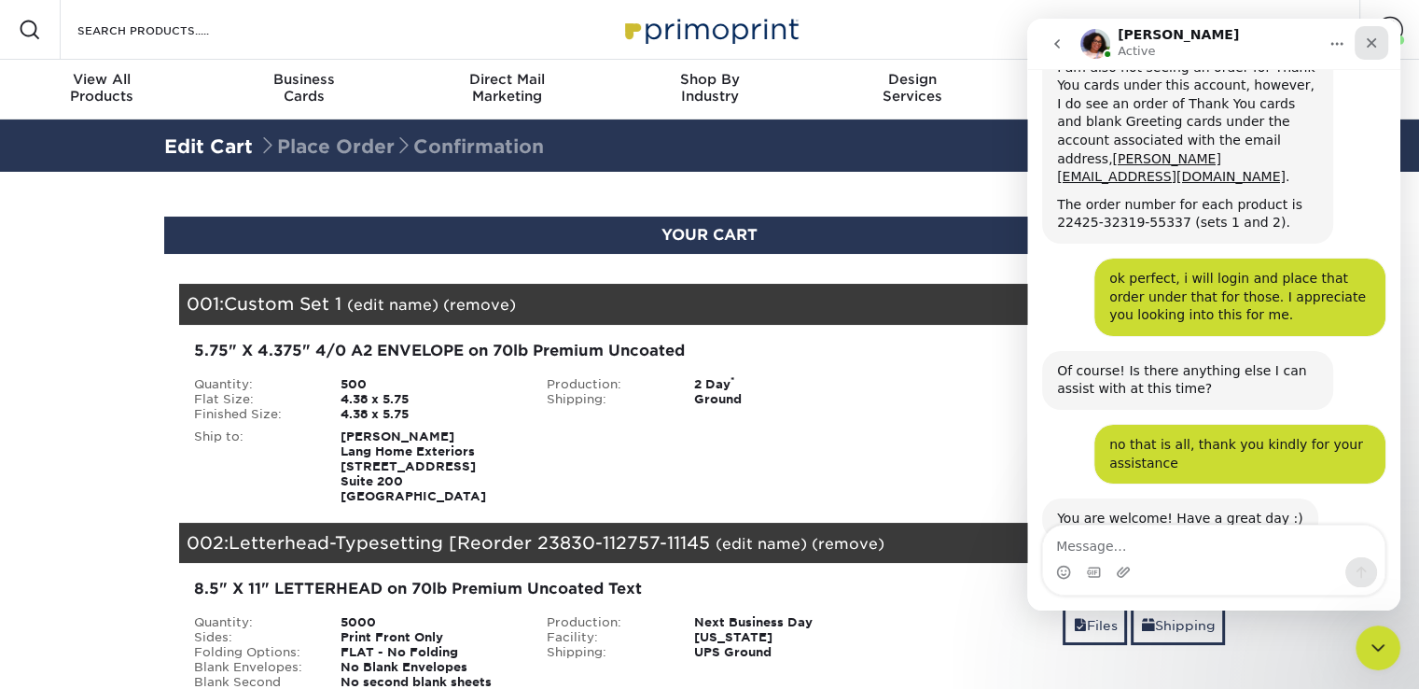
click at [1374, 49] on icon "Close" at bounding box center [1371, 42] width 15 height 15
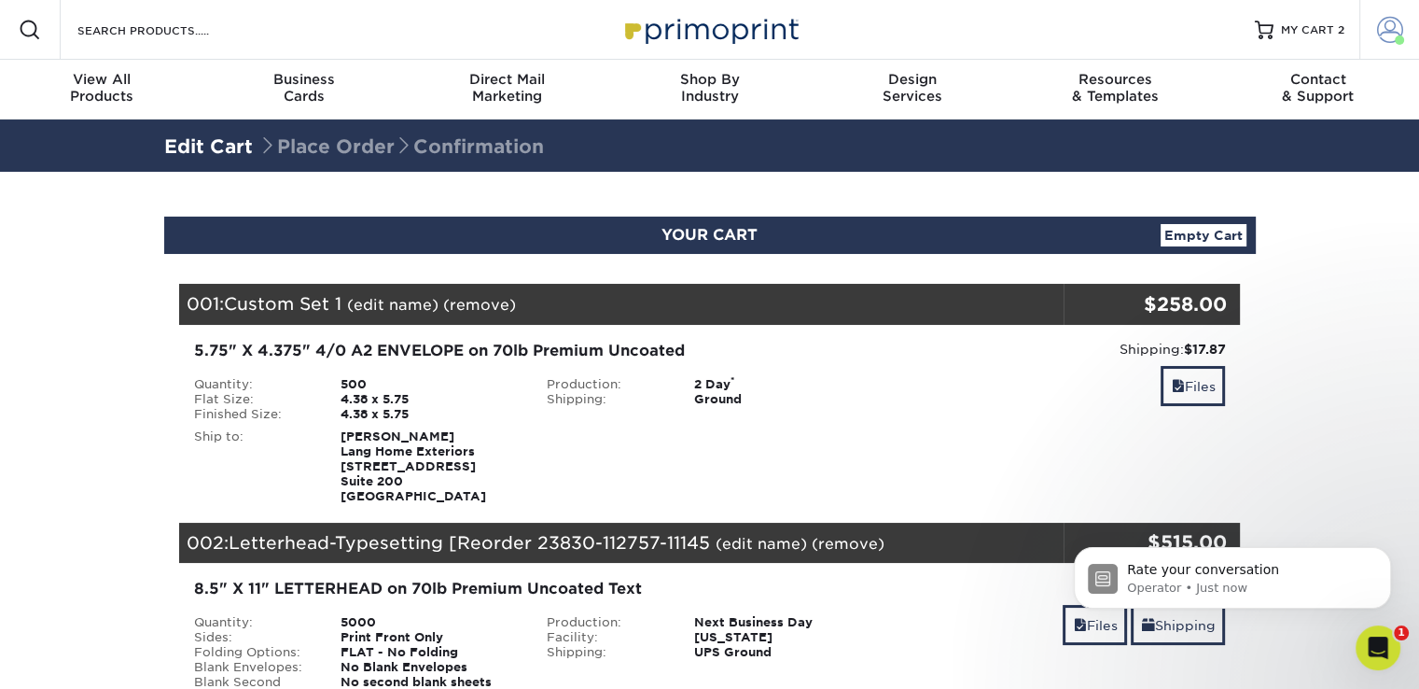
click at [1385, 35] on span at bounding box center [1390, 30] width 26 height 26
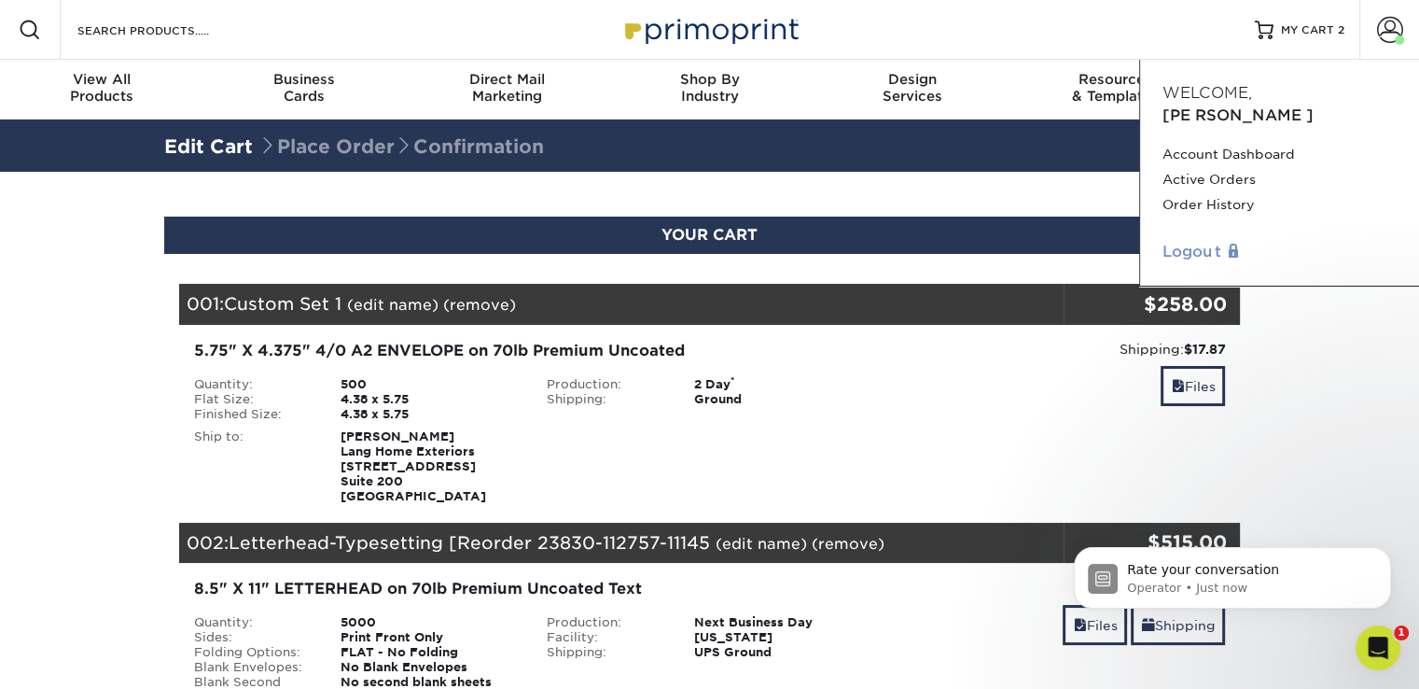
click at [1202, 241] on link "Logout" at bounding box center [1280, 252] width 234 height 22
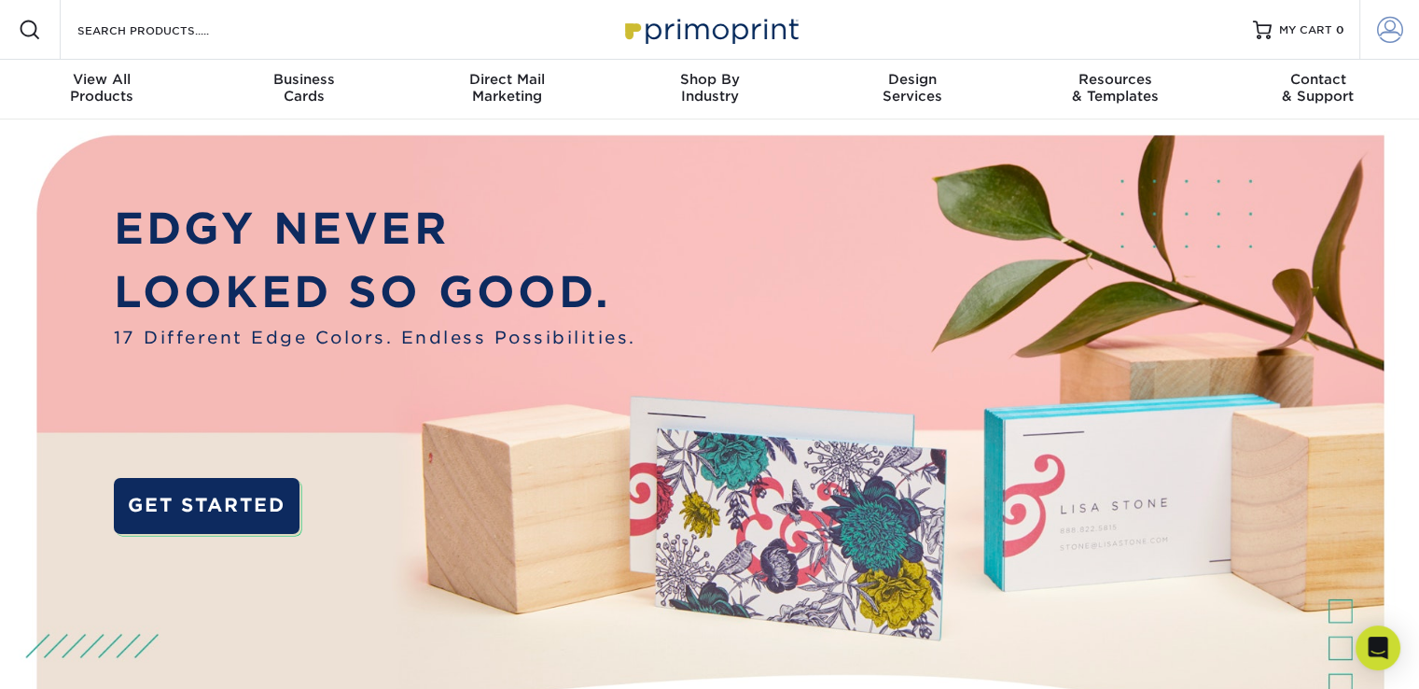
click at [1384, 31] on span at bounding box center [1390, 30] width 26 height 26
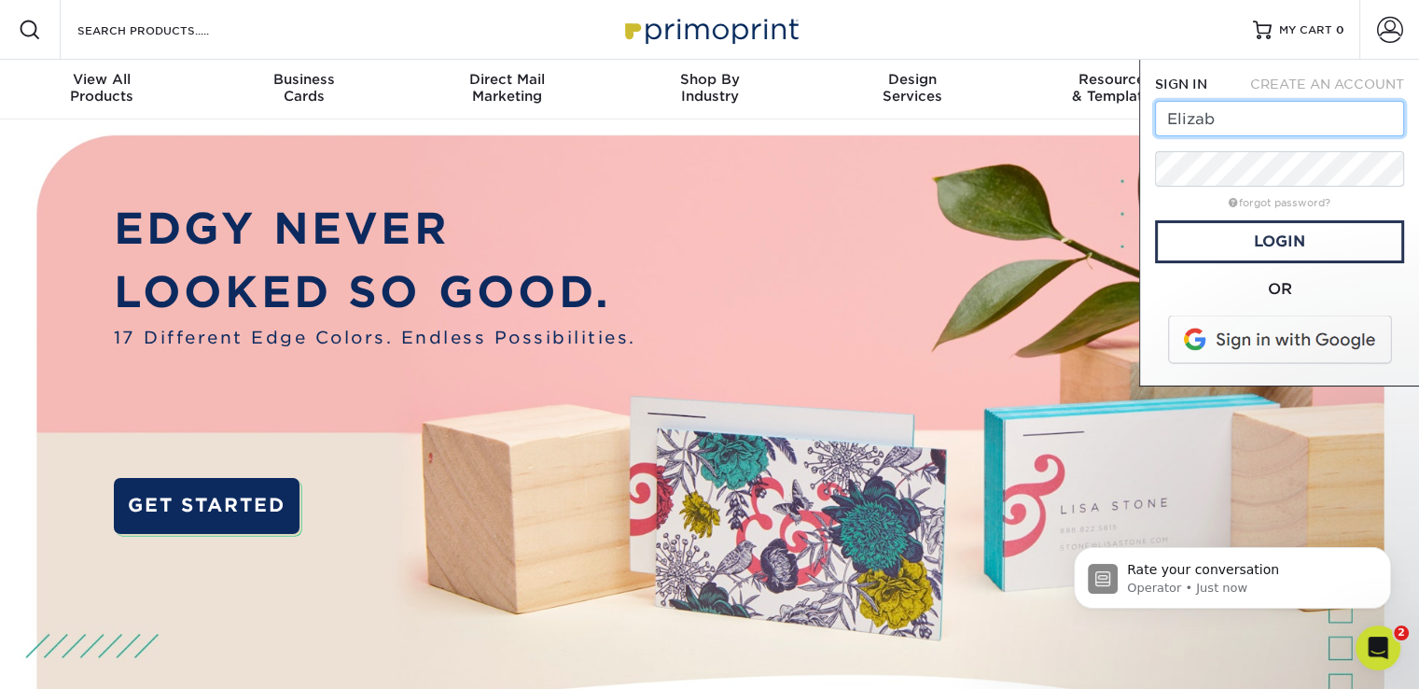
type input "[PERSON_NAME][EMAIL_ADDRESS][DOMAIN_NAME]"
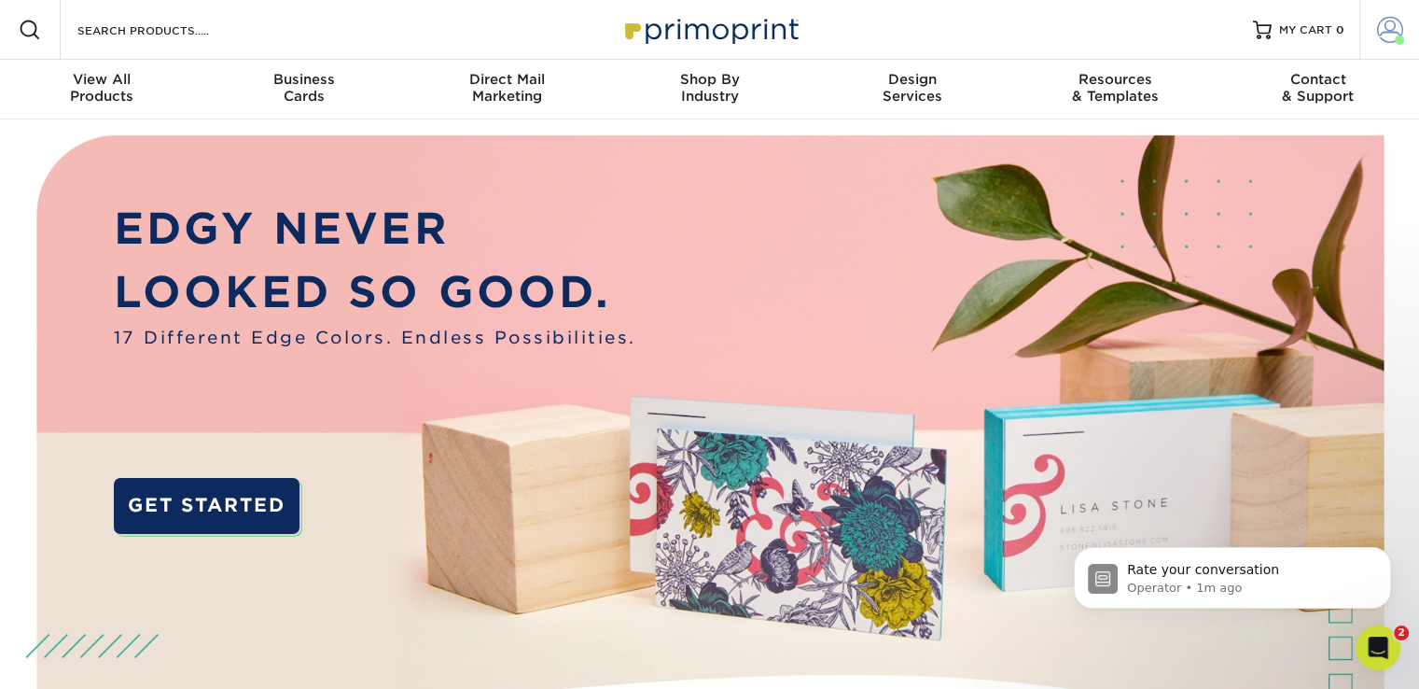
click at [1396, 35] on span at bounding box center [1399, 39] width 9 height 9
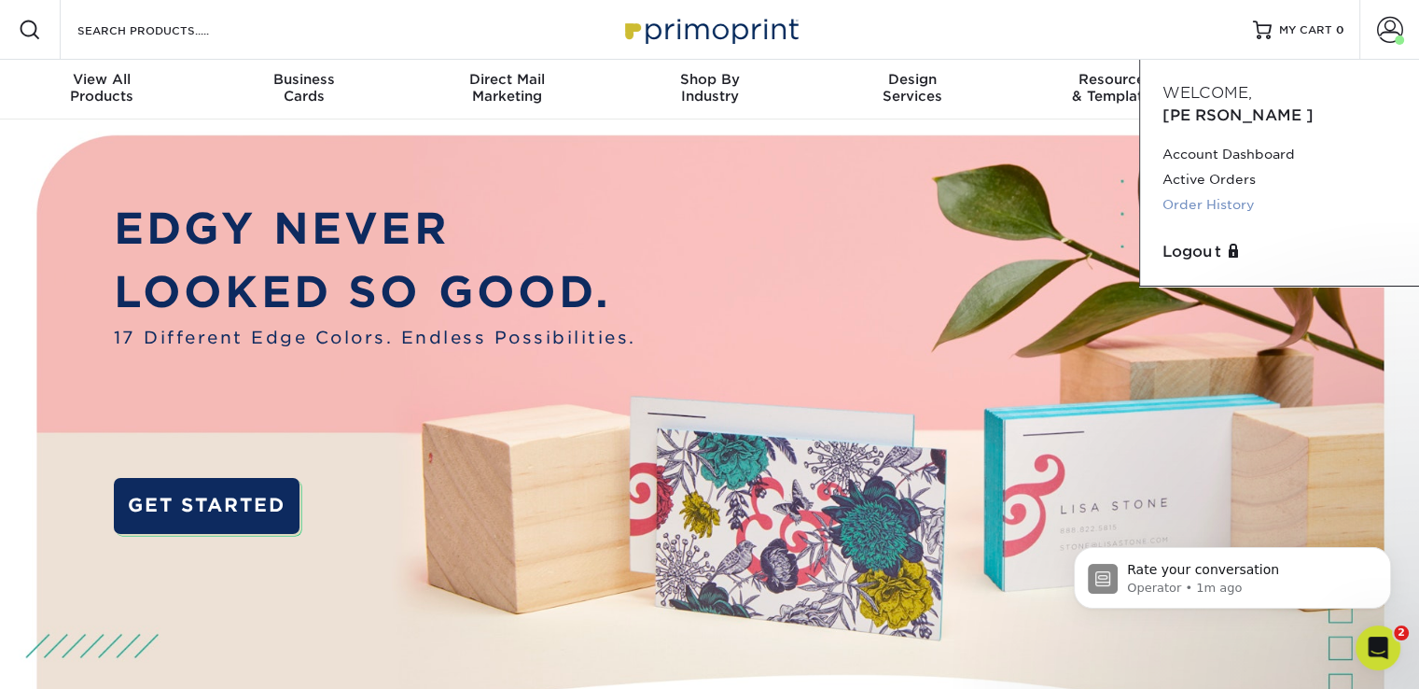
click at [1203, 192] on link "Order History" at bounding box center [1280, 204] width 234 height 25
